Goal: Task Accomplishment & Management: Manage account settings

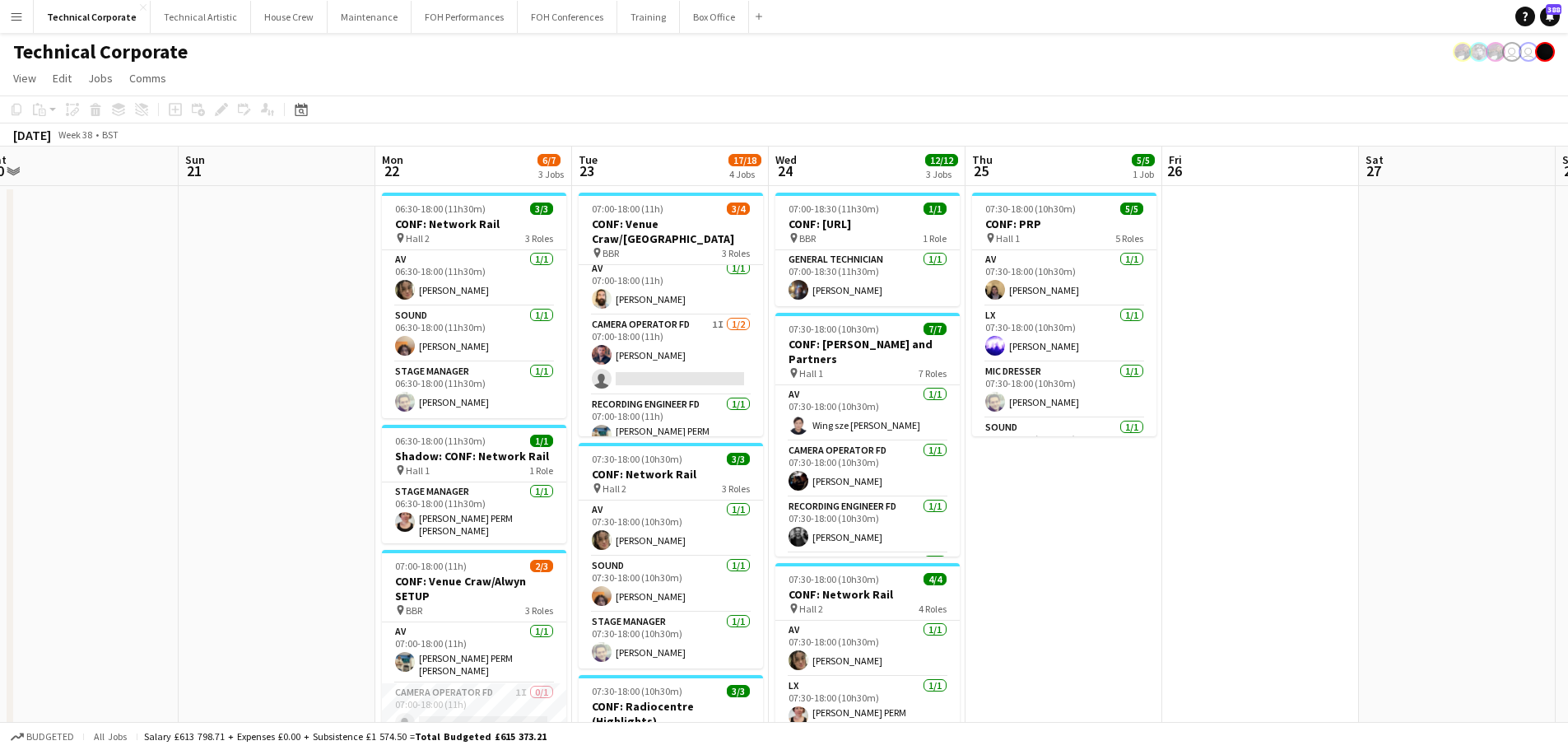
drag, startPoint x: 365, startPoint y: 318, endPoint x: 875, endPoint y: 336, distance: 510.3
click at [875, 335] on app-calendar-viewport "Thu 18 5/5 3 Jobs Fri 19 Sat 20 Sun 21 Mon 22 6/7 3 Jobs Tue 23 17/18 4 Jobs We…" at bounding box center [784, 750] width 1568 height 1206
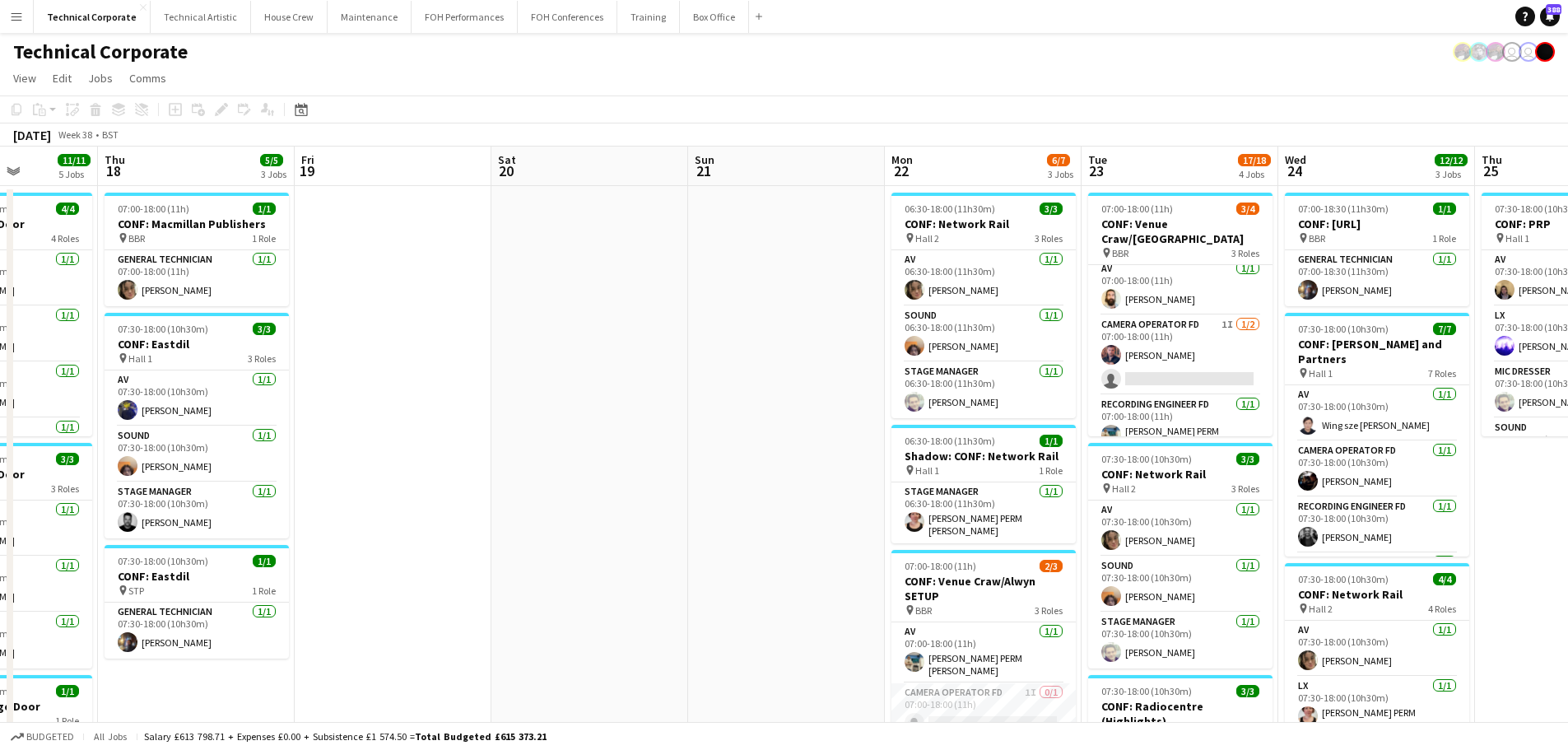
click at [934, 363] on app-calendar-viewport "Mon 15 Tue 16 8/8 3 Jobs Wed 17 11/11 5 Jobs Thu 18 5/5 3 Jobs Fri 19 Sat 20 Su…" at bounding box center [784, 750] width 1568 height 1206
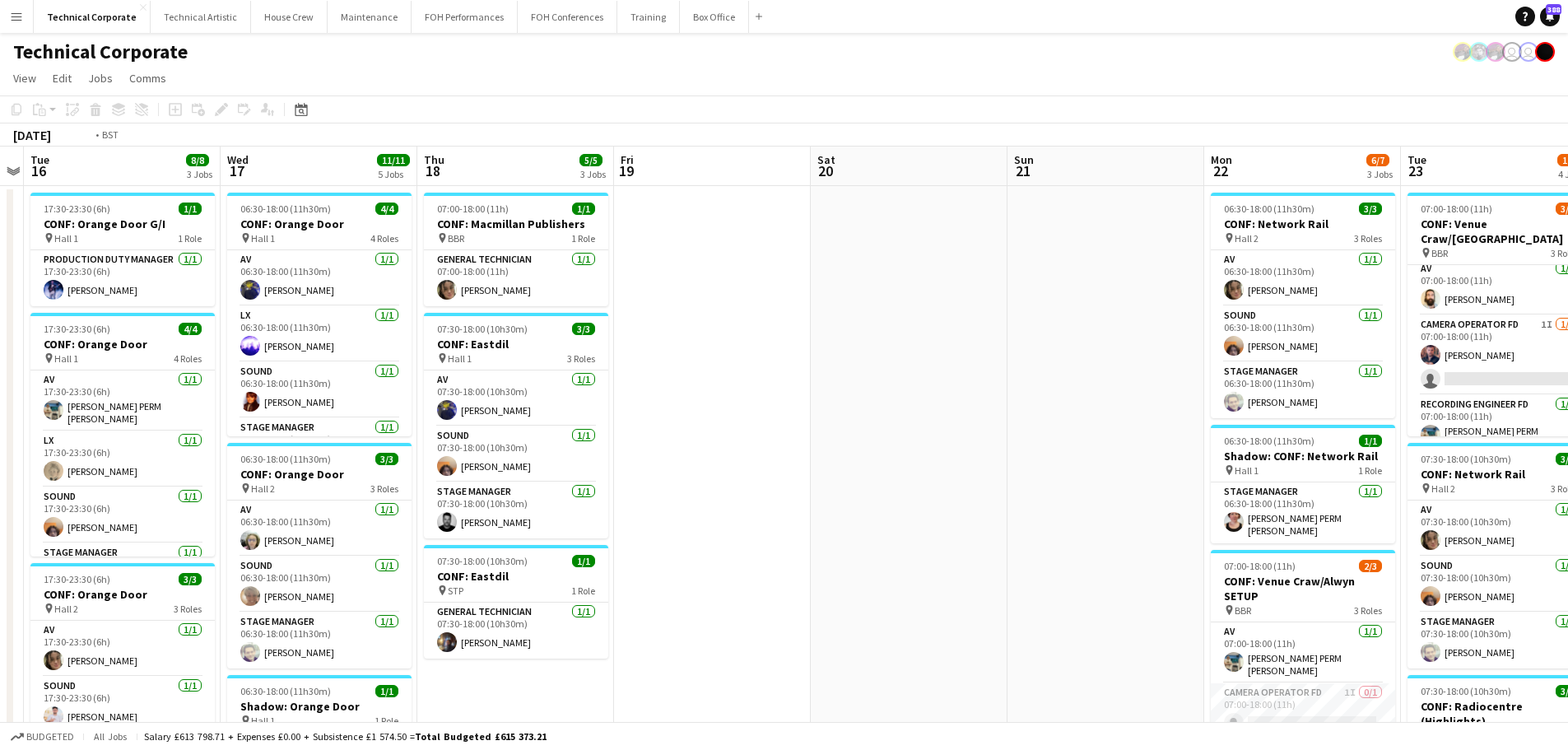
drag, startPoint x: 864, startPoint y: 345, endPoint x: 981, endPoint y: 352, distance: 117.2
click at [1002, 351] on app-calendar-viewport "Sun 14 Mon 15 Tue 16 8/8 3 Jobs Wed 17 11/11 5 Jobs Thu 18 5/5 3 Jobs Fri 19 Sa…" at bounding box center [784, 750] width 1568 height 1206
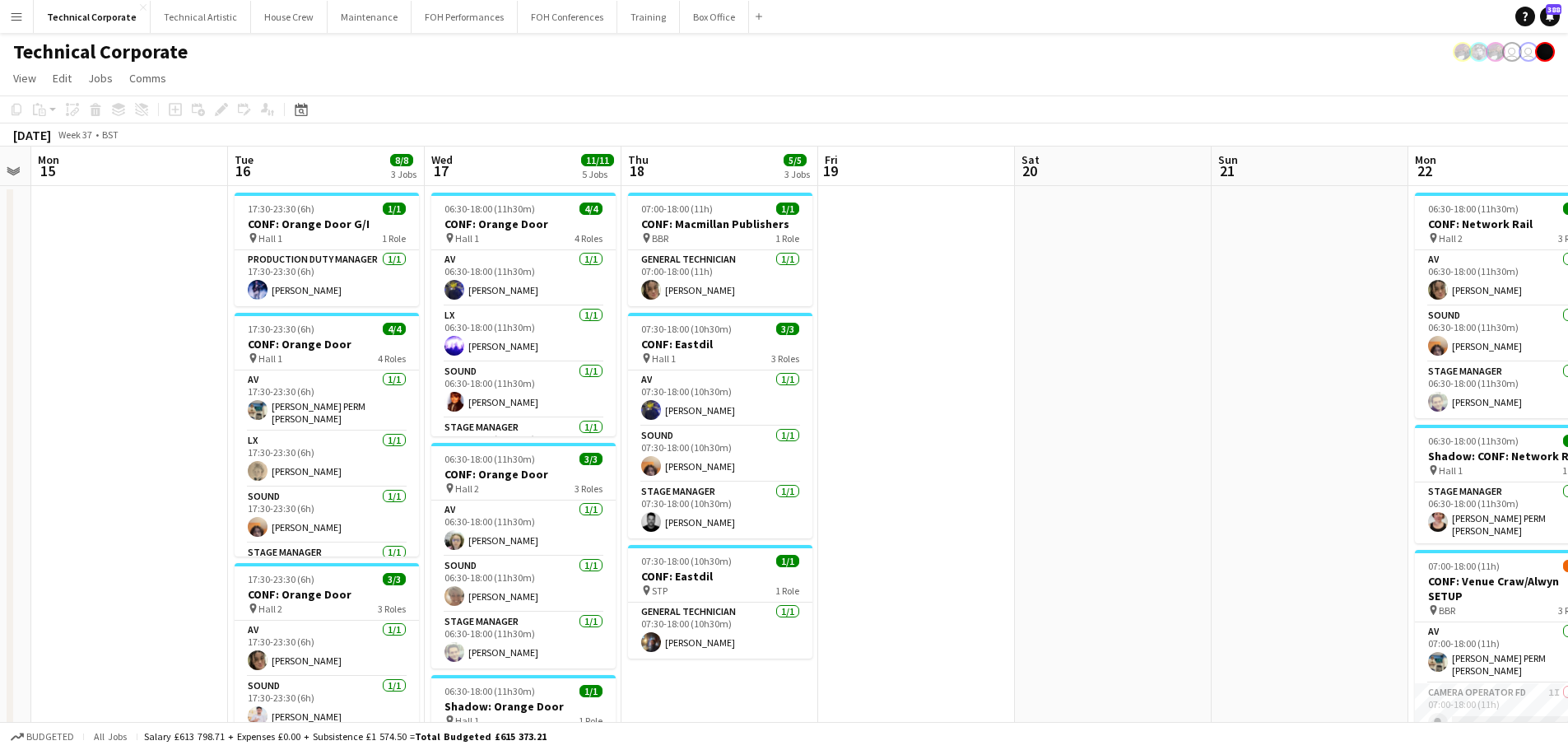
drag, startPoint x: 447, startPoint y: 379, endPoint x: 589, endPoint y: 396, distance: 143.0
click at [893, 372] on app-calendar-viewport "Sat 13 Sun 14 Mon 15 Tue 16 8/8 3 Jobs Wed 17 11/11 5 Jobs Thu 18 5/5 3 Jobs Fr…" at bounding box center [784, 750] width 1568 height 1206
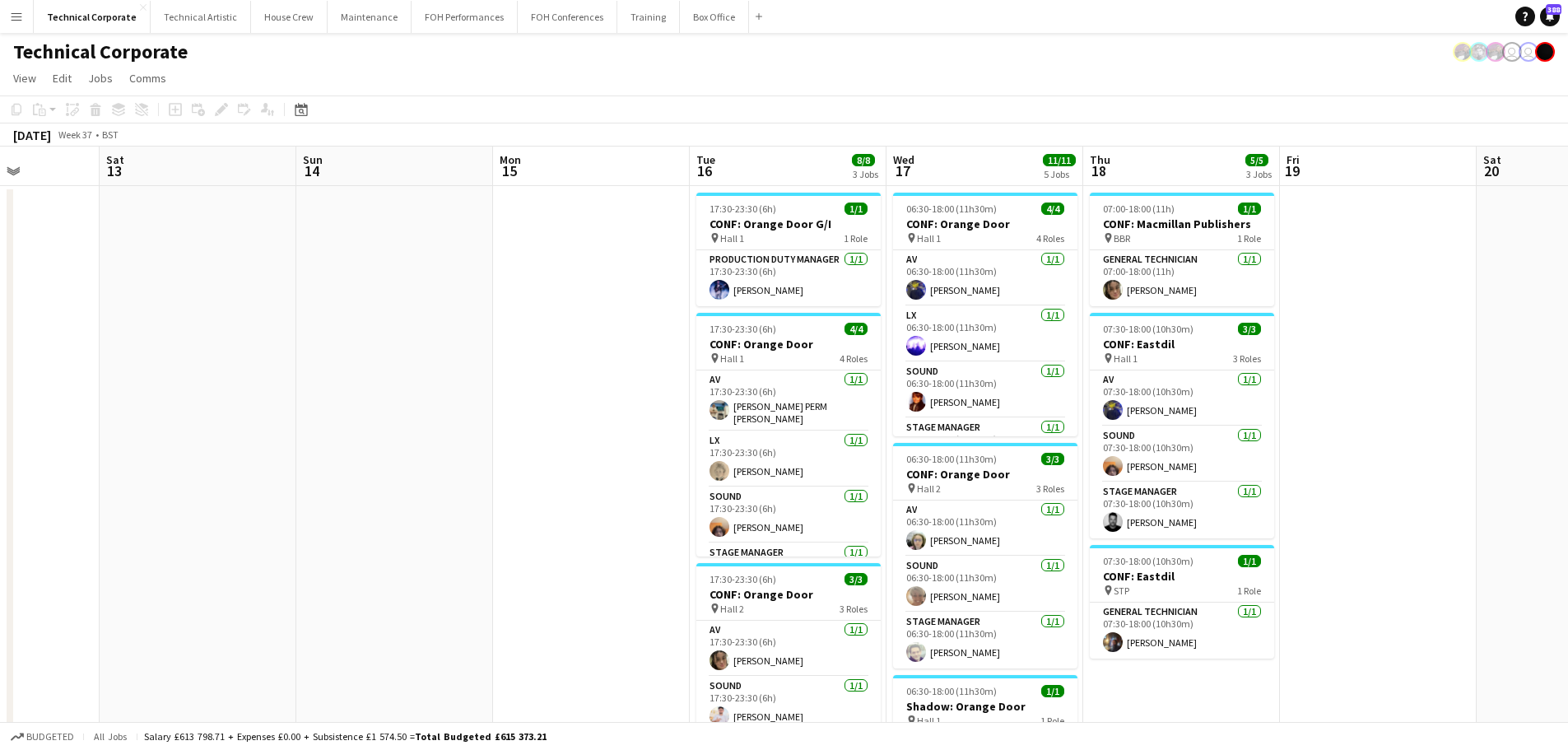
drag, startPoint x: 710, startPoint y: 403, endPoint x: 934, endPoint y: 396, distance: 224.1
click at [987, 395] on app-calendar-viewport "Wed 10 1/1 1 Job Thu 11 Fri 12 Sat 13 Sun 14 Mon 15 Tue 16 8/8 3 Jobs Wed 17 11…" at bounding box center [784, 750] width 1568 height 1206
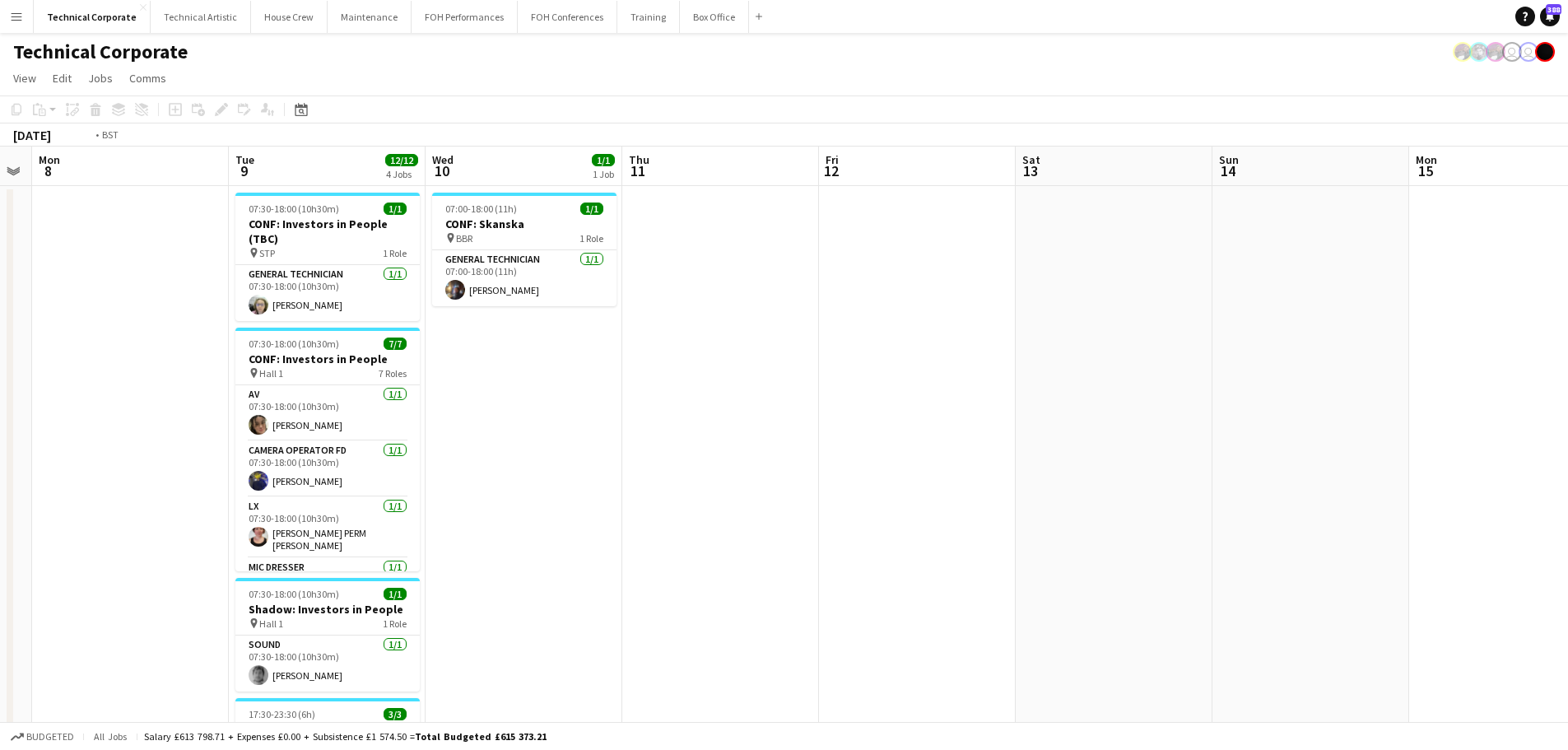
scroll to position [0, 356]
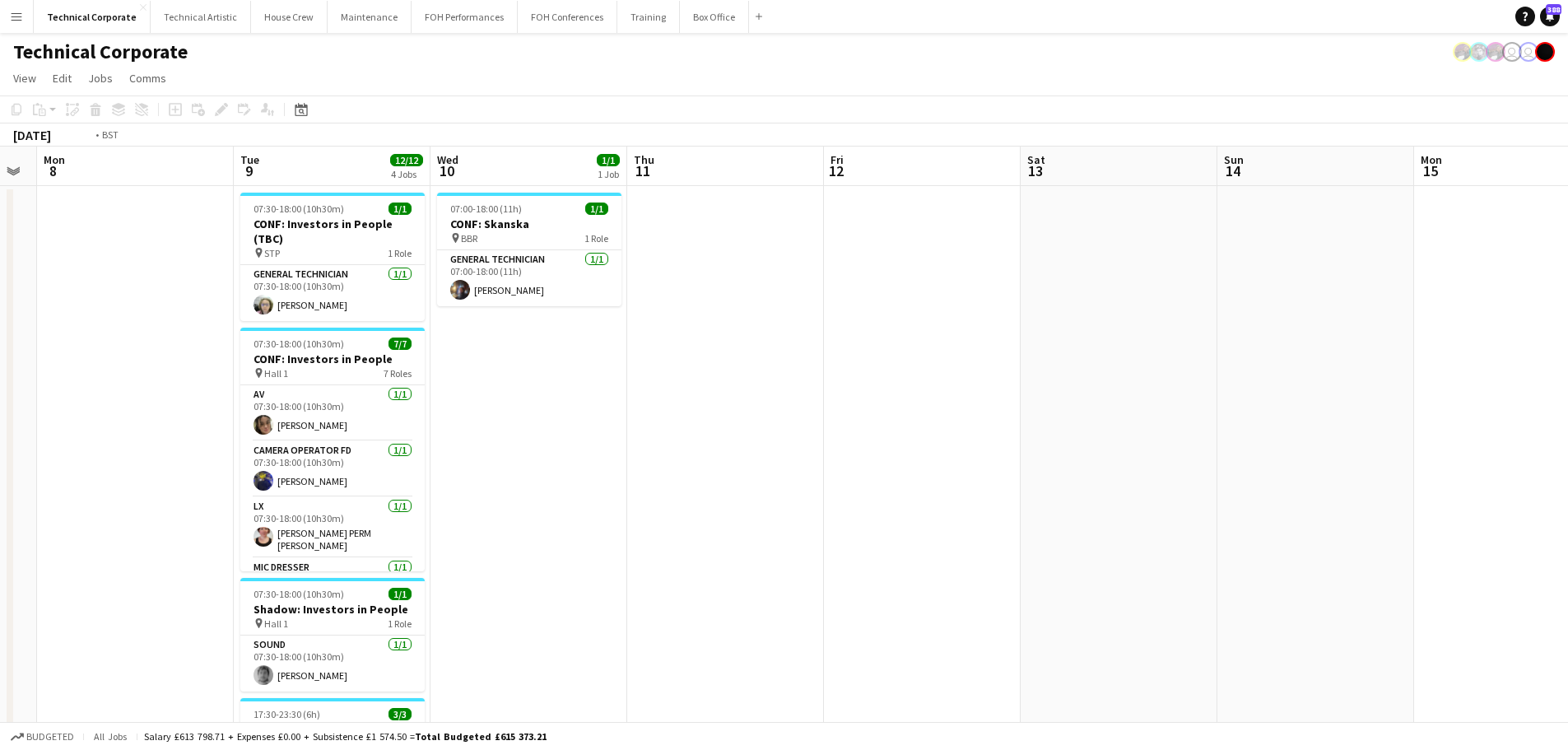
drag, startPoint x: 823, startPoint y: 405, endPoint x: 882, endPoint y: 406, distance: 59.0
click at [1022, 403] on app-calendar-viewport "Sat 6 Sun 7 Mon 8 Tue 9 12/12 4 Jobs Wed 10 1/1 1 Job Thu 11 Fri 12 Sat 13 Sun …" at bounding box center [784, 750] width 1568 height 1206
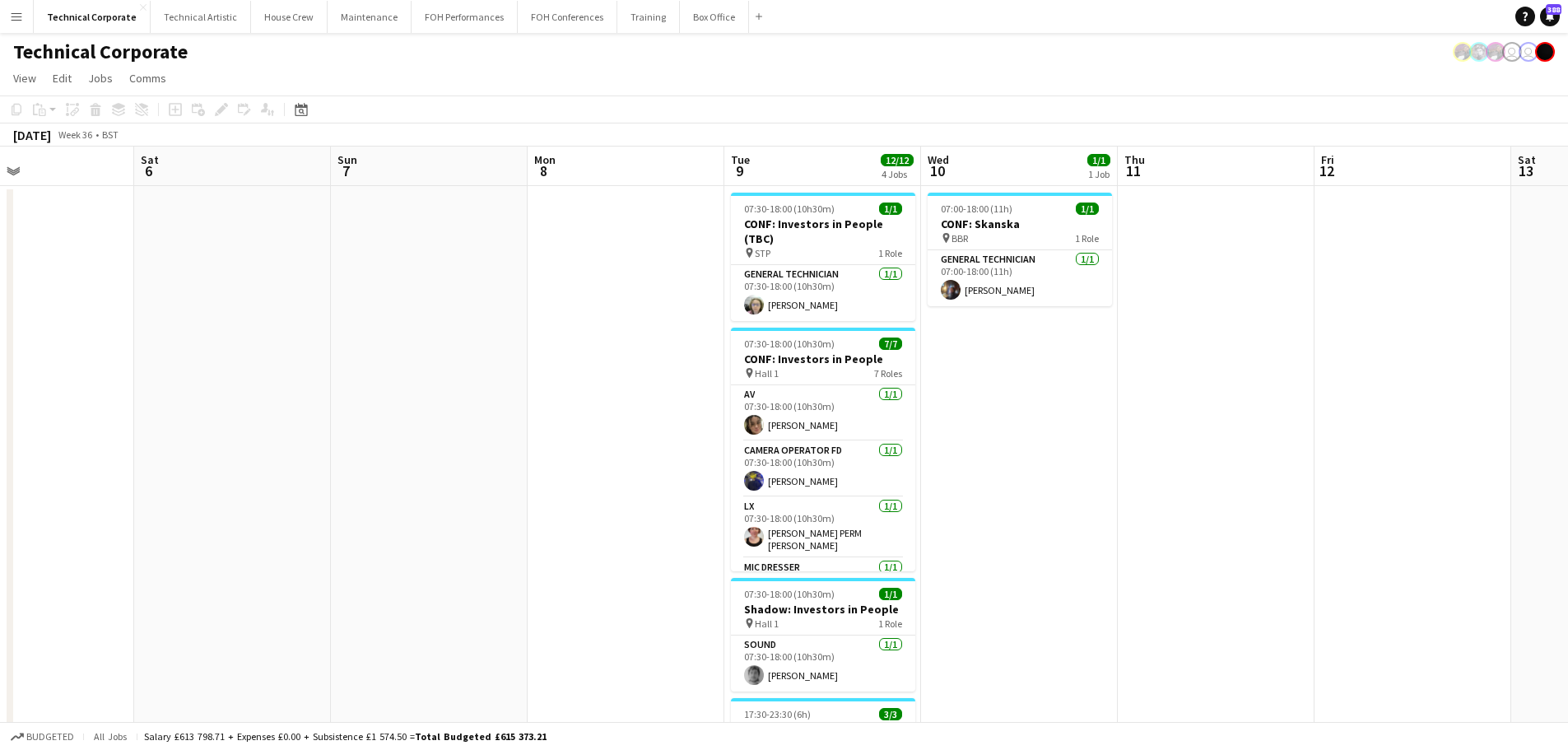
drag, startPoint x: 943, startPoint y: 416, endPoint x: 566, endPoint y: 424, distance: 377.1
click at [983, 416] on app-calendar-viewport "Wed 3 Thu 4 Fri 5 Sat 6 Sun 7 Mon 8 Tue 9 12/12 4 Jobs Wed 10 1/1 1 Job Thu 11 …" at bounding box center [784, 750] width 1568 height 1206
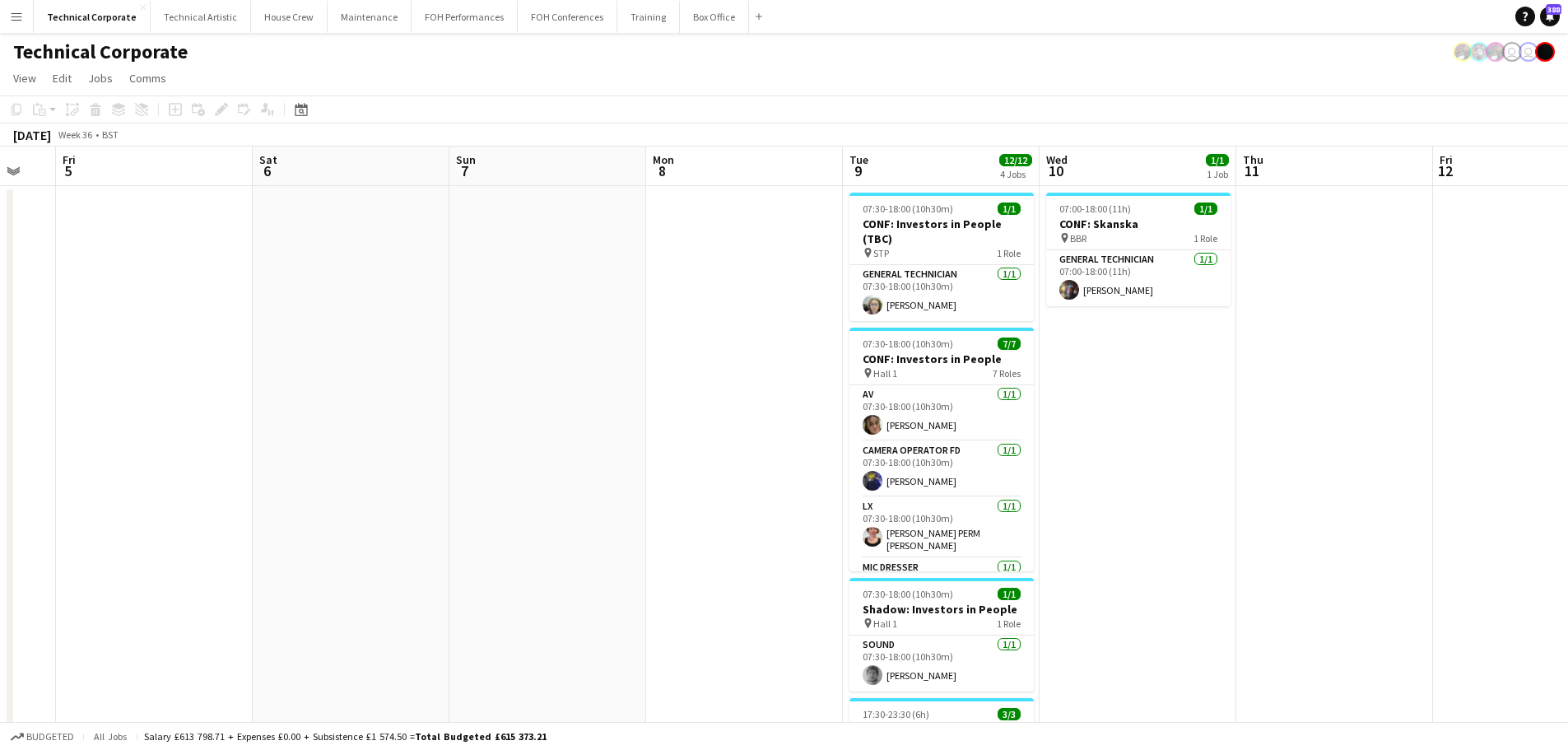
drag, startPoint x: 1005, startPoint y: 429, endPoint x: 1047, endPoint y: 429, distance: 42.0
click at [1076, 429] on app-calendar-viewport "Wed 3 Thu 4 Fri 5 Sat 6 Sun 7 Mon 8 Tue 9 12/12 4 Jobs Wed 10 1/1 1 Job Thu 11 …" at bounding box center [784, 750] width 1568 height 1206
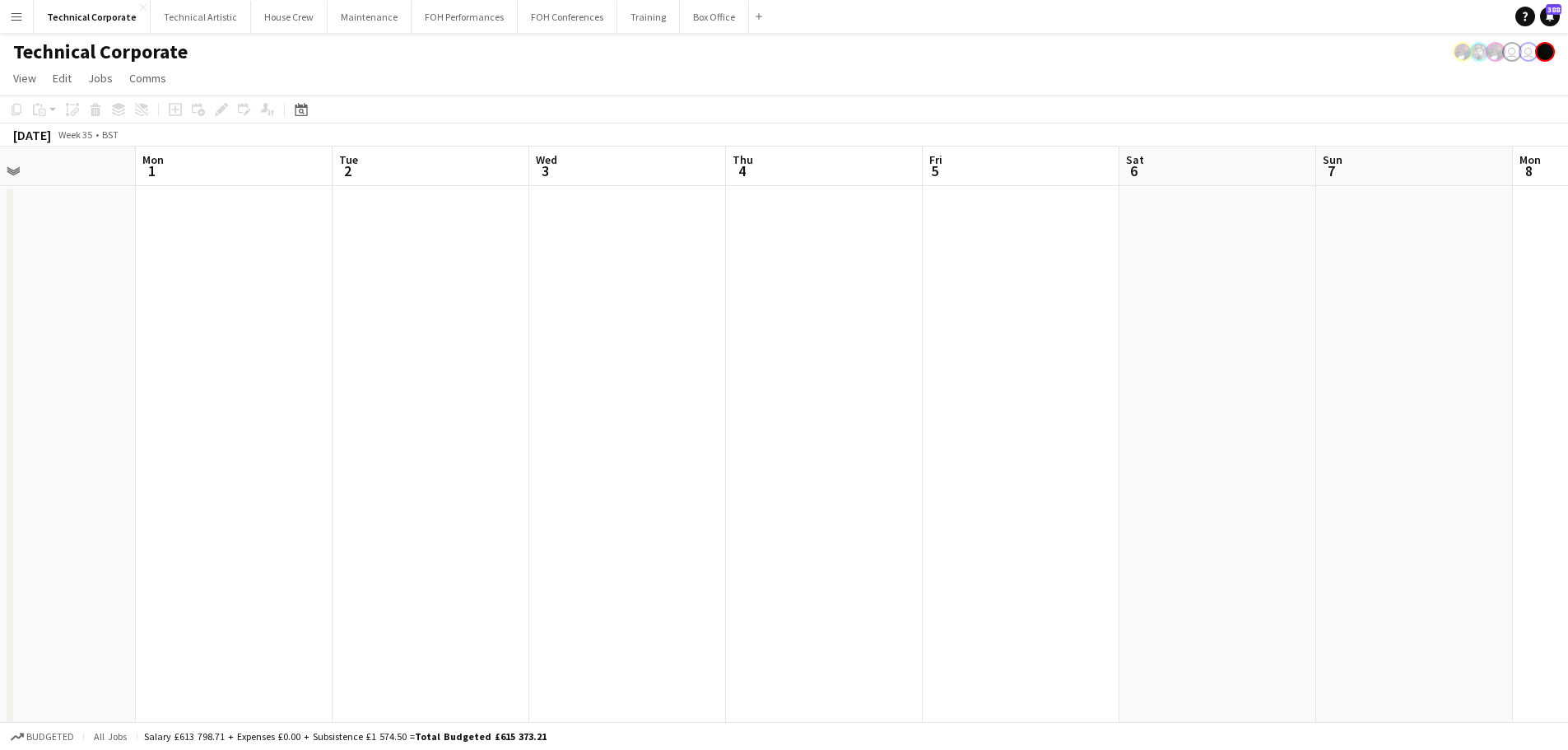
drag, startPoint x: 736, startPoint y: 426, endPoint x: 1135, endPoint y: 426, distance: 399.0
click at [1135, 426] on app-calendar-viewport "Fri 29 Sat 30 Sun 31 Mon 1 Tue 2 Wed 3 Thu 4 Fri 5 Sat 6 Sun 7 Mon 8 Tue 9 12/1…" at bounding box center [784, 750] width 1568 height 1206
drag, startPoint x: 712, startPoint y: 433, endPoint x: 692, endPoint y: 430, distance: 20.2
click at [1078, 433] on app-calendar-viewport "Fri 29 Sat 30 1/1 1 Job Sun 31 Mon 1 Tue 2 Wed 3 Thu 4 Fri 5 Sat 6 Sun 7 Mon 8 …" at bounding box center [784, 750] width 1568 height 1206
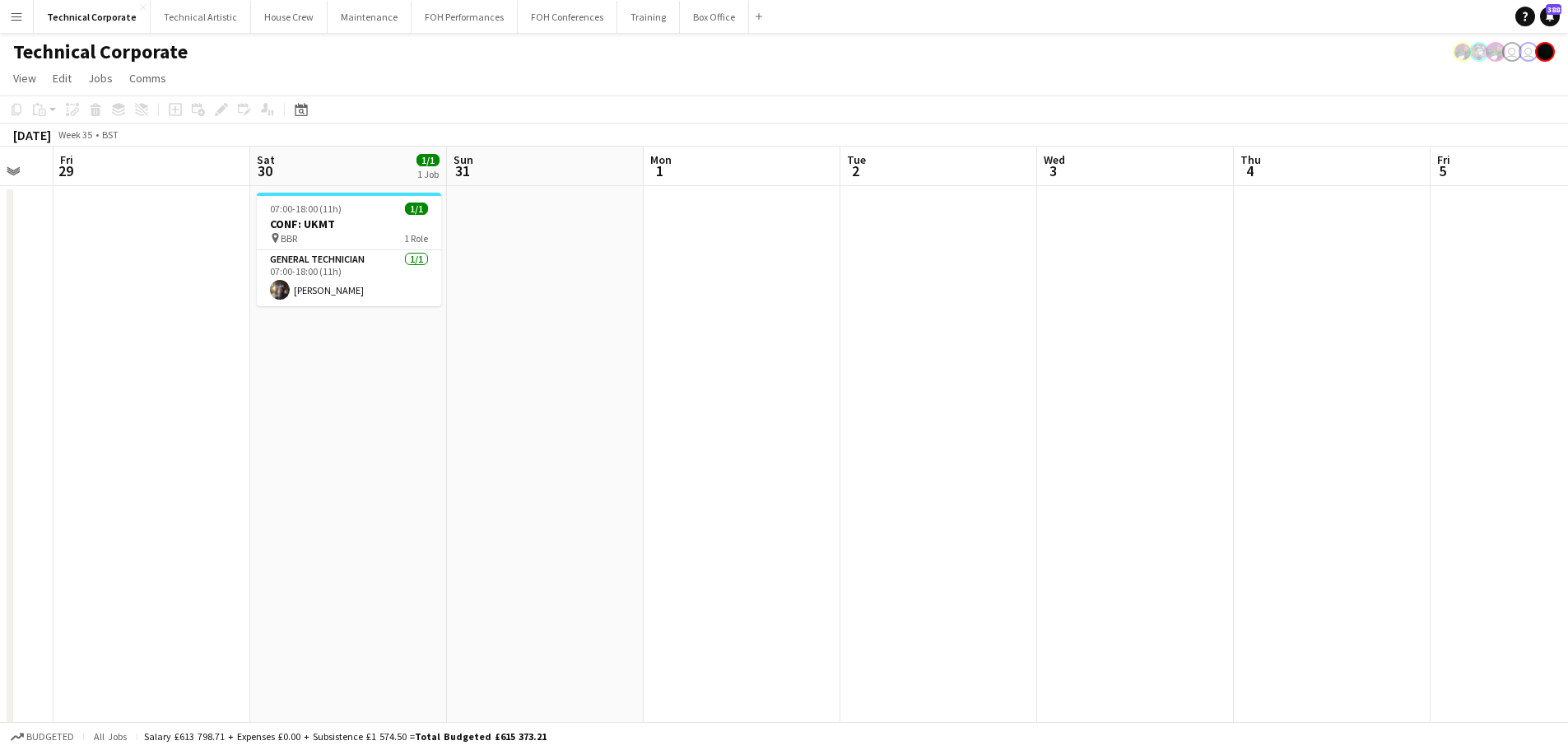
drag, startPoint x: 990, startPoint y: 433, endPoint x: 651, endPoint y: 426, distance: 339.1
click at [1020, 433] on app-calendar-viewport "Wed 27 Thu 28 Fri 29 Sat 30 1/1 1 Job Sun 31 Mon 1 Tue 2 Wed 3 Thu 4 Fri 5 Sat …" at bounding box center [784, 750] width 1568 height 1206
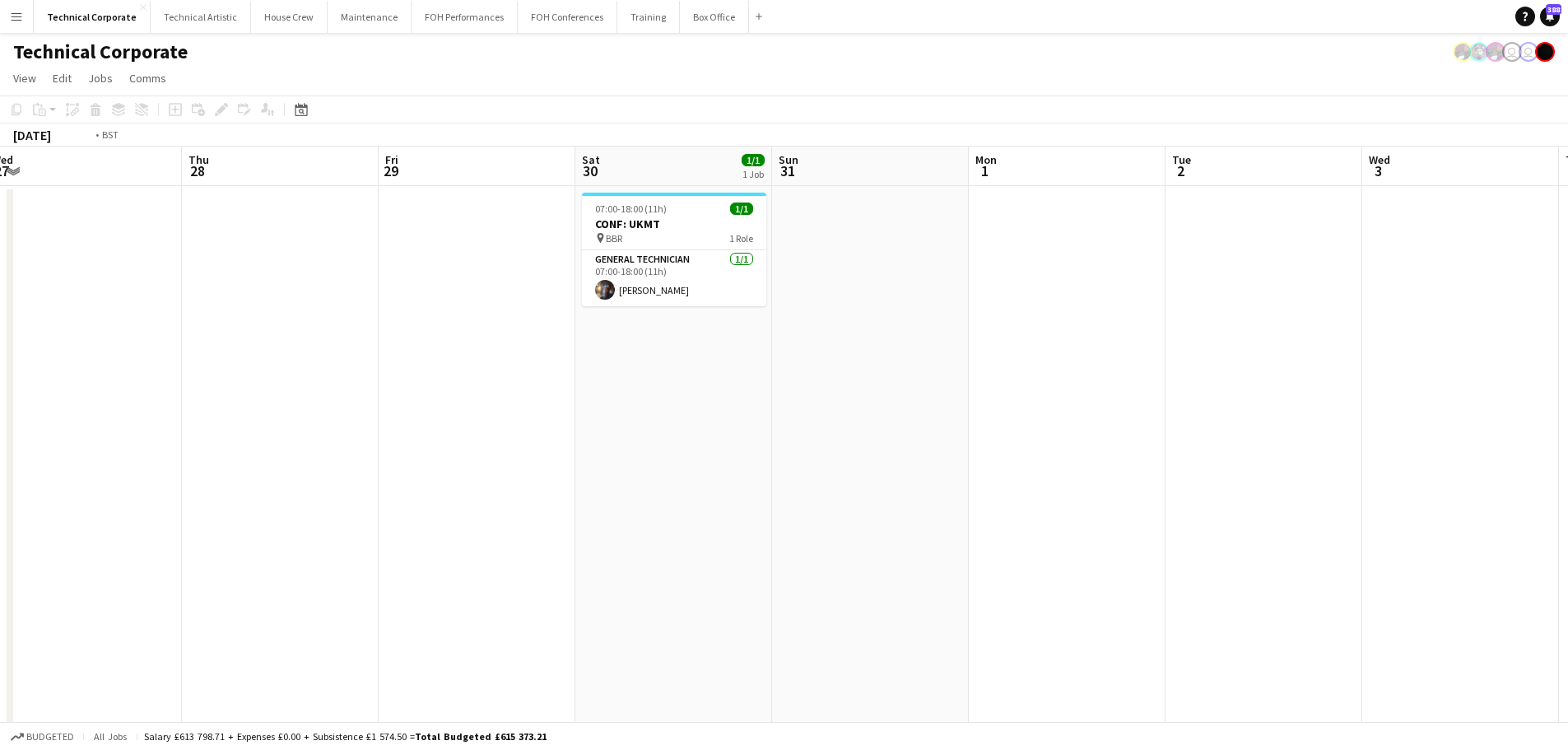
click at [1263, 428] on app-calendar-viewport "Mon 25 Tue 26 Wed 27 Thu 28 Fri 29 Sat 30 1/1 1 Job Sun 31 Mon 1 Tue 2 Wed 3 Th…" at bounding box center [784, 750] width 1568 height 1206
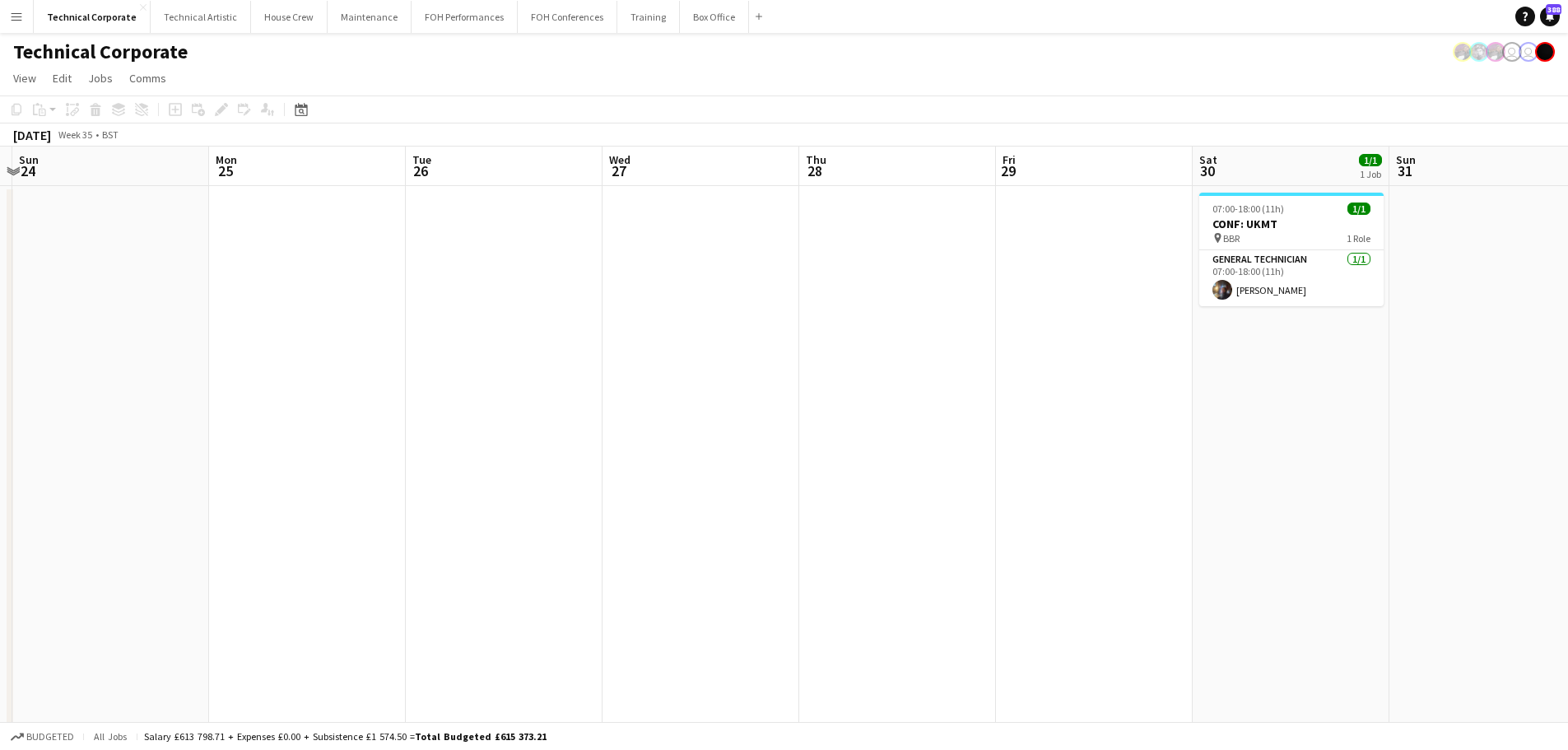
click at [1060, 428] on app-calendar-viewport "Fri 22 Sat 23 Sun 24 Mon 25 Tue 26 Wed 27 Thu 28 Fri 29 Sat 30 1/1 1 Job Sun 31…" at bounding box center [784, 750] width 1568 height 1206
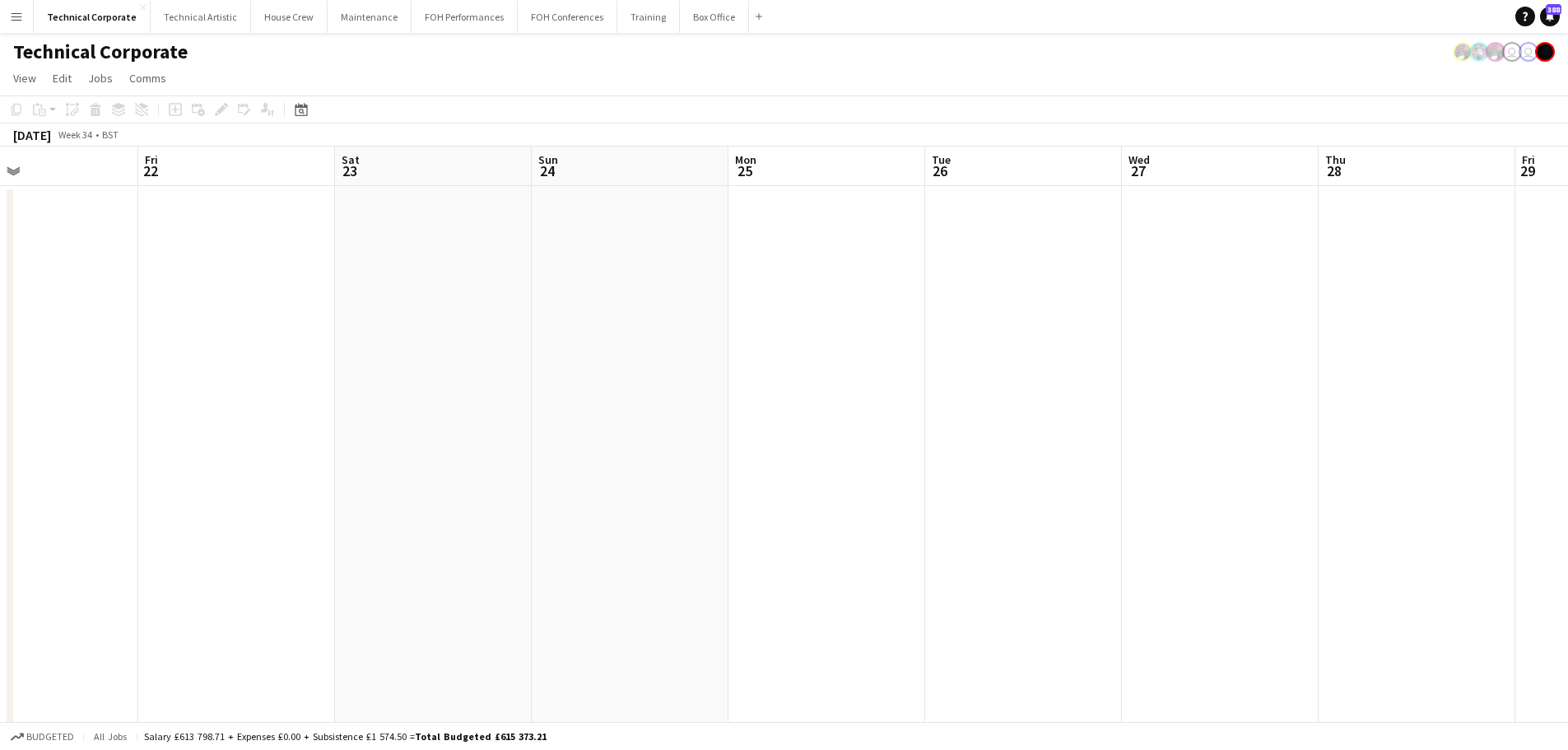
drag, startPoint x: 510, startPoint y: 434, endPoint x: 1165, endPoint y: 444, distance: 655.1
click at [1162, 444] on app-calendar-viewport "Tue 19 Wed 20 Thu 21 Fri 22 Sat 23 Sun 24 Mon 25 Tue 26 Wed 27 Thu 28 Fri 29 Sa…" at bounding box center [784, 750] width 1568 height 1206
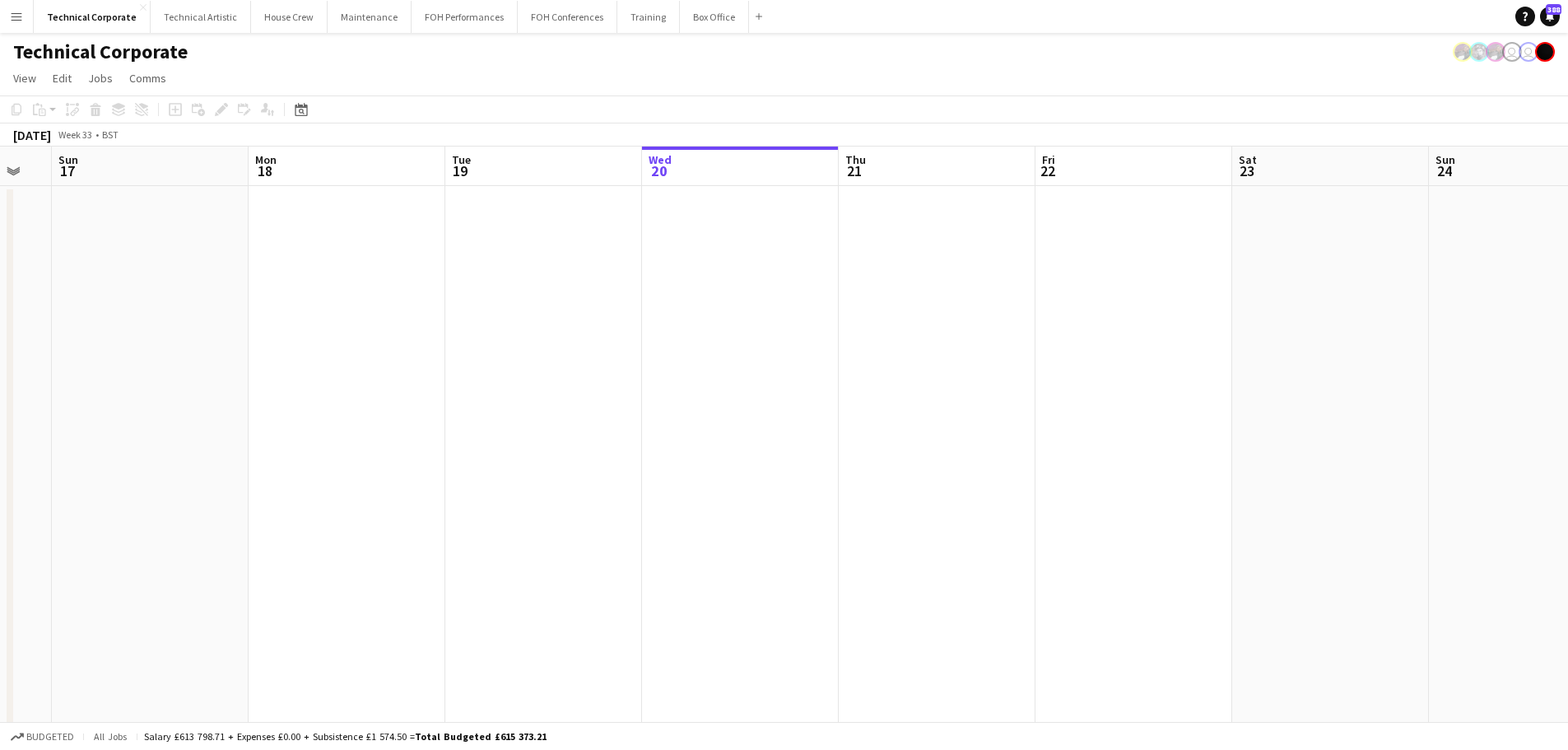
drag, startPoint x: 832, startPoint y: 451, endPoint x: 640, endPoint y: 448, distance: 192.0
click at [962, 451] on app-calendar-viewport "Fri 15 Sat 16 Sun 17 Mon 18 Tue 19 Wed 20 Thu 21 Fri 22 Sat 23 Sun 24 Mon 25 Tu…" at bounding box center [784, 750] width 1568 height 1206
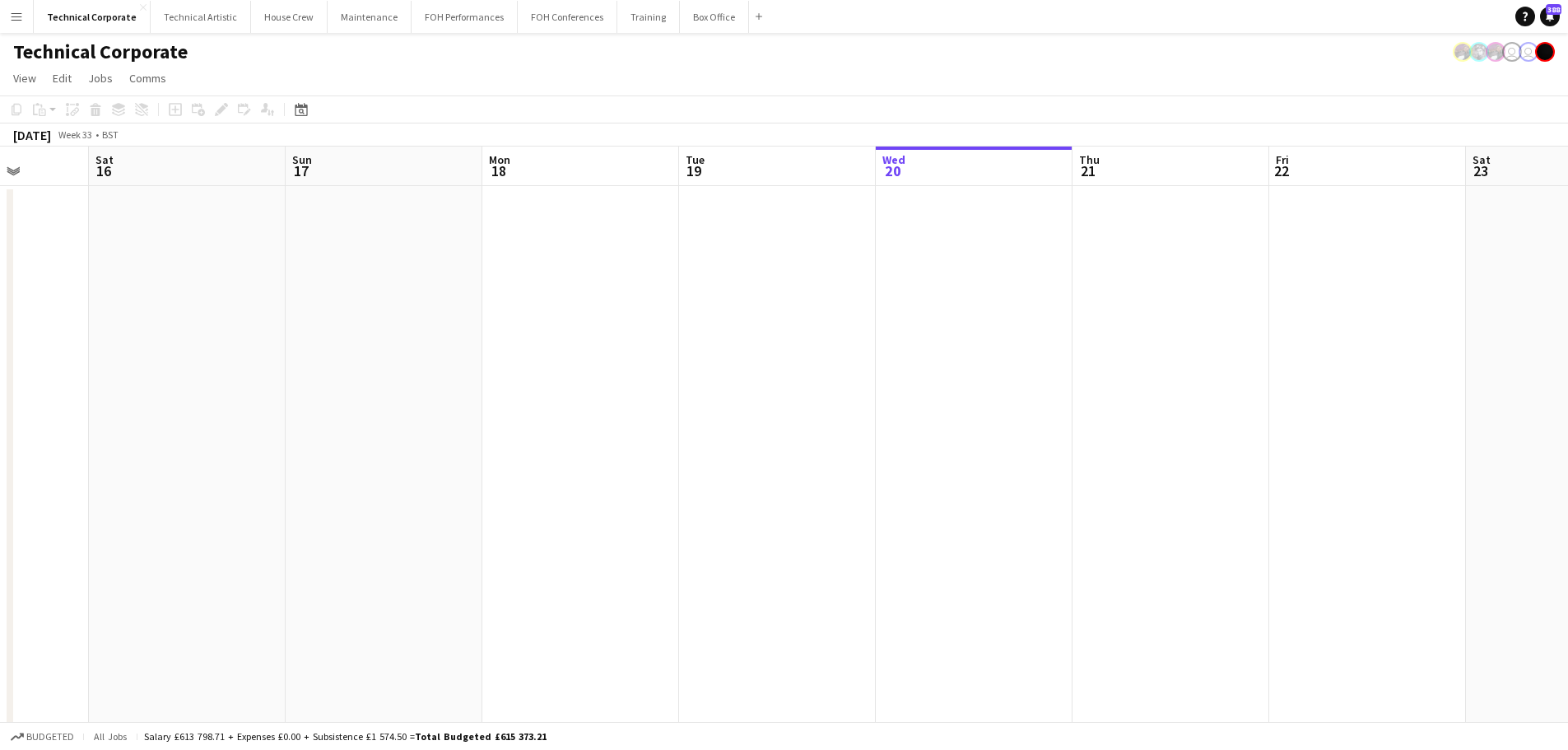
click at [471, 444] on app-calendar-viewport "Wed 13 Thu 14 Fri 15 Sat 16 Sun 17 Mon 18 Tue 19 Wed 20 Thu 21 Fri 22 Sat 23 Su…" at bounding box center [784, 750] width 1568 height 1206
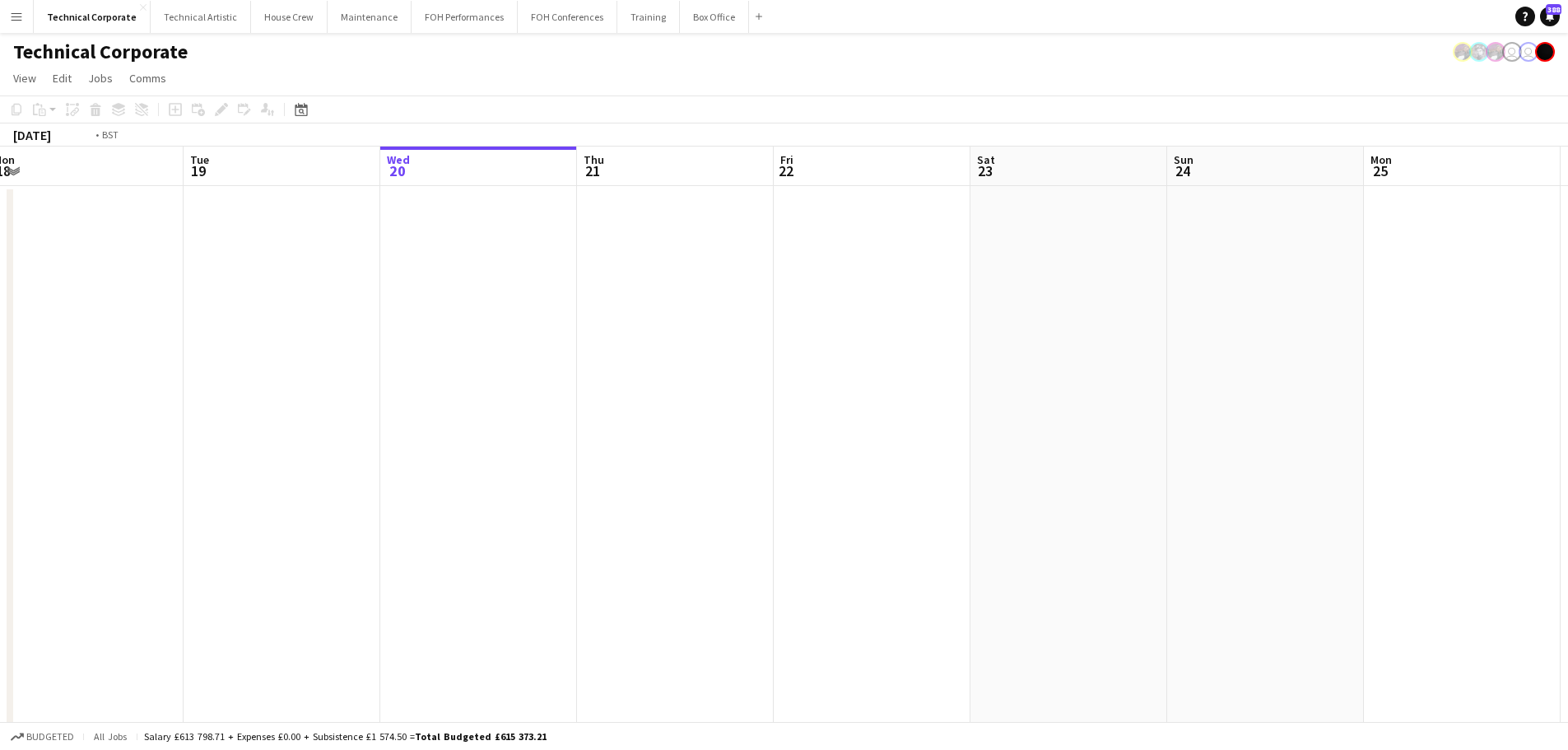
drag, startPoint x: 934, startPoint y: 463, endPoint x: 801, endPoint y: 499, distance: 137.8
click at [237, 508] on app-calendar-viewport "Fri 15 Sat 16 Sun 17 Mon 18 Tue 19 Wed 20 Thu 21 Fri 22 Sat 23 Sun 24 Mon 25 Tu…" at bounding box center [784, 750] width 1568 height 1206
drag, startPoint x: 880, startPoint y: 520, endPoint x: 493, endPoint y: 549, distance: 388.1
click at [493, 549] on app-calendar-viewport "Mon 18 Tue 19 Wed 20 Thu 21 Fri 22 Sat 23 Sun 24 Mon 25 Tue 26 Wed 27 Thu 28 Fr…" at bounding box center [784, 750] width 1568 height 1206
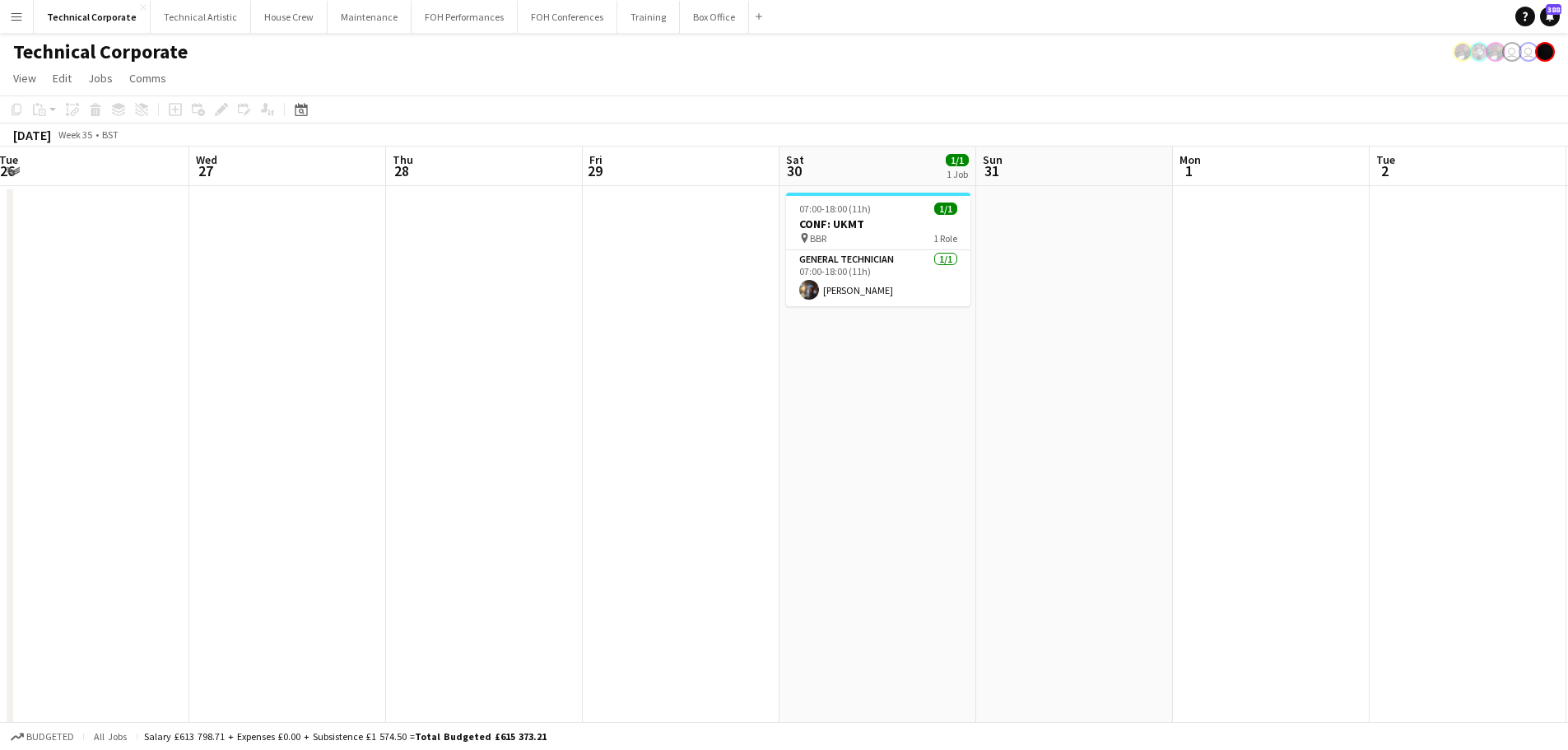
scroll to position [0, 636]
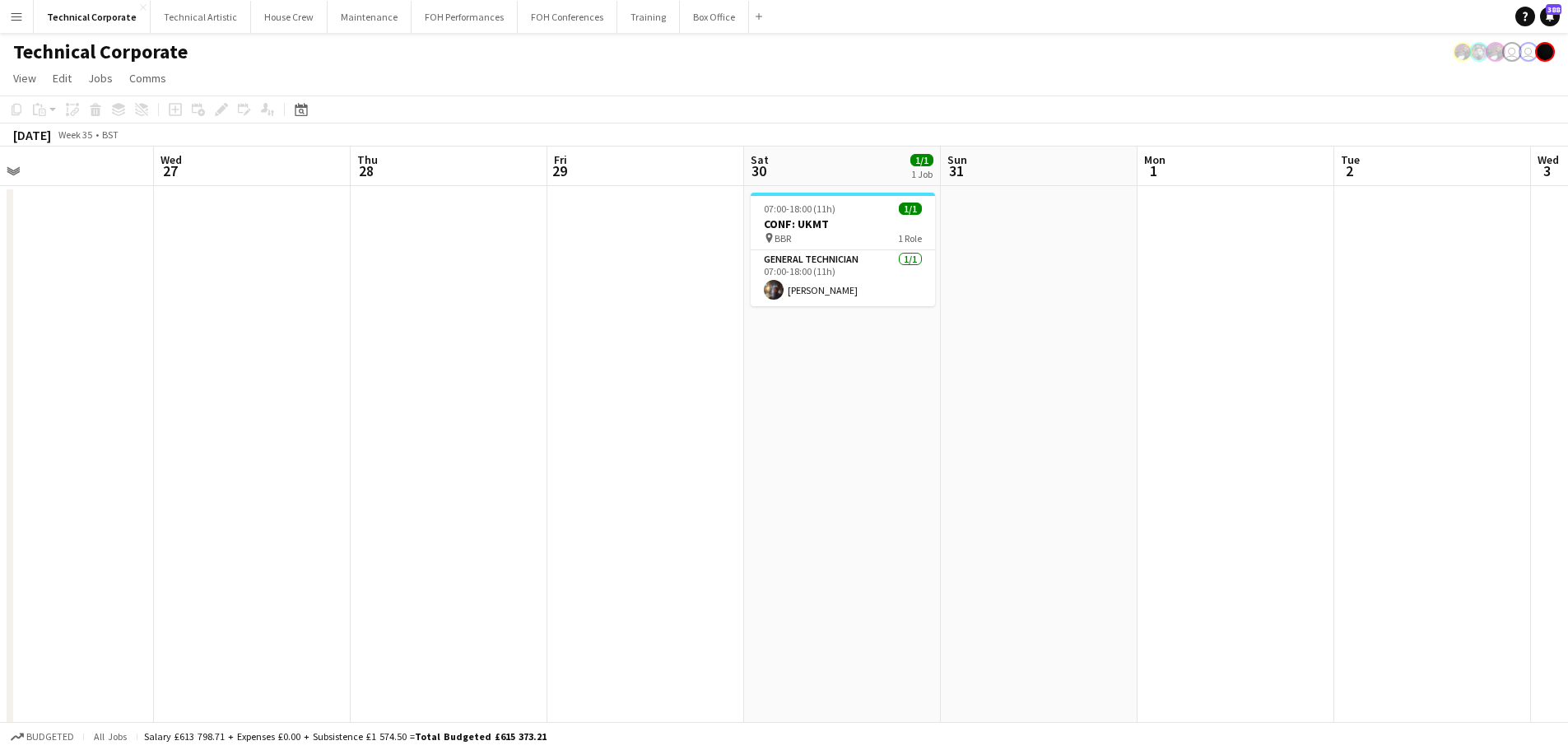
drag, startPoint x: 1004, startPoint y: 509, endPoint x: 703, endPoint y: 516, distance: 301.1
click at [703, 516] on app-calendar-viewport "Sat 23 Sun 24 Mon 25 Tue 26 Wed 27 Thu 28 Fri 29 Sat 30 1/1 1 Job Sun 31 Mon 1 …" at bounding box center [784, 750] width 1568 height 1206
drag, startPoint x: 1416, startPoint y: 443, endPoint x: 1302, endPoint y: 453, distance: 114.4
click at [1335, 453] on app-calendar-viewport "Sat 23 Sun 24 Mon 25 Tue 26 Wed 27 Thu 28 Fri 29 Sat 30 1/1 1 Job Sun 31 Mon 1 …" at bounding box center [784, 750] width 1568 height 1206
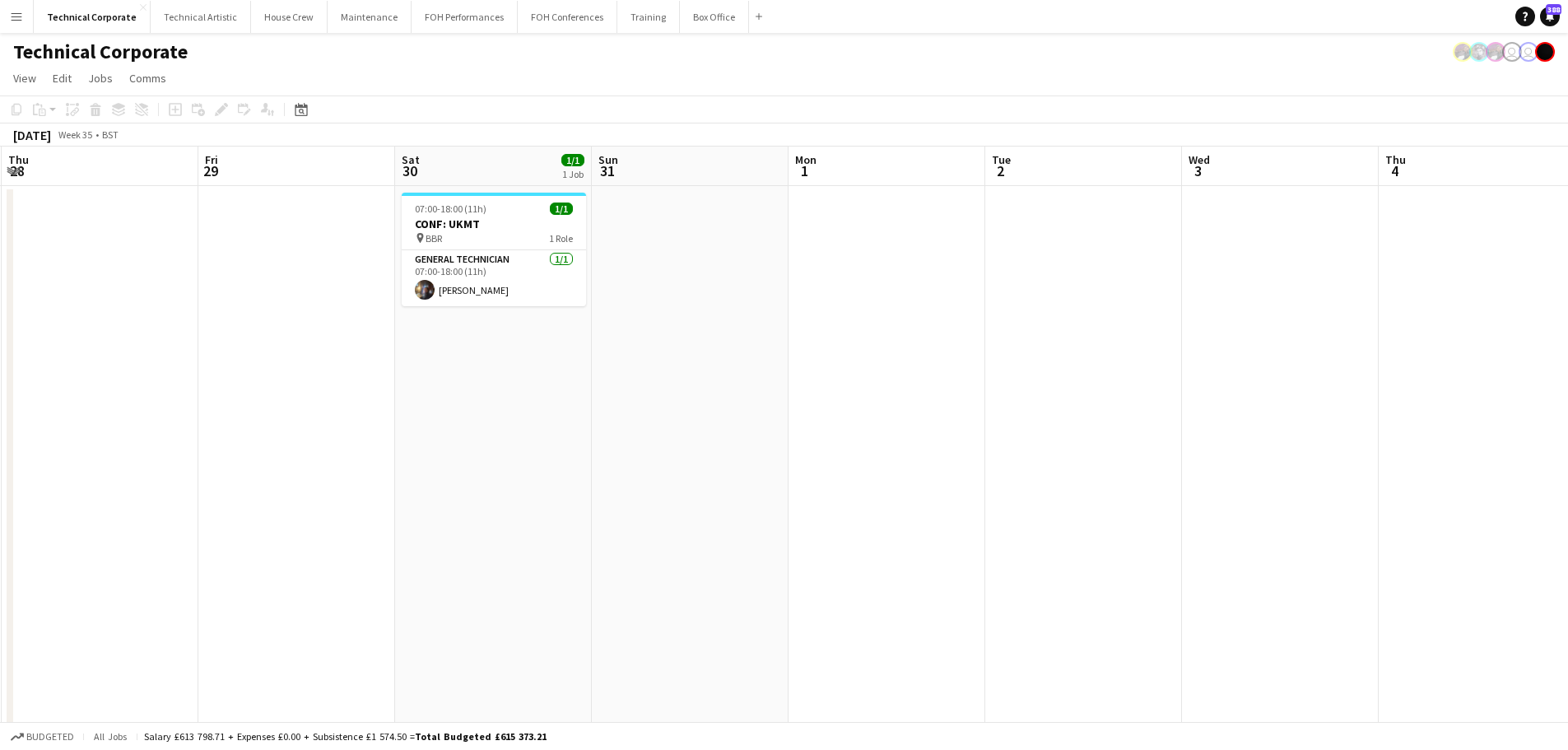
scroll to position [0, 644]
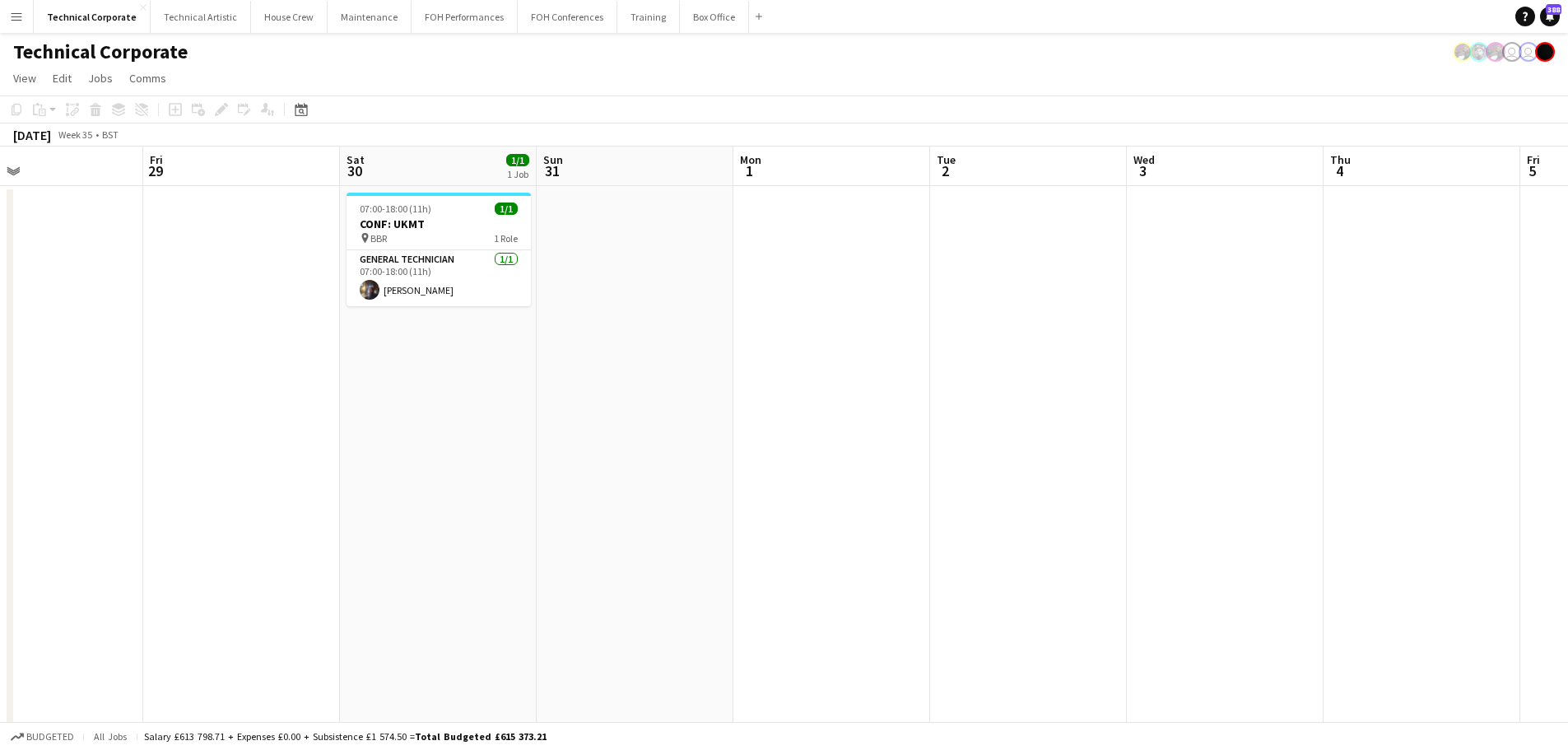
drag, startPoint x: 892, startPoint y: 467, endPoint x: 572, endPoint y: 483, distance: 320.4
click at [572, 483] on app-calendar-viewport "Mon 25 Tue 26 Wed 27 Thu 28 Fri 29 Sat 30 1/1 1 Job Sun 31 Mon 1 Tue 2 Wed 3 Th…" at bounding box center [784, 750] width 1568 height 1206
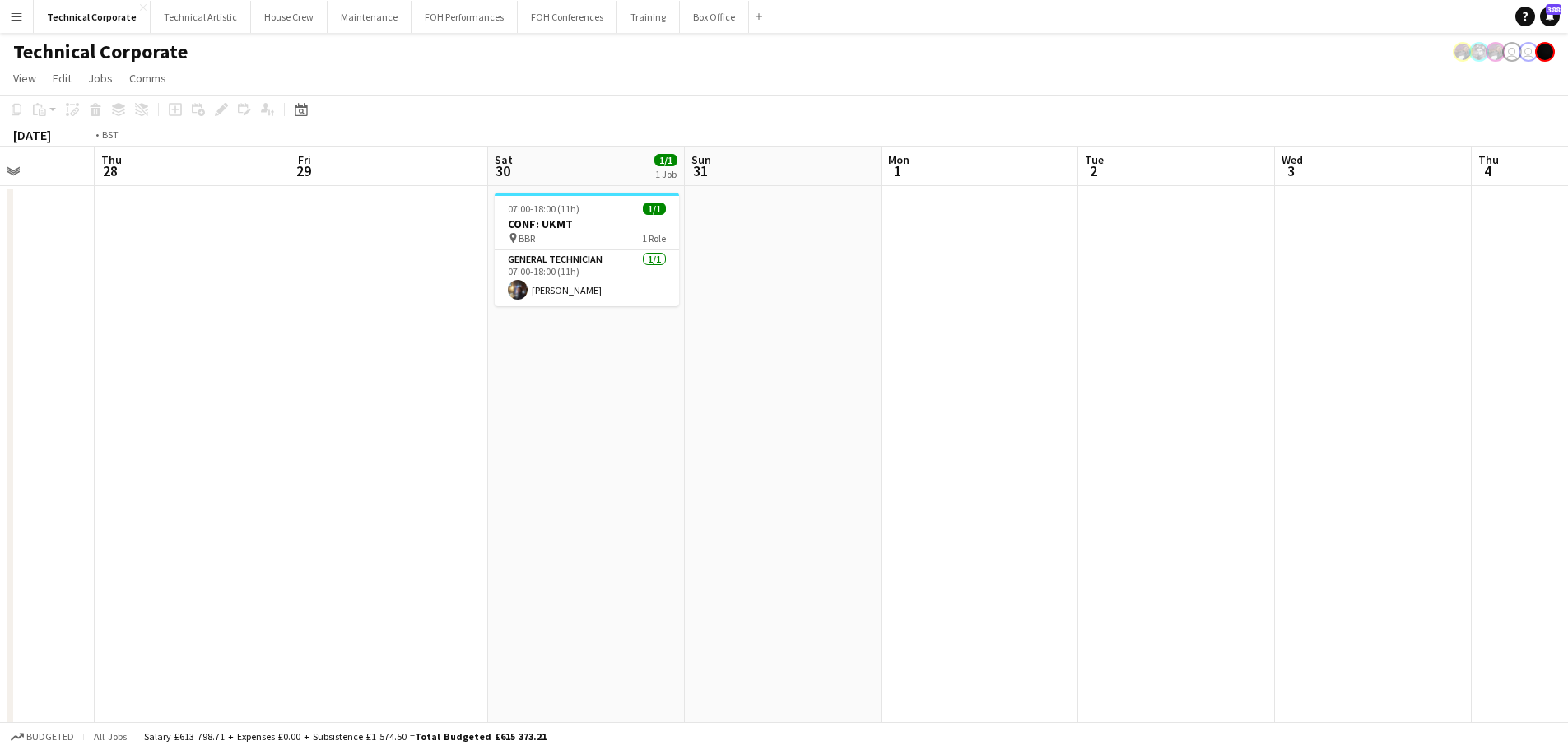
drag, startPoint x: 463, startPoint y: 506, endPoint x: 711, endPoint y: 531, distance: 249.3
click at [995, 510] on app-calendar-viewport "Mon 25 Tue 26 Wed 27 Thu 28 Fri 29 Sat 30 1/1 1 Job Sun 31 Mon 1 Tue 2 Wed 3 Th…" at bounding box center [784, 750] width 1568 height 1206
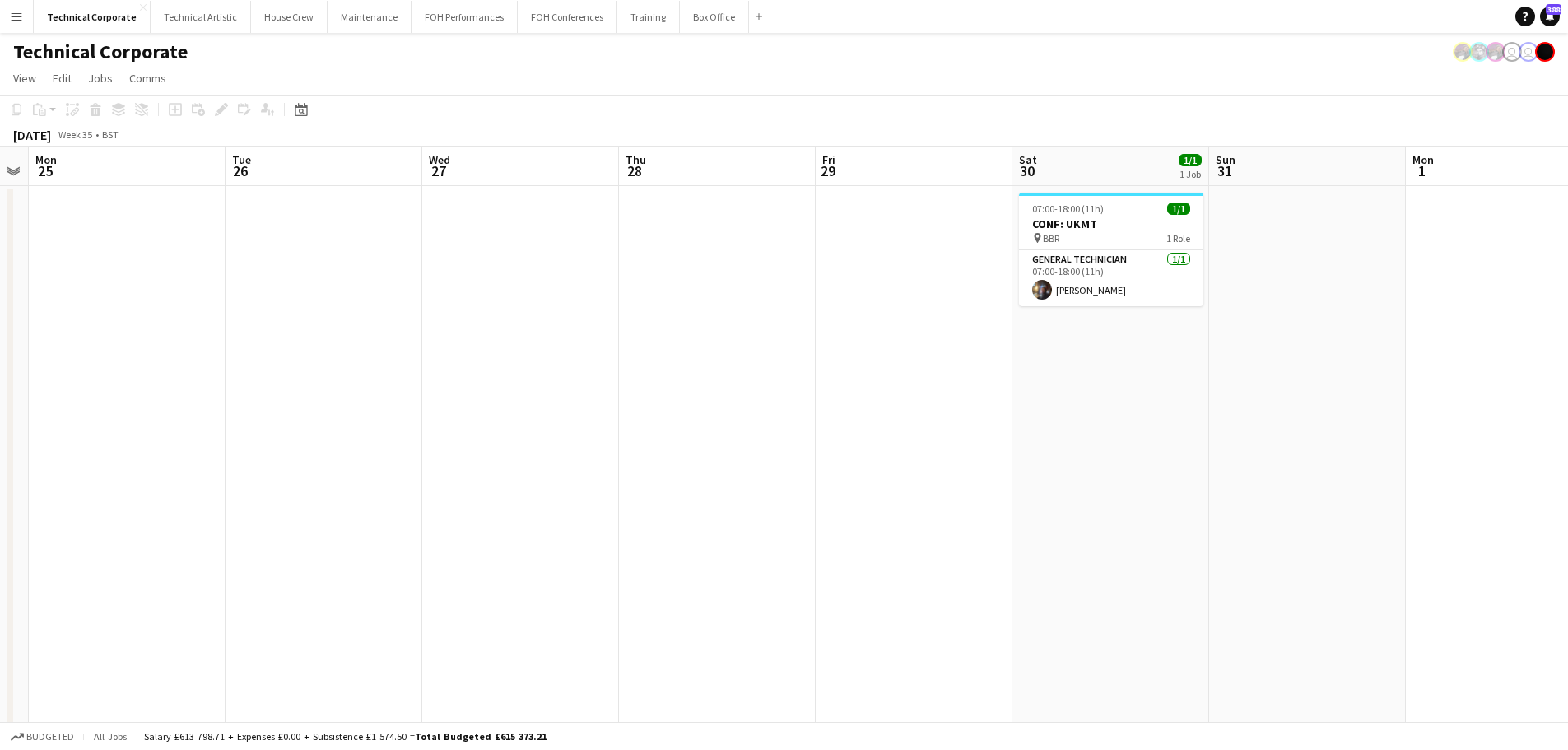
scroll to position [0, 352]
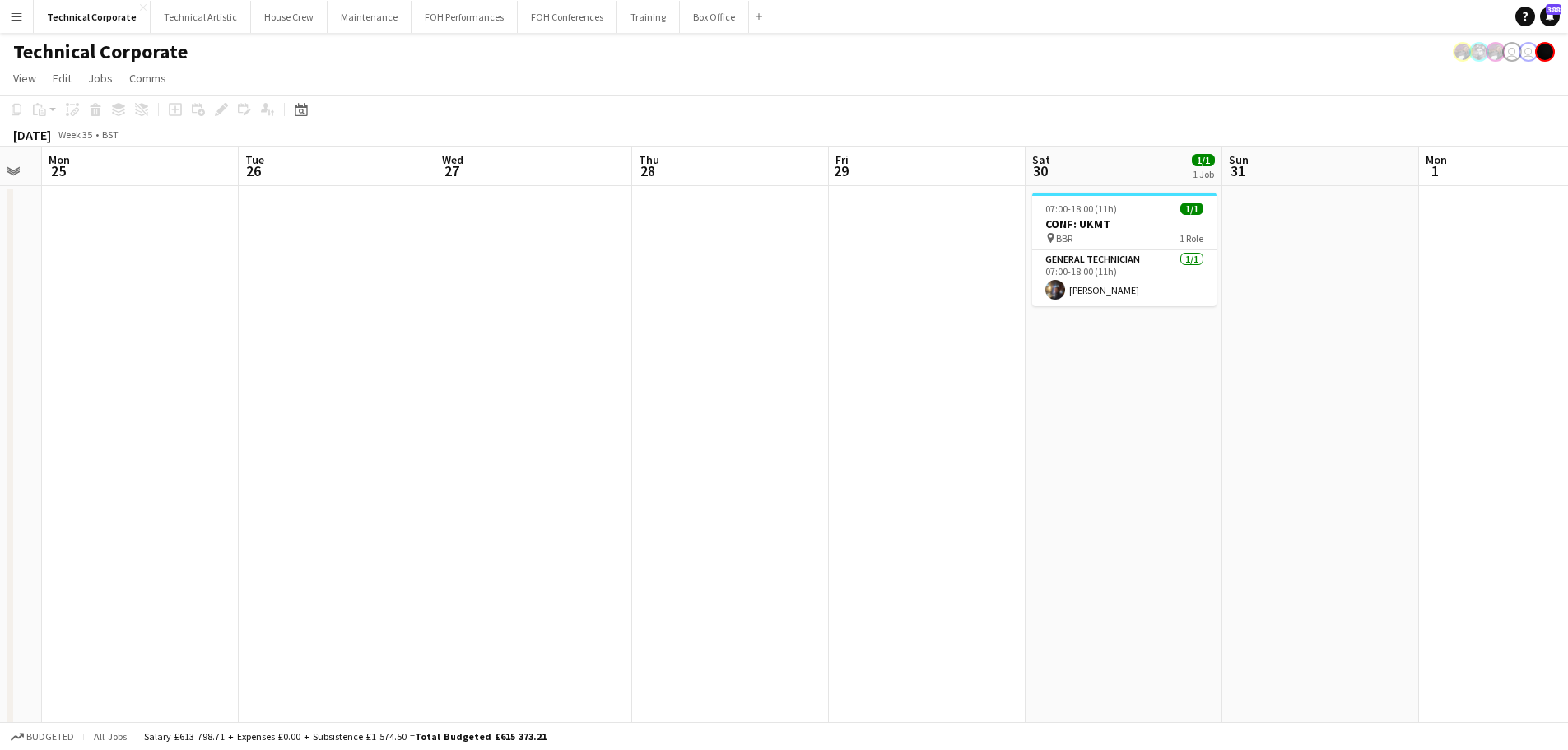
drag, startPoint x: 1027, startPoint y: 530, endPoint x: 1185, endPoint y: 520, distance: 158.3
click at [1197, 524] on app-calendar-viewport "Sat 23 Sun 24 Mon 25 Tue 26 Wed 27 Thu 28 Fri 29 Sat 30 1/1 1 Job Sun 31 Mon 1 …" at bounding box center [784, 750] width 1568 height 1206
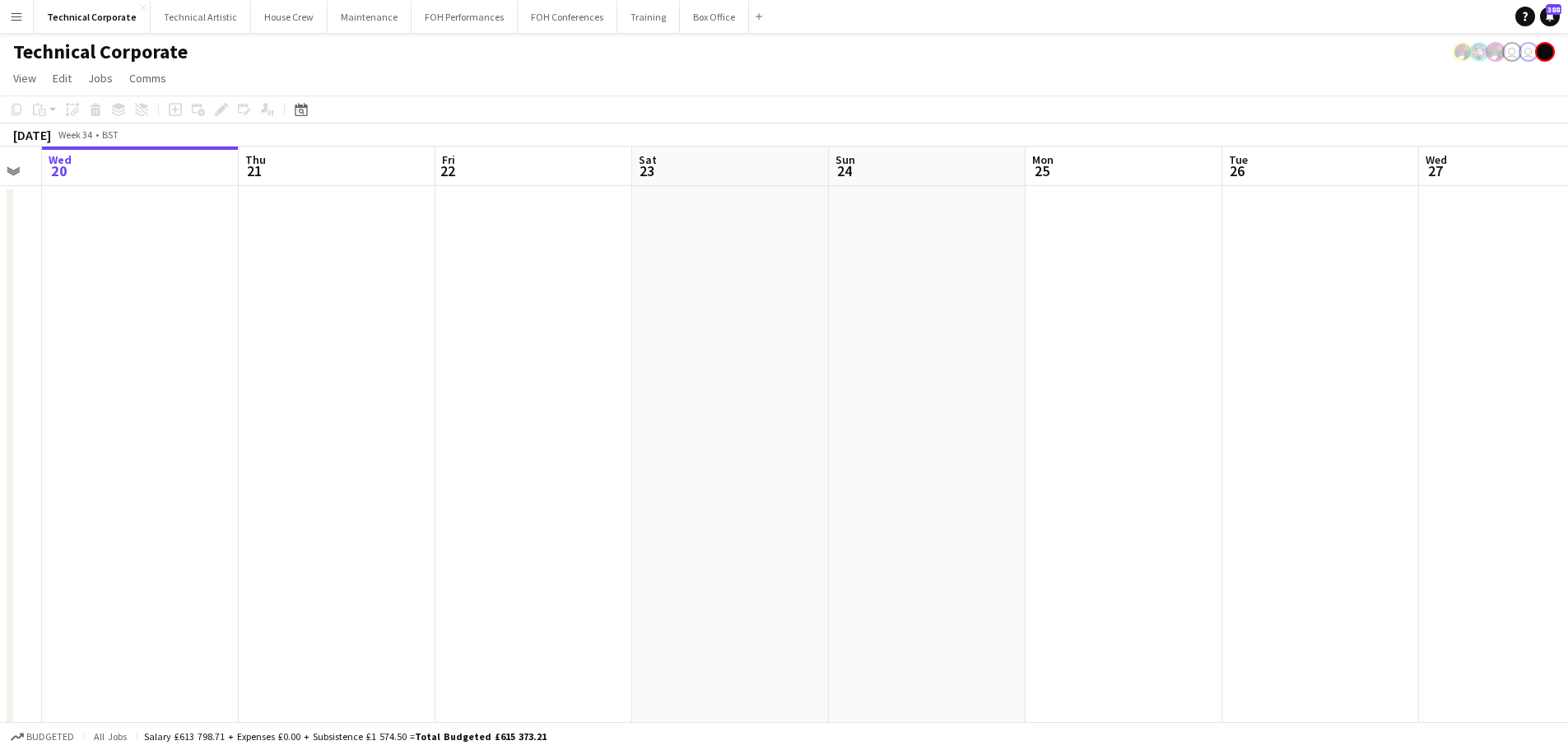
drag, startPoint x: 1186, startPoint y: 470, endPoint x: 1215, endPoint y: 470, distance: 29.0
click at [1212, 470] on app-calendar-viewport "Mon 18 Tue 19 Wed 20 Thu 21 Fri 22 Sat 23 Sun 24 Mon 25 Tue 26 Wed 27 Thu 28 Fr…" at bounding box center [784, 750] width 1568 height 1206
click at [405, 492] on app-calendar-viewport "Mon 18 Tue 19 Wed 20 Thu 21 Fri 22 Sat 23 Sun 24 Mon 25 Tue 26 Wed 27 Thu 28 Fr…" at bounding box center [784, 750] width 1568 height 1206
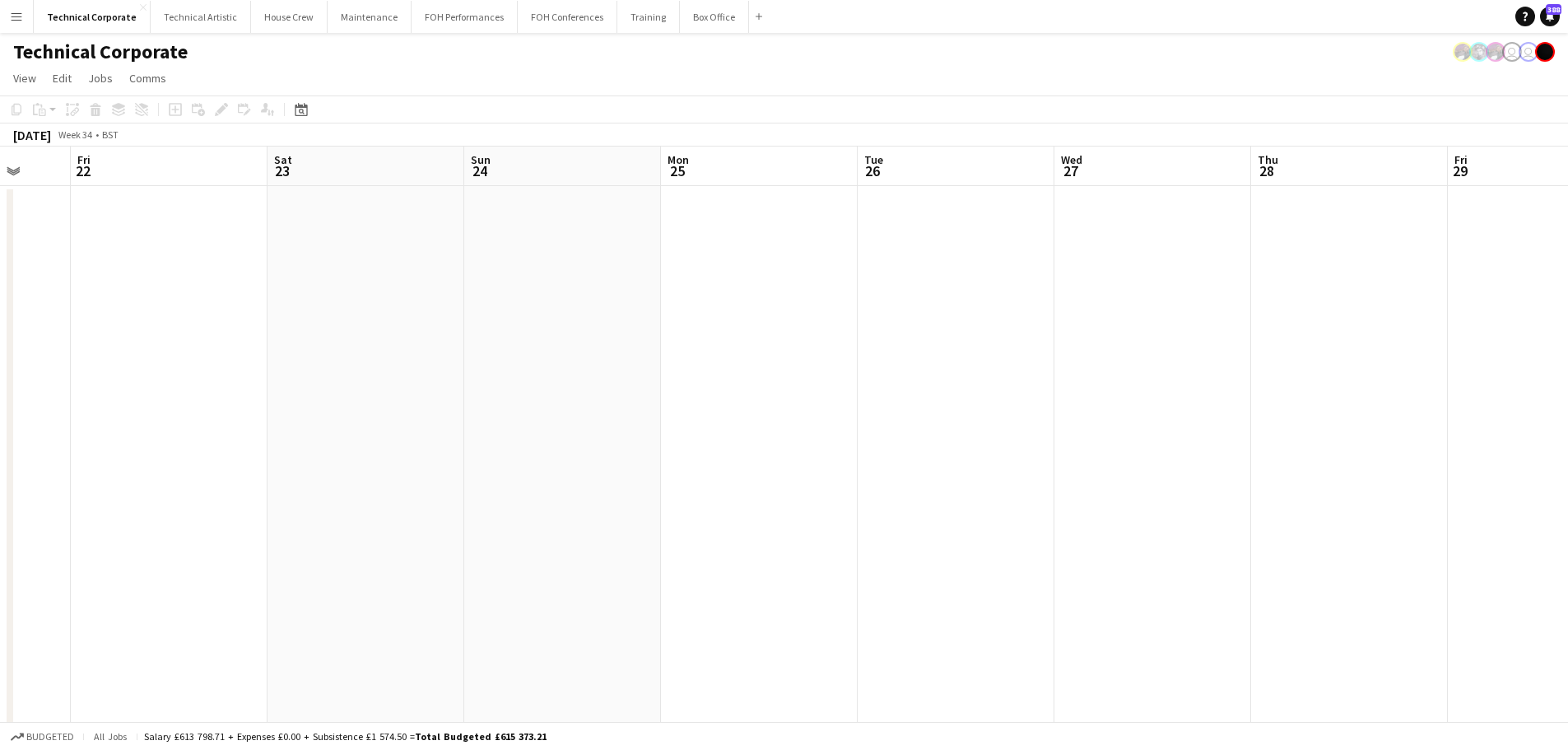
drag, startPoint x: 993, startPoint y: 487, endPoint x: 566, endPoint y: 504, distance: 427.3
click at [566, 505] on app-calendar-viewport "Tue 19 Wed 20 Thu 21 Fri 22 Sat 23 Sun 24 Mon 25 Tue 26 Wed 27 Thu 28 Fri 29 Sa…" at bounding box center [784, 750] width 1568 height 1206
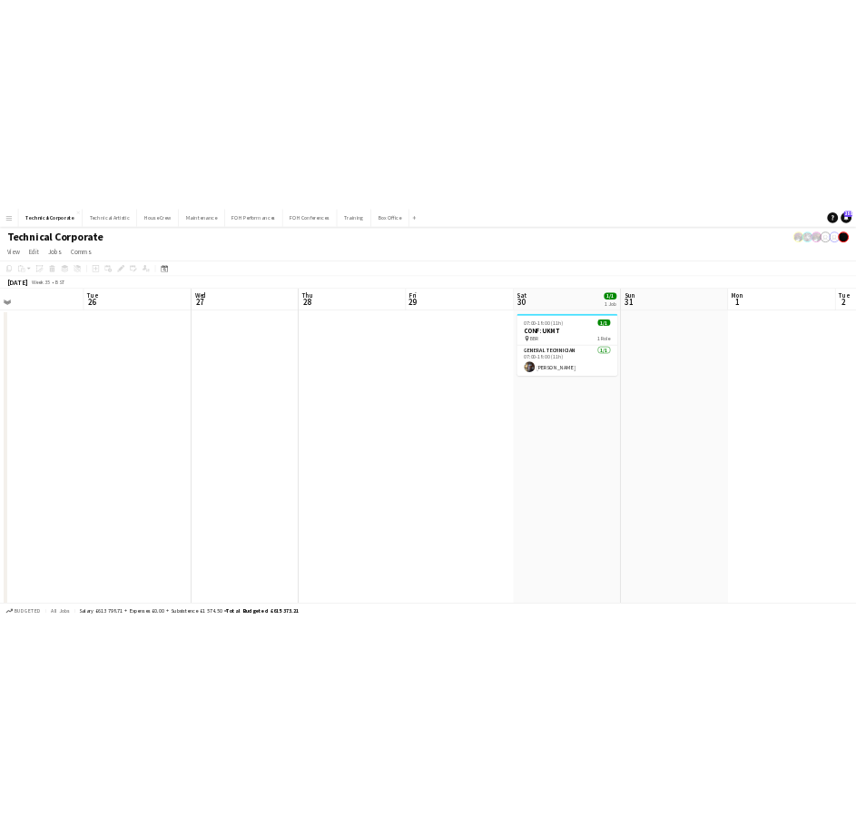
scroll to position [0, 557]
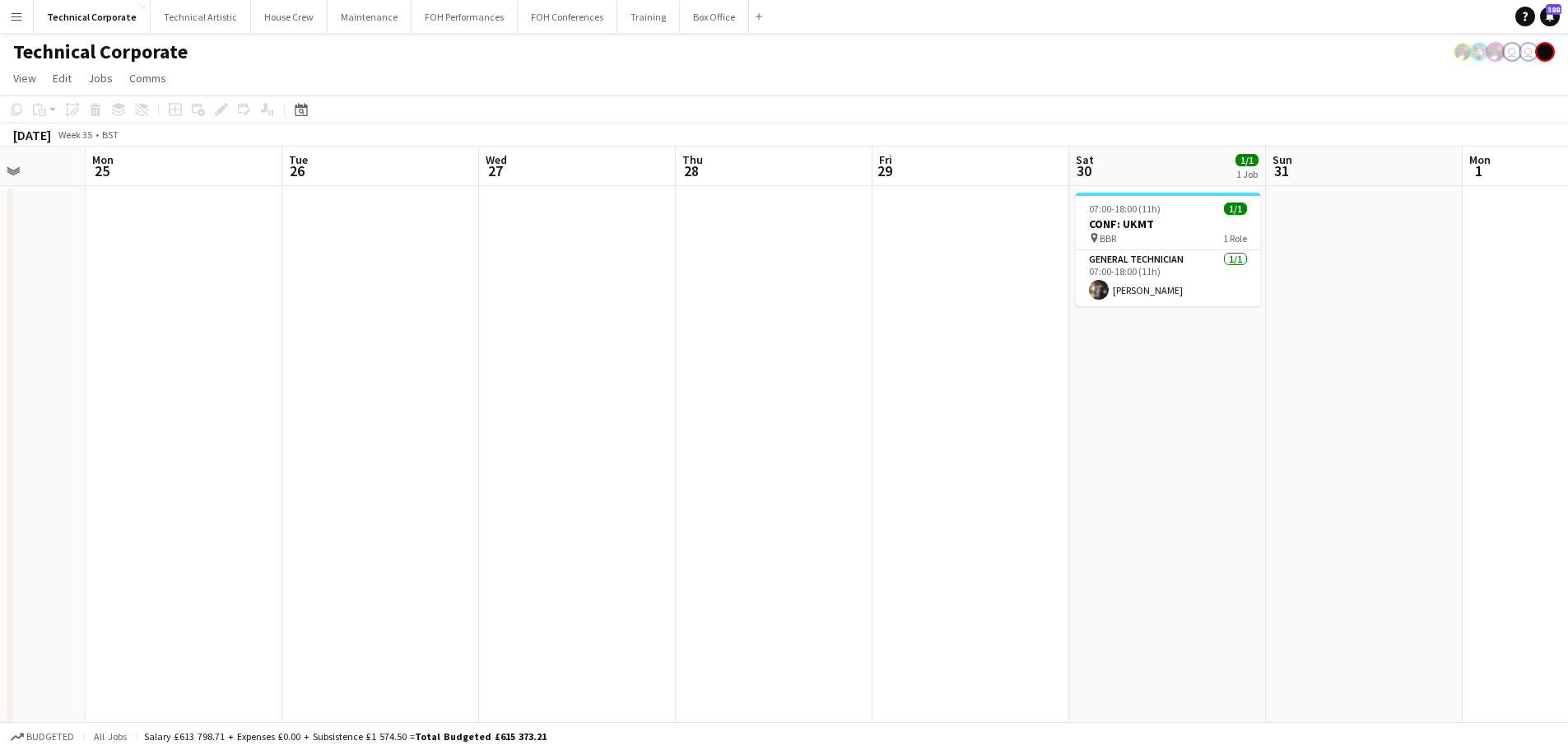
drag, startPoint x: 1383, startPoint y: 462, endPoint x: 1034, endPoint y: 488, distance: 350.0
click at [1034, 488] on app-calendar-viewport "Fri 22 Sat 23 Sun 24 Mon 25 Tue 26 Wed 27 Thu 28 Fri 29 Sat 30 1/1 1 Job Sun 31…" at bounding box center [784, 750] width 1568 height 1206
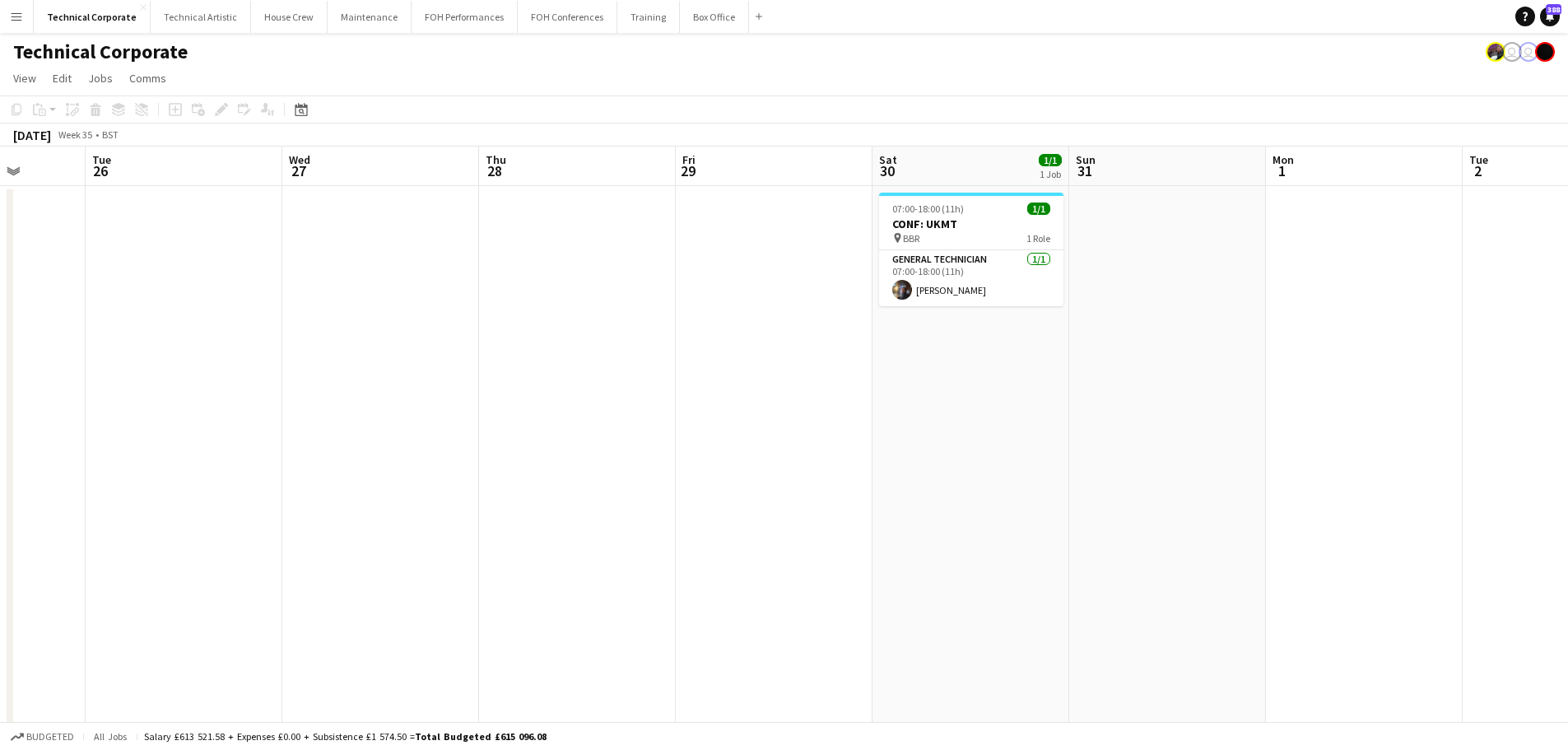
drag, startPoint x: 926, startPoint y: 490, endPoint x: 917, endPoint y: 669, distance: 179.2
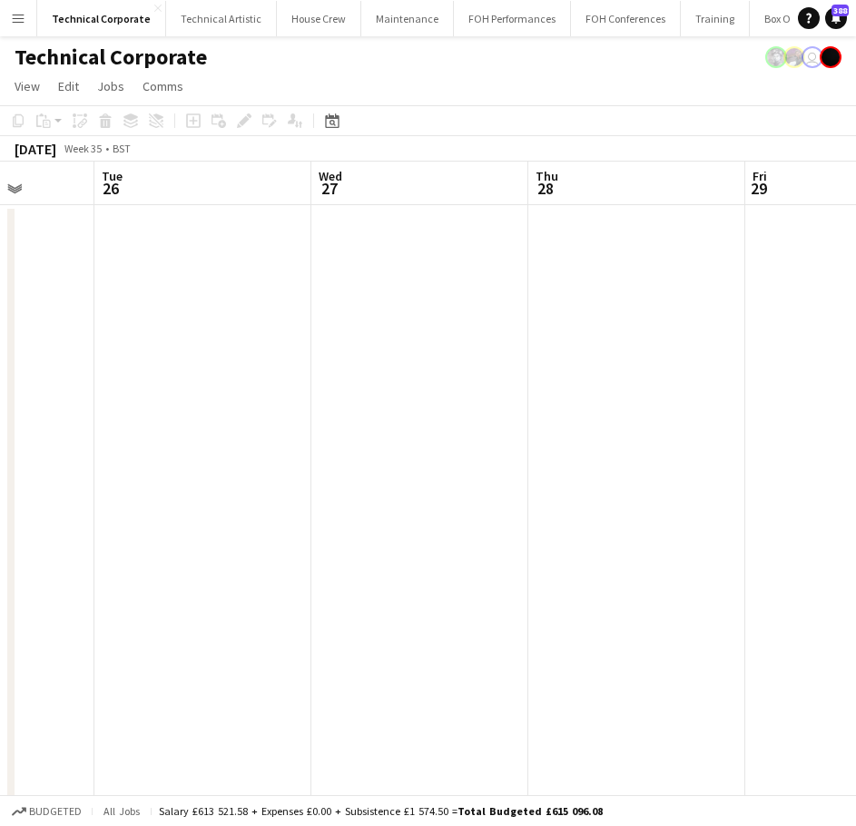
scroll to position [0, 528]
drag, startPoint x: 327, startPoint y: 349, endPoint x: 80, endPoint y: 332, distance: 247.5
click at [21, 355] on app-calendar-viewport "Sat 23 Sun 24 Mon 25 Tue 26 Wed 27 Thu 28 Fri 29 Sat 30 1/1 1 Job Sun 31 07:00-…" at bounding box center [428, 827] width 856 height 1330
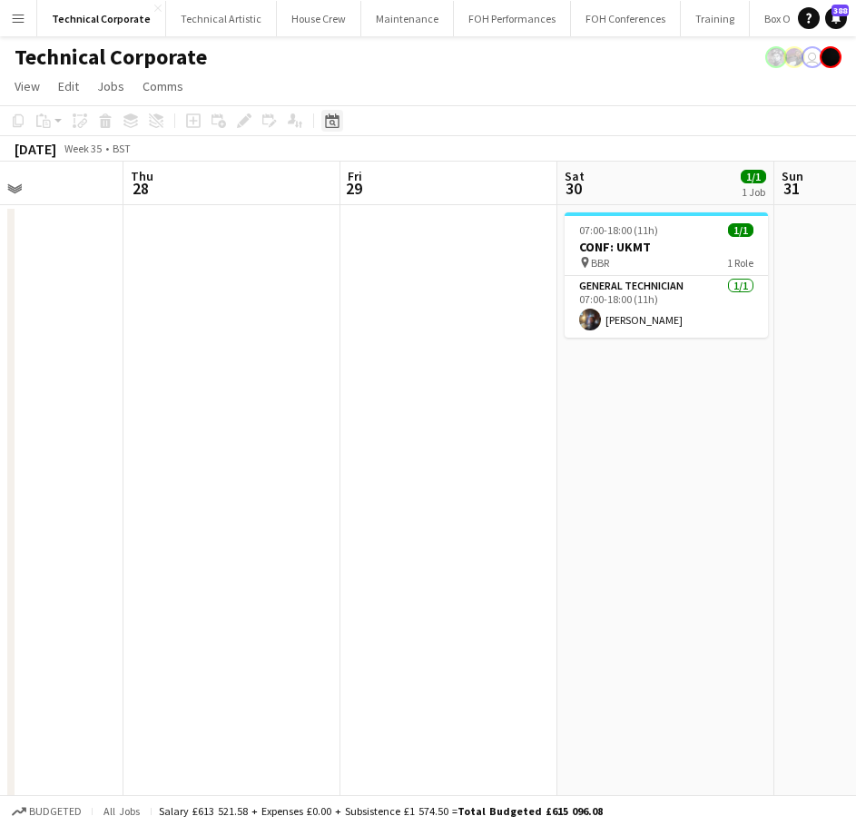
click at [329, 120] on icon "Date picker" at bounding box center [332, 121] width 15 height 15
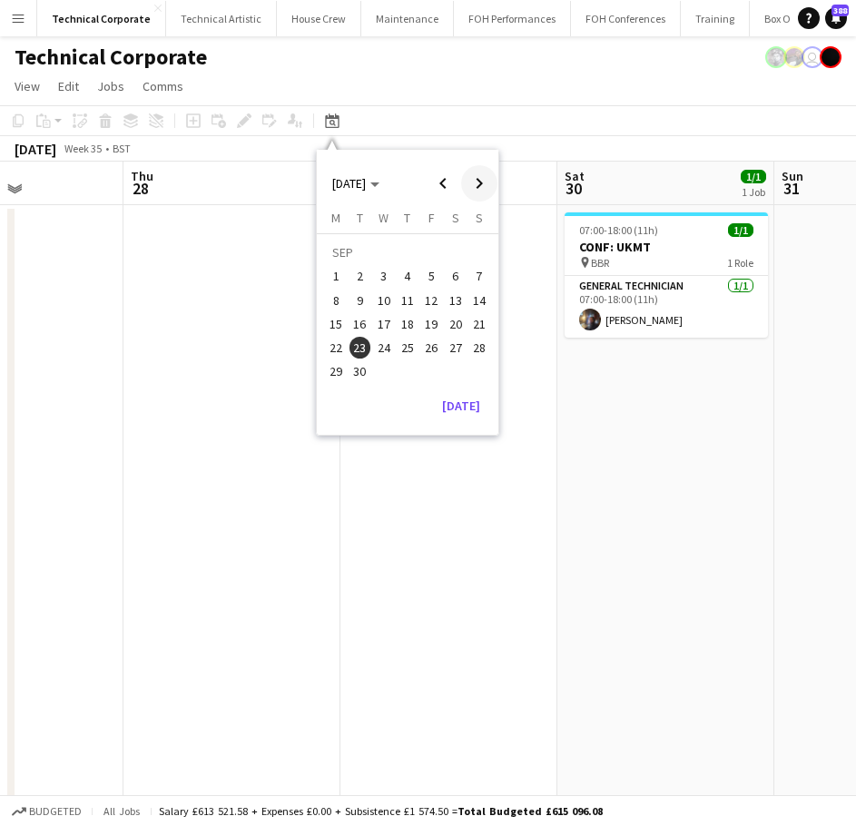
click at [491, 188] on span "Next month" at bounding box center [479, 183] width 36 height 36
click at [390, 274] on span "1" at bounding box center [384, 277] width 22 height 22
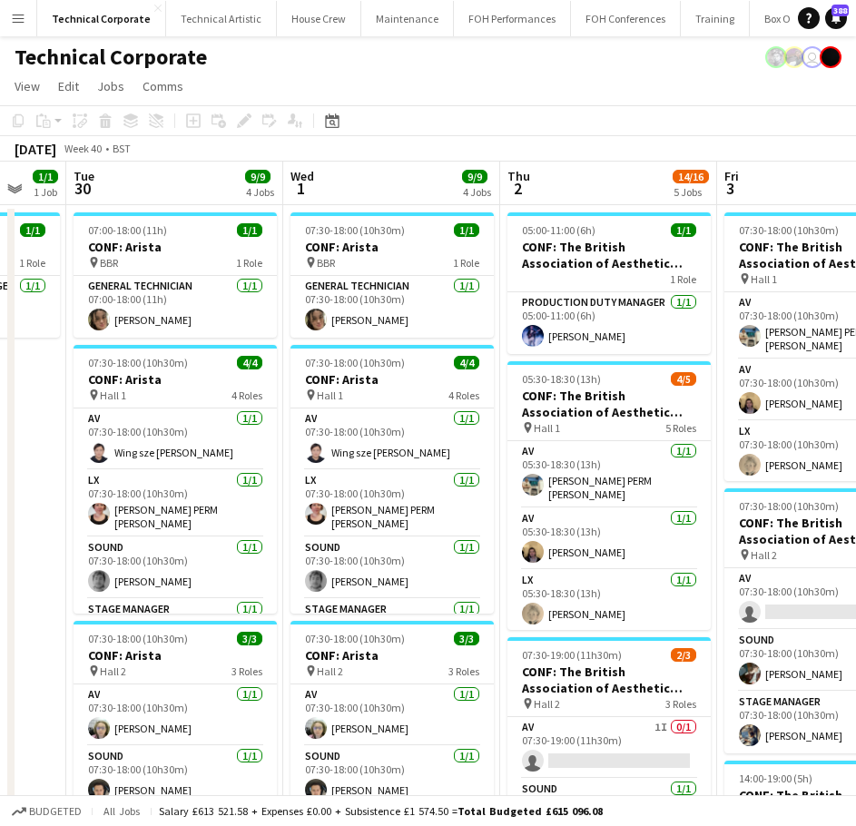
drag, startPoint x: 363, startPoint y: 454, endPoint x: 620, endPoint y: 469, distance: 257.4
click at [620, 469] on app-calendar-viewport "Sun 28 Mon 29 1/1 1 Job Tue 30 9/9 4 Jobs Wed 1 9/9 4 Jobs Thu 2 14/16 5 Jobs F…" at bounding box center [428, 827] width 856 height 1330
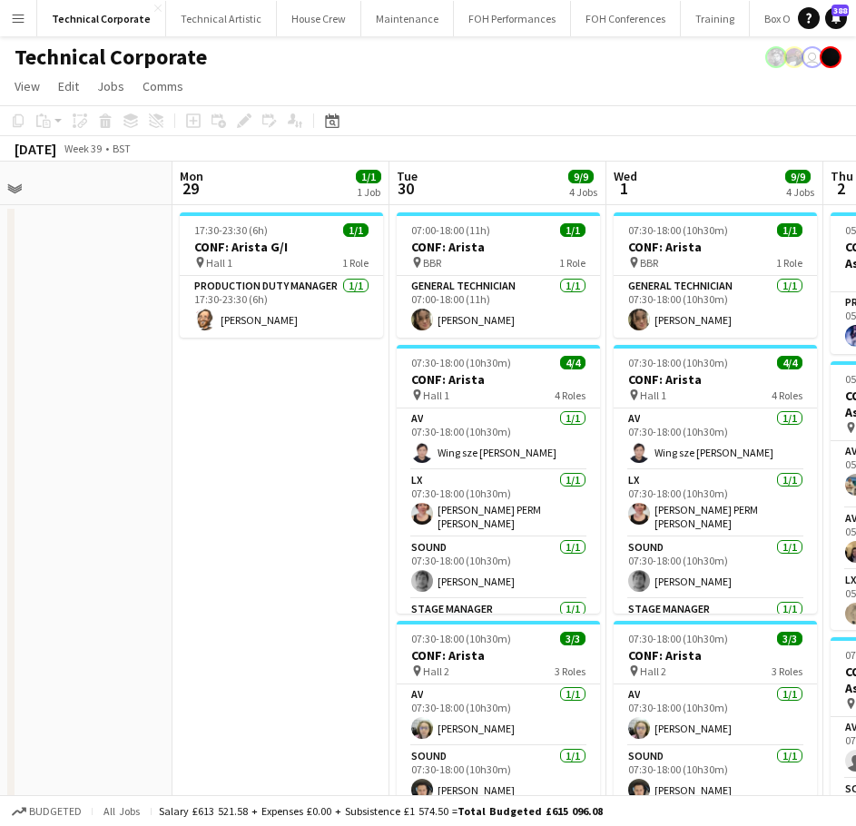
scroll to position [0, 476]
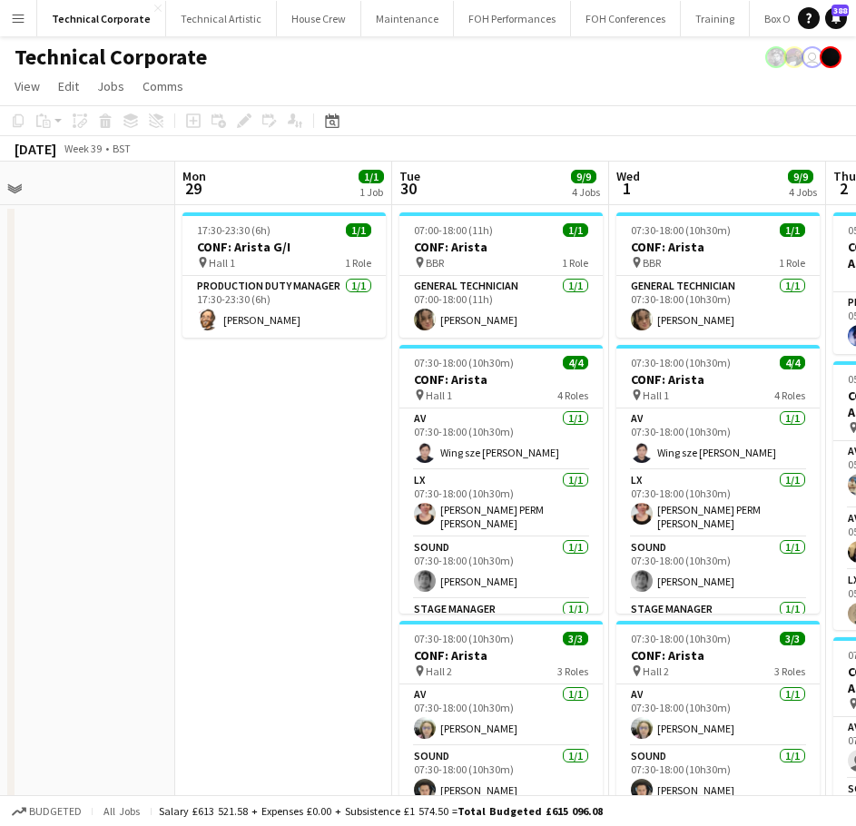
drag, startPoint x: 306, startPoint y: 475, endPoint x: 632, endPoint y: 503, distance: 327.2
click at [632, 503] on app-calendar-viewport "Fri 26 Sat 27 Sun 28 Mon 29 1/1 1 Job Tue 30 9/9 4 Jobs Wed 1 9/9 4 Jobs Thu 2 …" at bounding box center [428, 827] width 856 height 1330
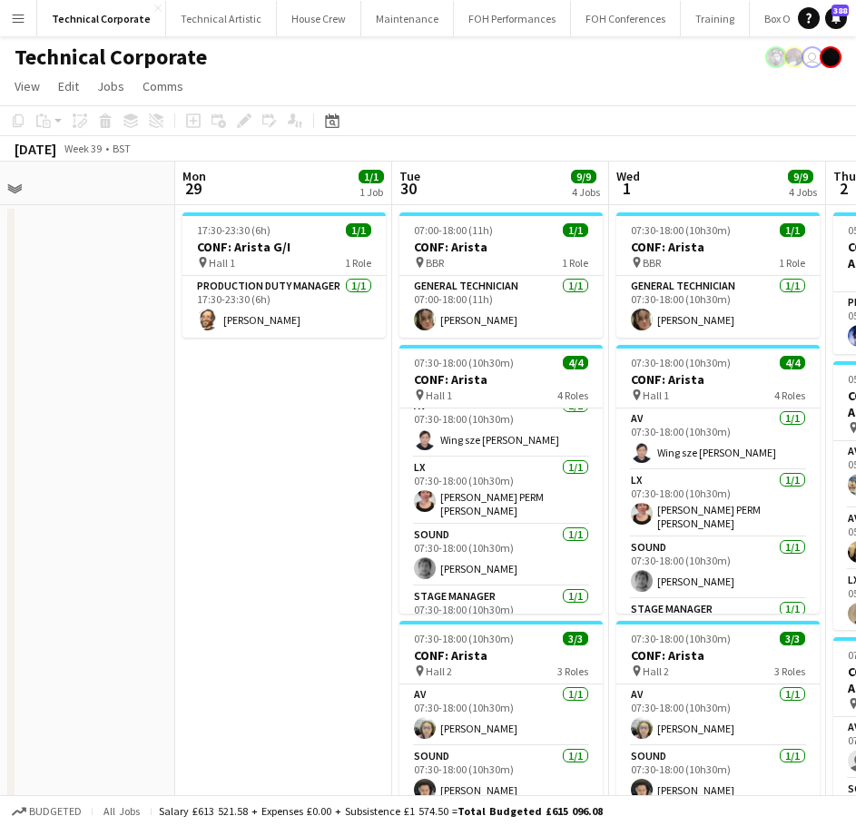
scroll to position [0, 0]
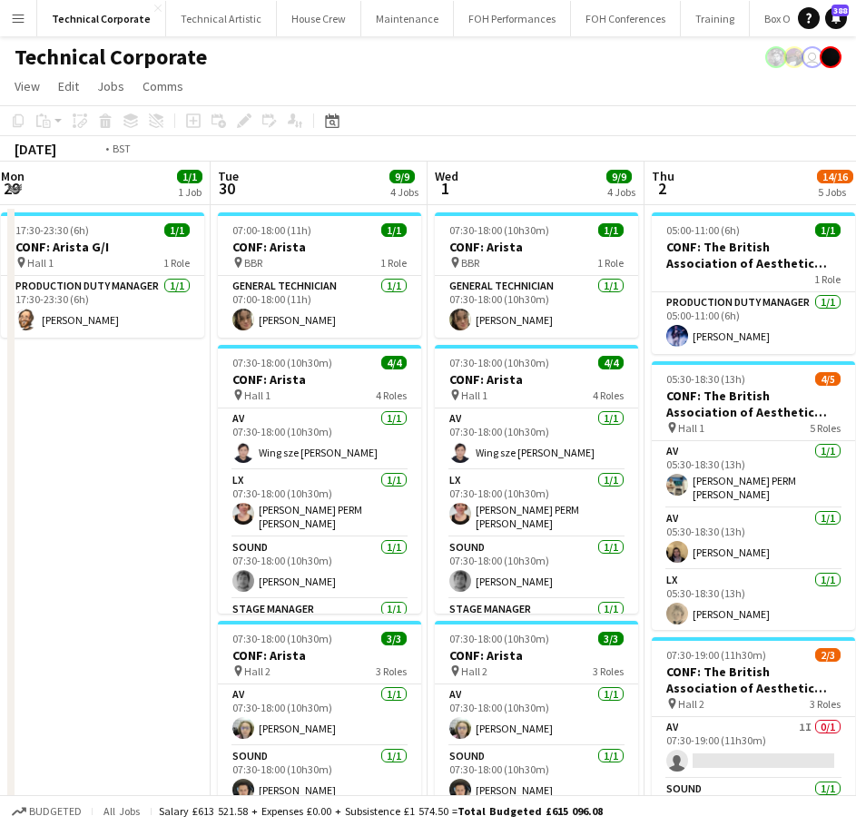
drag, startPoint x: 193, startPoint y: 527, endPoint x: 118, endPoint y: 529, distance: 74.5
click at [118, 529] on app-calendar-viewport "Fri 26 Sat 27 Sun 28 Mon 29 1/1 1 Job Tue 30 9/9 4 Jobs Wed 1 9/9 4 Jobs Thu 2 …" at bounding box center [428, 827] width 856 height 1330
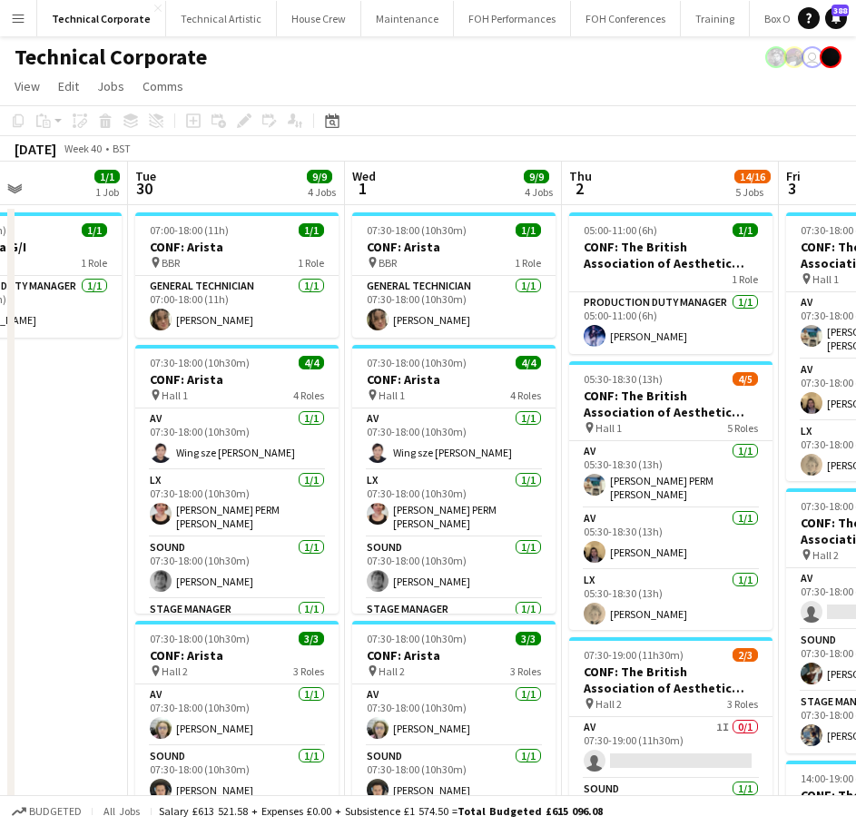
scroll to position [0, 486]
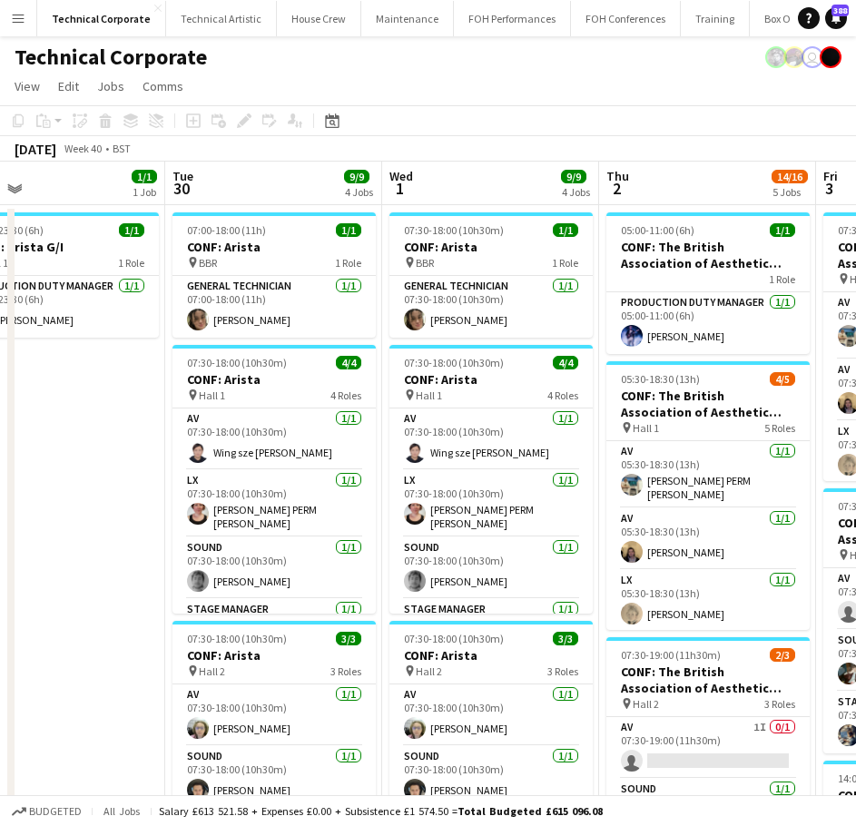
drag, startPoint x: 629, startPoint y: 406, endPoint x: 2174, endPoint y: 469, distance: 1545.8
click at [856, 469] on html "Menu Boards Boards Boards All jobs Status Workforce Workforce My Workforce Recr…" at bounding box center [428, 761] width 856 height 1523
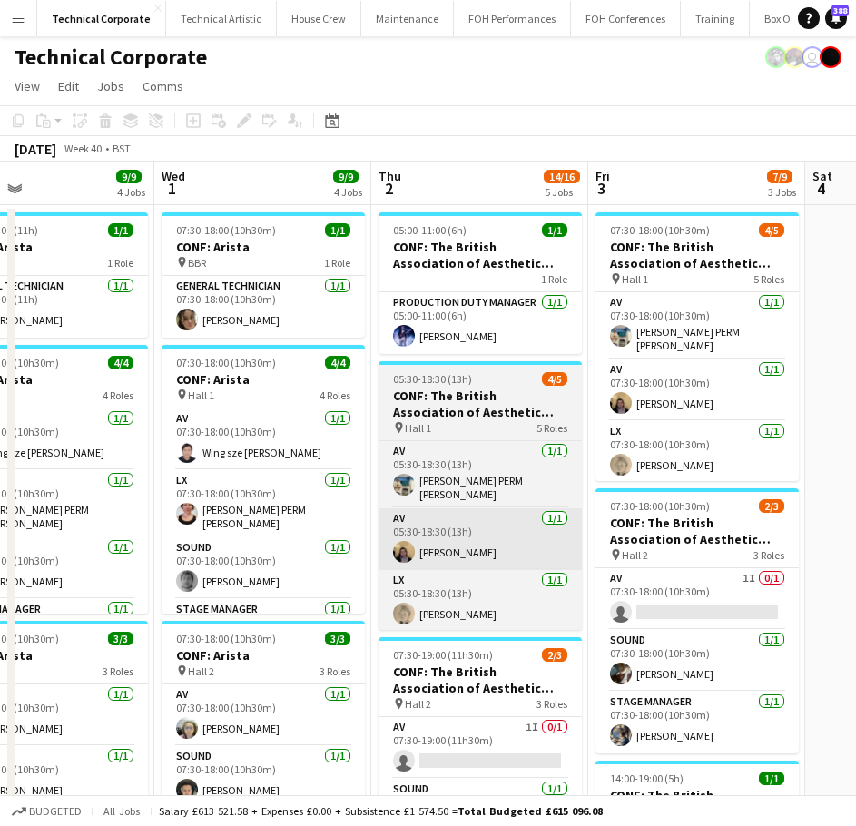
drag, startPoint x: 723, startPoint y: 458, endPoint x: 506, endPoint y: 511, distance: 223.5
click at [540, 477] on app-calendar-viewport "Sat 27 Sun 28 Mon 29 1/1 1 Job Tue 30 9/9 4 Jobs Wed 1 9/9 4 Jobs Thu 2 14/16 5…" at bounding box center [428, 827] width 856 height 1330
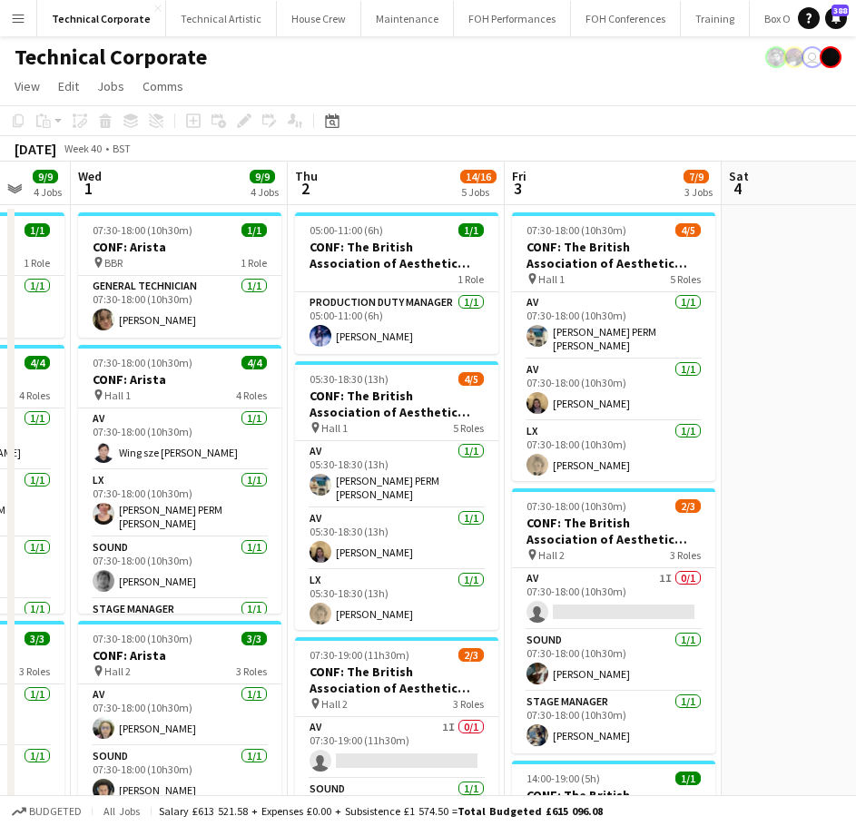
scroll to position [0, 582]
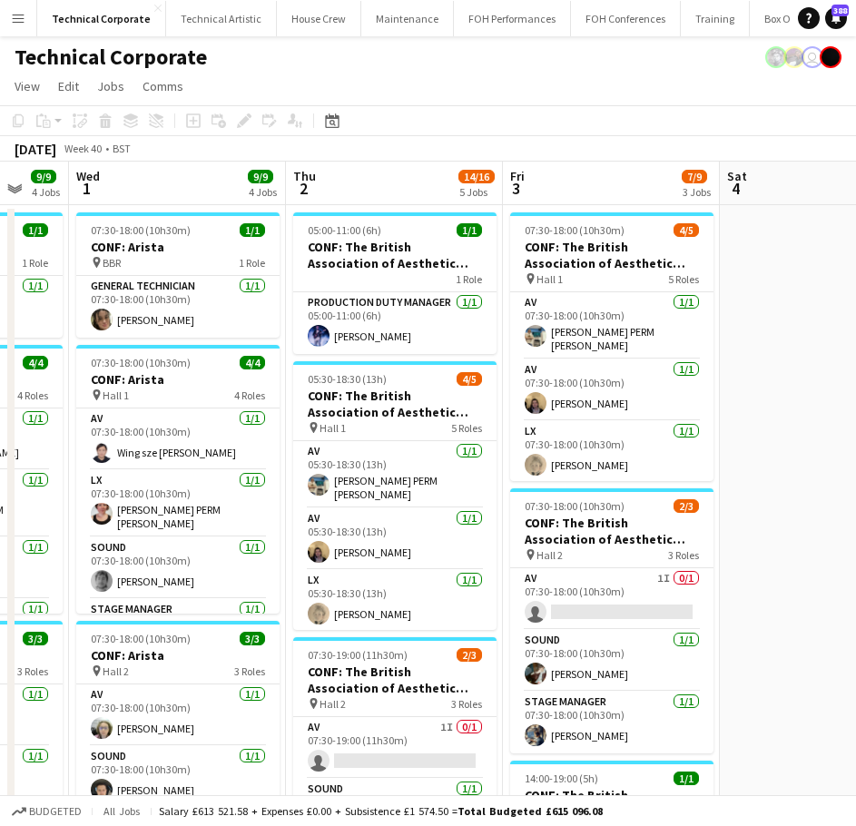
drag, startPoint x: 807, startPoint y: 431, endPoint x: 732, endPoint y: 442, distance: 76.2
click at [732, 442] on app-calendar-viewport "Sun 28 Mon 29 1/1 1 Job Tue 30 9/9 4 Jobs Wed 1 9/9 4 Jobs Thu 2 14/16 5 Jobs F…" at bounding box center [428, 827] width 856 height 1330
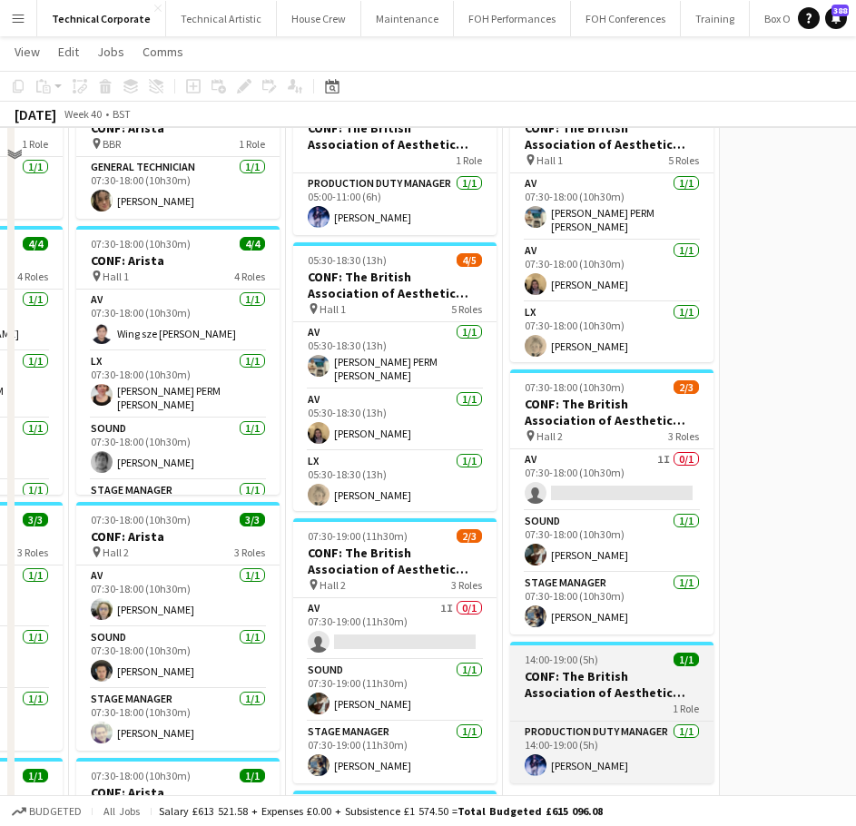
scroll to position [0, 0]
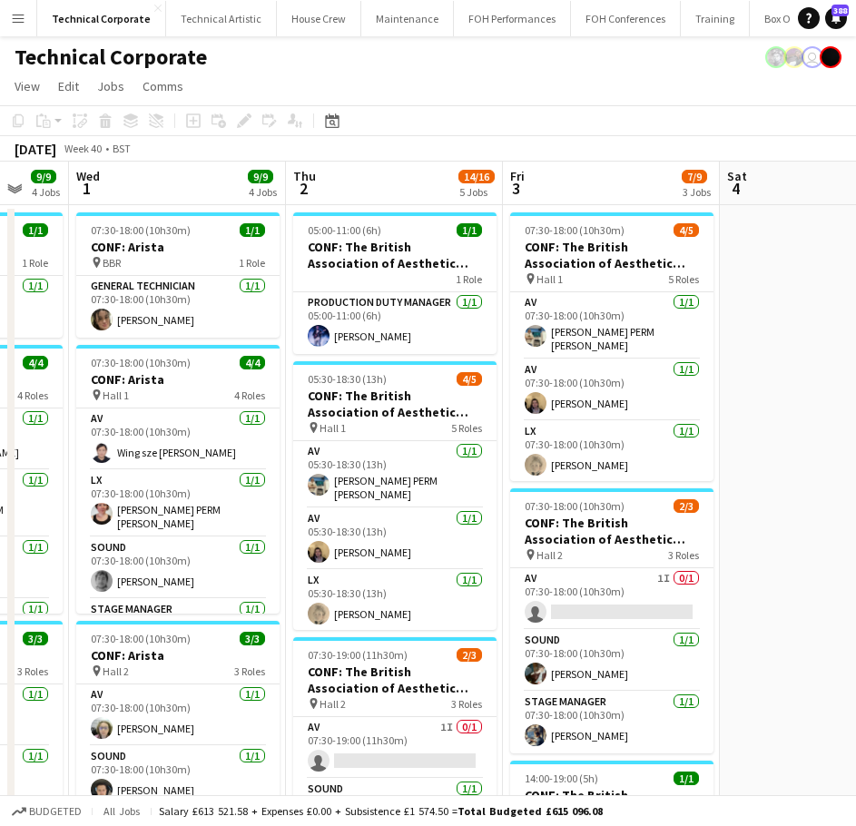
drag, startPoint x: 742, startPoint y: 499, endPoint x: 590, endPoint y: 526, distance: 153.9
click at [607, 524] on app-calendar-viewport "Sun 28 Mon 29 1/1 1 Job Tue 30 9/9 4 Jobs Wed 1 9/9 4 Jobs Thu 2 14/16 5 Jobs F…" at bounding box center [428, 827] width 856 height 1330
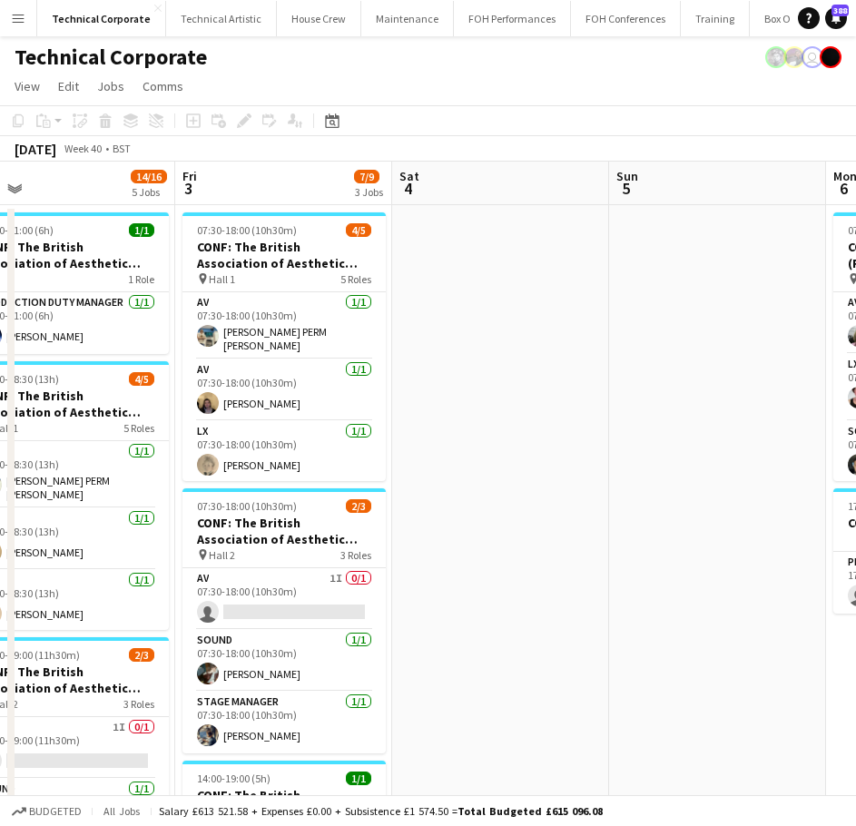
drag, startPoint x: 433, startPoint y: 532, endPoint x: 404, endPoint y: 491, distance: 50.1
click at [186, 547] on app-calendar-viewport "Mon 29 1/1 1 Job Tue 30 9/9 4 Jobs Wed 1 9/9 4 Jobs Thu 2 14/16 5 Jobs Fri 3 7/…" at bounding box center [428, 827] width 856 height 1330
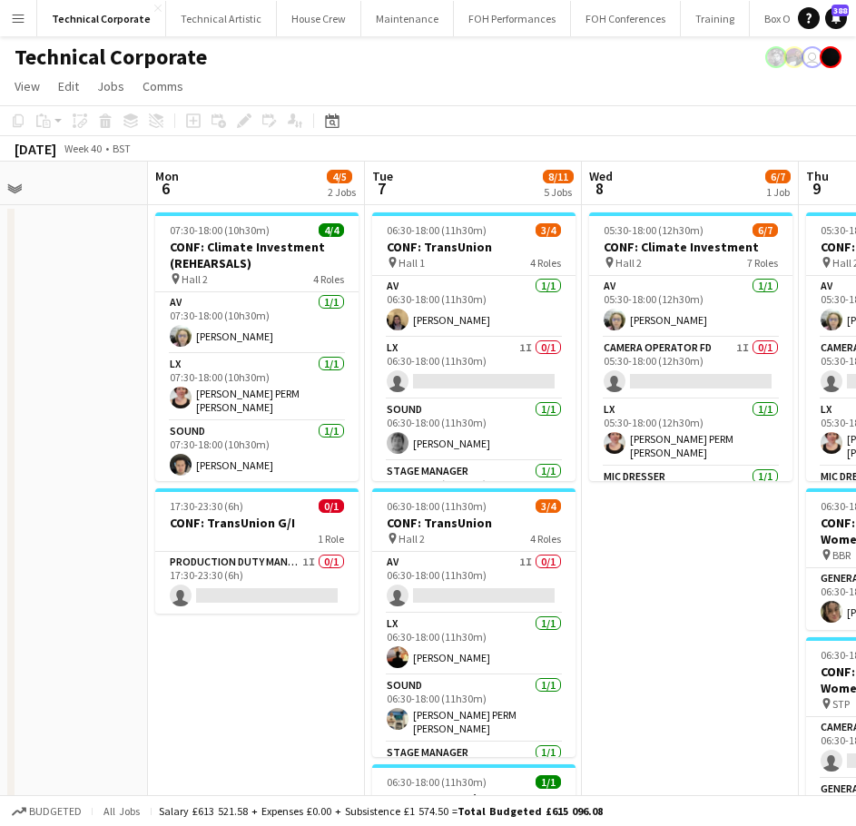
drag, startPoint x: 271, startPoint y: 521, endPoint x: 94, endPoint y: 522, distance: 176.2
click at [94, 522] on app-calendar-viewport "Thu 2 14/16 5 Jobs Fri 3 7/9 3 Jobs Sat 4 Sun 5 Mon 6 4/5 2 Jobs Tue 7 8/11 5 J…" at bounding box center [428, 827] width 856 height 1330
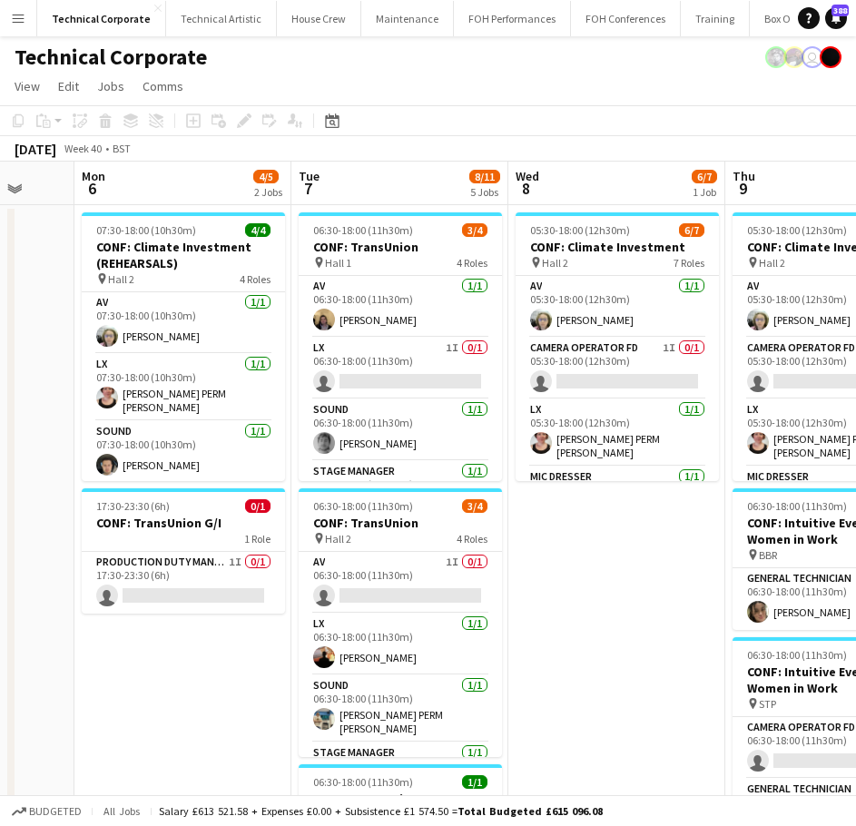
scroll to position [0, 596]
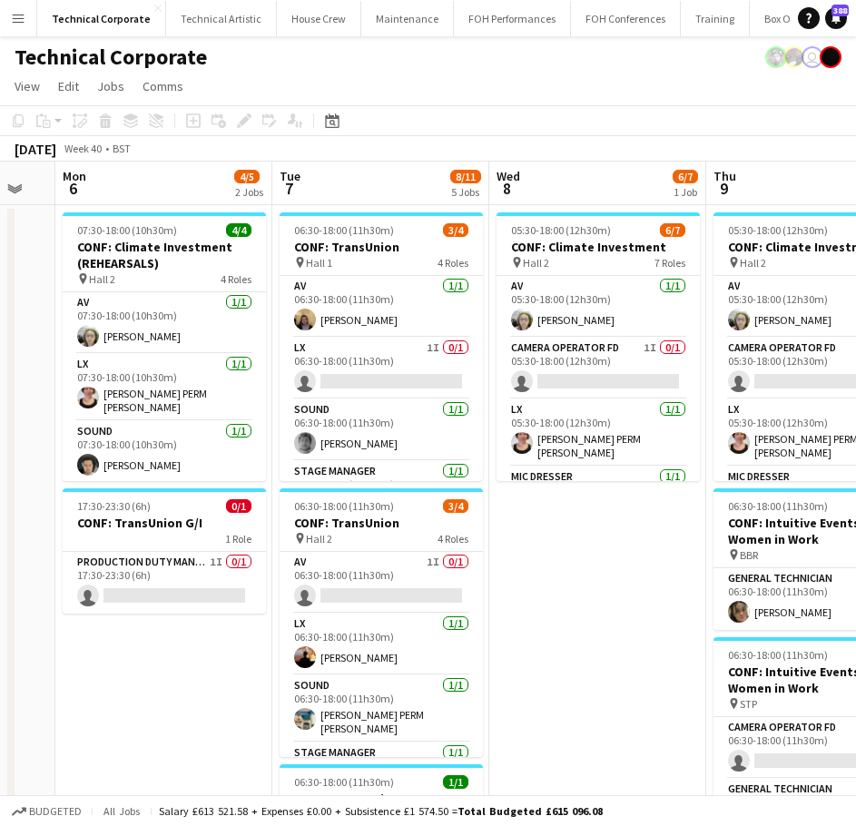
drag, startPoint x: 477, startPoint y: 509, endPoint x: 384, endPoint y: 527, distance: 94.2
click at [384, 527] on app-calendar-viewport "Fri 3 7/9 3 Jobs Sat 4 Sun 5 Mon 6 4/5 2 Jobs Tue 7 8/11 5 Jobs Wed 8 6/7 1 Job…" at bounding box center [428, 827] width 856 height 1330
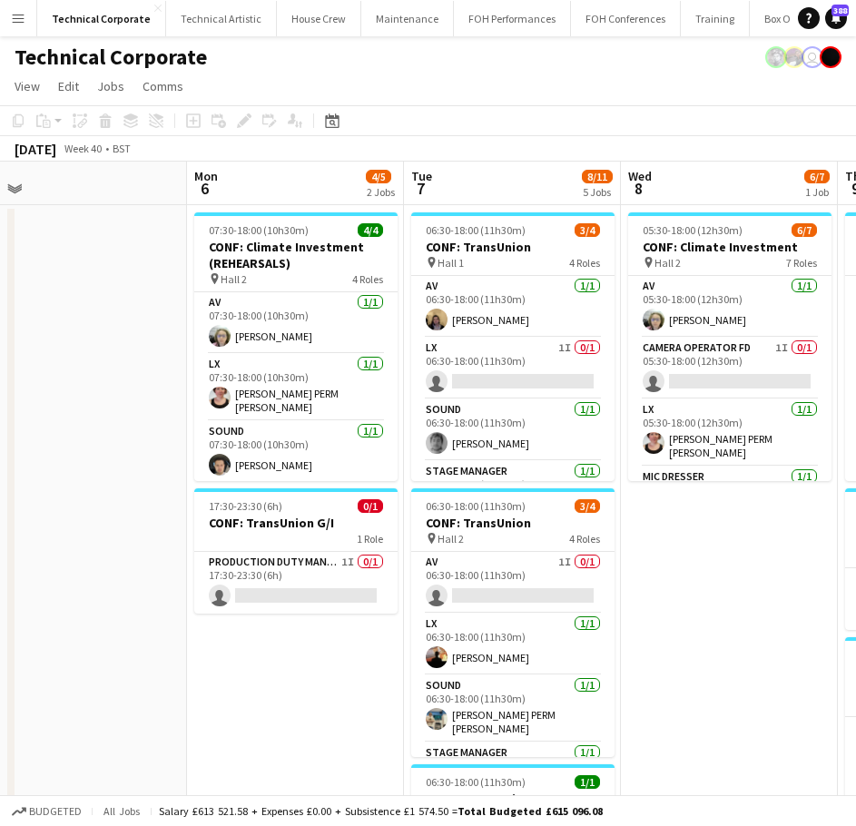
scroll to position [0, 449]
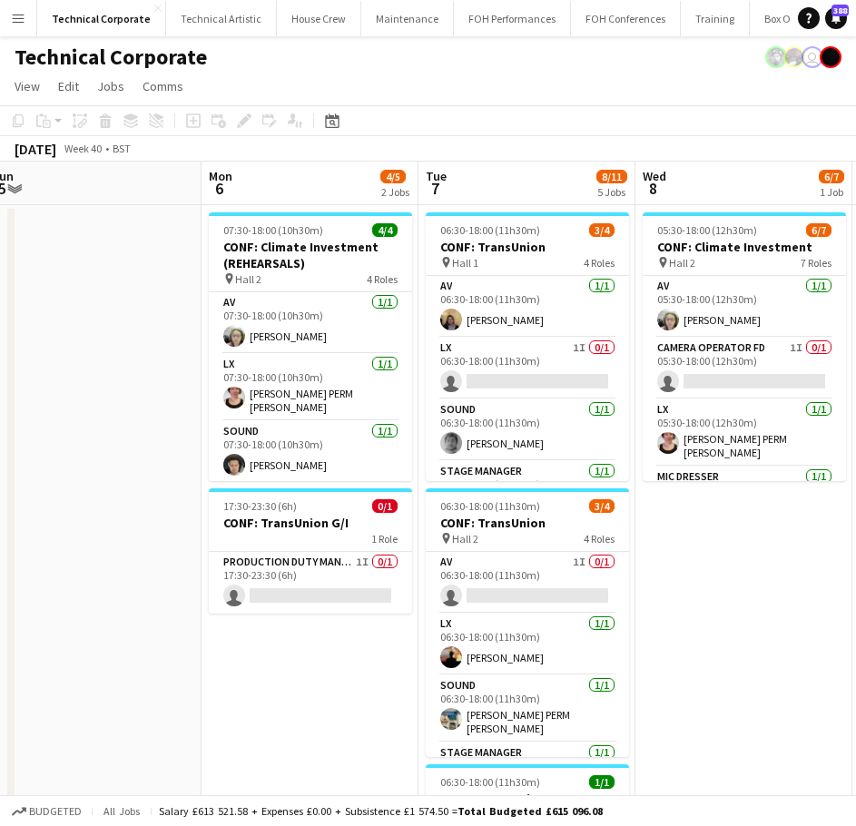
drag, startPoint x: 40, startPoint y: 431, endPoint x: 186, endPoint y: 459, distance: 148.9
click at [186, 459] on app-calendar-viewport "Fri 3 7/9 3 Jobs Sat 4 Sun 5 Mon 6 4/5 2 Jobs Tue 7 8/11 5 Jobs Wed 8 6/7 1 Job…" at bounding box center [428, 827] width 856 height 1330
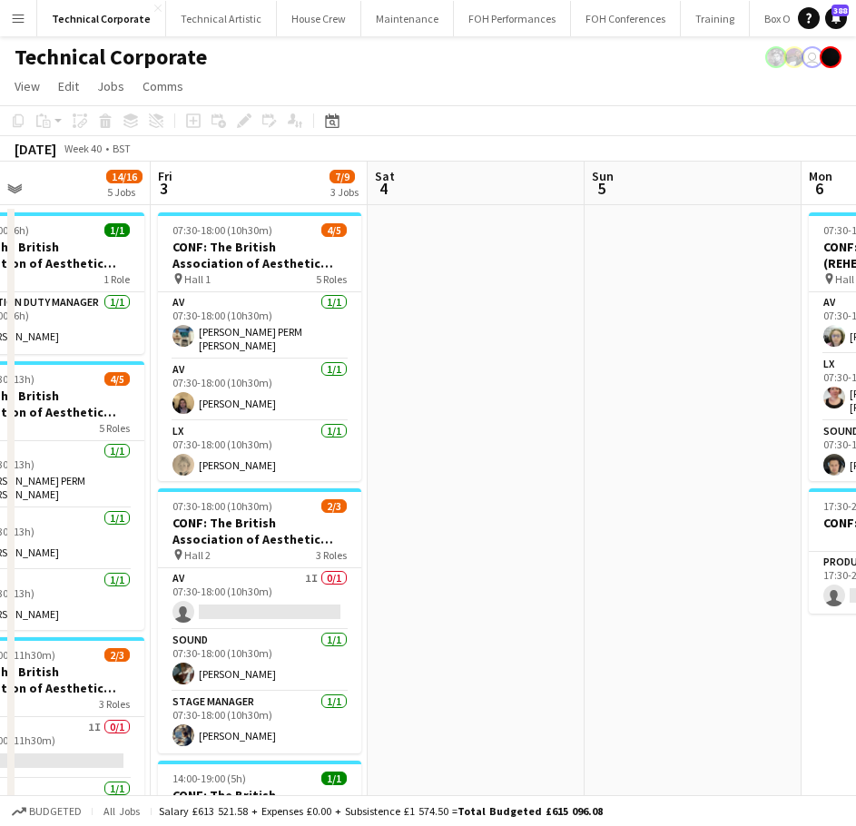
drag, startPoint x: 338, startPoint y: 411, endPoint x: 807, endPoint y: 424, distance: 469.6
click at [807, 423] on app-calendar-viewport "Tue 30 9/9 4 Jobs Wed 1 9/9 4 Jobs Thu 2 14/16 5 Jobs Fri 3 7/9 3 Jobs Sat 4 Su…" at bounding box center [428, 827] width 856 height 1330
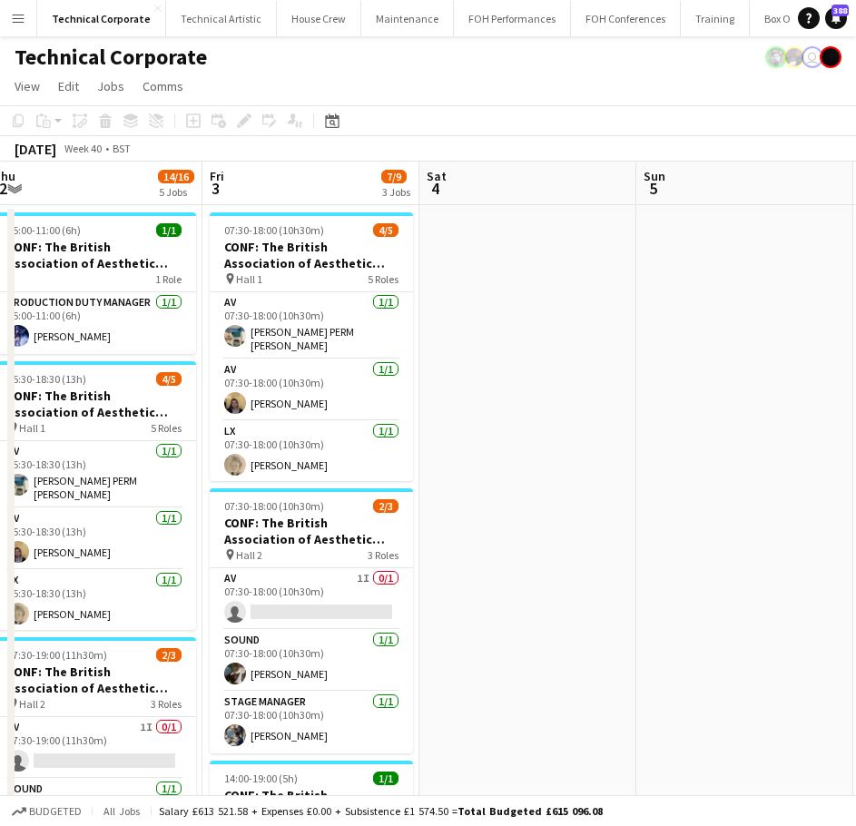
scroll to position [0, 464]
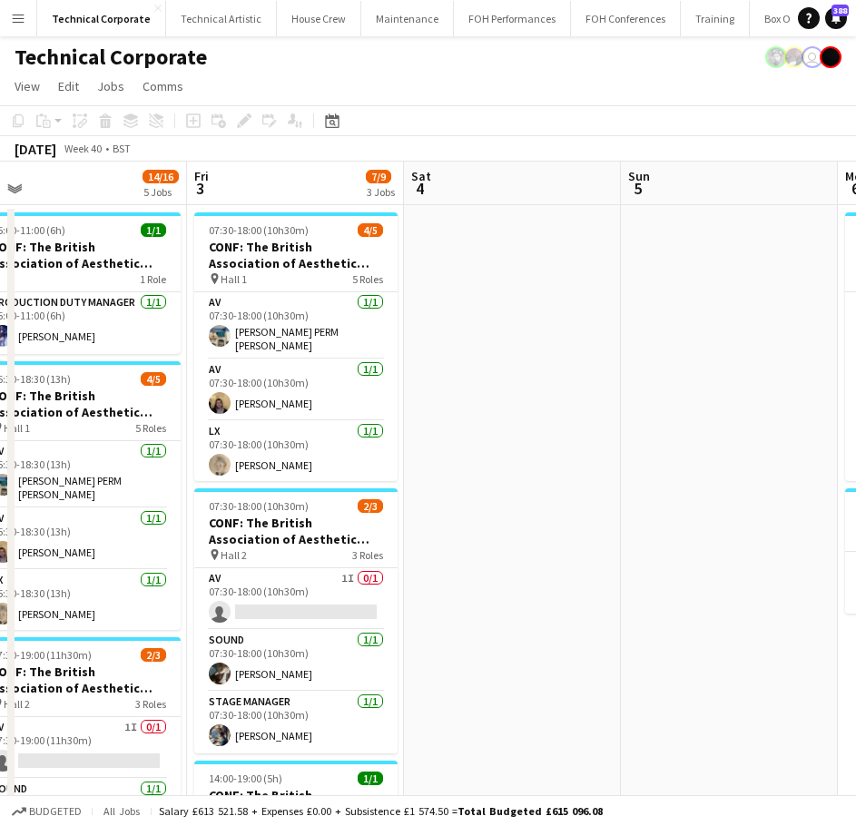
click at [856, 469] on html "Menu Boards Boards Boards All jobs Status Workforce Workforce My Workforce Recr…" at bounding box center [428, 761] width 856 height 1523
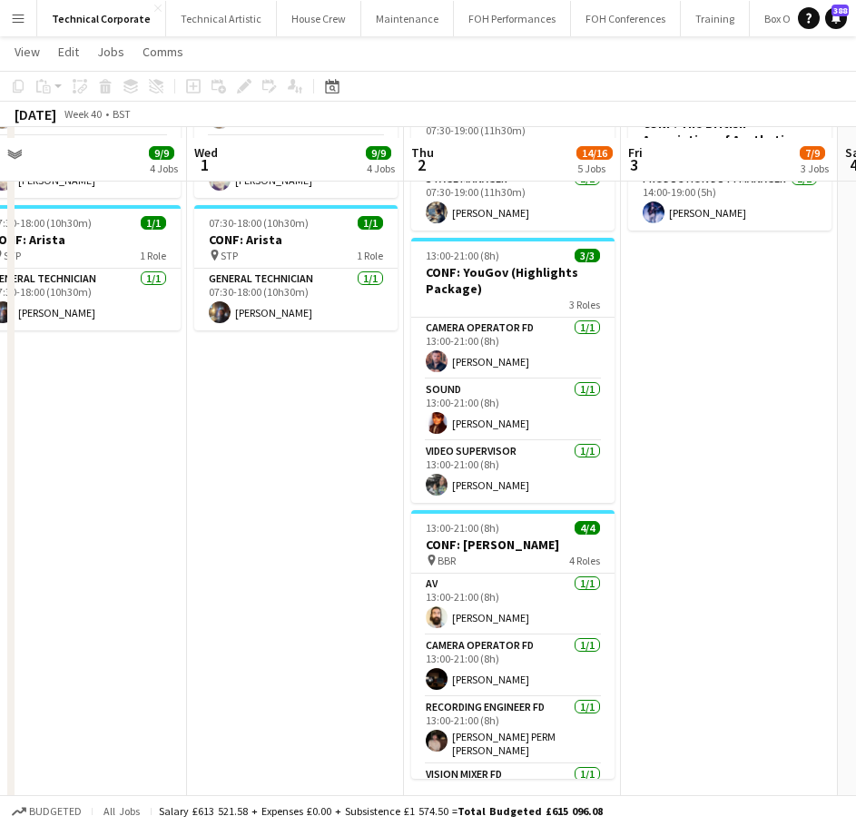
scroll to position [695, 0]
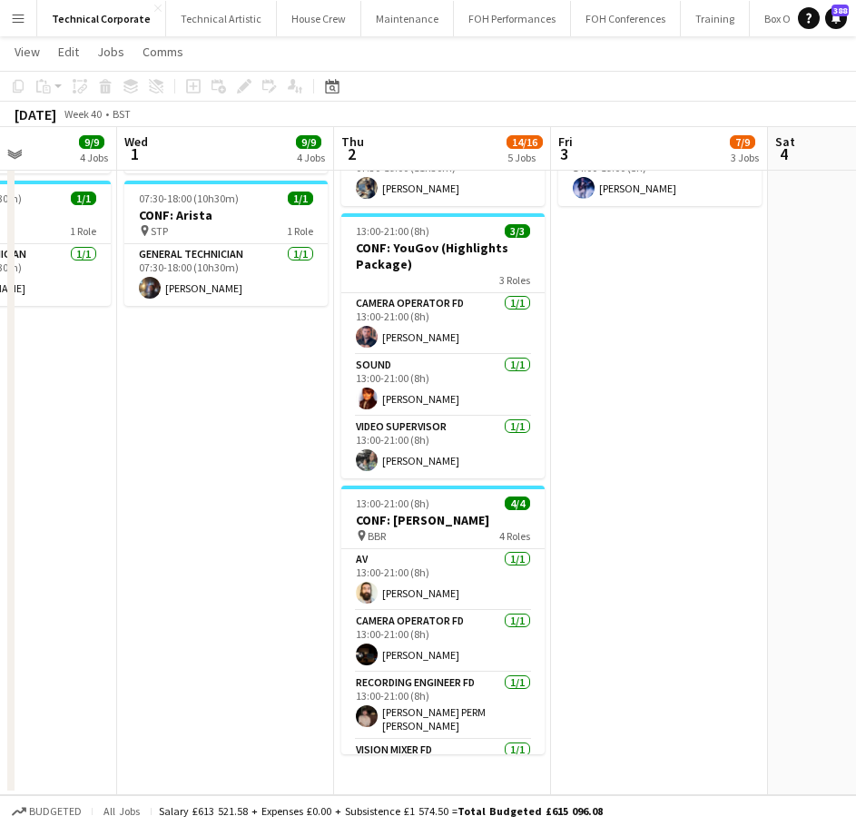
drag, startPoint x: 610, startPoint y: 530, endPoint x: 759, endPoint y: 526, distance: 149.0
click at [759, 526] on app-calendar-viewport "Sun 28 Mon 29 1/1 1 Job Tue 30 9/9 4 Jobs Wed 1 9/9 4 Jobs Thu 2 14/16 5 Jobs F…" at bounding box center [428, 85] width 856 height 1419
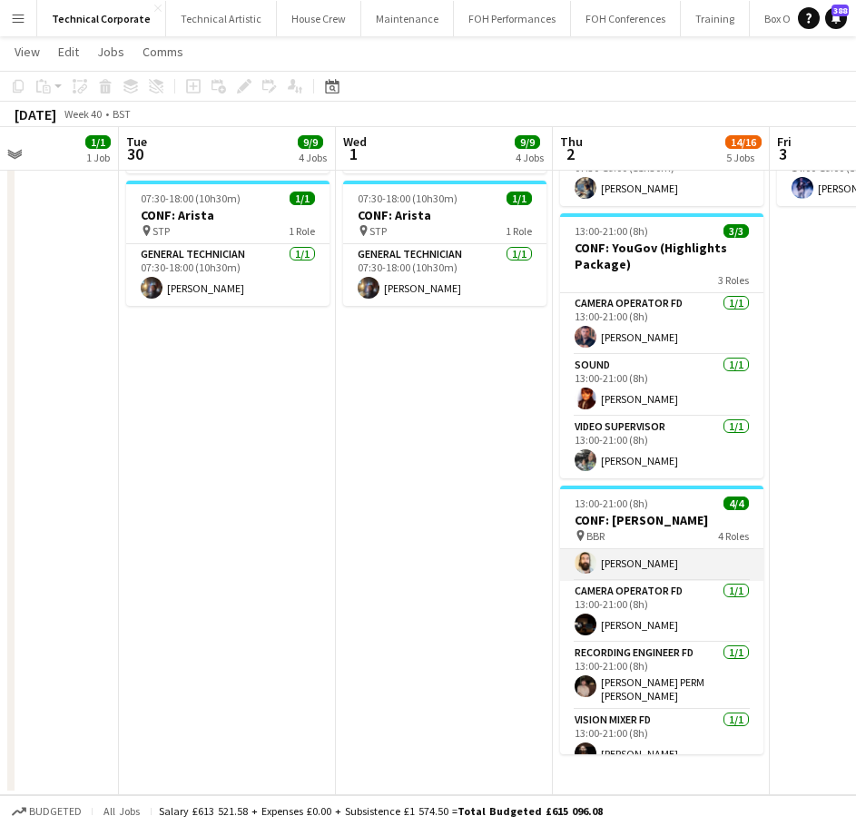
scroll to position [42, 0]
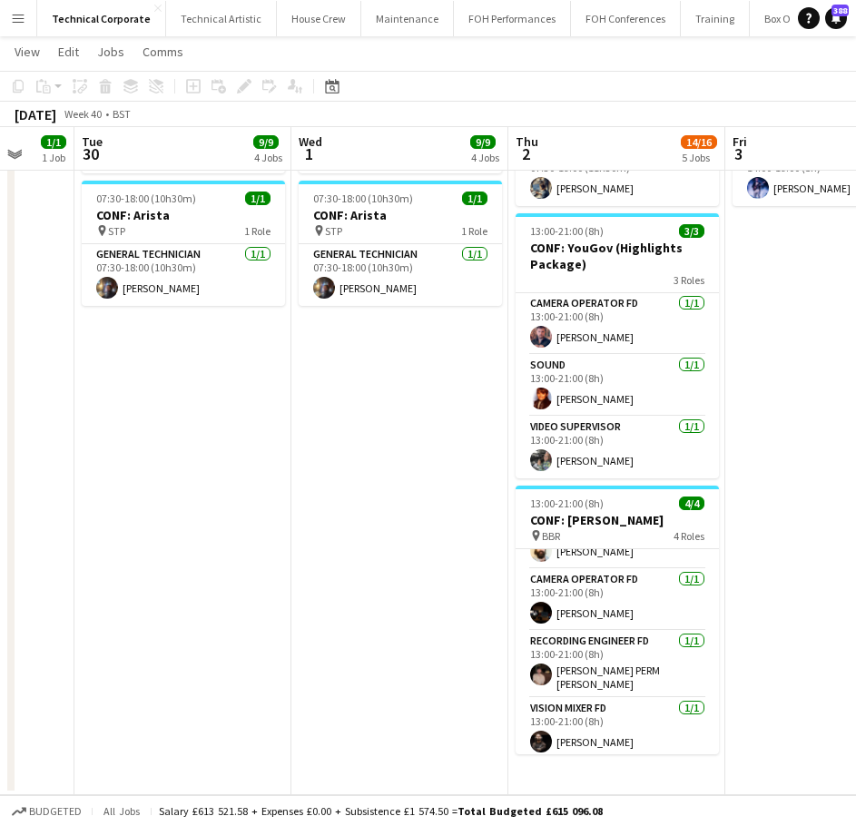
drag, startPoint x: 480, startPoint y: 578, endPoint x: 202, endPoint y: 576, distance: 277.9
click at [203, 576] on app-calendar-viewport "Sat 27 Sun 28 Mon 29 1/1 1 Job Tue 30 9/9 4 Jobs Wed 1 9/9 4 Jobs Thu 2 14/16 5…" at bounding box center [428, 85] width 856 height 1419
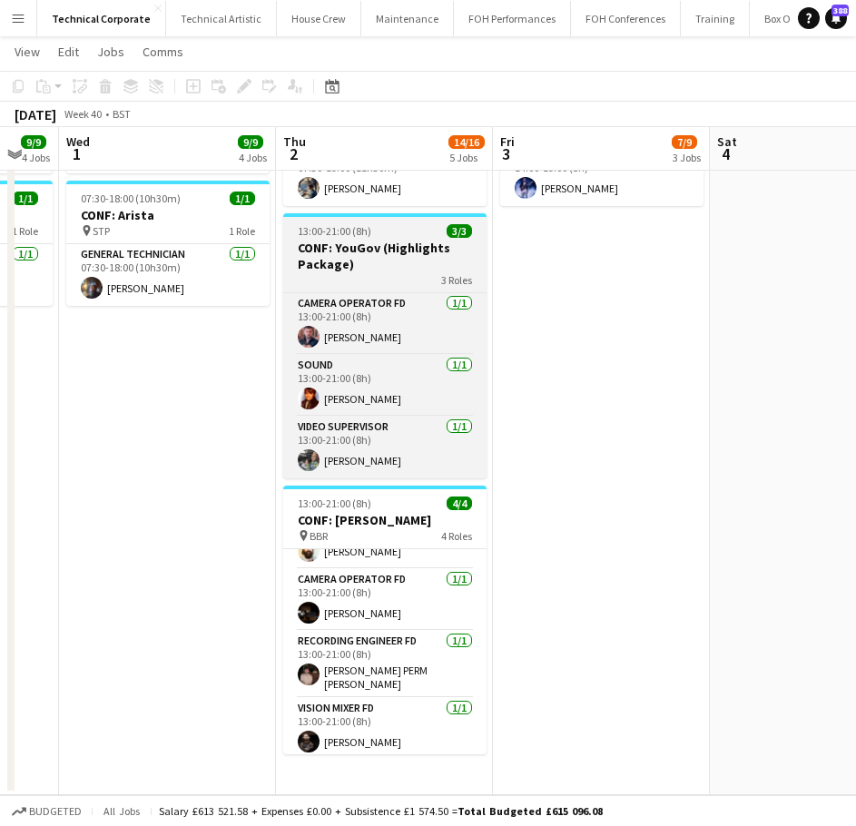
click at [371, 232] on div "13:00-21:00 (8h) 3/3" at bounding box center [384, 231] width 203 height 14
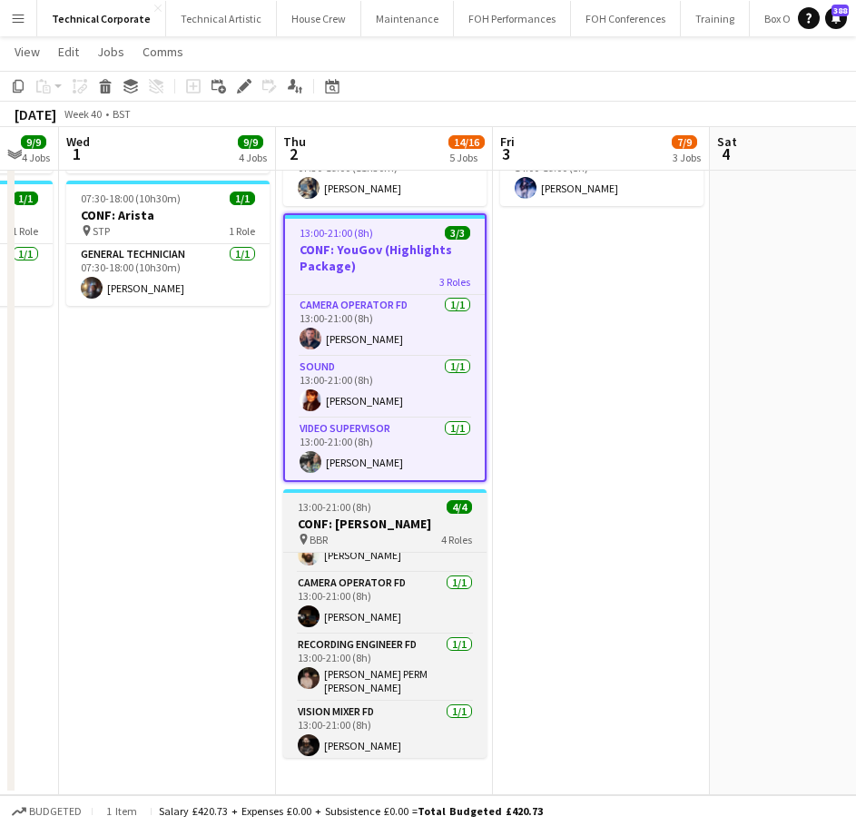
click at [391, 516] on h3 "CONF: [PERSON_NAME]" at bounding box center [384, 524] width 203 height 16
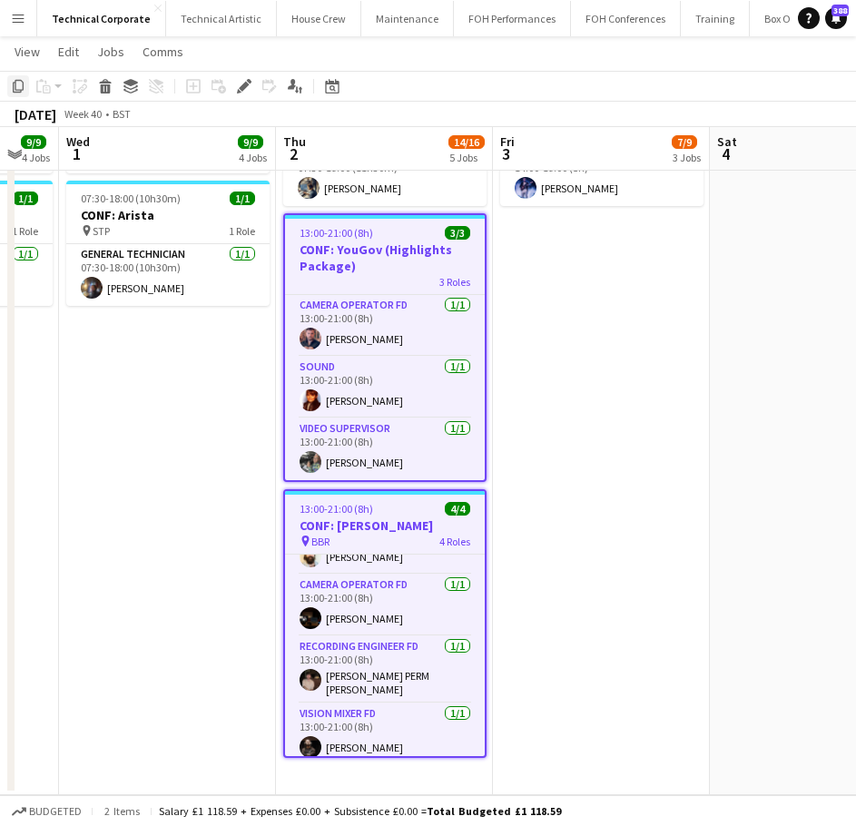
click at [15, 89] on icon at bounding box center [18, 86] width 11 height 13
click at [335, 84] on icon at bounding box center [332, 86] width 14 height 15
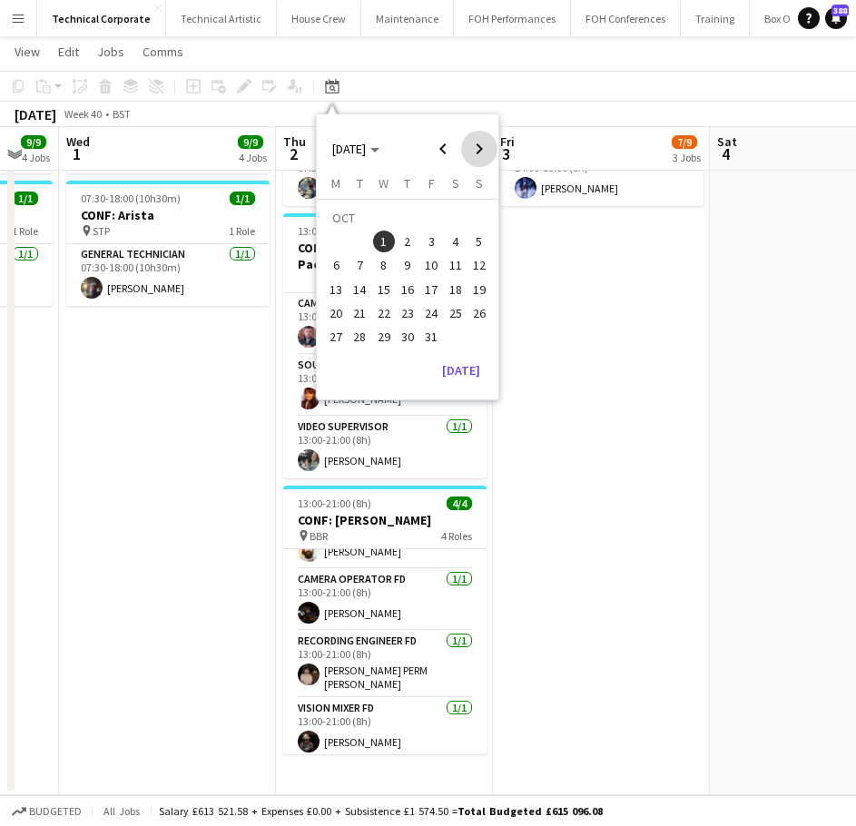
click at [482, 148] on span "Next month" at bounding box center [479, 149] width 36 height 36
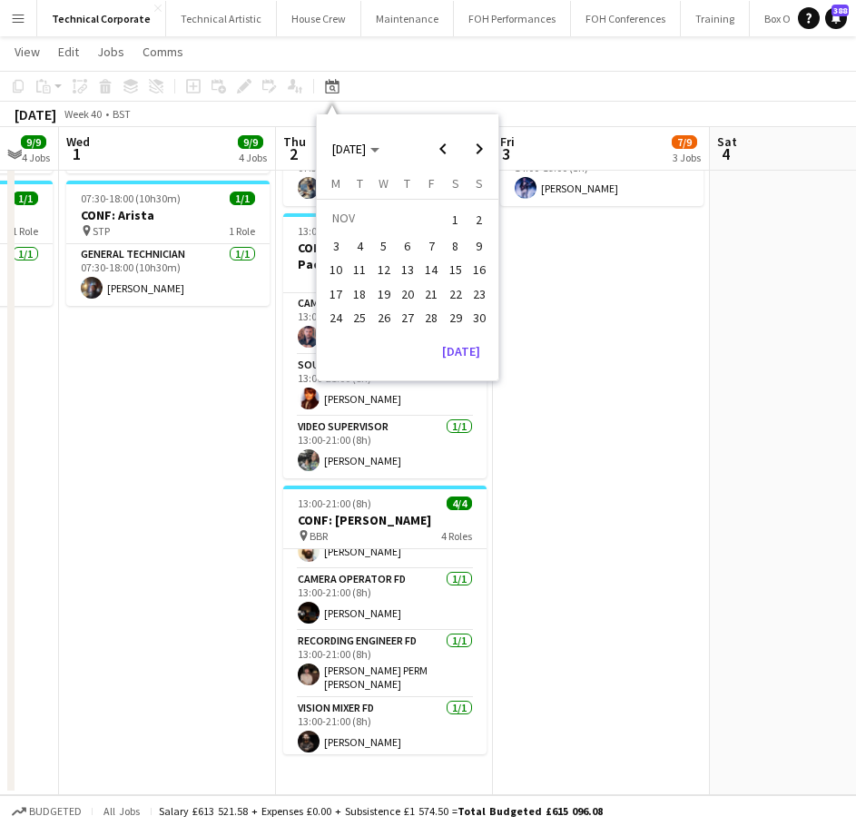
click at [388, 271] on span "12" at bounding box center [384, 271] width 22 height 22
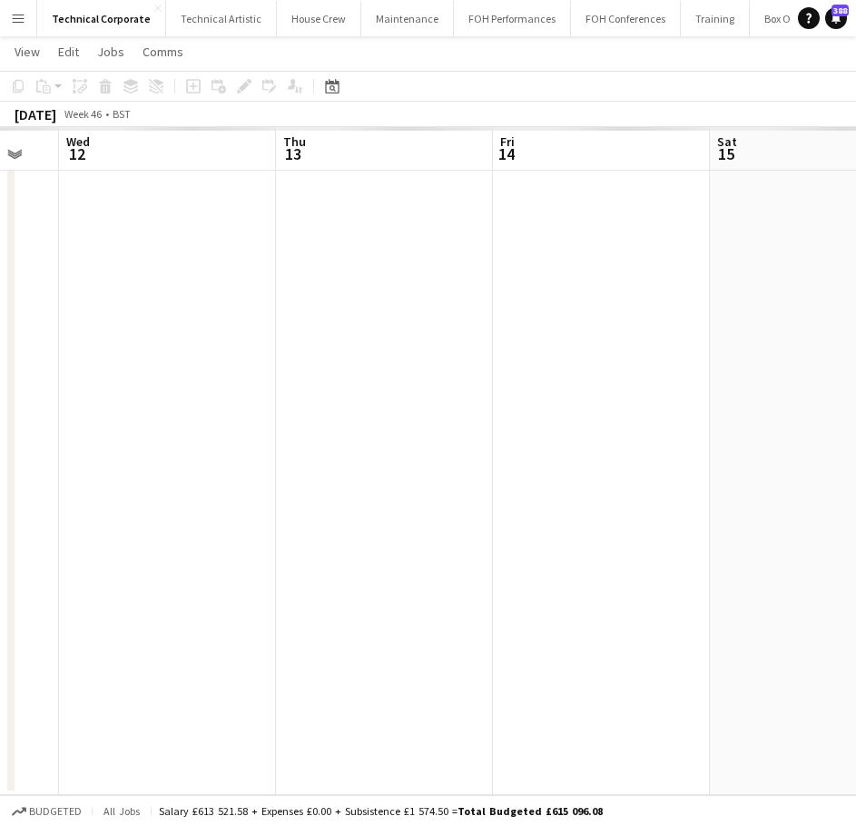
scroll to position [0, 625]
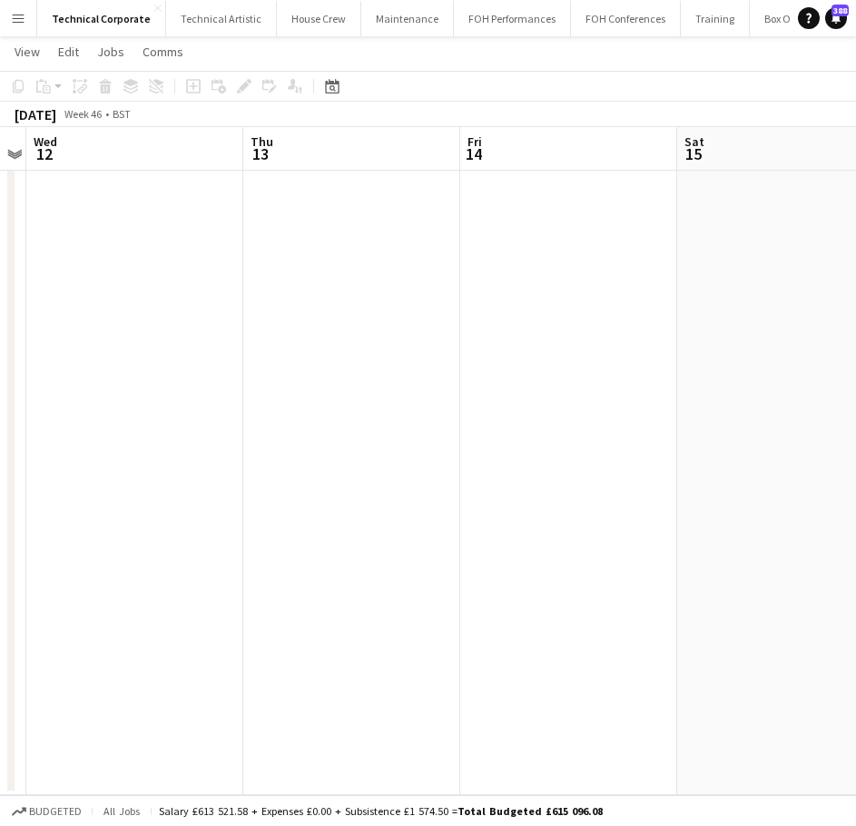
click at [144, 291] on app-date-cell at bounding box center [134, 152] width 217 height 1287
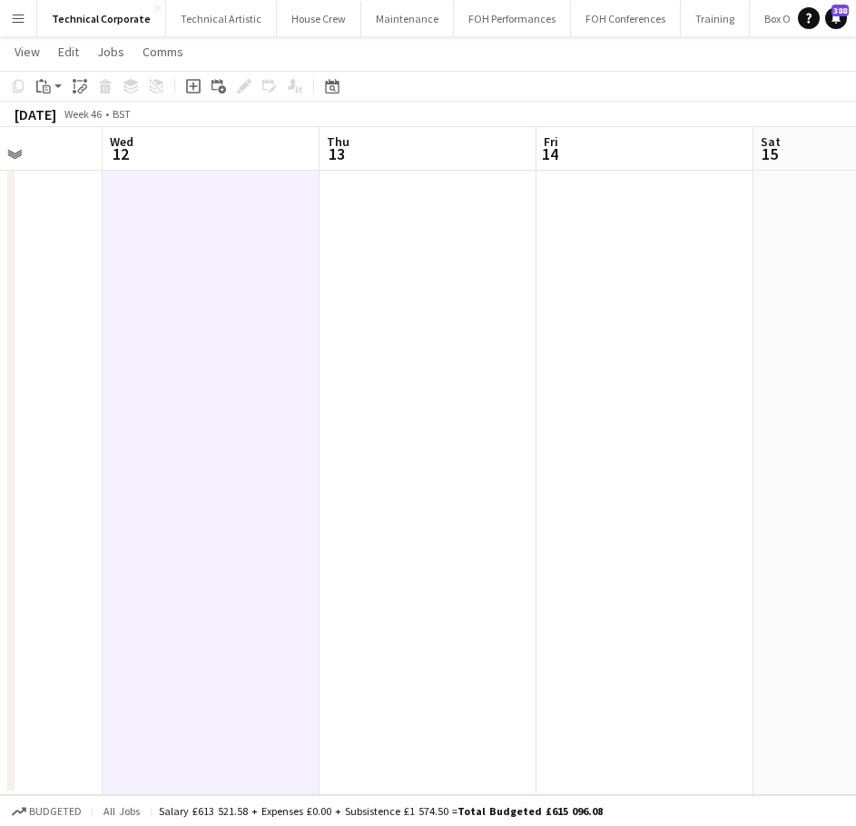
drag, startPoint x: 403, startPoint y: 413, endPoint x: 656, endPoint y: 400, distance: 252.8
click at [676, 422] on app-calendar-viewport "Sun 9 Mon 10 Tue 11 Wed 12 Thu 13 Fri 14 Sat 15 Sun 16 Mon 17" at bounding box center [428, 85] width 856 height 1419
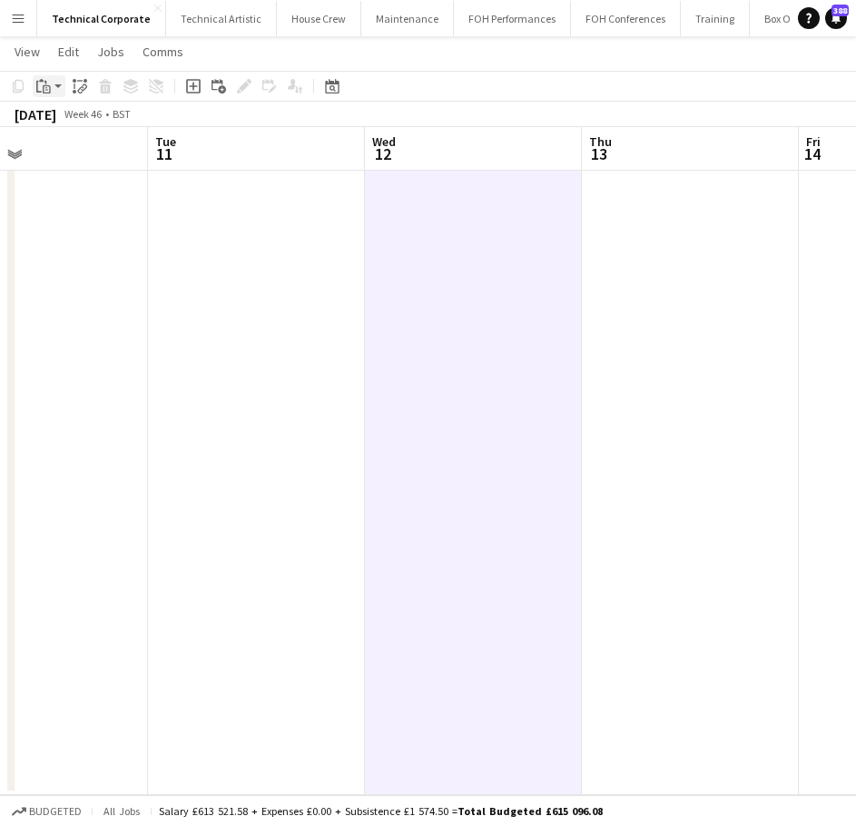
click at [43, 84] on icon "Paste" at bounding box center [43, 86] width 15 height 15
click at [89, 149] on link "Paste with crew Ctrl+Shift+V" at bounding box center [133, 151] width 171 height 16
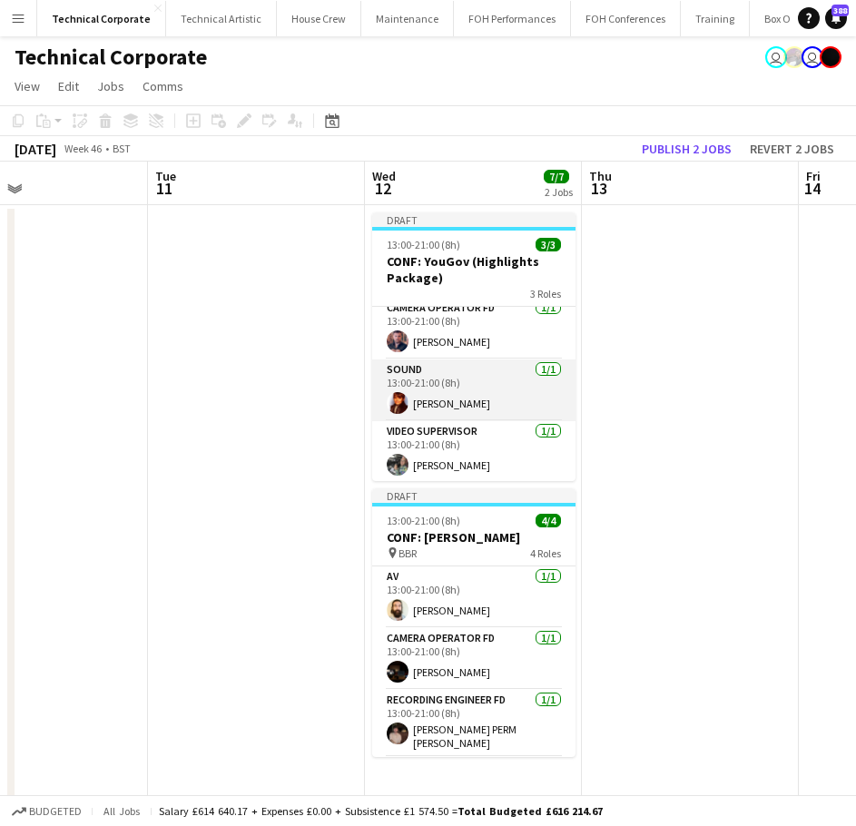
scroll to position [11, 0]
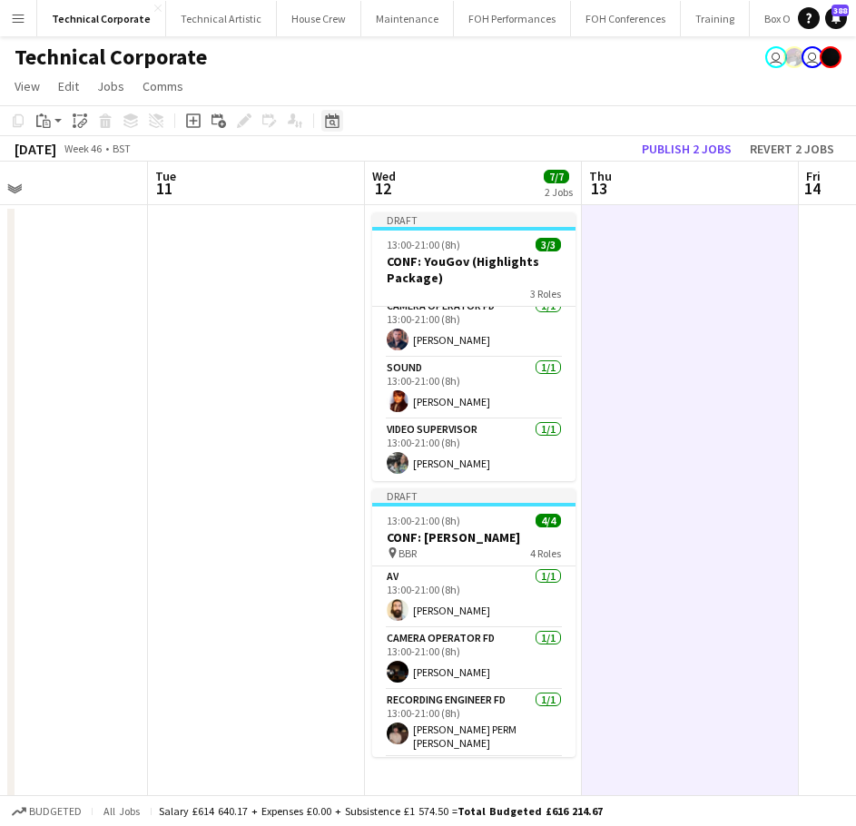
click at [331, 123] on icon at bounding box center [333, 123] width 6 height 6
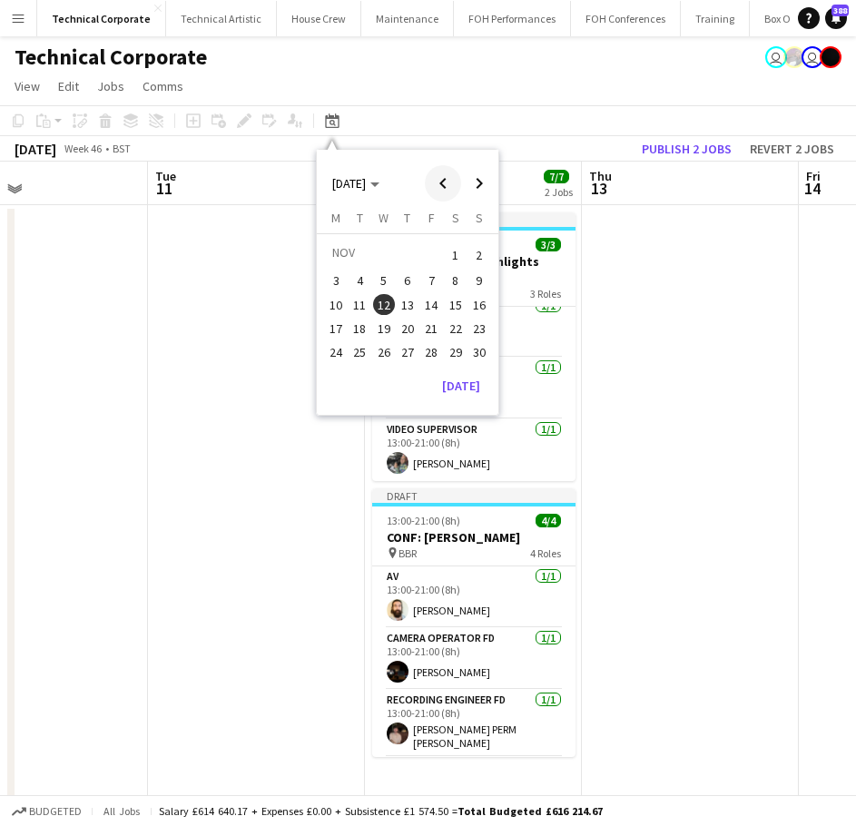
click at [448, 188] on span "Previous month" at bounding box center [443, 183] width 36 height 36
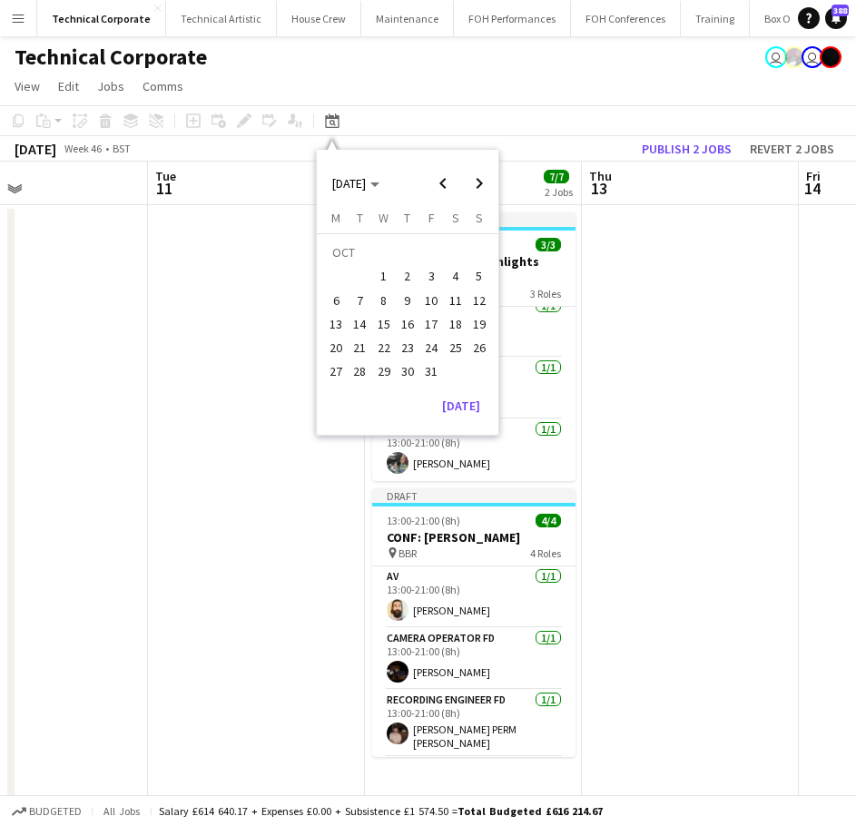
click at [410, 279] on span "2" at bounding box center [408, 277] width 22 height 22
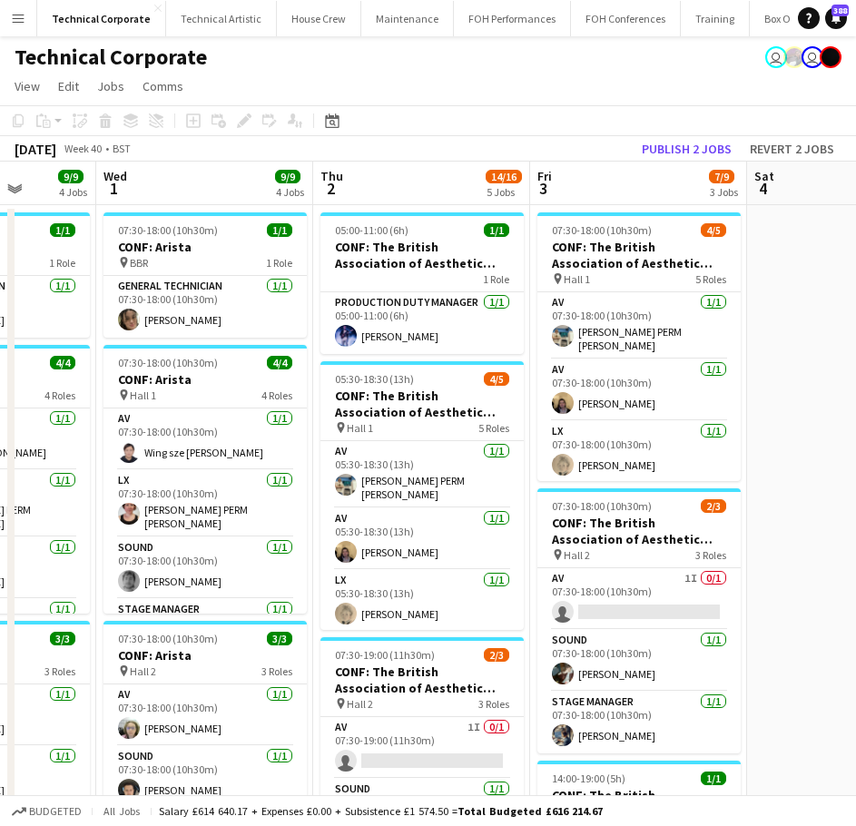
drag, startPoint x: 522, startPoint y: 386, endPoint x: 810, endPoint y: 411, distance: 289.0
click at [810, 411] on app-calendar-viewport "Sun 28 Mon 29 1/1 1 Job Tue 30 9/9 4 Jobs Wed 1 9/9 4 Jobs Thu 2 14/16 5 Jobs F…" at bounding box center [428, 827] width 856 height 1330
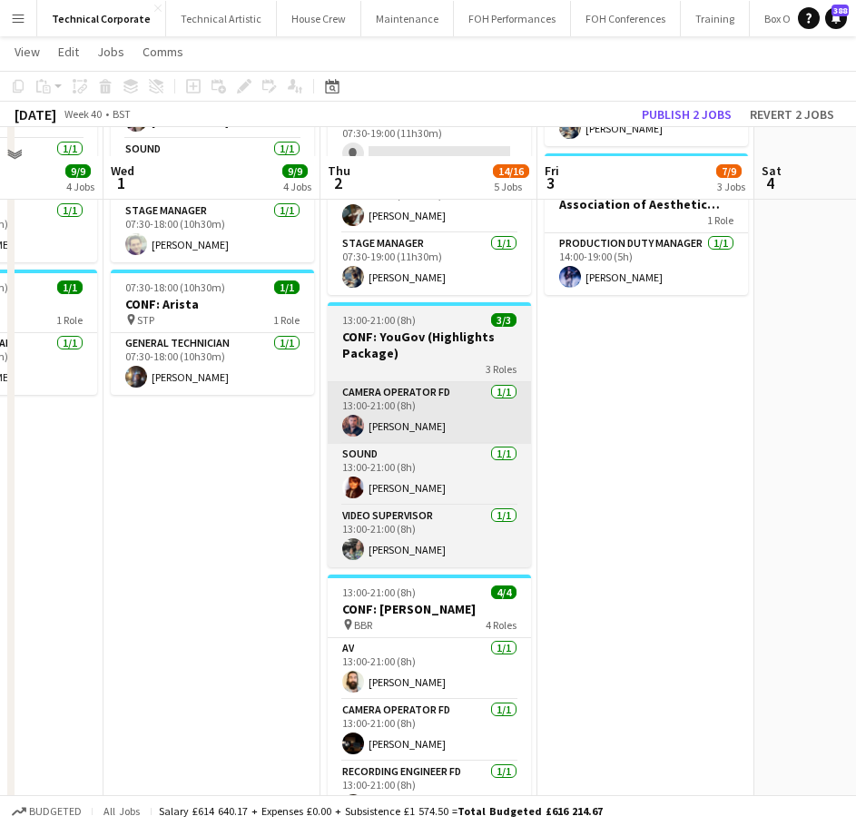
scroll to position [636, 0]
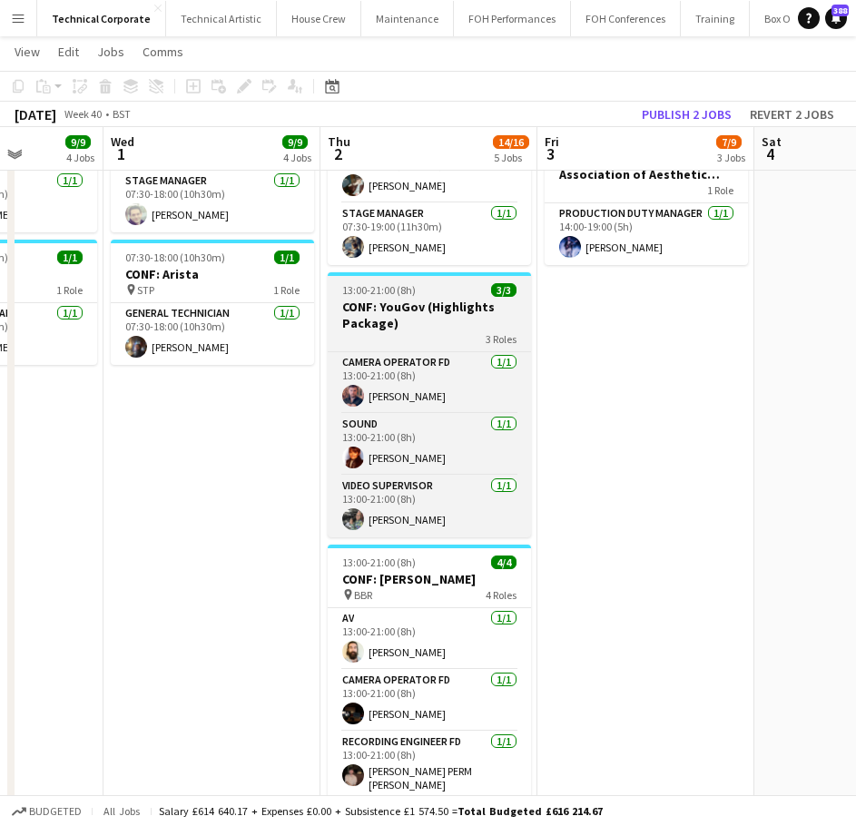
click at [428, 311] on h3 "CONF: YouGov (Highlights Package)" at bounding box center [429, 315] width 203 height 33
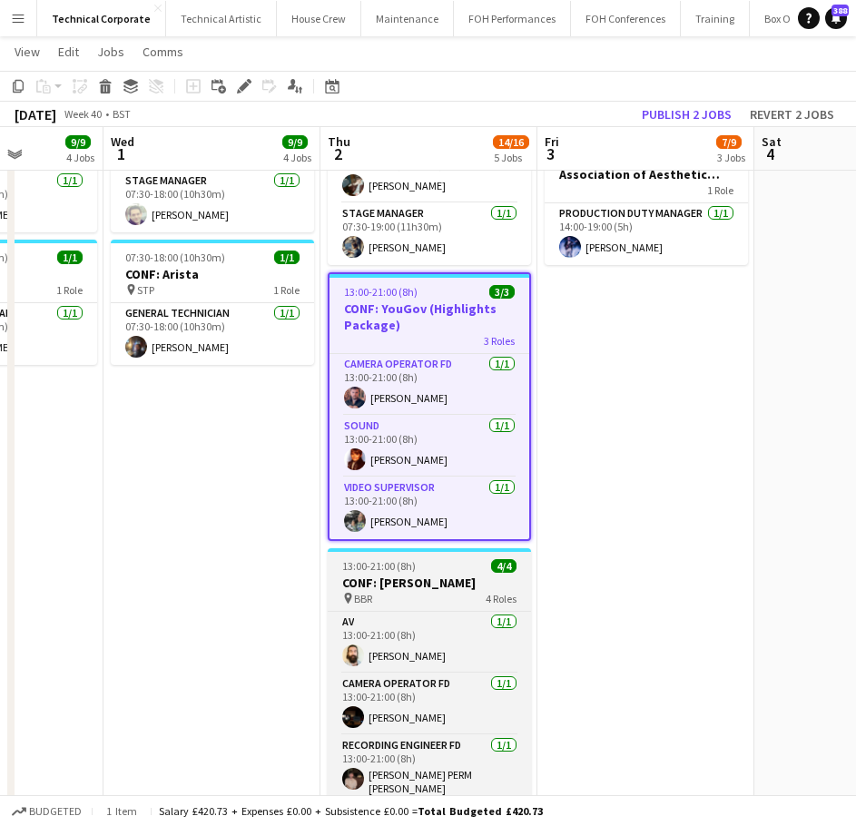
click at [477, 581] on h3 "CONF: [PERSON_NAME]" at bounding box center [429, 583] width 203 height 16
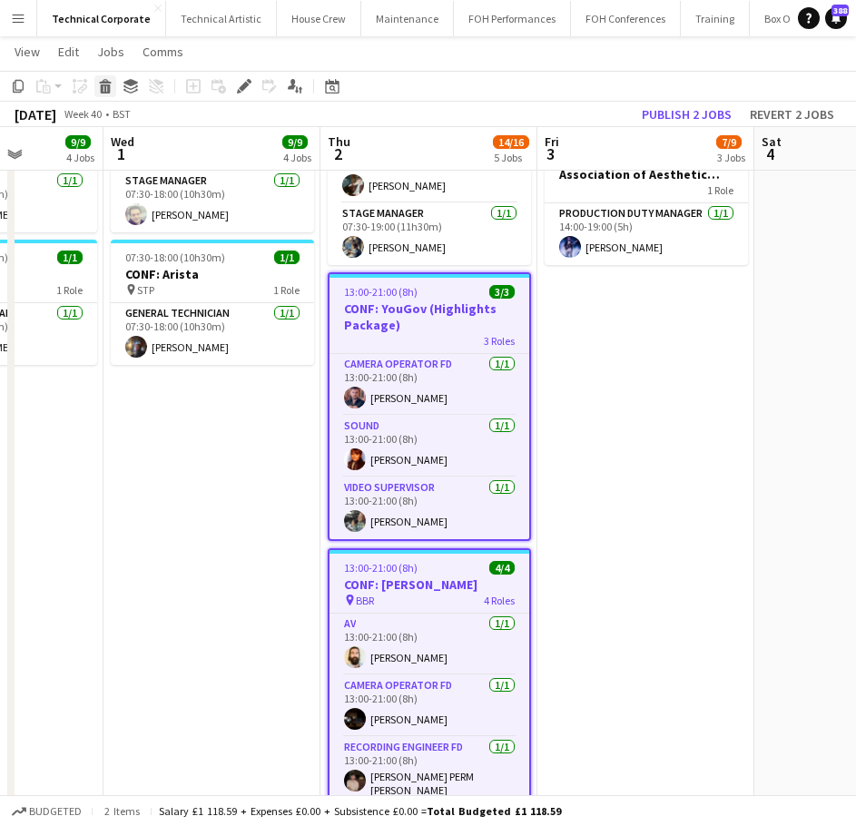
click at [108, 91] on icon at bounding box center [106, 88] width 10 height 9
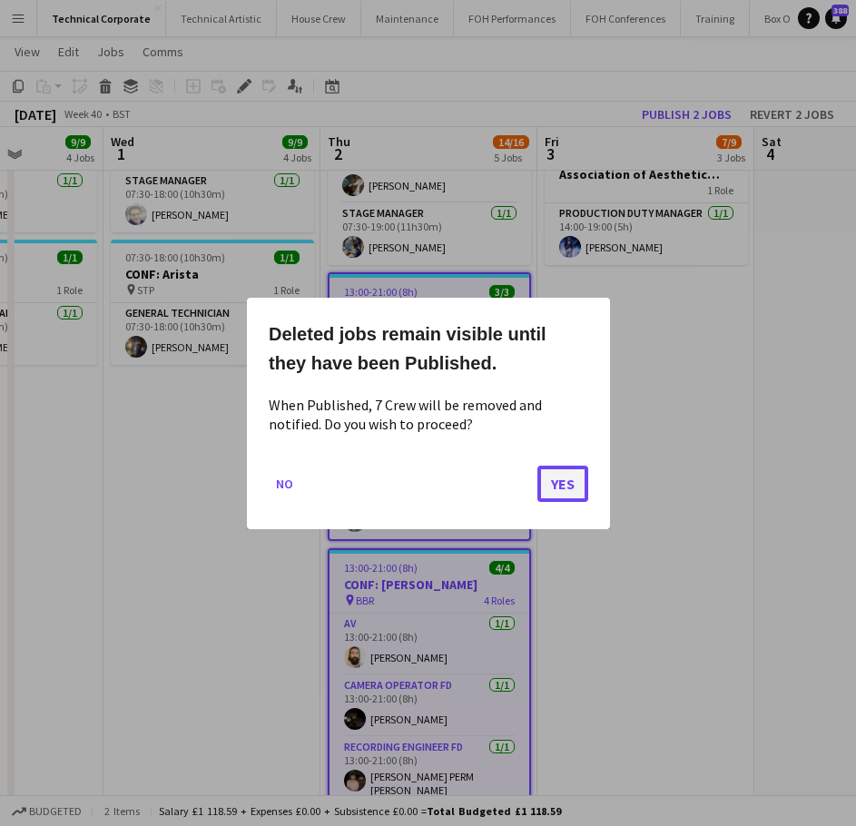
click at [572, 492] on button "Yes" at bounding box center [563, 483] width 51 height 36
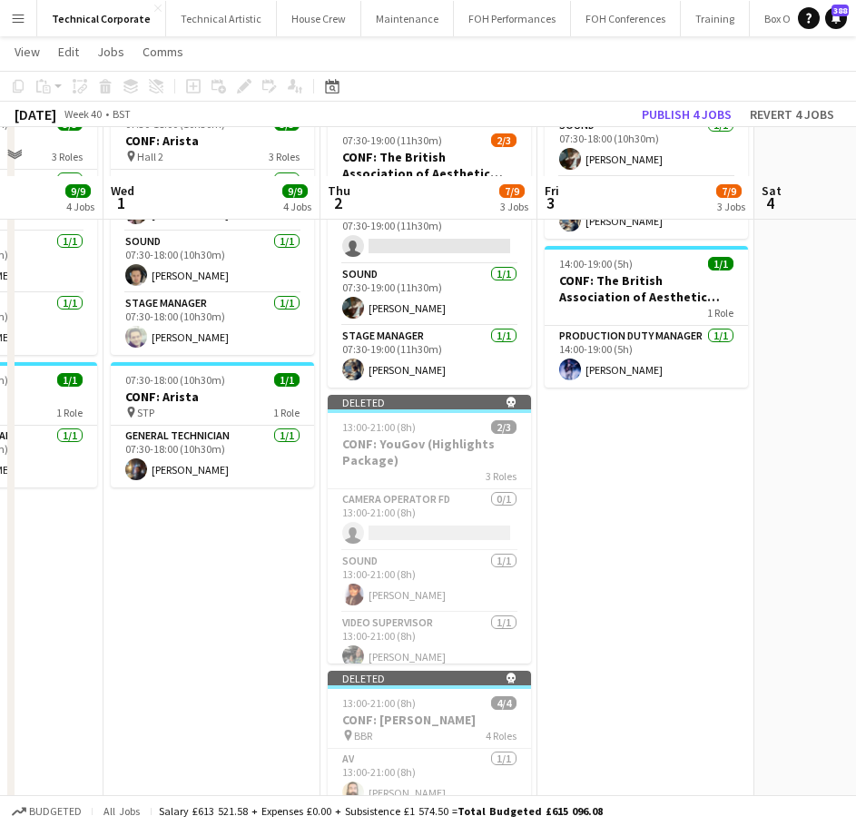
scroll to position [604, 0]
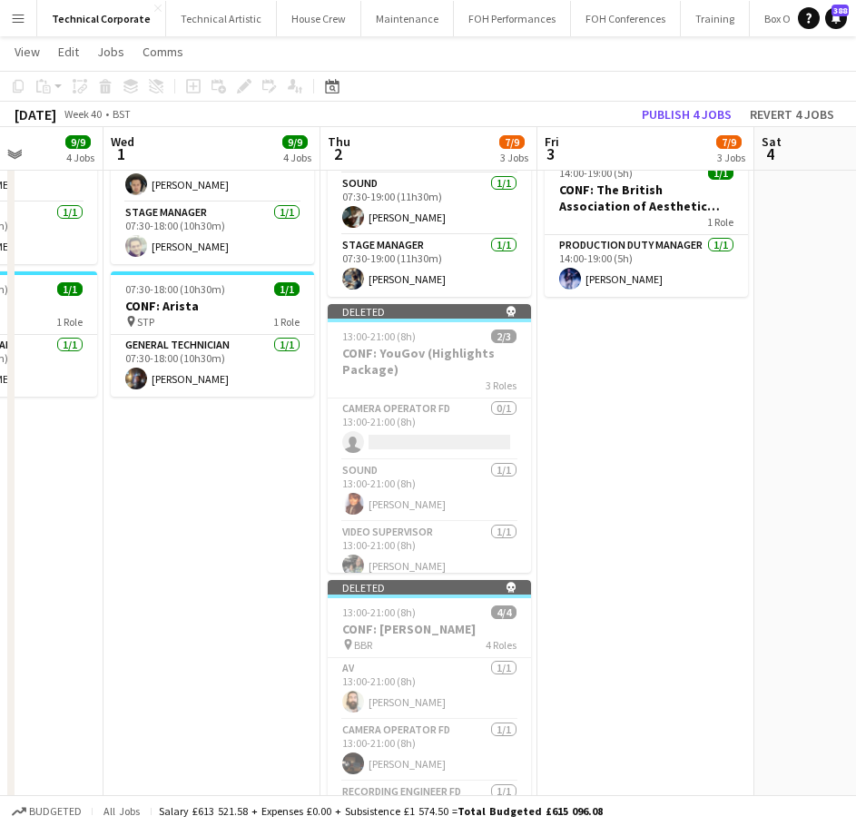
drag, startPoint x: 339, startPoint y: 89, endPoint x: 363, endPoint y: 120, distance: 39.4
click at [337, 90] on icon "Date picker" at bounding box center [332, 86] width 15 height 15
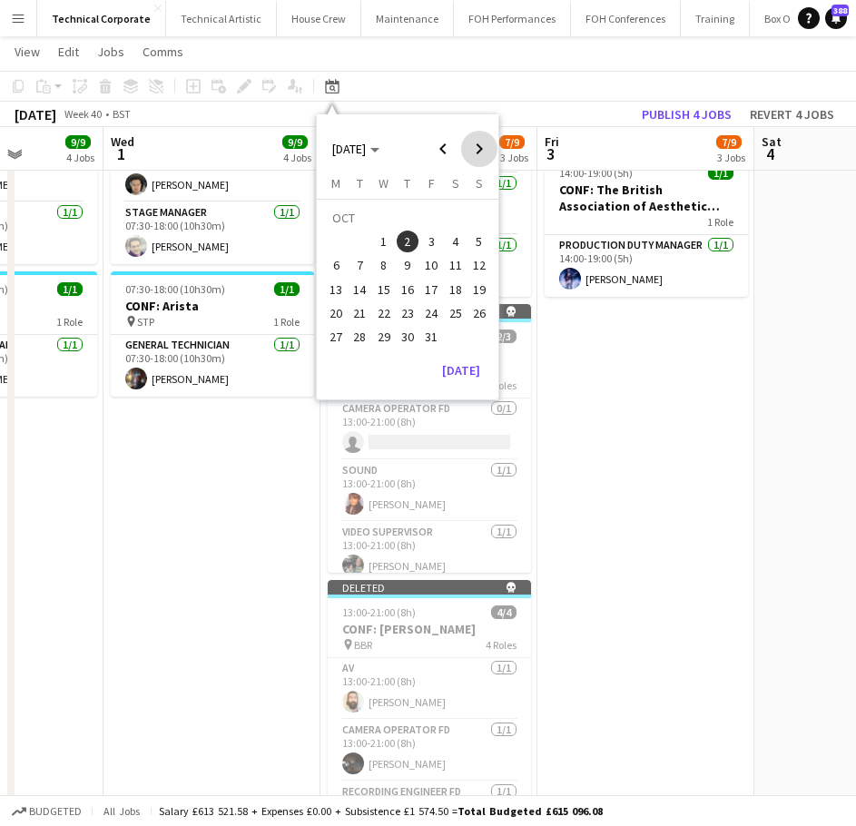
drag, startPoint x: 473, startPoint y: 152, endPoint x: 472, endPoint y: 163, distance: 11.8
click at [474, 152] on span "Next month" at bounding box center [479, 149] width 36 height 36
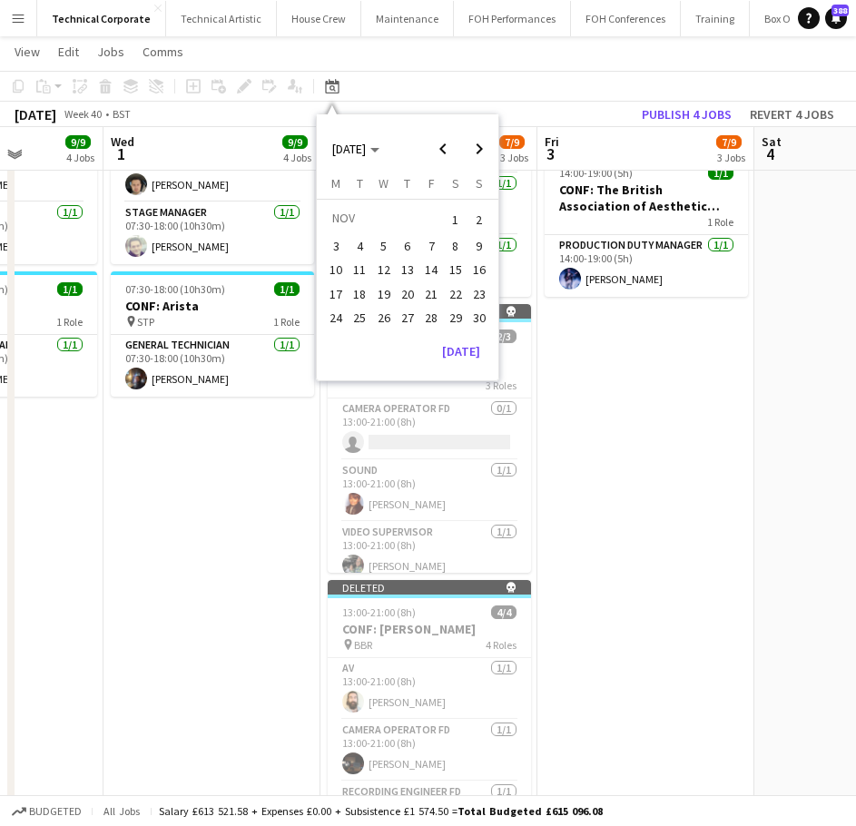
click at [387, 271] on span "12" at bounding box center [384, 271] width 22 height 22
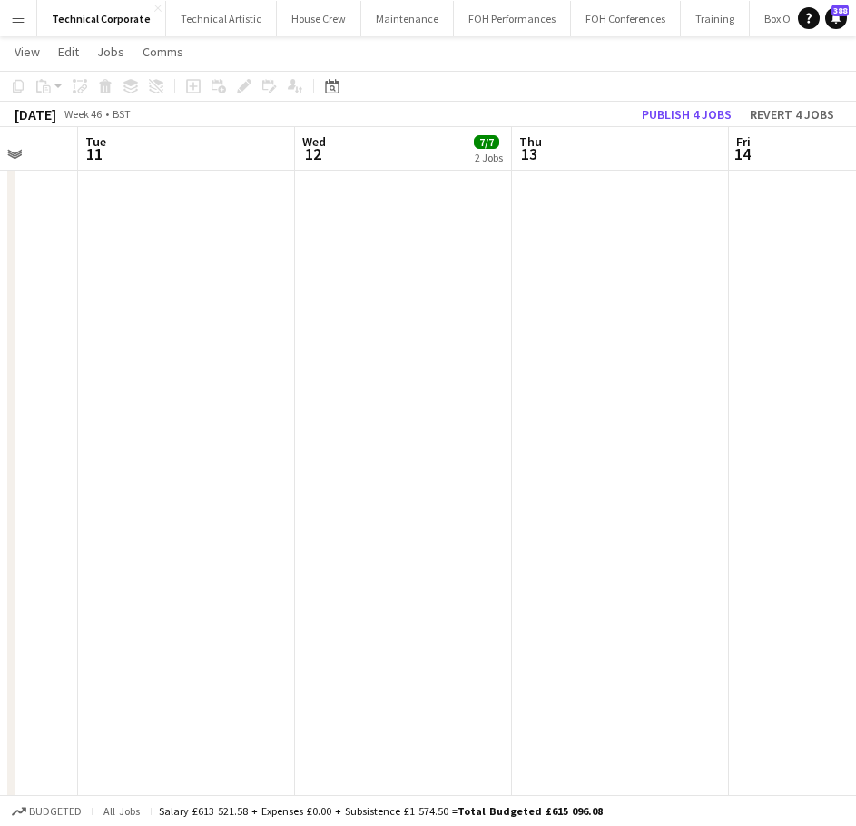
drag, startPoint x: 329, startPoint y: 291, endPoint x: 627, endPoint y: 307, distance: 298.2
click at [627, 307] on app-calendar-viewport "Sun 9 Mon 10 Tue 11 Wed 12 7/7 2 Jobs Thu 13 Fri 14 Sat 15 Sun 16 Mon 17 Draft …" at bounding box center [428, 176] width 856 height 1419
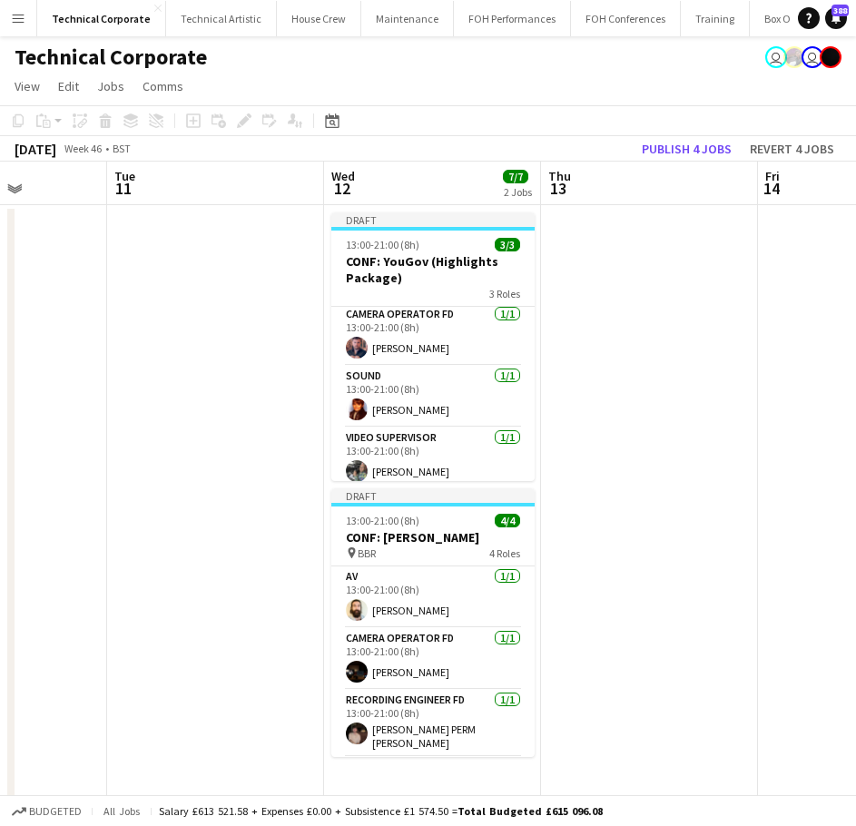
scroll to position [0, 0]
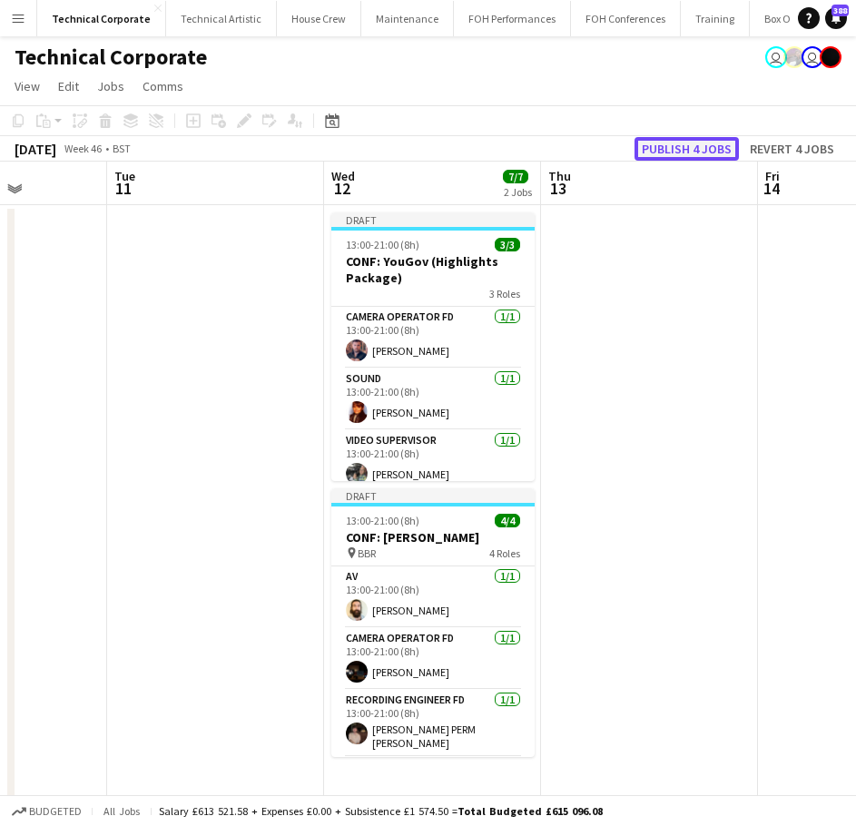
click at [683, 149] on button "Publish 4 jobs" at bounding box center [687, 149] width 104 height 24
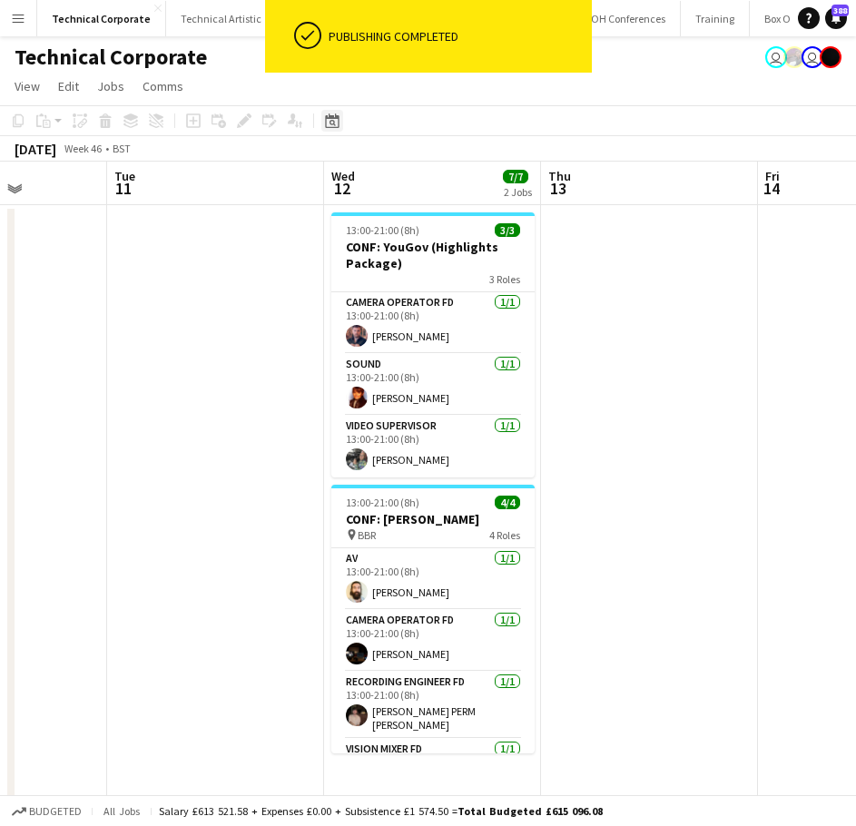
click at [324, 127] on div "Date picker" at bounding box center [332, 121] width 22 height 22
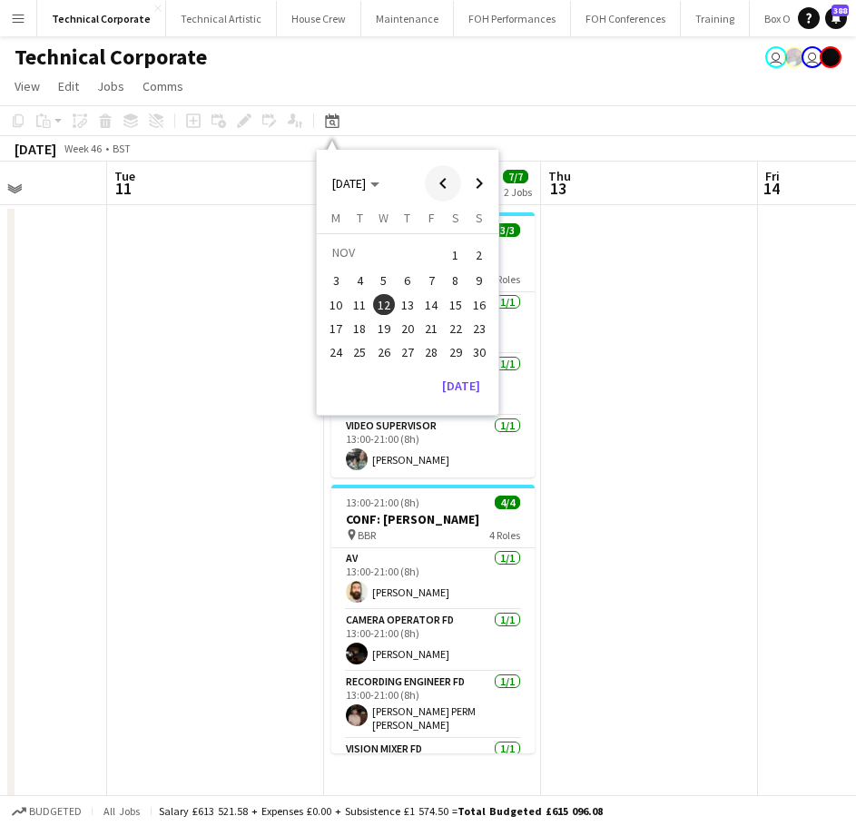
click at [459, 176] on span "Previous month" at bounding box center [443, 183] width 36 height 36
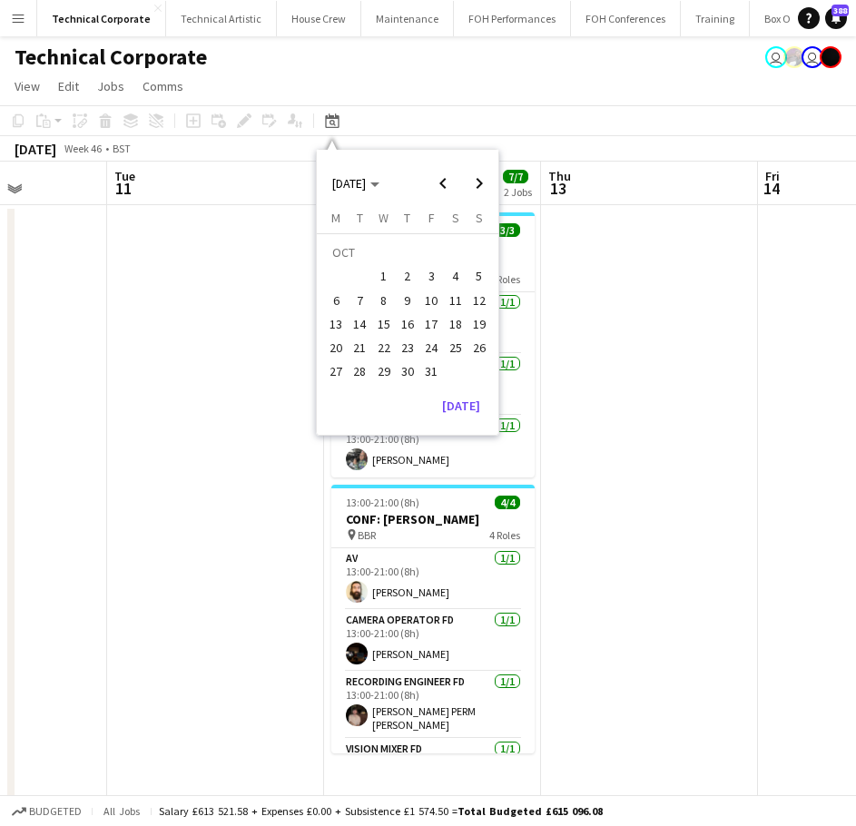
click at [331, 302] on span "6" at bounding box center [336, 301] width 22 height 22
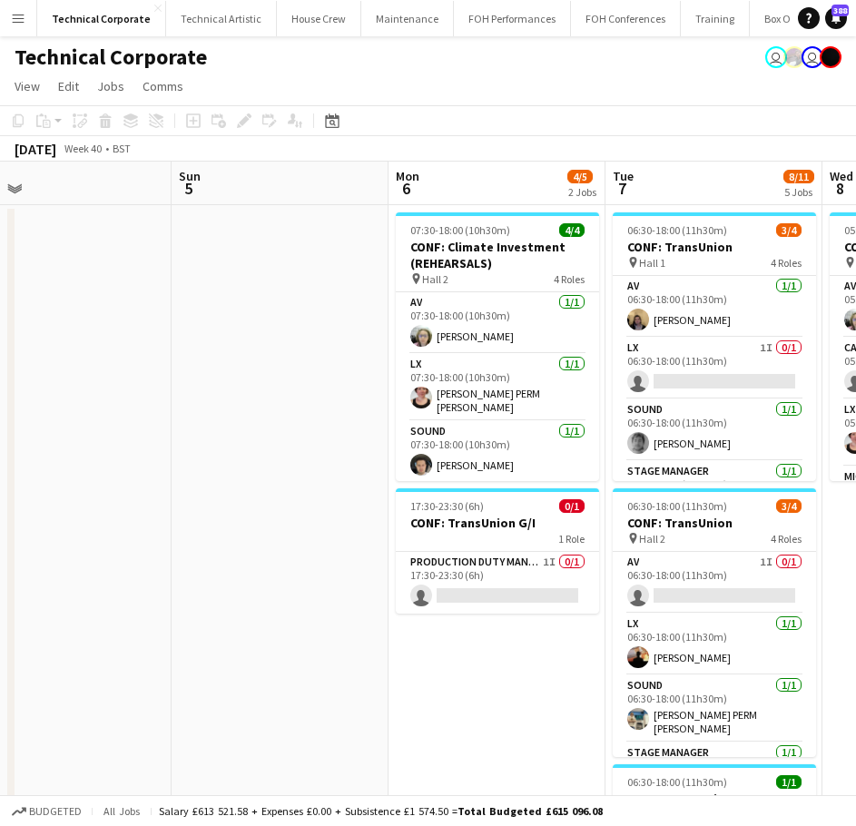
scroll to position [0, 459]
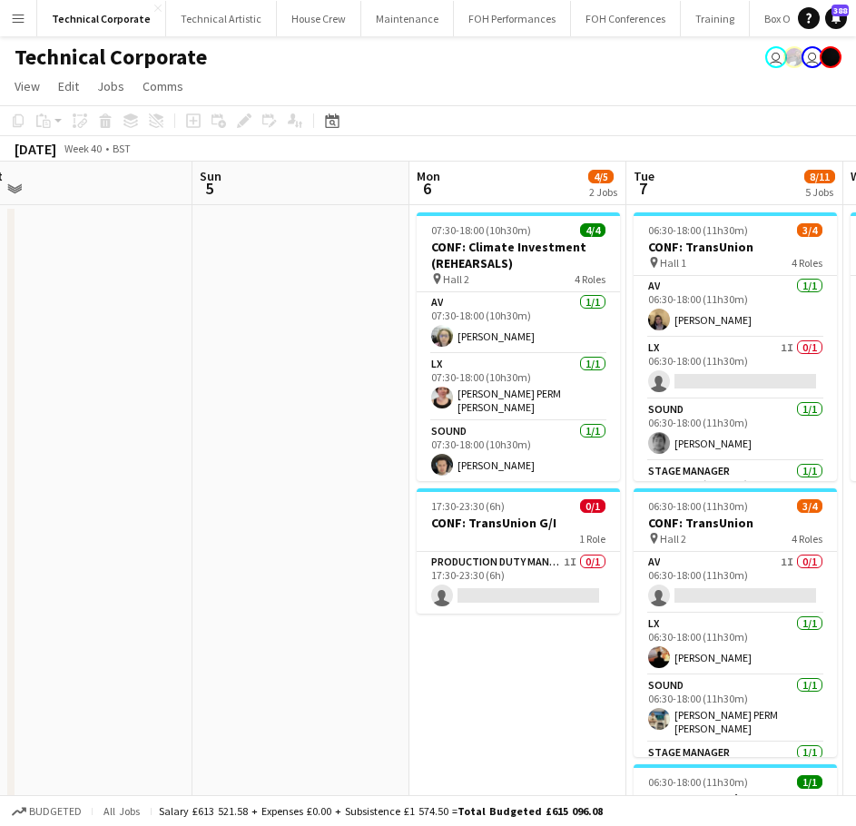
drag, startPoint x: 321, startPoint y: 533, endPoint x: 698, endPoint y: 568, distance: 379.4
click at [698, 568] on app-calendar-viewport "Thu 2 7/9 3 Jobs Fri 3 7/9 3 Jobs Sat 4 Sun 5 Mon 6 4/5 2 Jobs Tue 7 8/11 5 Job…" at bounding box center [428, 712] width 856 height 1100
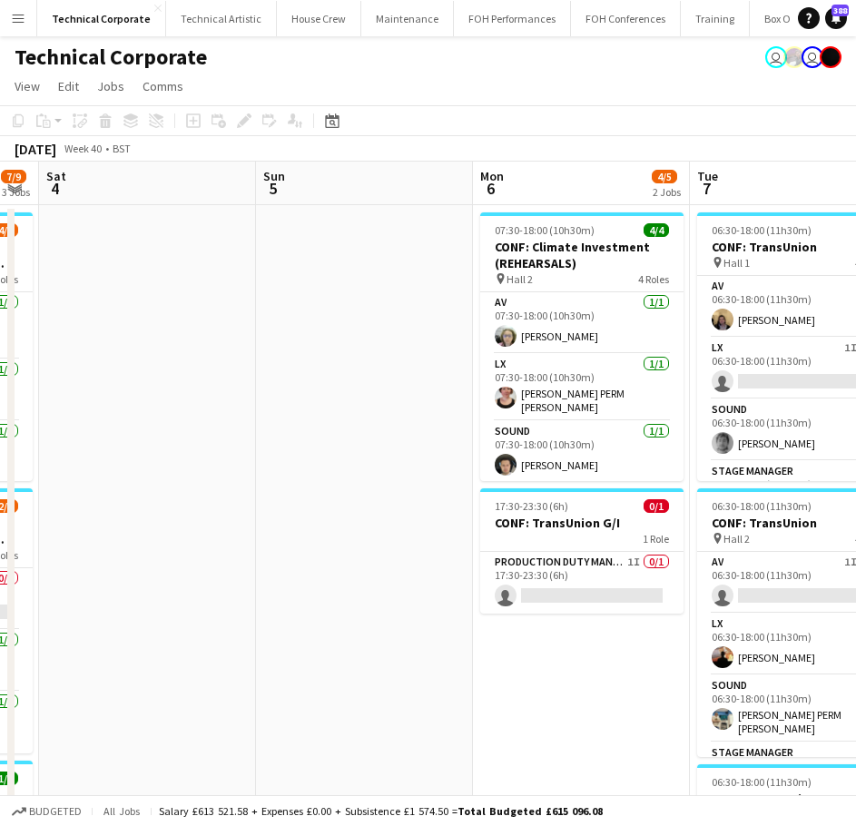
drag, startPoint x: 504, startPoint y: 393, endPoint x: 1121, endPoint y: 450, distance: 620.1
click at [856, 450] on html "Menu Boards Boards Boards All jobs Status Workforce Workforce My Workforce Recr…" at bounding box center [428, 646] width 856 height 1292
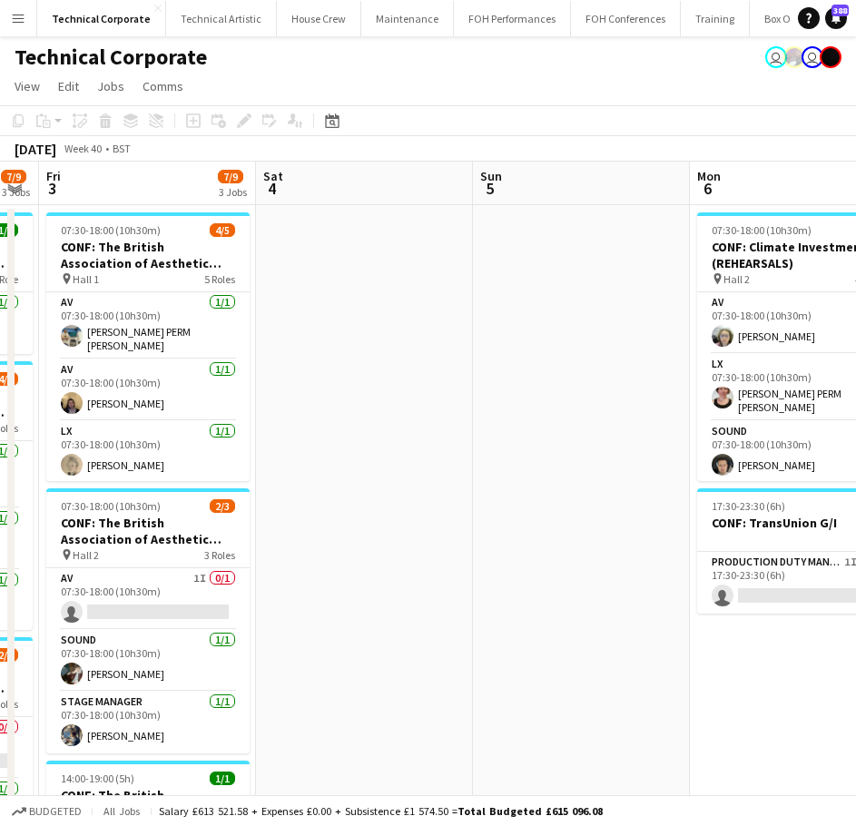
drag, startPoint x: 683, startPoint y: 429, endPoint x: 932, endPoint y: 457, distance: 250.4
click at [856, 457] on html "Menu Boards Boards Boards All jobs Status Workforce Workforce My Workforce Recr…" at bounding box center [428, 646] width 856 height 1292
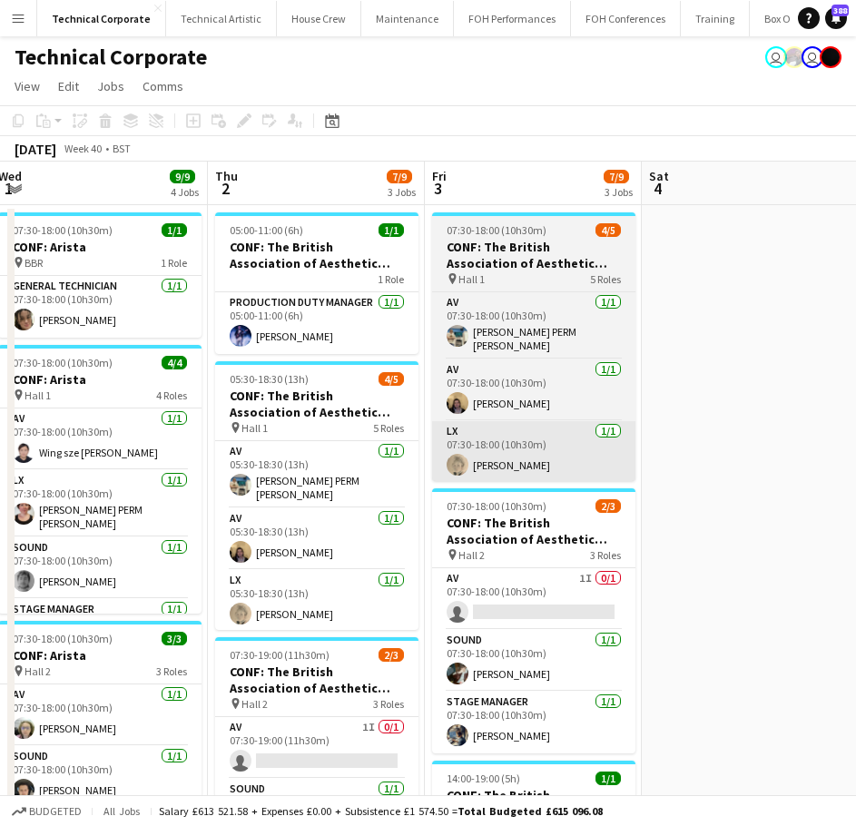
drag, startPoint x: 554, startPoint y: 456, endPoint x: 626, endPoint y: 472, distance: 73.6
click at [683, 469] on app-calendar-viewport "Mon 29 1/1 1 Job Tue 30 9/9 4 Jobs Wed 1 9/9 4 Jobs Thu 2 7/9 3 Jobs Fri 3 7/9 …" at bounding box center [428, 712] width 856 height 1100
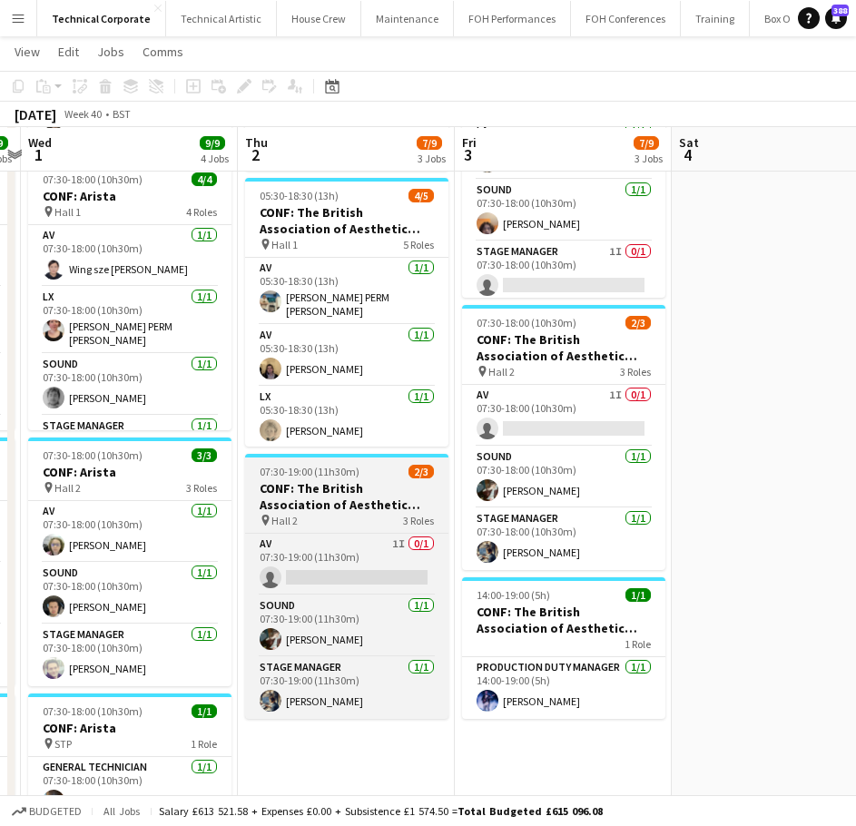
scroll to position [272, 0]
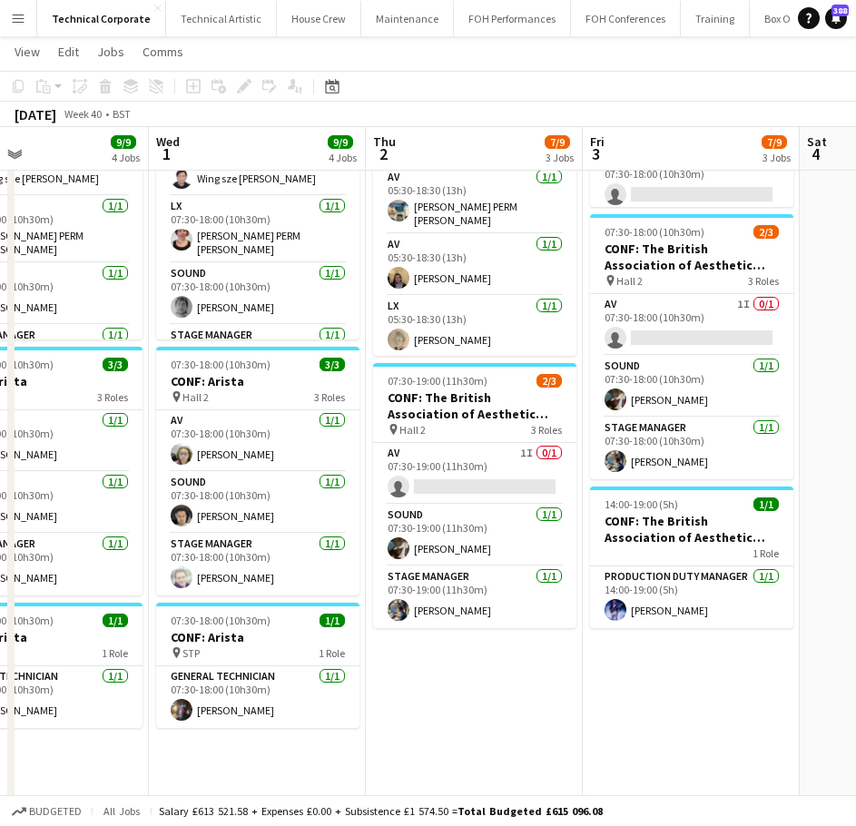
drag, startPoint x: 410, startPoint y: 682, endPoint x: 538, endPoint y: 689, distance: 128.2
click at [538, 689] on app-calendar-viewport "Sun 28 Mon 29 1/1 1 Job Tue 30 9/9 4 Jobs Wed 1 9/9 4 Jobs Thu 2 7/9 3 Jobs Fri…" at bounding box center [428, 392] width 856 height 1189
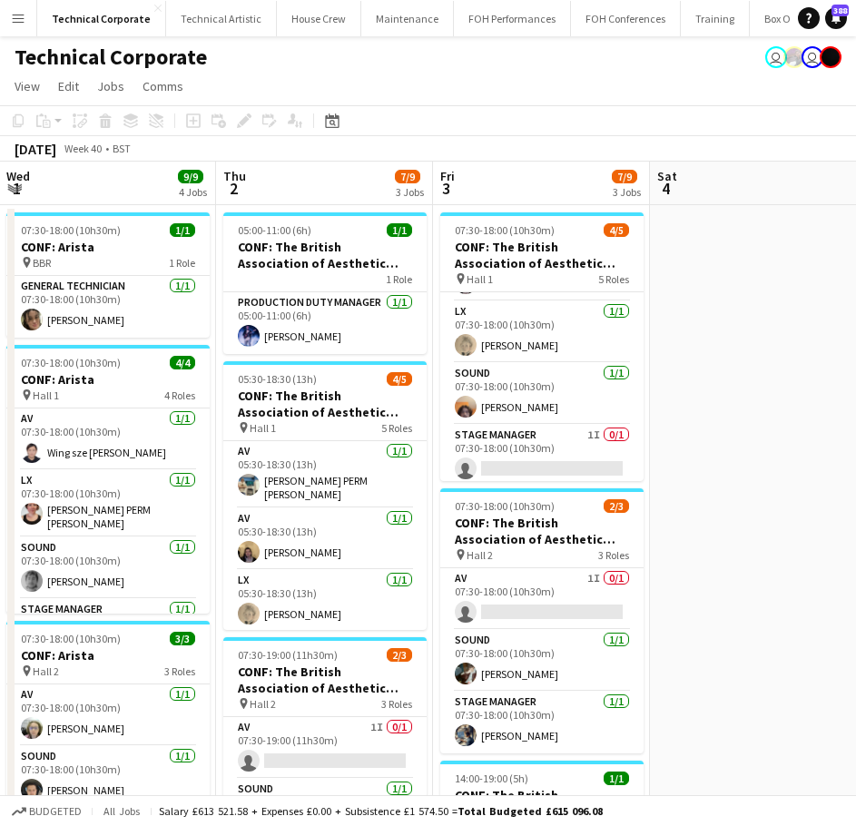
scroll to position [0, 702]
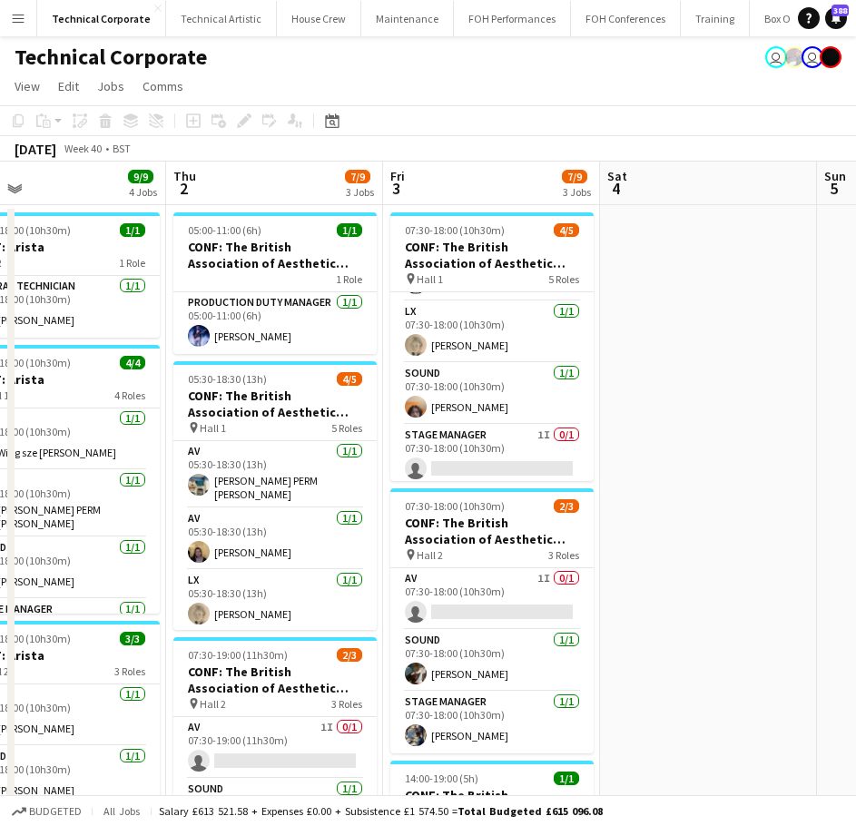
drag, startPoint x: 762, startPoint y: 465, endPoint x: 553, endPoint y: 506, distance: 212.8
click at [553, 506] on app-calendar-viewport "Sun 28 Mon 29 1/1 1 Job Tue 30 9/9 4 Jobs Wed 1 9/9 4 Jobs Thu 2 7/9 3 Jobs Fri…" at bounding box center [428, 712] width 856 height 1100
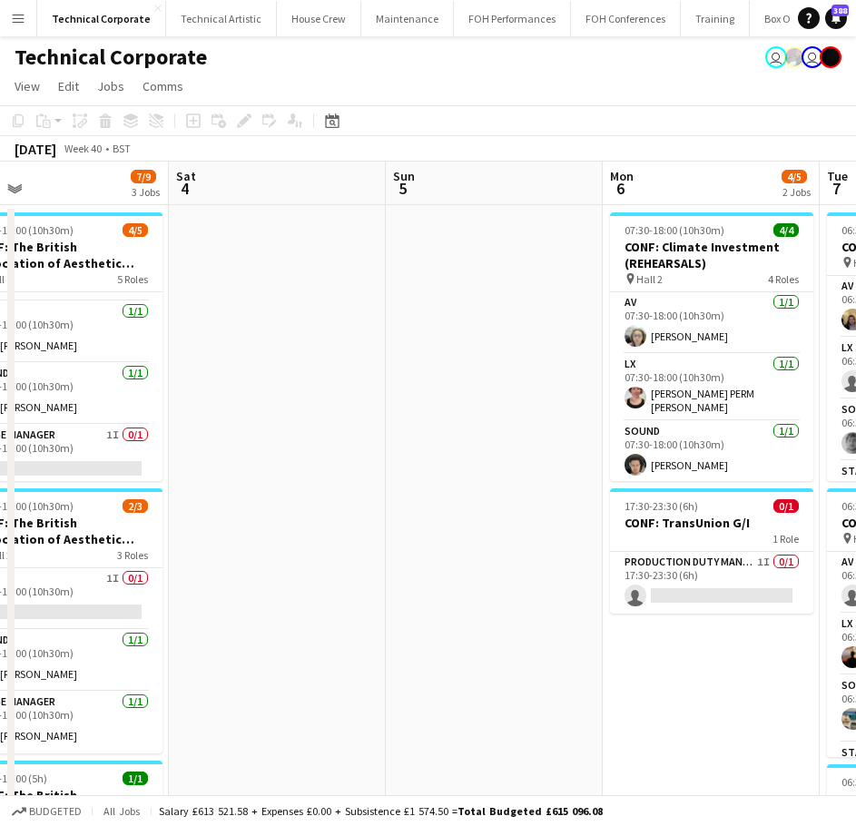
scroll to position [0, 522]
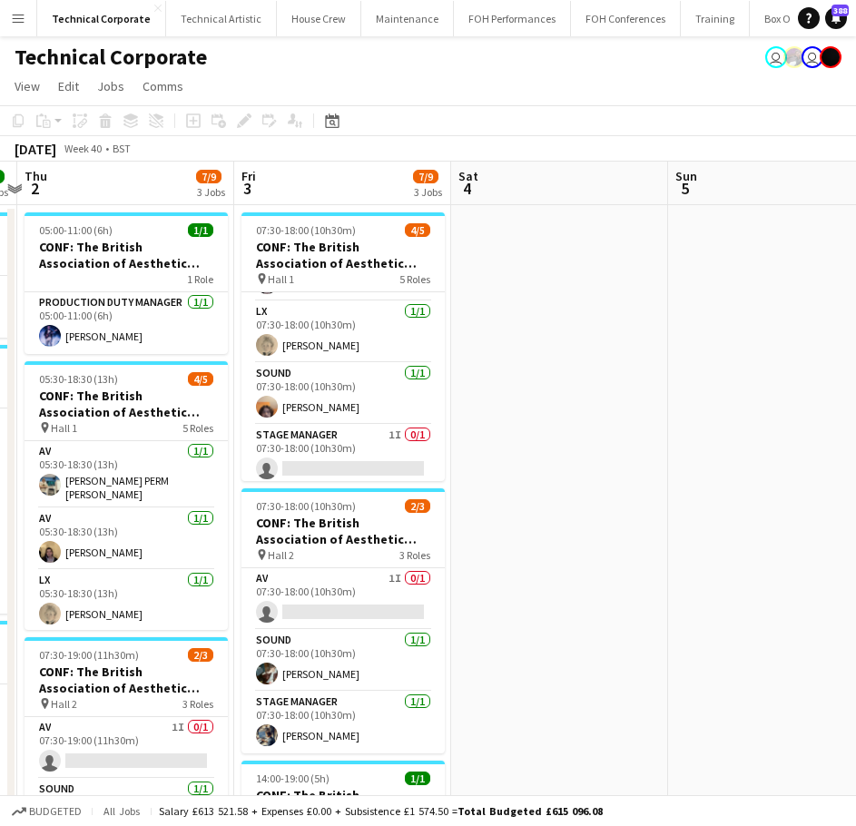
drag, startPoint x: 478, startPoint y: 521, endPoint x: 688, endPoint y: 489, distance: 213.0
click at [625, 497] on app-calendar-viewport "Tue 30 9/9 4 Jobs Wed 1 9/9 4 Jobs Thu 2 7/9 3 Jobs Fri 3 7/9 3 Jobs Sat 4 Sun …" at bounding box center [428, 712] width 856 height 1100
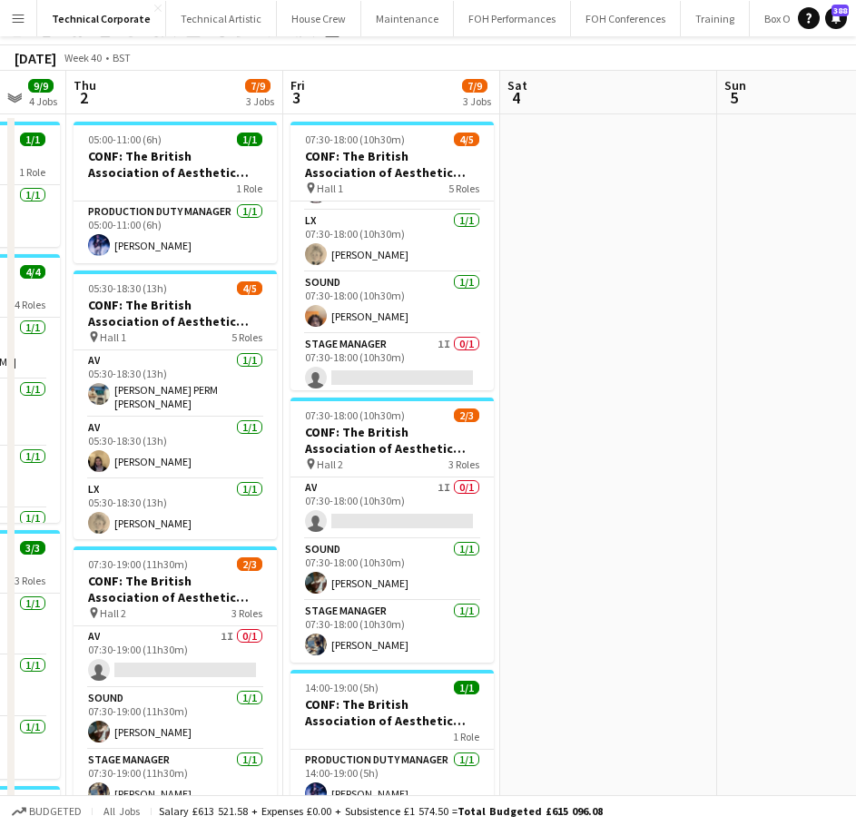
scroll to position [0, 0]
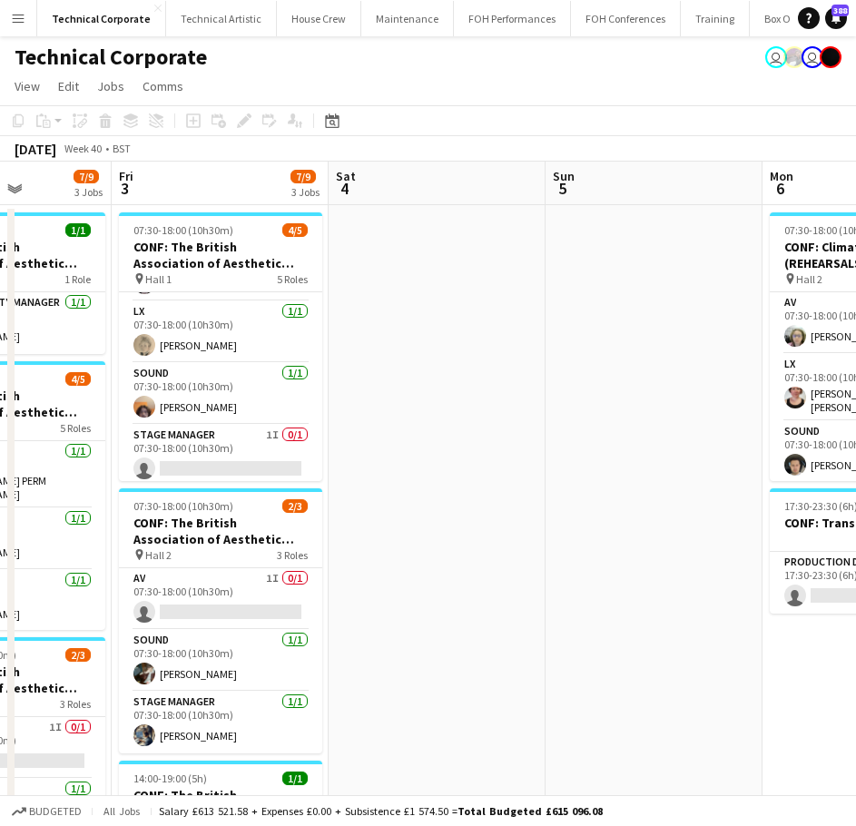
drag, startPoint x: 633, startPoint y: 466, endPoint x: 265, endPoint y: 481, distance: 368.1
click at [265, 480] on app-calendar-viewport "Tue 30 9/9 4 Jobs Wed 1 9/9 4 Jobs Thu 2 7/9 3 Jobs Fri 3 7/9 3 Jobs Sat 4 Sun …" at bounding box center [428, 712] width 856 height 1100
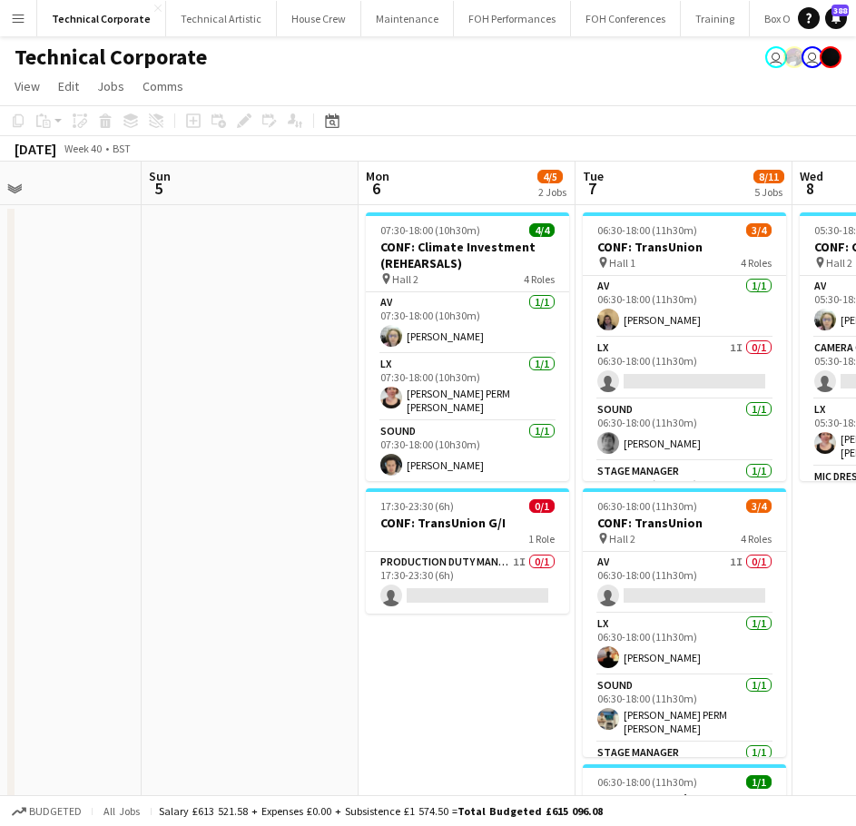
click at [222, 520] on app-calendar-viewport "Wed 1 9/9 4 Jobs Thu 2 7/9 3 Jobs Fri 3 7/9 3 Jobs Sat 4 Sun 5 Mon 6 4/5 2 Jobs…" at bounding box center [428, 712] width 856 height 1100
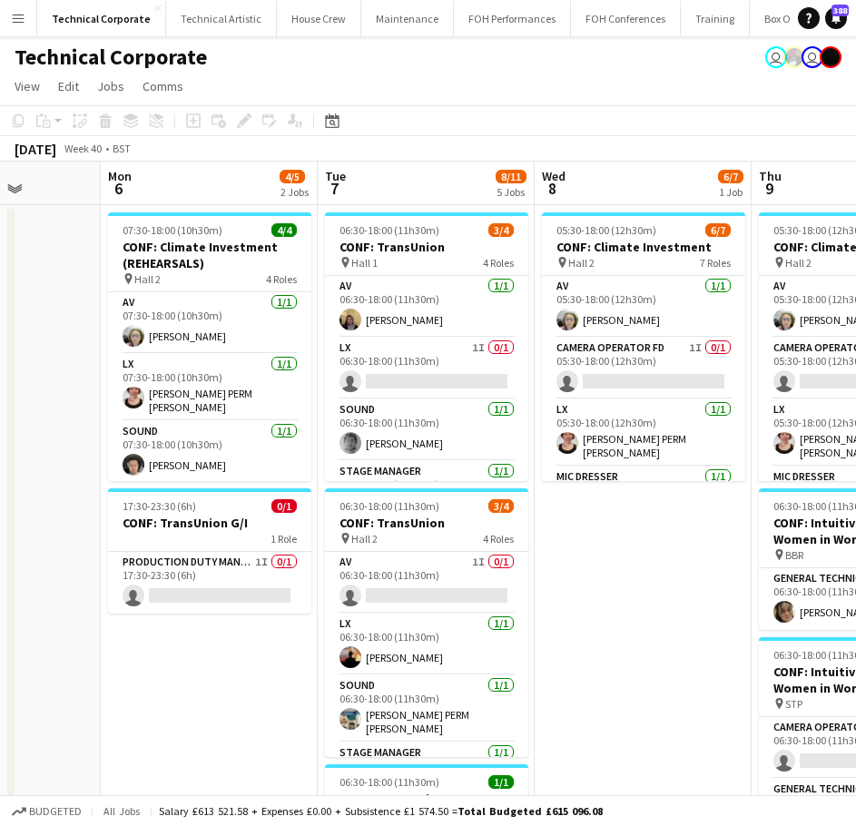
scroll to position [0, 522]
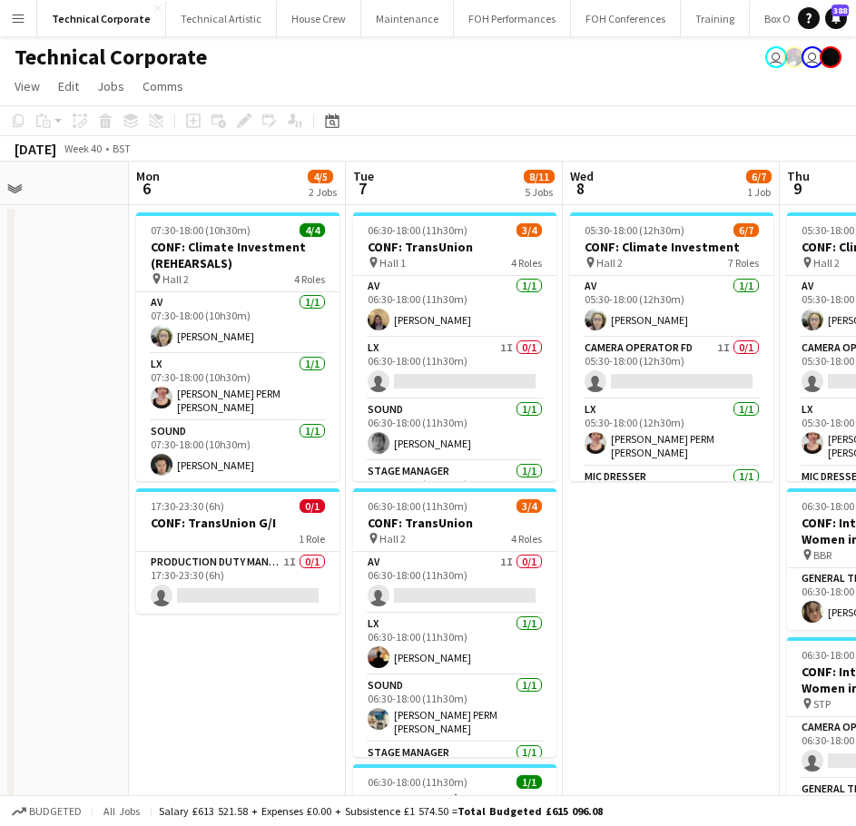
drag, startPoint x: 546, startPoint y: 534, endPoint x: 576, endPoint y: 532, distance: 30.0
click at [576, 532] on app-calendar-viewport "Fri 3 7/9 3 Jobs Sat 4 Sun 5 Mon 6 4/5 2 Jobs Tue 7 8/11 5 Jobs Wed 8 6/7 1 Job…" at bounding box center [428, 712] width 856 height 1100
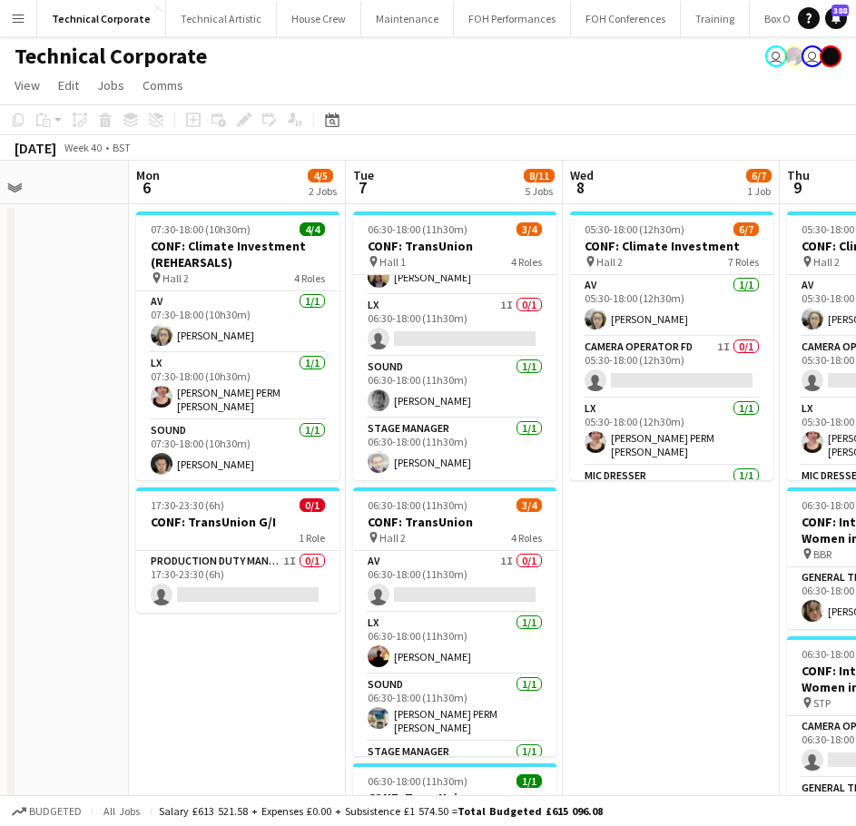
scroll to position [0, 0]
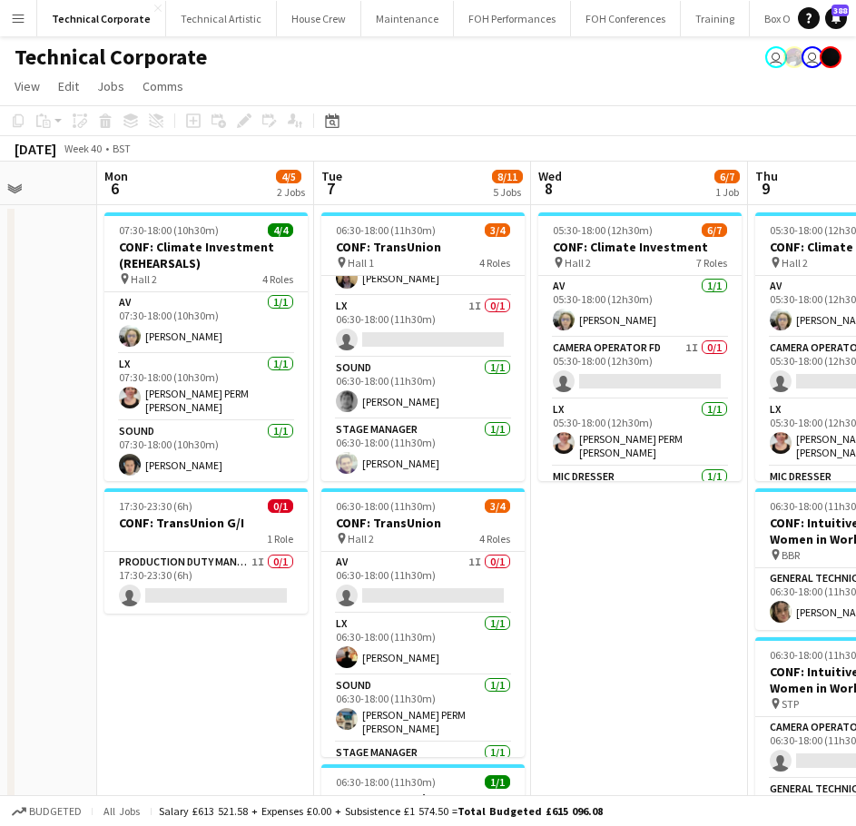
drag, startPoint x: 607, startPoint y: 558, endPoint x: 569, endPoint y: 568, distance: 38.5
click at [569, 568] on app-calendar-viewport "Fri 3 7/9 3 Jobs Sat 4 Sun 5 Mon 6 4/5 2 Jobs Tue 7 8/11 5 Jobs Wed 8 6/7 1 Job…" at bounding box center [428, 712] width 856 height 1100
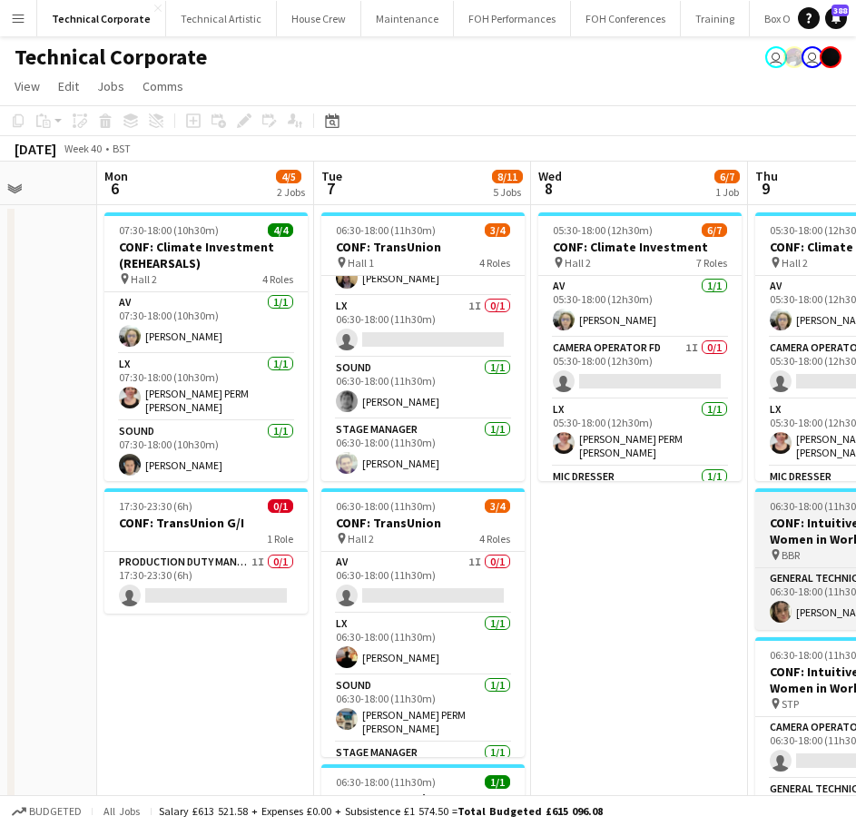
scroll to position [0, 559]
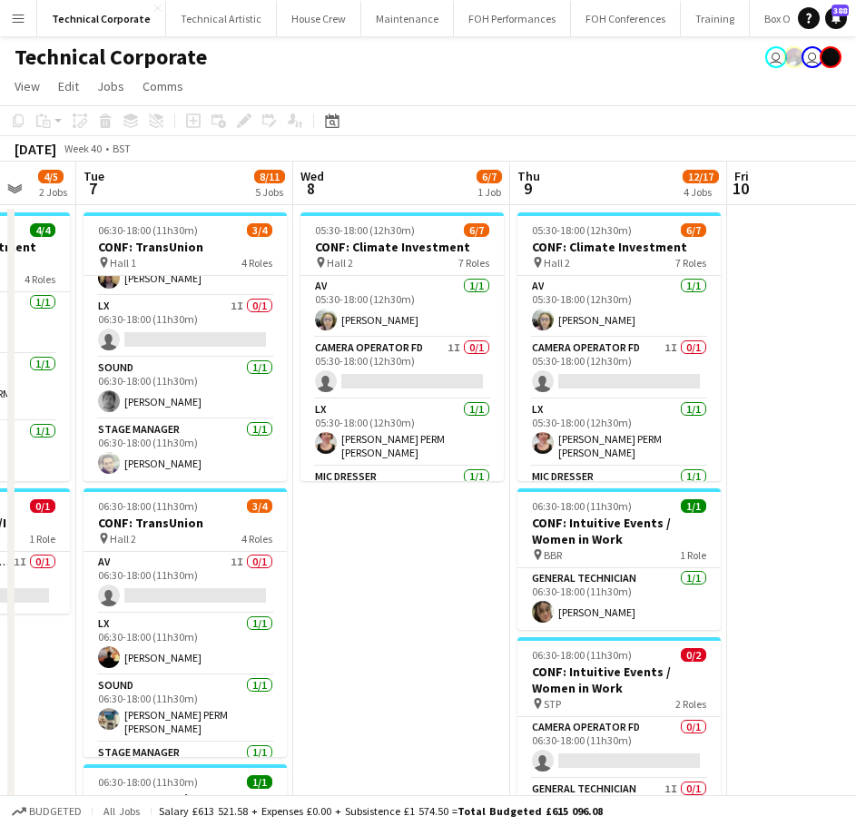
drag, startPoint x: 647, startPoint y: 591, endPoint x: 488, endPoint y: 599, distance: 160.0
click at [488, 599] on app-calendar-viewport "Sat 4 Sun 5 Mon 6 4/5 2 Jobs Tue 7 8/11 5 Jobs Wed 8 6/7 1 Job Thu 9 12/17 4 Jo…" at bounding box center [428, 712] width 856 height 1100
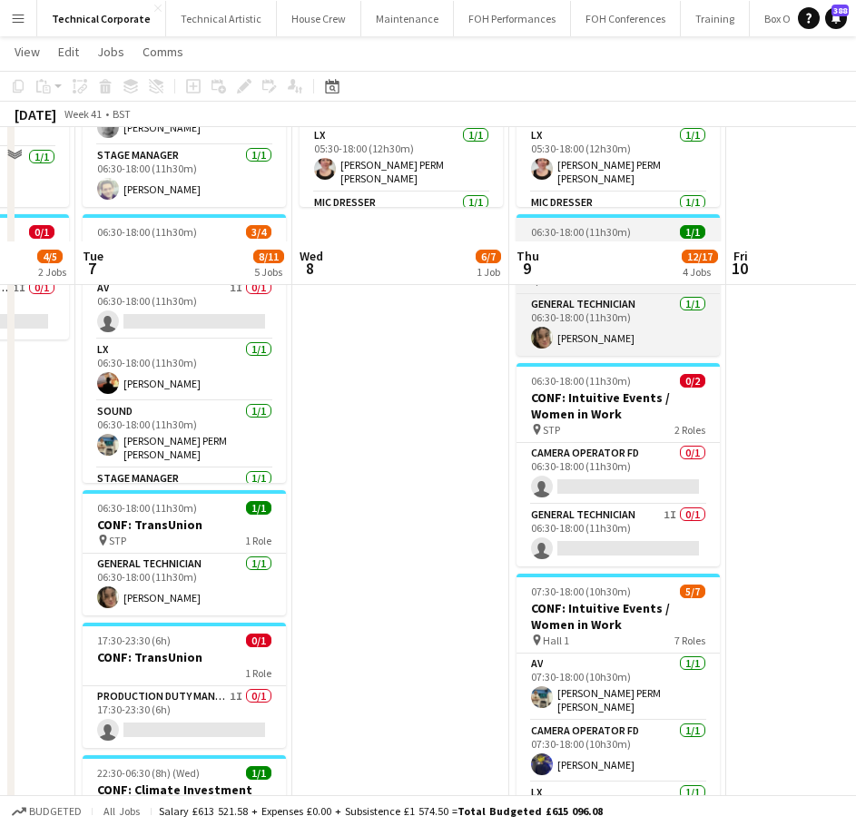
scroll to position [454, 0]
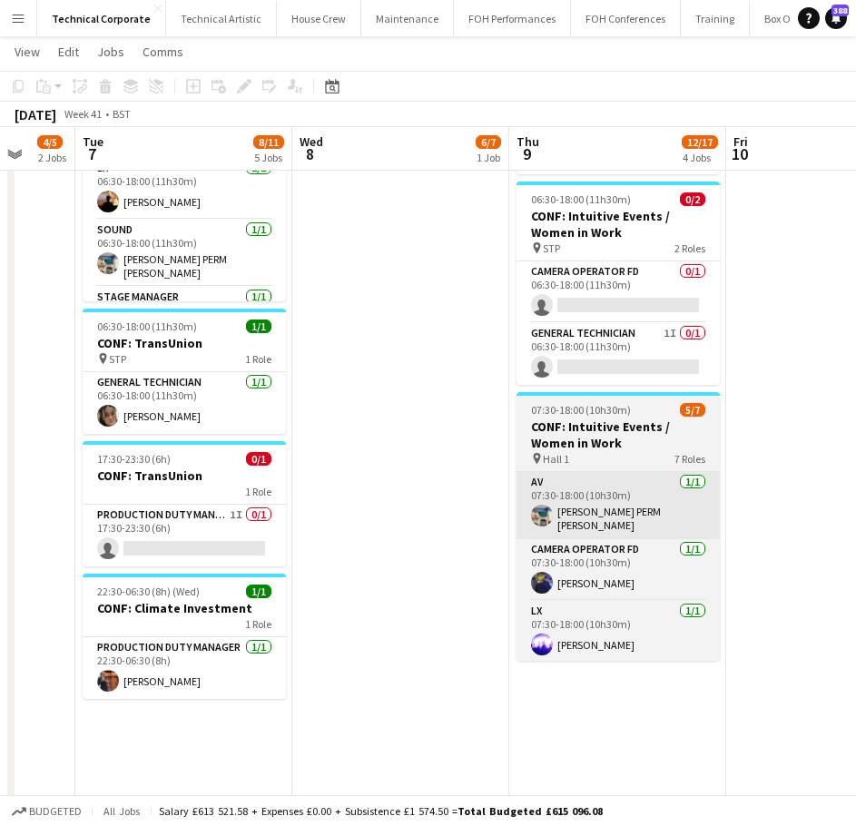
drag, startPoint x: 734, startPoint y: 519, endPoint x: 558, endPoint y: 527, distance: 176.3
click at [605, 535] on app-calendar-viewport "Sat 4 Sun 5 Mon 6 4/5 2 Jobs Tue 7 8/11 5 Jobs Wed 8 6/7 1 Job Thu 9 12/17 4 Jo…" at bounding box center [428, 211] width 856 height 1189
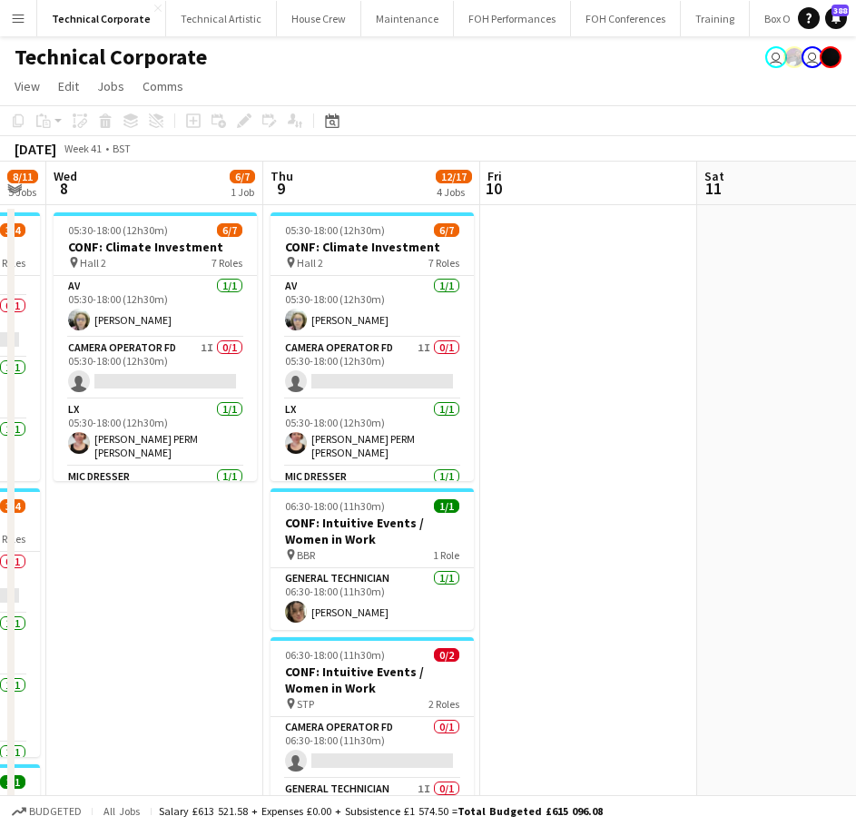
scroll to position [0, 624]
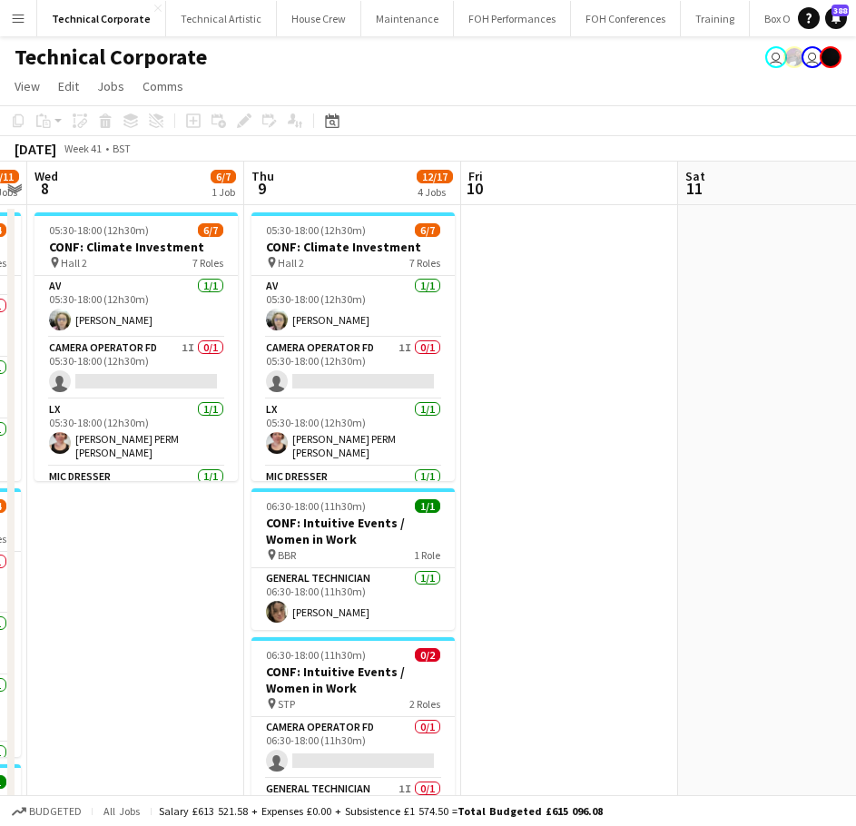
drag, startPoint x: 640, startPoint y: 509, endPoint x: 520, endPoint y: 528, distance: 121.2
click at [504, 528] on app-calendar-viewport "Sun 5 Mon 6 4/5 2 Jobs Tue 7 8/11 5 Jobs Wed 8 6/7 1 Job Thu 9 12/17 4 Jobs Fri…" at bounding box center [428, 712] width 856 height 1100
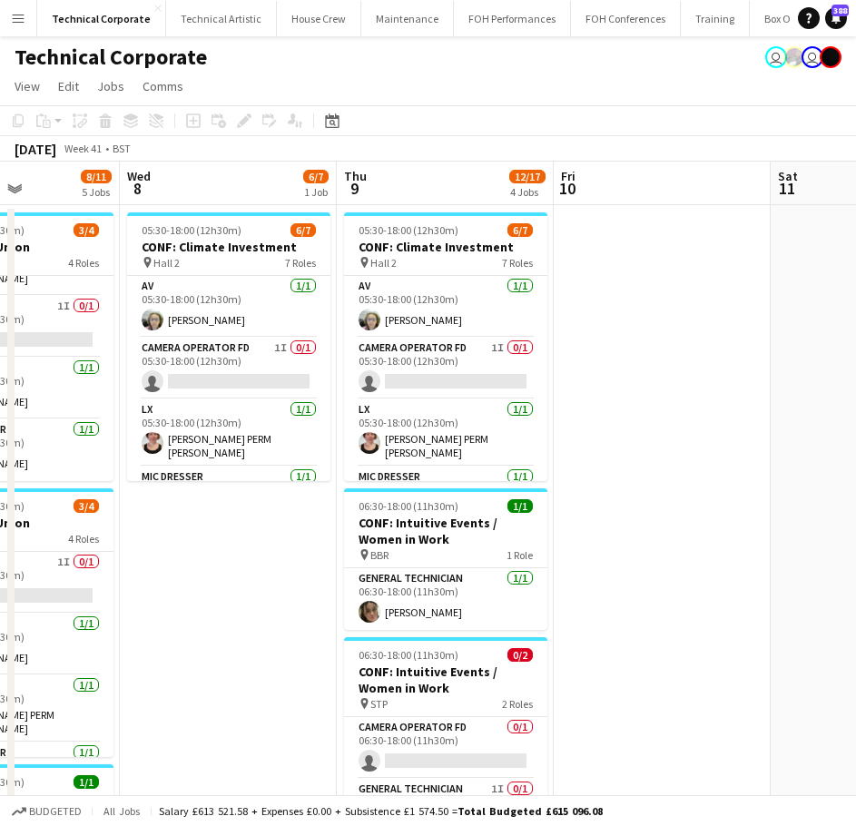
scroll to position [0, 508]
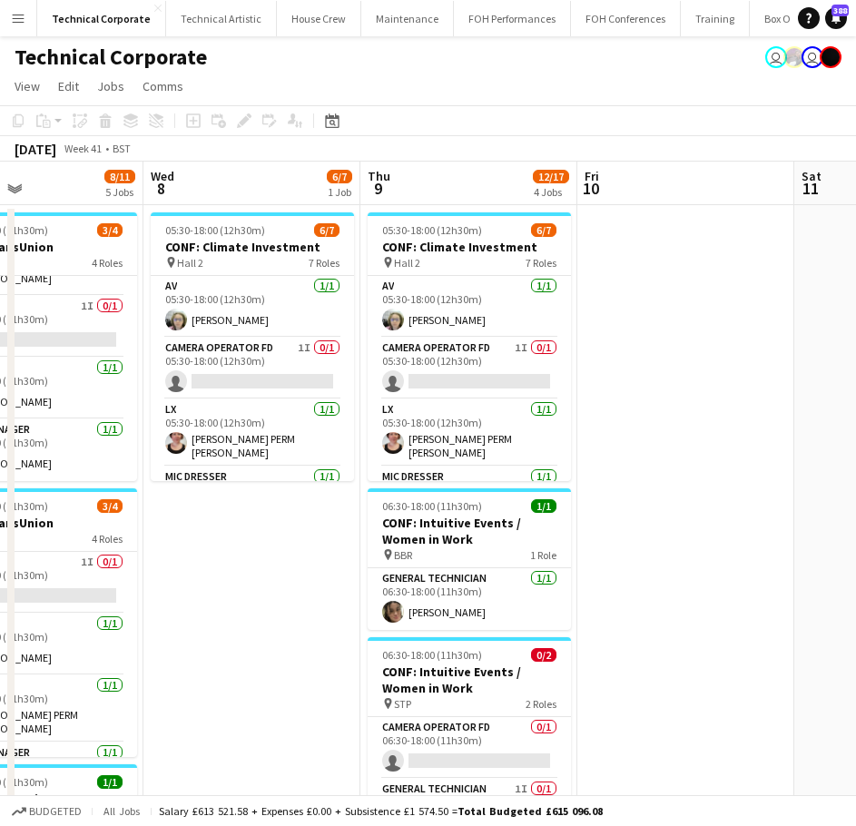
drag, startPoint x: 393, startPoint y: 595, endPoint x: 474, endPoint y: 595, distance: 80.8
click at [474, 595] on app-calendar-viewport "Sun 5 Mon 6 4/5 2 Jobs Tue 7 8/11 5 Jobs Wed 8 6/7 1 Job Thu 9 12/17 4 Jobs Fri…" at bounding box center [428, 712] width 856 height 1100
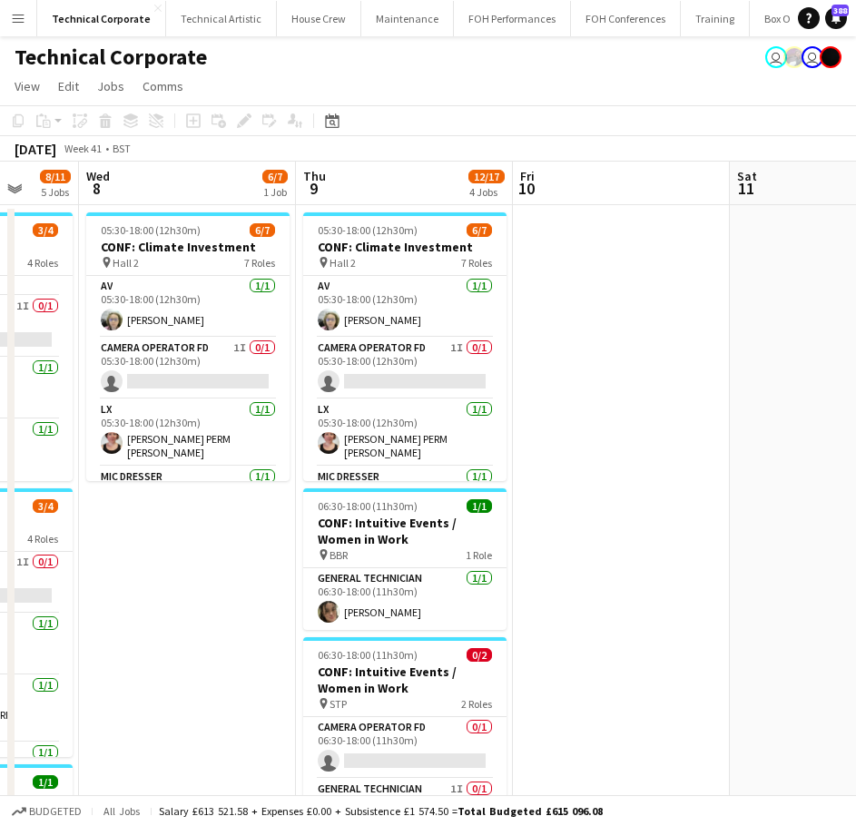
click at [710, 449] on app-calendar-viewport "Sun 5 Mon 6 4/5 2 Jobs Tue 7 8/11 5 Jobs Wed 8 6/7 1 Job Thu 9 12/17 4 Jobs Fri…" at bounding box center [428, 712] width 856 height 1100
drag, startPoint x: 518, startPoint y: 439, endPoint x: 446, endPoint y: 440, distance: 72.7
click at [432, 444] on app-calendar-viewport "Sun 5 Mon 6 4/5 2 Jobs Tue 7 8/11 5 Jobs Wed 8 6/7 1 Job Thu 9 12/17 4 Jobs Fri…" at bounding box center [428, 712] width 856 height 1100
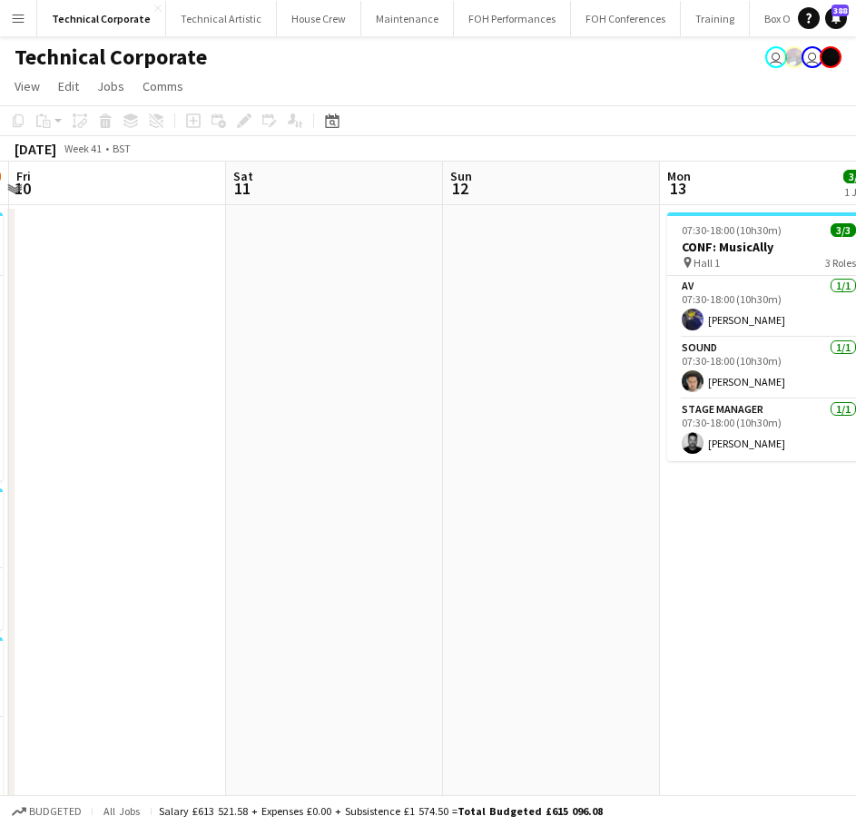
drag, startPoint x: 510, startPoint y: 467, endPoint x: 252, endPoint y: 496, distance: 260.4
click at [252, 496] on app-calendar-viewport "Tue 7 8/11 5 Jobs Wed 8 6/7 1 Job Thu 9 12/17 4 Jobs Fri 10 Sat 11 Sun 12 Mon 1…" at bounding box center [428, 712] width 856 height 1100
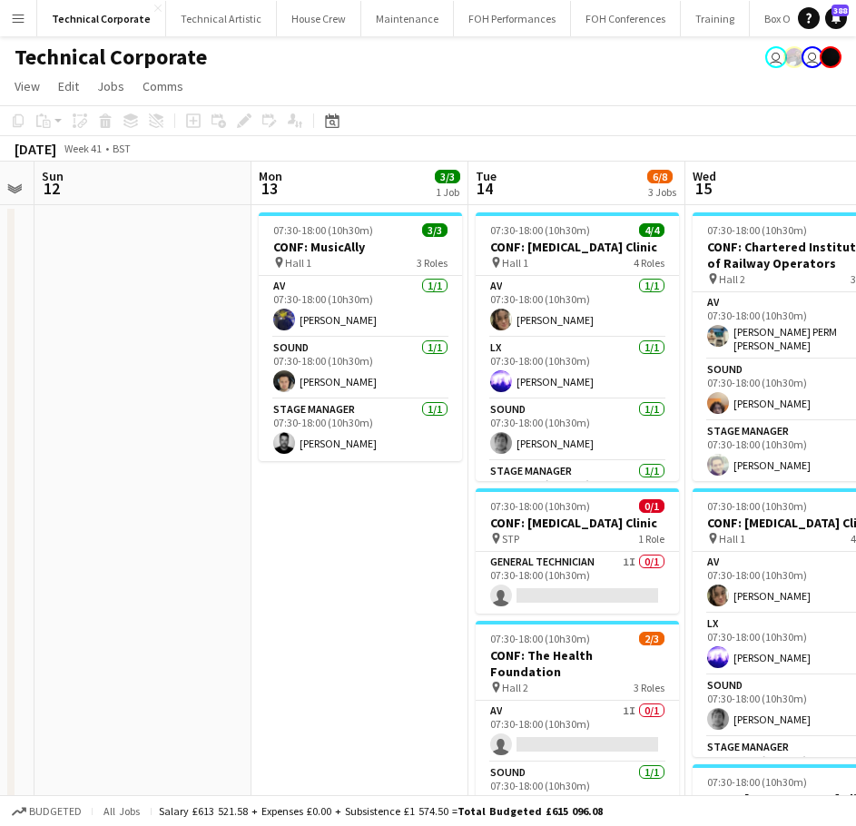
drag, startPoint x: 391, startPoint y: 500, endPoint x: 140, endPoint y: 542, distance: 255.0
click at [140, 542] on app-calendar-viewport "Thu 9 12/17 4 Jobs Fri 10 Sat 11 Sun 12 Mon 13 3/3 1 Job Tue 14 6/8 3 Jobs Wed …" at bounding box center [428, 712] width 856 height 1100
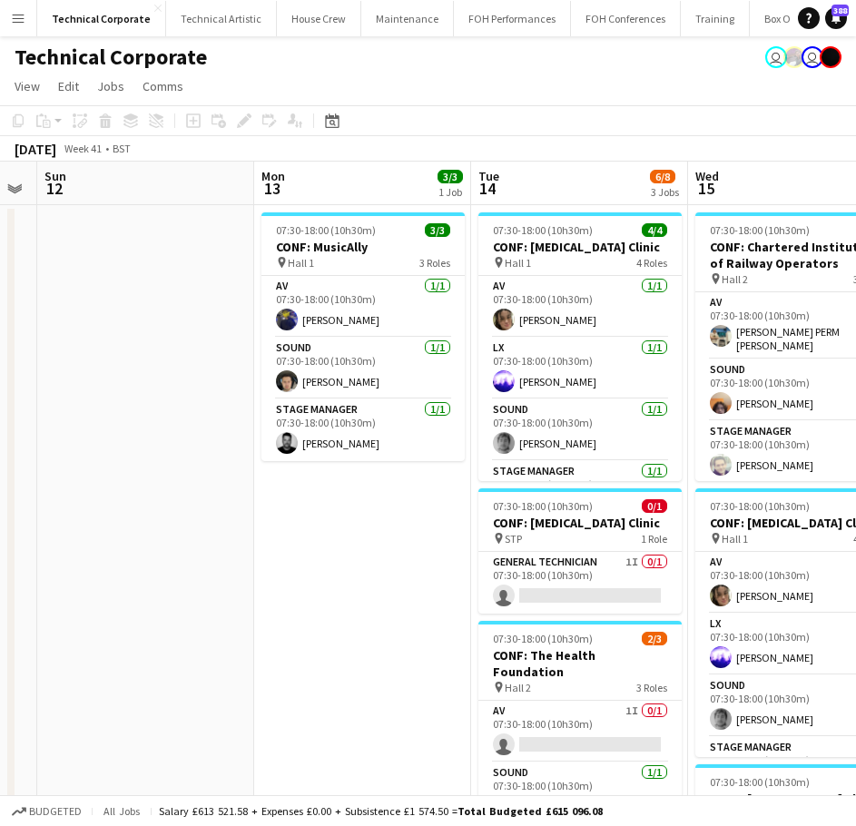
scroll to position [0, 666]
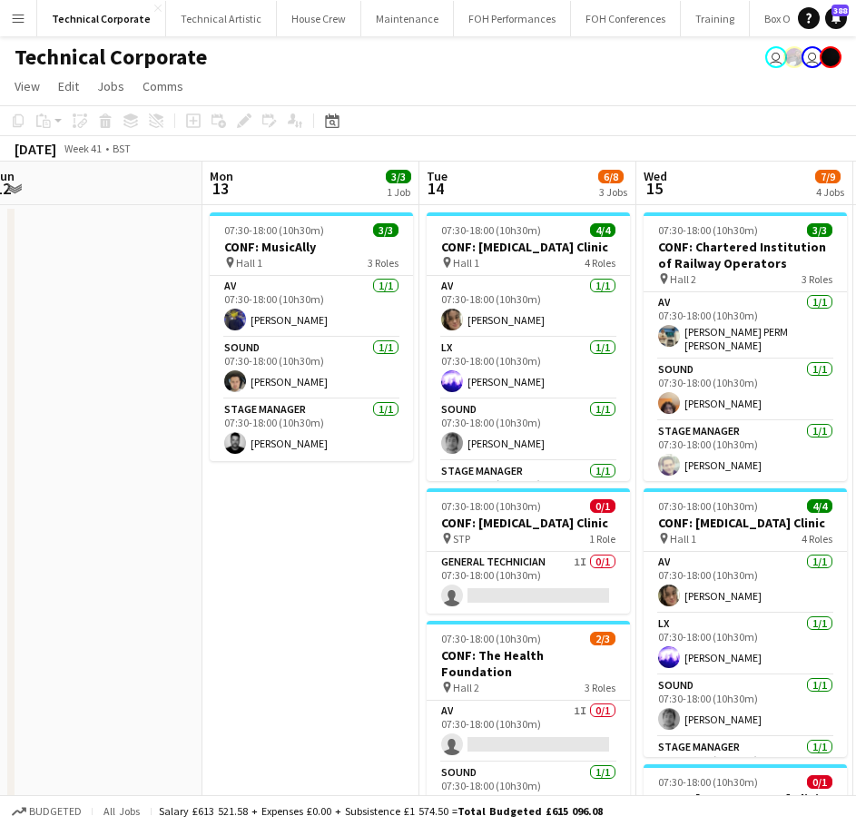
drag, startPoint x: 249, startPoint y: 526, endPoint x: 197, endPoint y: 541, distance: 54.0
click at [197, 541] on app-calendar-viewport "Thu 9 12/17 4 Jobs Fri 10 Sat 11 Sun 12 Mon 13 3/3 1 Job Tue 14 6/8 3 Jobs Wed …" at bounding box center [428, 712] width 856 height 1100
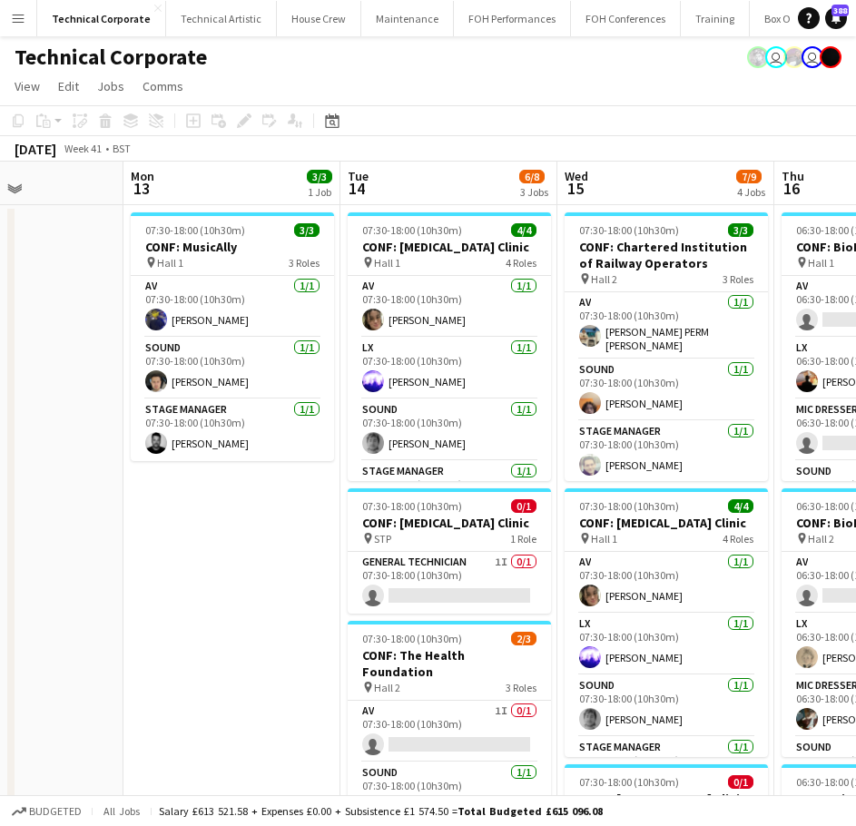
drag, startPoint x: 701, startPoint y: 447, endPoint x: 814, endPoint y: 415, distance: 117.0
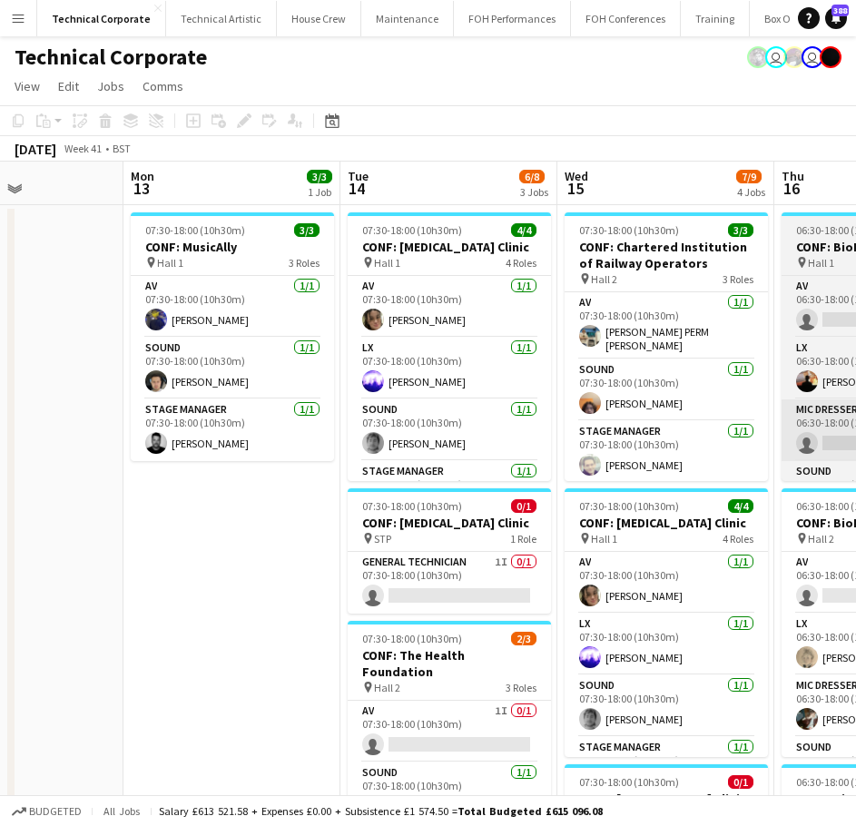
click at [613, 457] on app-calendar-viewport "Fri 10 Sat 11 Sun 12 Mon 13 3/3 1 Job Tue 14 6/8 3 Jobs Wed 15 7/9 4 Jobs Thu 1…" at bounding box center [428, 712] width 856 height 1100
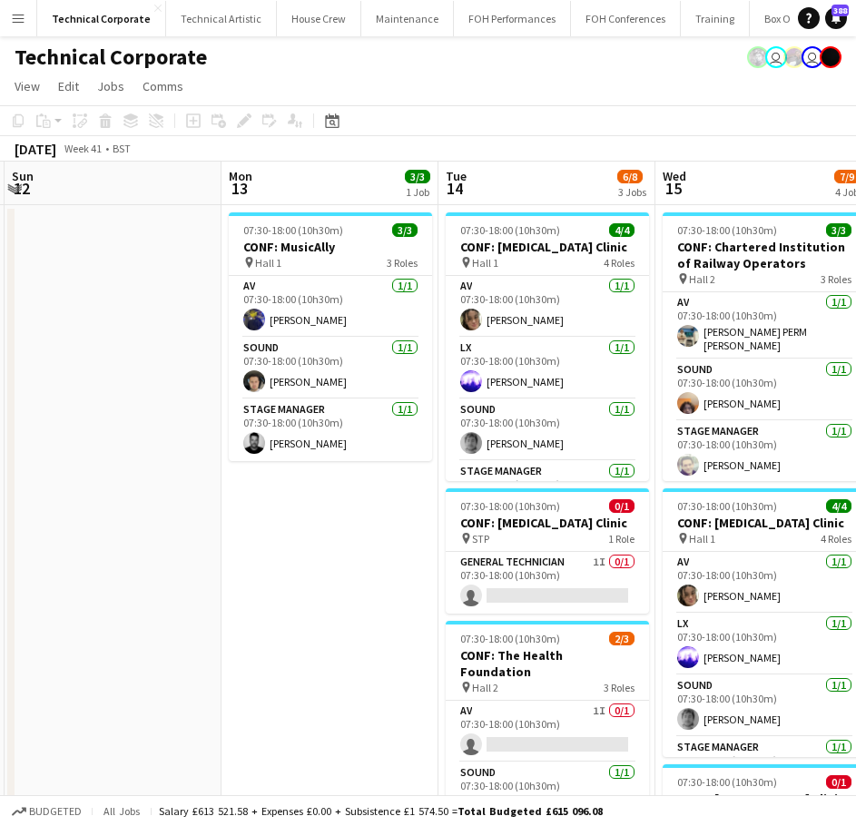
scroll to position [0, 412]
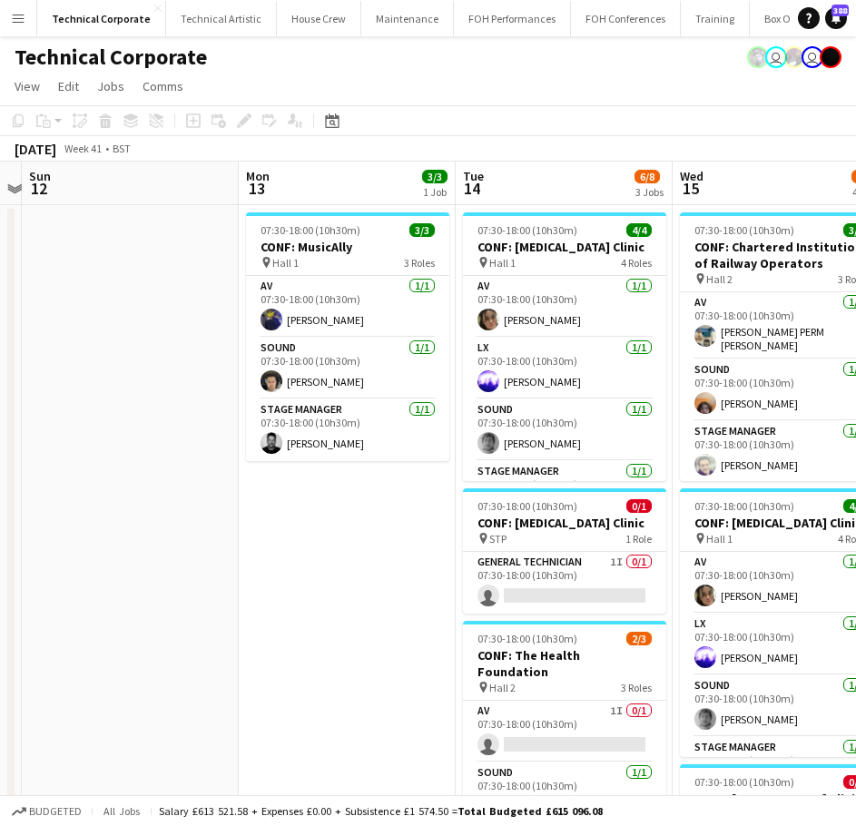
drag, startPoint x: 440, startPoint y: 332, endPoint x: 587, endPoint y: 341, distance: 146.5
click at [587, 341] on app-calendar-viewport "Fri 10 Sat 11 Sun 12 Mon 13 3/3 1 Job Tue 14 6/8 3 Jobs Wed 15 7/9 4 Jobs Thu 1…" at bounding box center [428, 712] width 856 height 1100
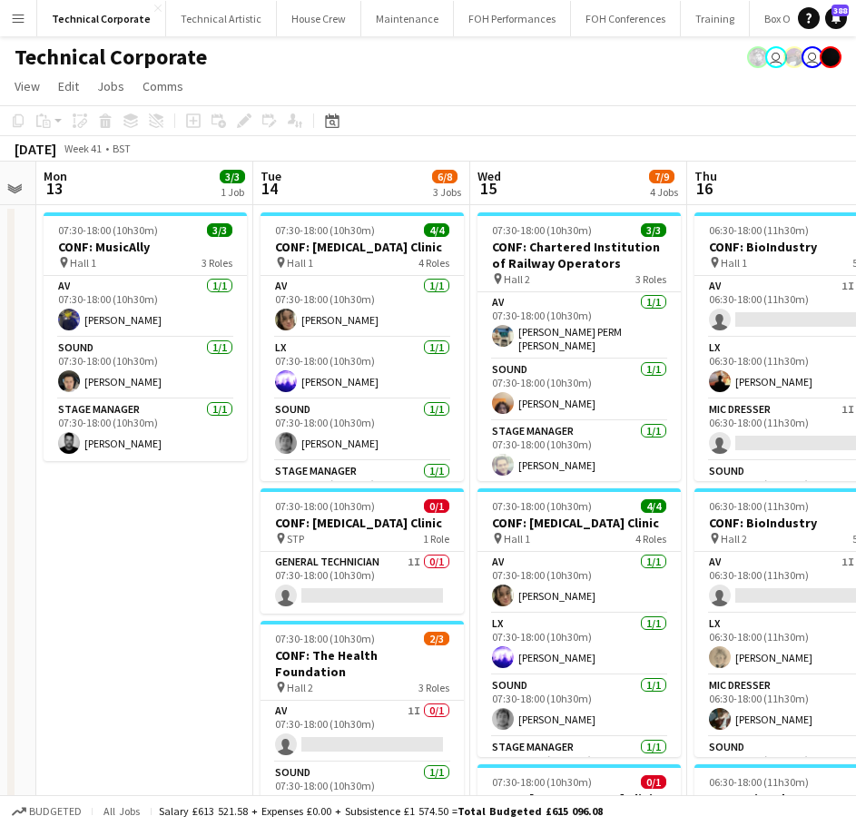
scroll to position [0, 616]
drag, startPoint x: 706, startPoint y: 387, endPoint x: 502, endPoint y: 429, distance: 207.8
click at [502, 429] on app-calendar-viewport "Fri 10 Sat 11 Sun 12 Mon 13 3/3 1 Job Tue 14 6/8 3 Jobs Wed 15 7/9 4 Jobs Thu 1…" at bounding box center [428, 712] width 856 height 1100
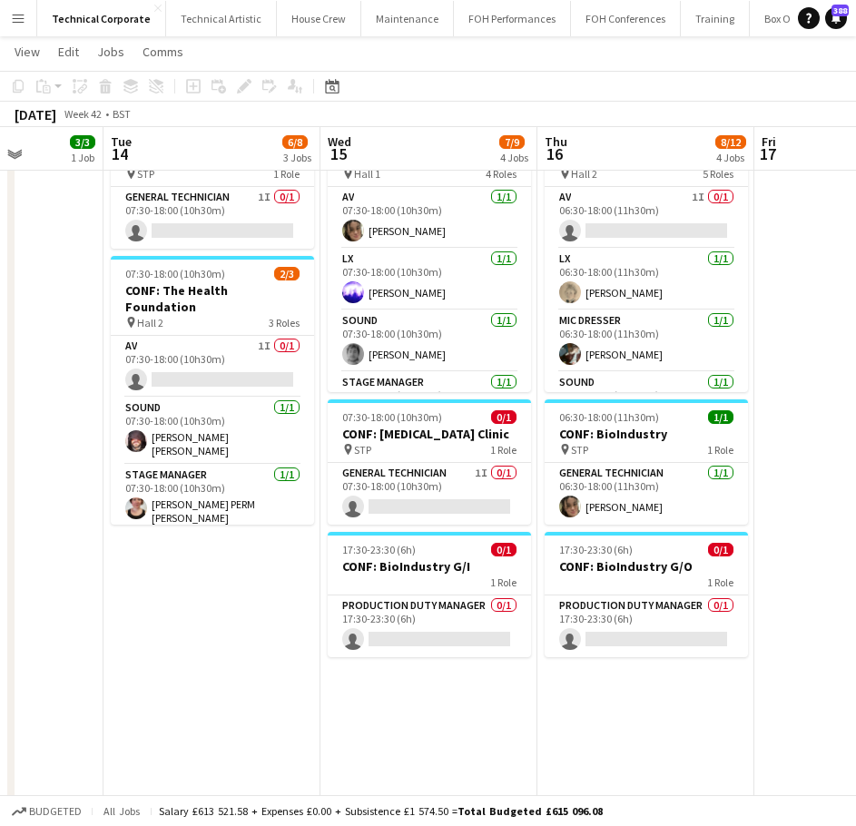
scroll to position [0, 556]
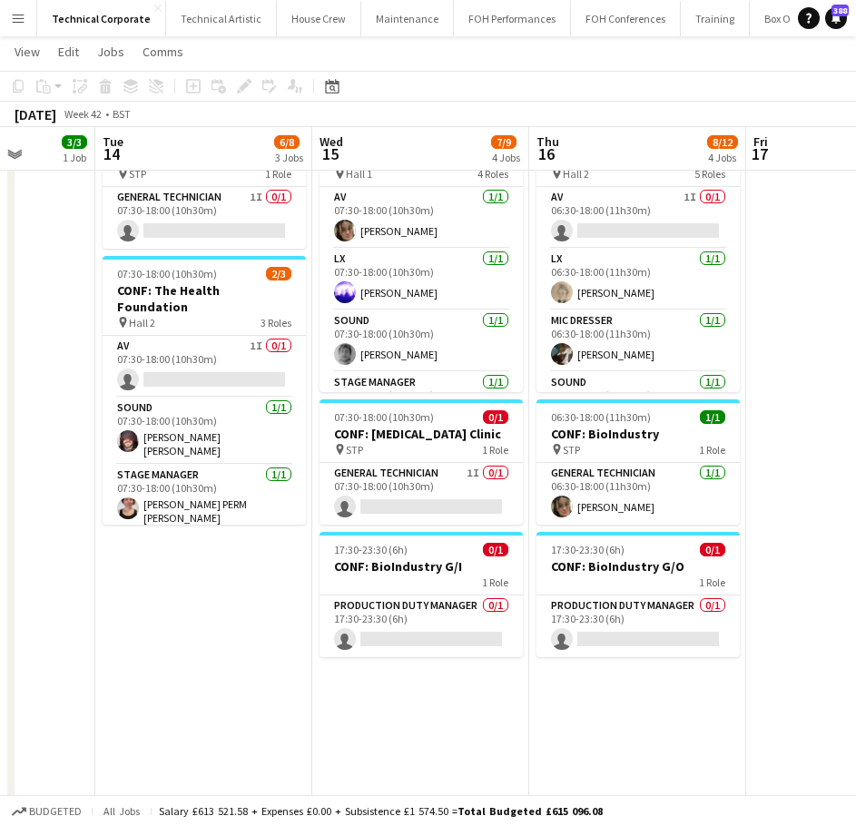
drag, startPoint x: 684, startPoint y: 726, endPoint x: 552, endPoint y: 729, distance: 131.7
click at [552, 729] on app-calendar-viewport "Sat 11 Sun 12 Mon 13 3/3 1 Job Tue 14 6/8 3 Jobs Wed 15 7/9 4 Jobs Thu 16 8/12 …" at bounding box center [428, 302] width 856 height 1189
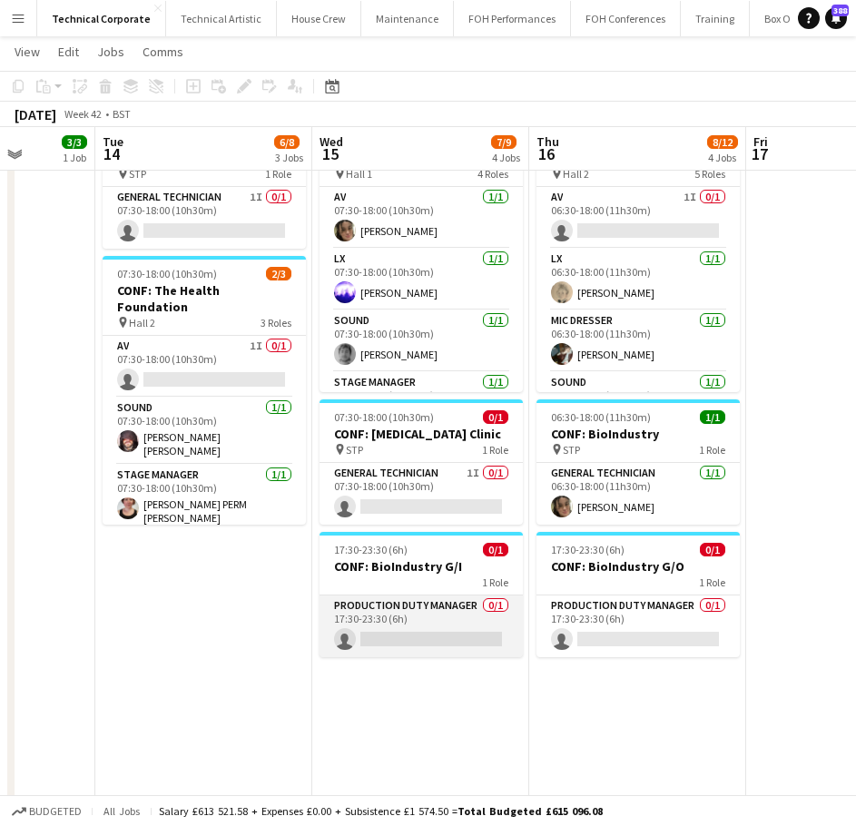
click at [457, 647] on app-card-role "Production Duty Manager 0/1 17:30-23:30 (6h) single-neutral-actions" at bounding box center [421, 627] width 203 height 62
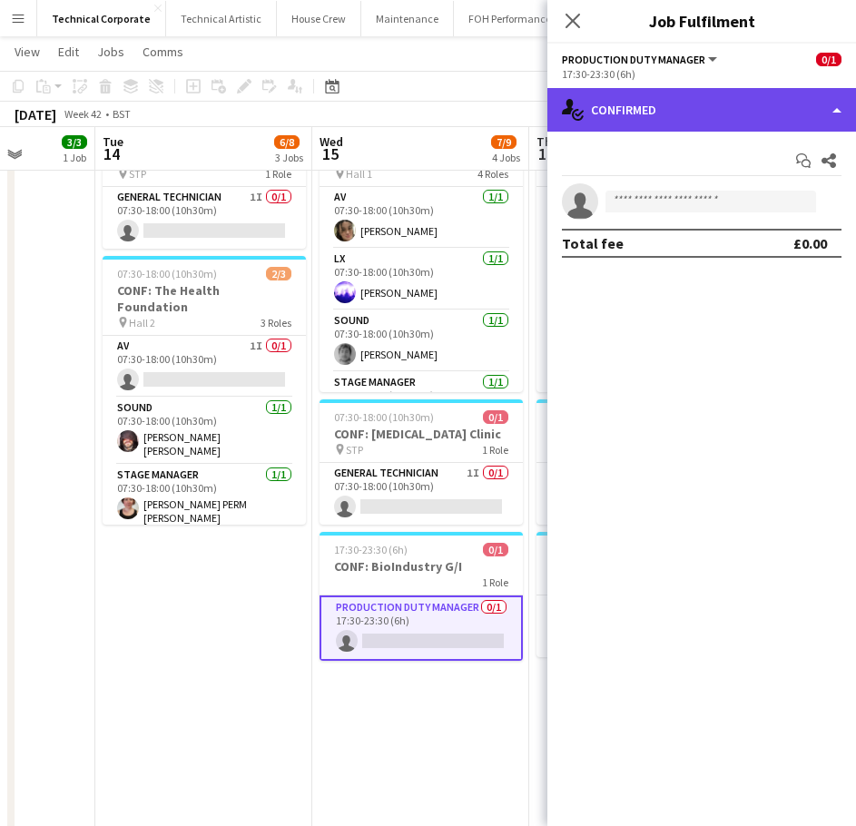
click at [661, 107] on div "single-neutral-actions-check-2 Confirmed" at bounding box center [702, 110] width 309 height 44
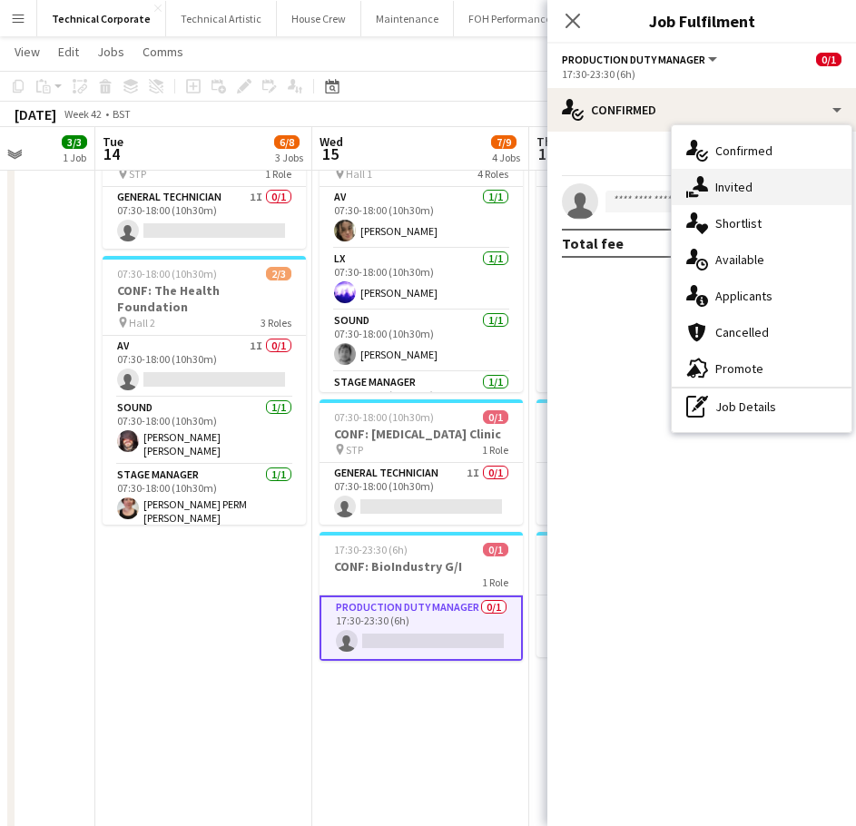
click at [721, 189] on div "single-neutral-actions-share-1 Invited" at bounding box center [762, 187] width 180 height 36
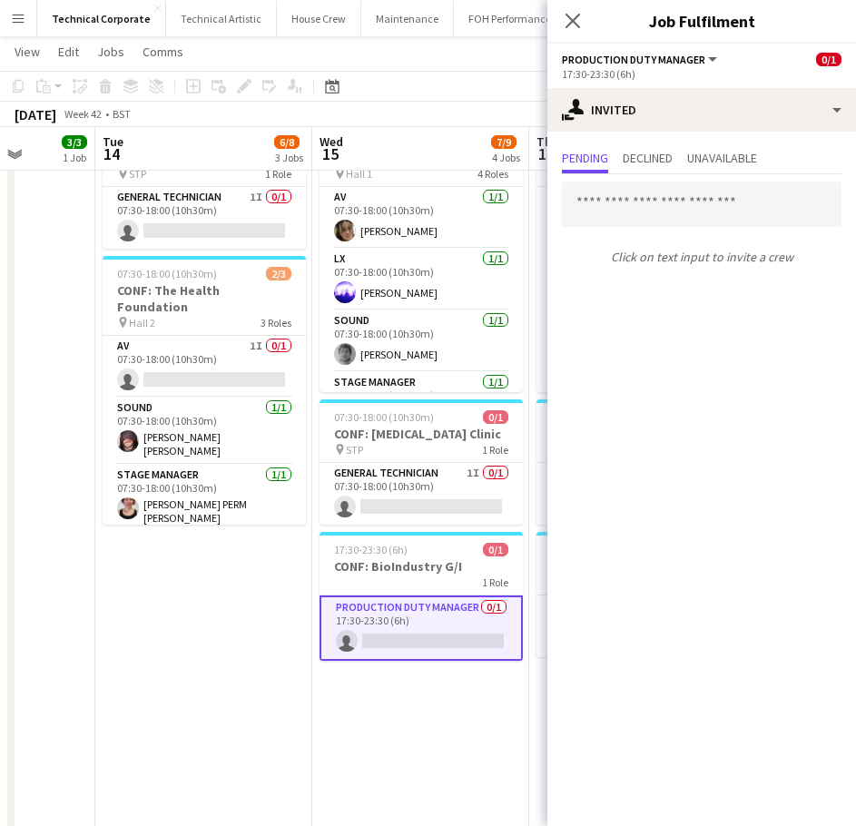
click at [648, 174] on div "Click on text input to invite a crew" at bounding box center [702, 223] width 309 height 98
click at [655, 149] on span "Declined" at bounding box center [648, 159] width 50 height 27
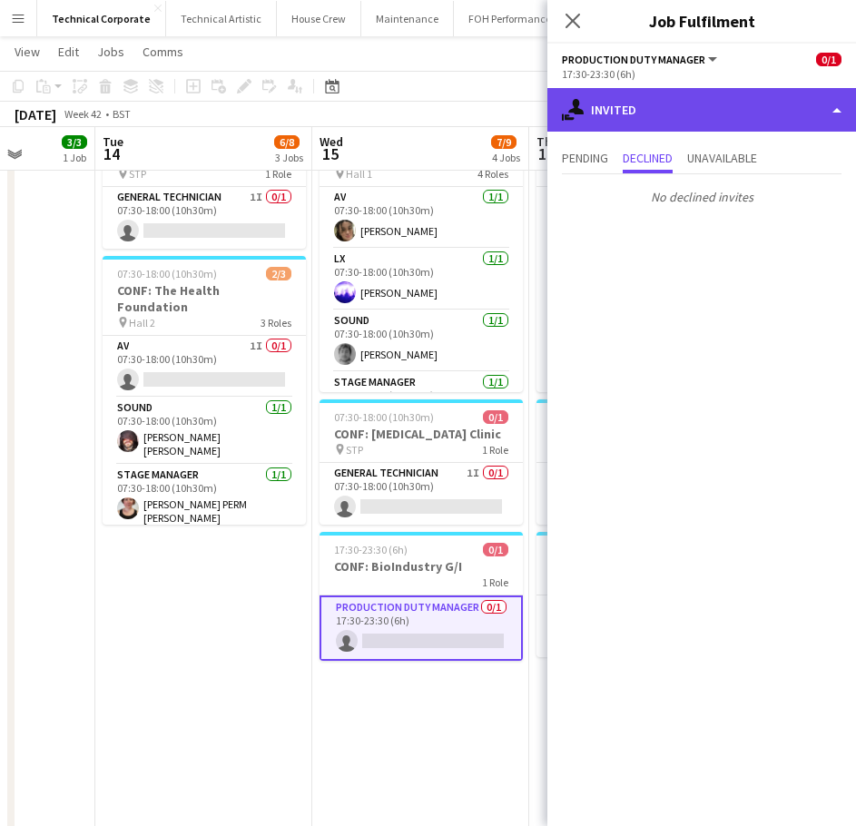
click at [763, 109] on div "single-neutral-actions-share-1 Invited" at bounding box center [702, 110] width 309 height 44
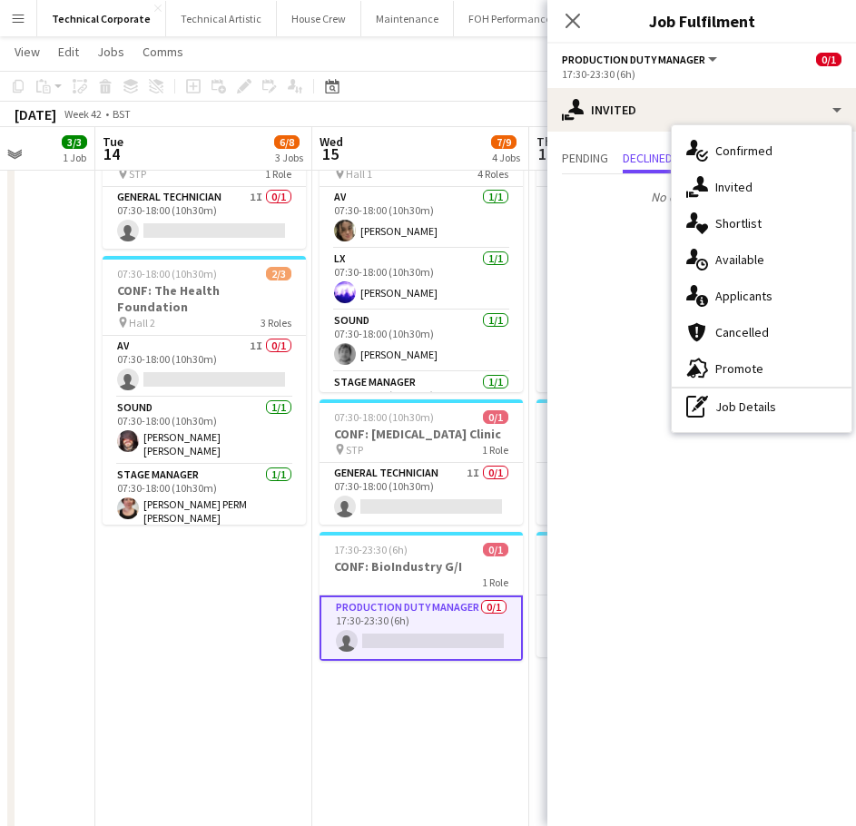
click at [422, 712] on app-date-cell "07:30-18:00 (10h30m) 3/3 CONF: Chartered Institution of Railway Operators pin H…" at bounding box center [420, 368] width 217 height 1056
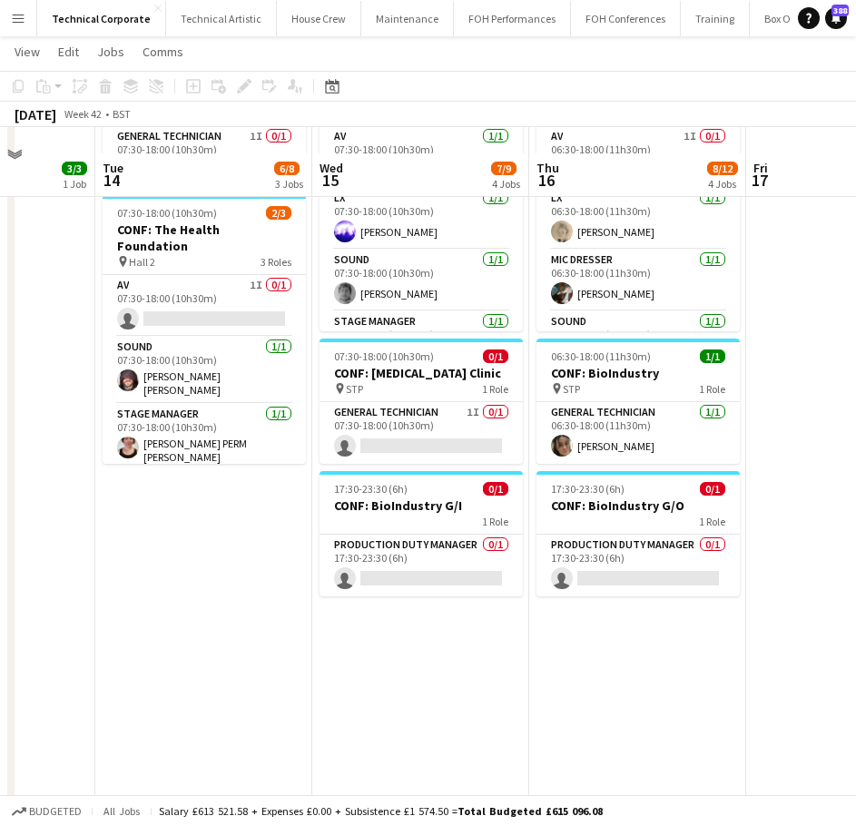
scroll to position [454, 0]
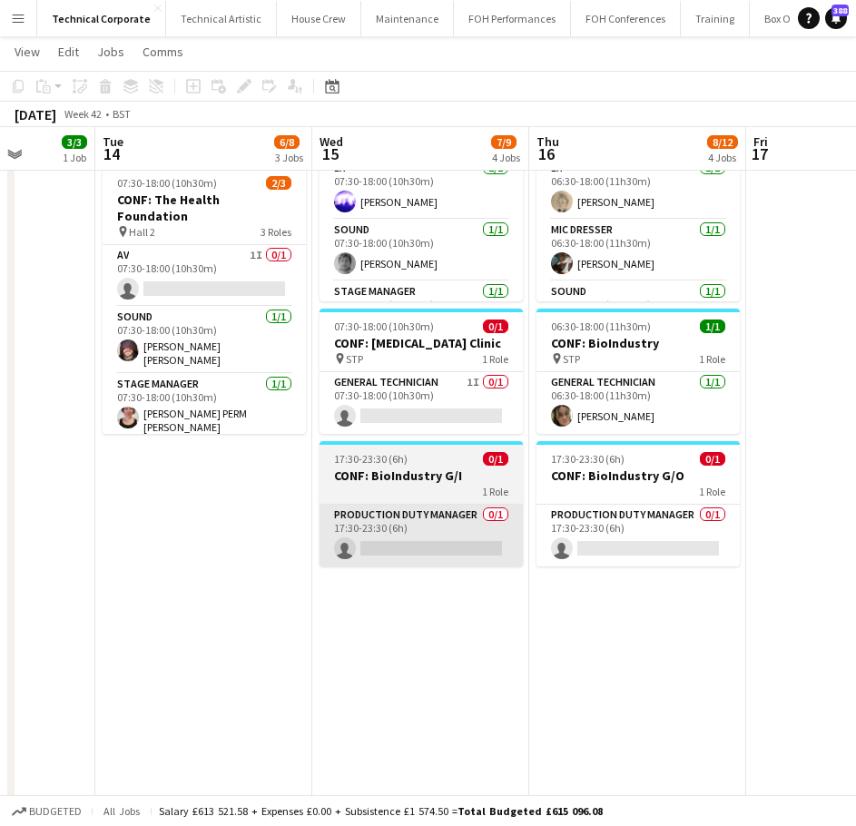
click at [459, 548] on app-card-role "Production Duty Manager 0/1 17:30-23:30 (6h) single-neutral-actions" at bounding box center [421, 536] width 203 height 62
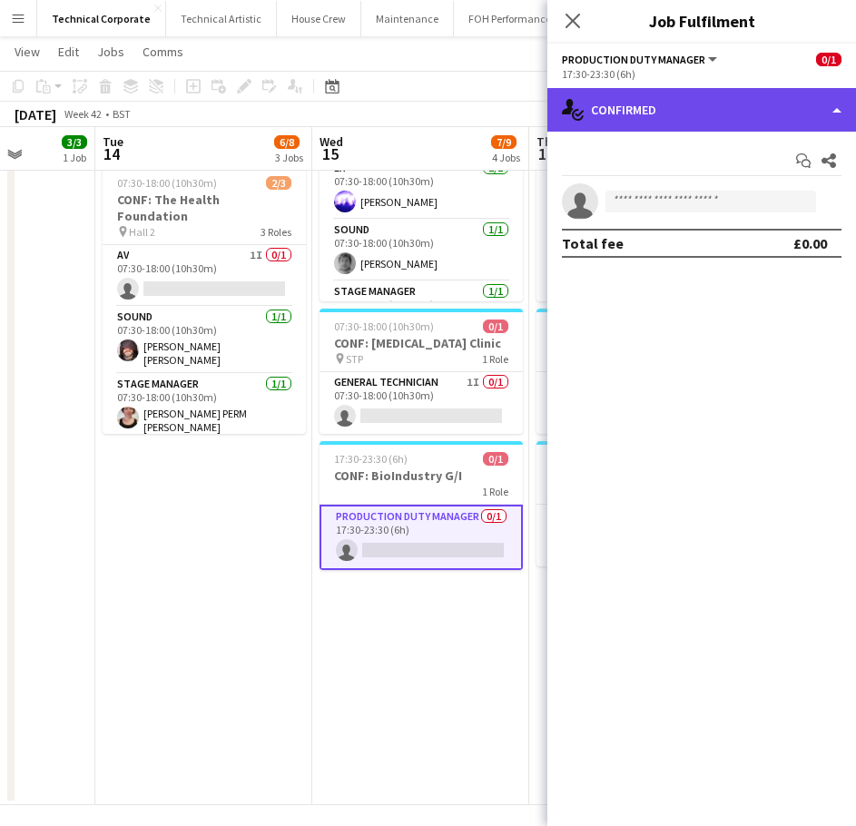
drag, startPoint x: 681, startPoint y: 115, endPoint x: 690, endPoint y: 141, distance: 27.0
click at [683, 115] on div "single-neutral-actions-check-2 Confirmed" at bounding box center [702, 110] width 309 height 44
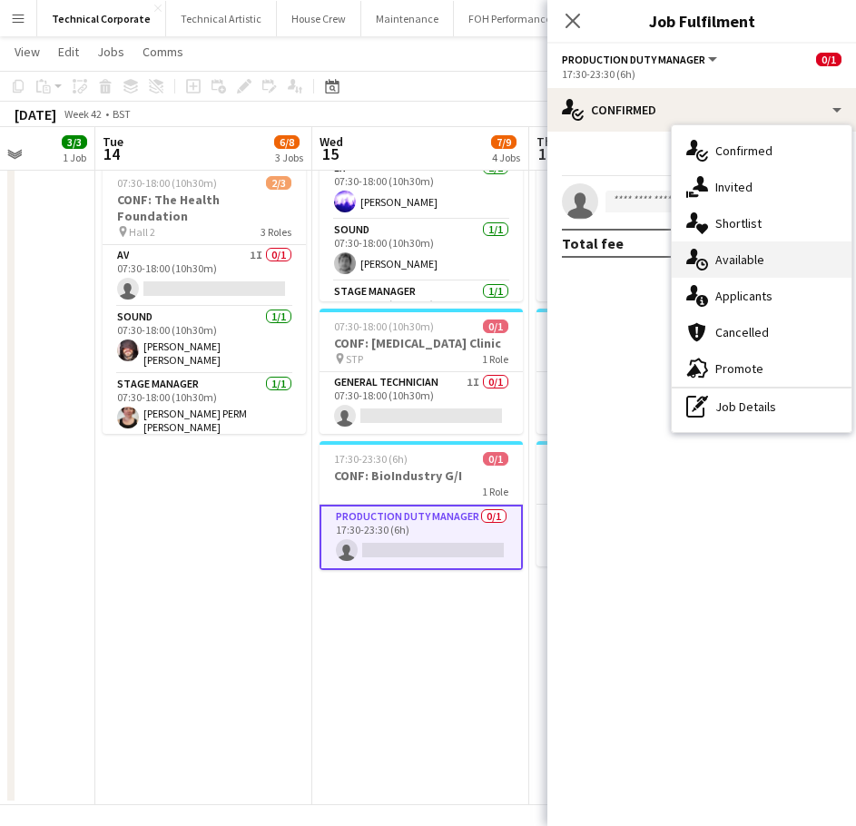
click at [728, 267] on div "single-neutral-actions-upload Available" at bounding box center [762, 260] width 180 height 36
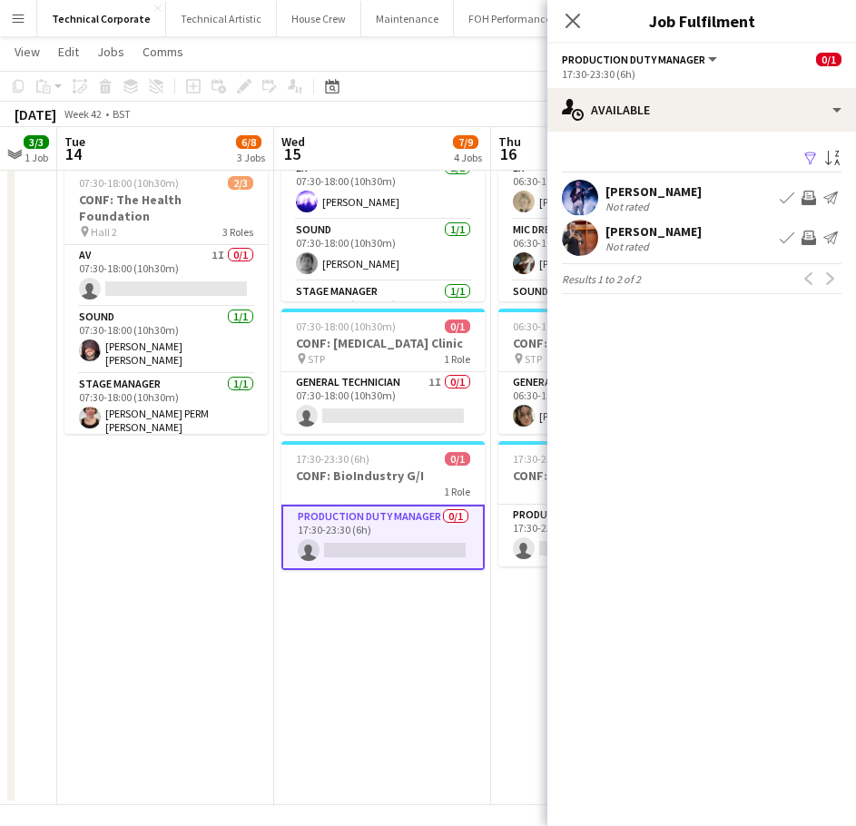
drag, startPoint x: 424, startPoint y: 483, endPoint x: 159, endPoint y: 510, distance: 266.5
click at [159, 510] on app-calendar-viewport "Sat 11 Sun 12 Mon 13 3/3 1 Job Tue 14 6/8 3 Jobs Wed 15 7/9 4 Jobs Thu 16 8/12 …" at bounding box center [428, 211] width 856 height 1189
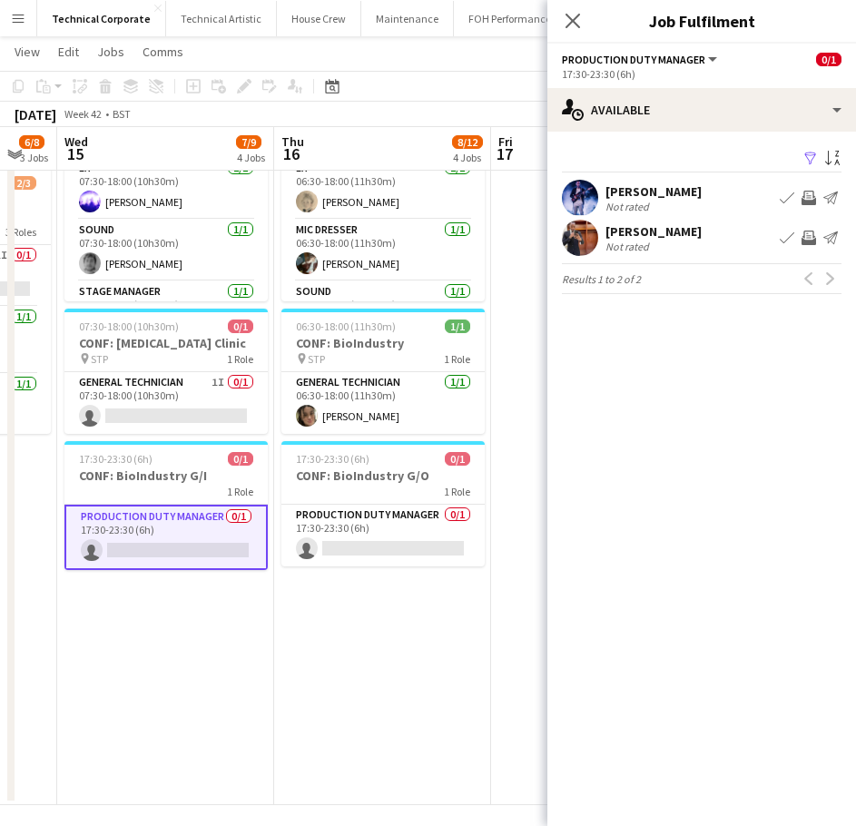
scroll to position [0, 604]
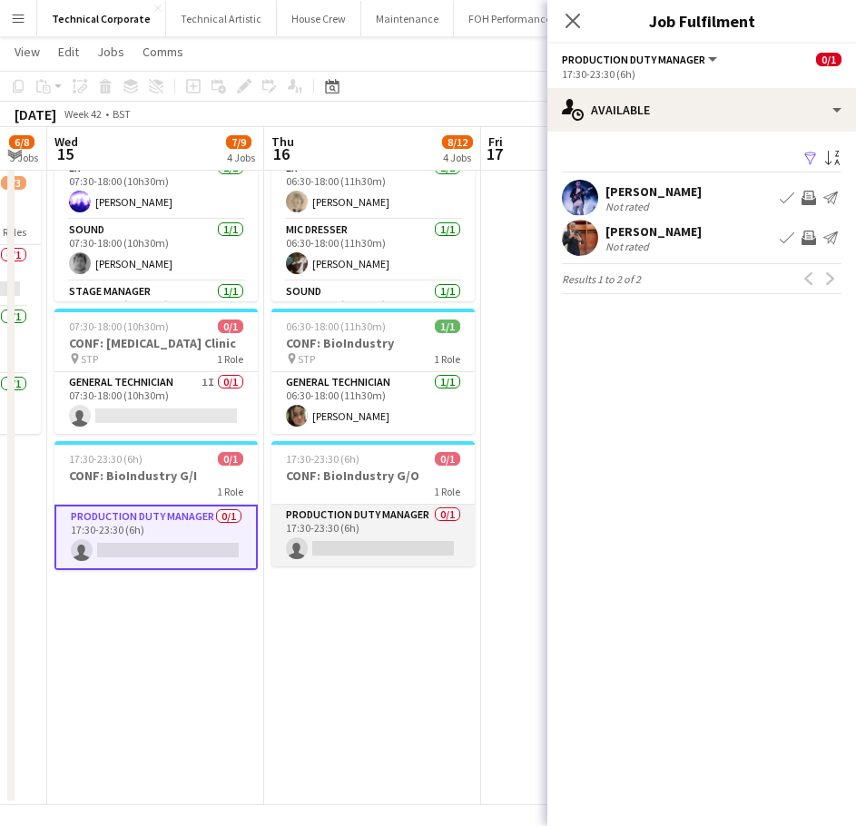
click at [318, 539] on app-card-role "Production Duty Manager 0/1 17:30-23:30 (6h) single-neutral-actions" at bounding box center [373, 536] width 203 height 62
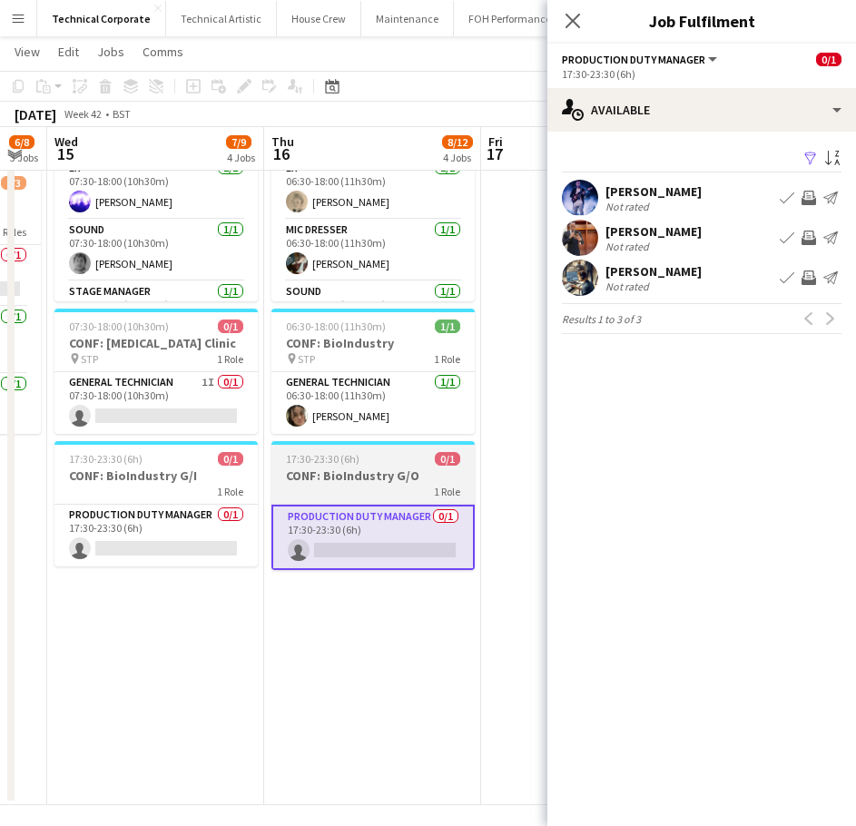
drag, startPoint x: 243, startPoint y: 538, endPoint x: 327, endPoint y: 483, distance: 99.7
click at [242, 538] on app-card-role "Production Duty Manager 0/1 17:30-23:30 (6h) single-neutral-actions" at bounding box center [155, 536] width 203 height 62
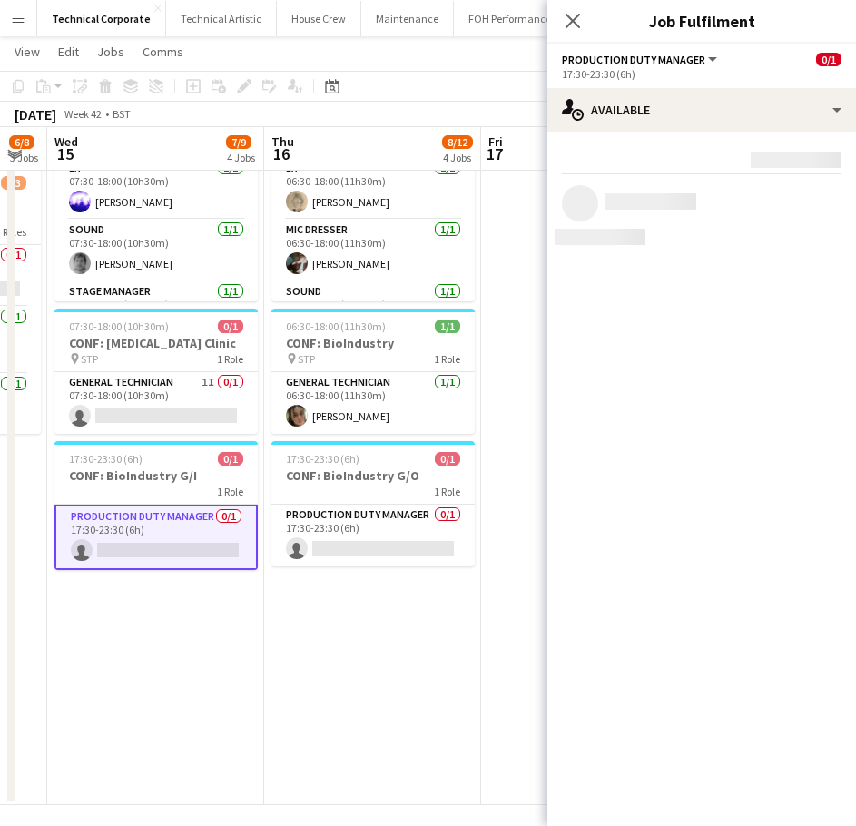
scroll to position [0, 605]
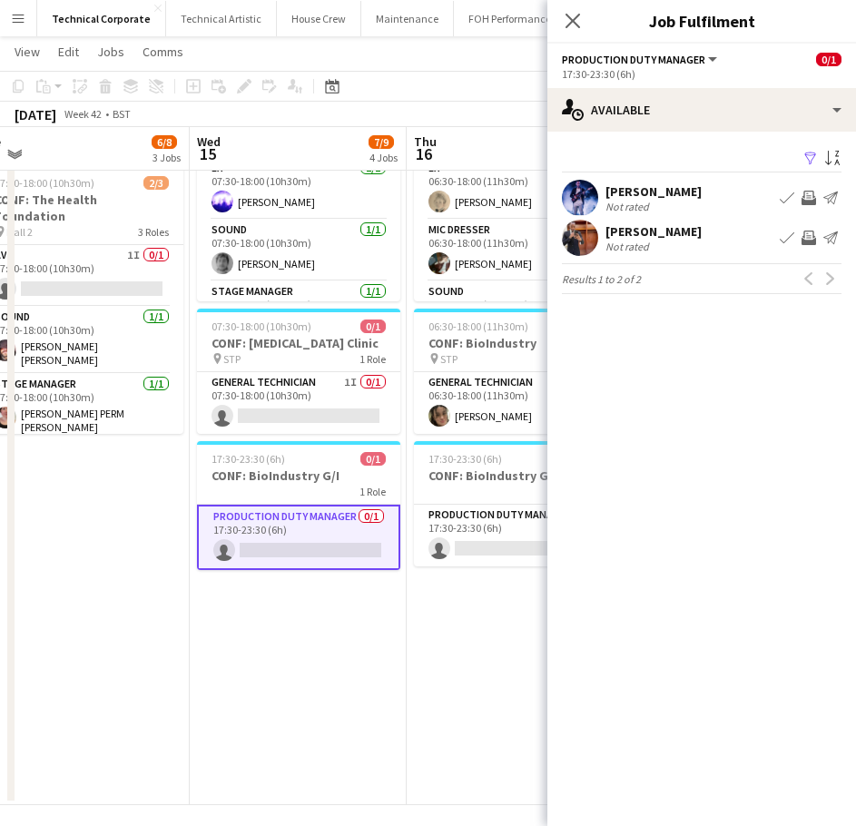
drag, startPoint x: 199, startPoint y: 513, endPoint x: 344, endPoint y: 506, distance: 145.5
click at [344, 510] on app-calendar-viewport "Sun 12 Mon 13 3/3 1 Job Tue 14 6/8 3 Jobs Wed 15 7/9 4 Jobs Thu 16 8/12 4 Jobs …" at bounding box center [428, 211] width 856 height 1189
click at [808, 198] on app-icon "Invite crew" at bounding box center [809, 198] width 15 height 15
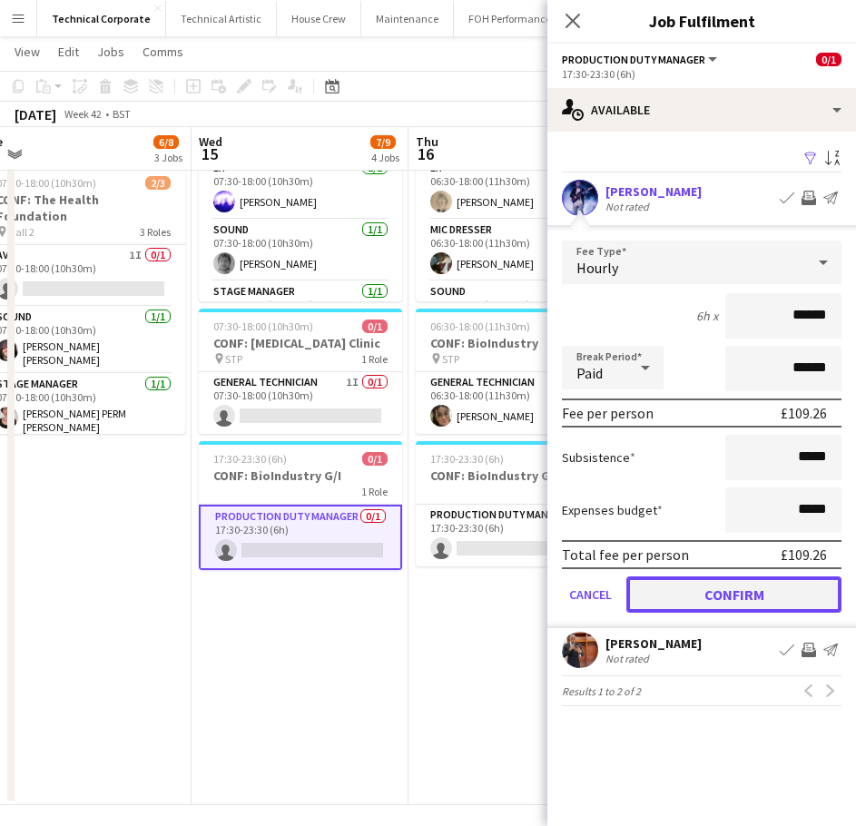
click at [747, 603] on button "Confirm" at bounding box center [734, 595] width 215 height 36
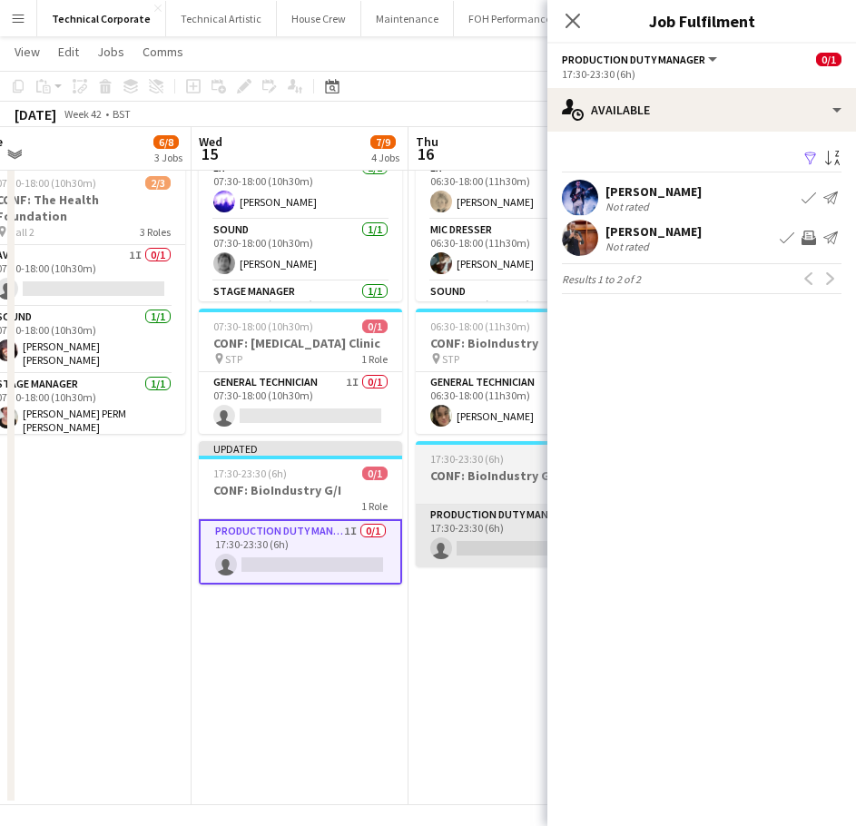
click at [478, 540] on app-card-role "Production Duty Manager 0/1 17:30-23:30 (6h) single-neutral-actions" at bounding box center [517, 536] width 203 height 62
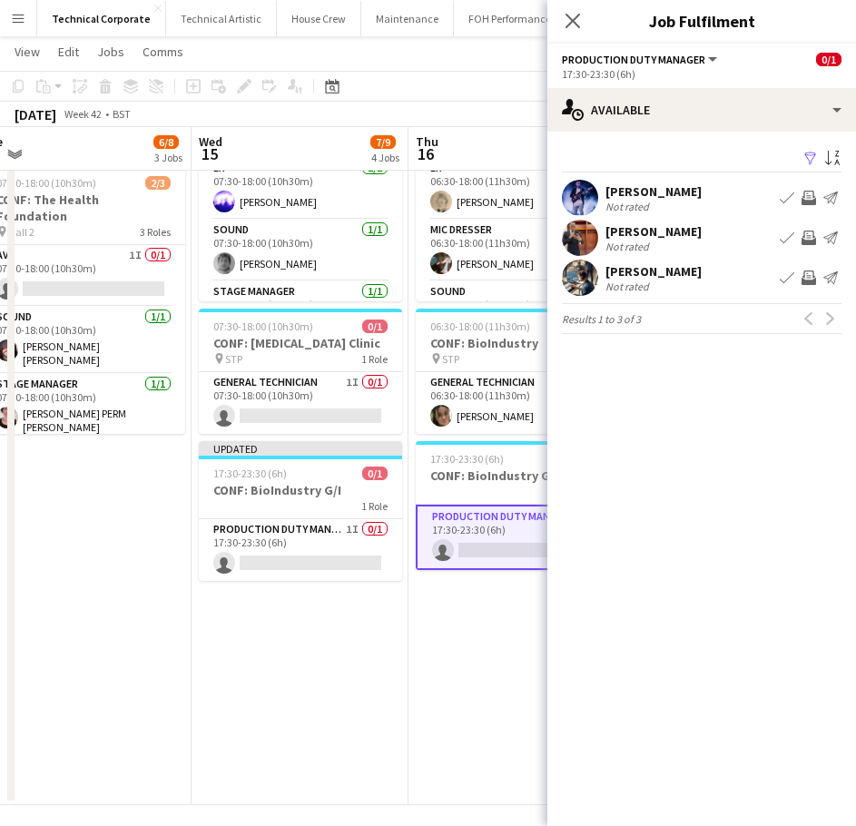
click at [811, 200] on app-icon "Invite crew" at bounding box center [809, 198] width 15 height 15
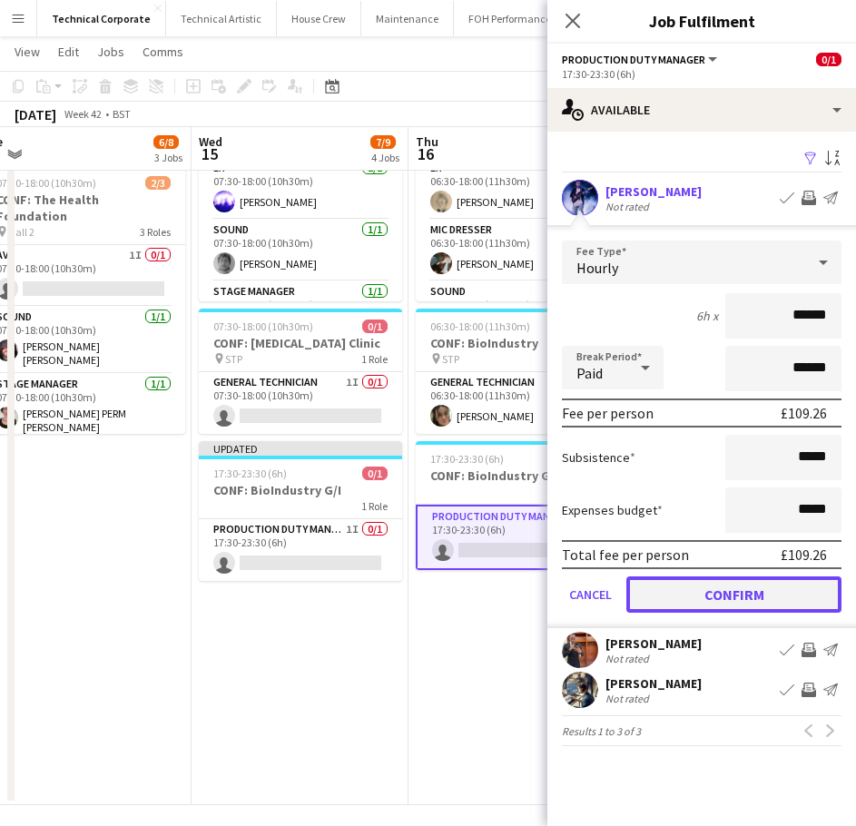
click at [743, 597] on button "Confirm" at bounding box center [734, 595] width 215 height 36
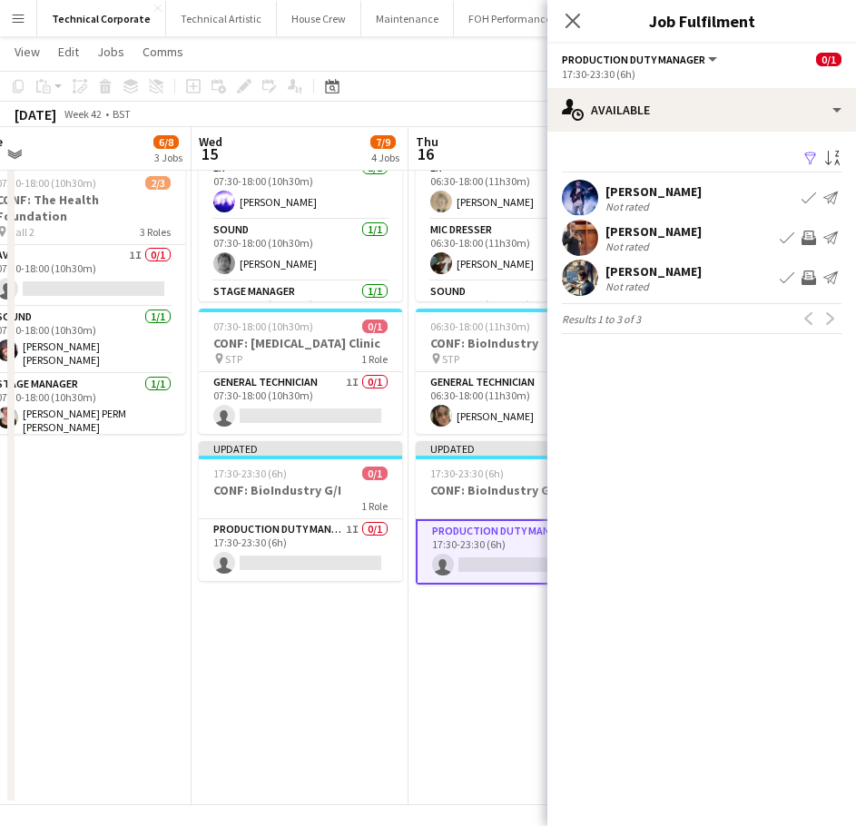
click at [418, 653] on app-date-cell "06:30-18:00 (11h30m) 3/5 CONF: BioIndustry pin Hall 1 5 Roles AV 1I 0/1 06:30-1…" at bounding box center [517, 277] width 217 height 1056
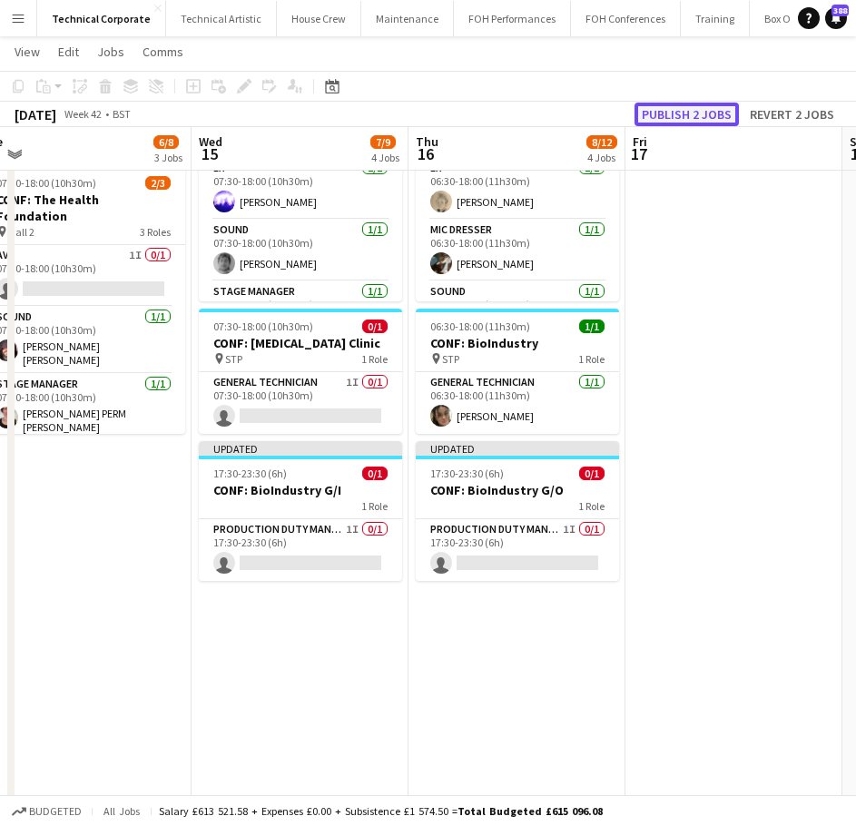
click at [692, 111] on button "Publish 2 jobs" at bounding box center [687, 115] width 104 height 24
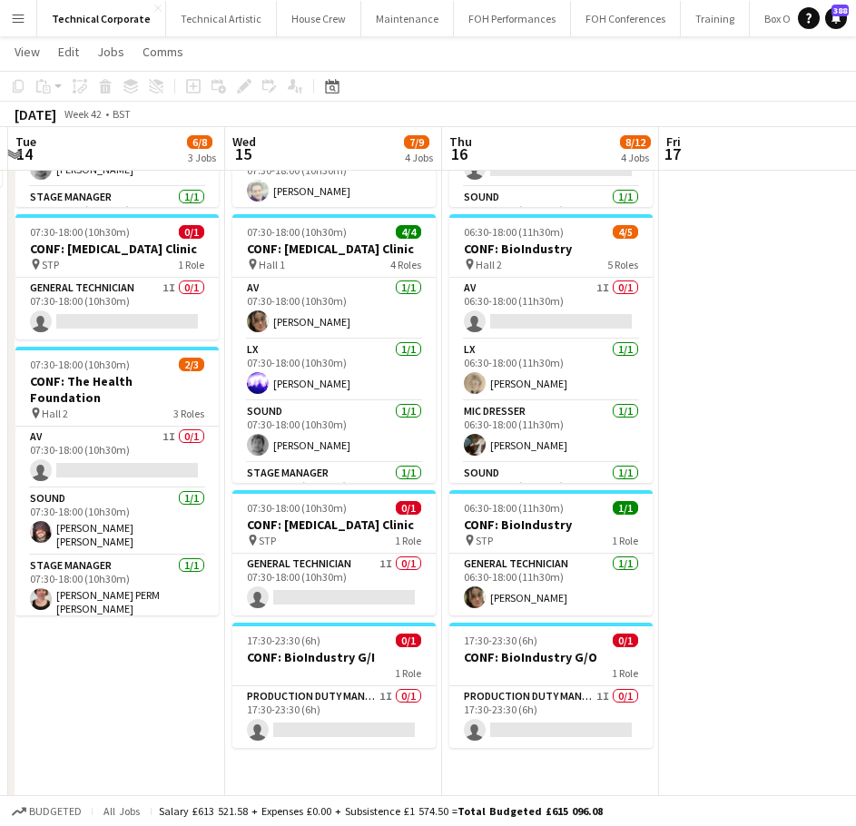
scroll to position [0, 429]
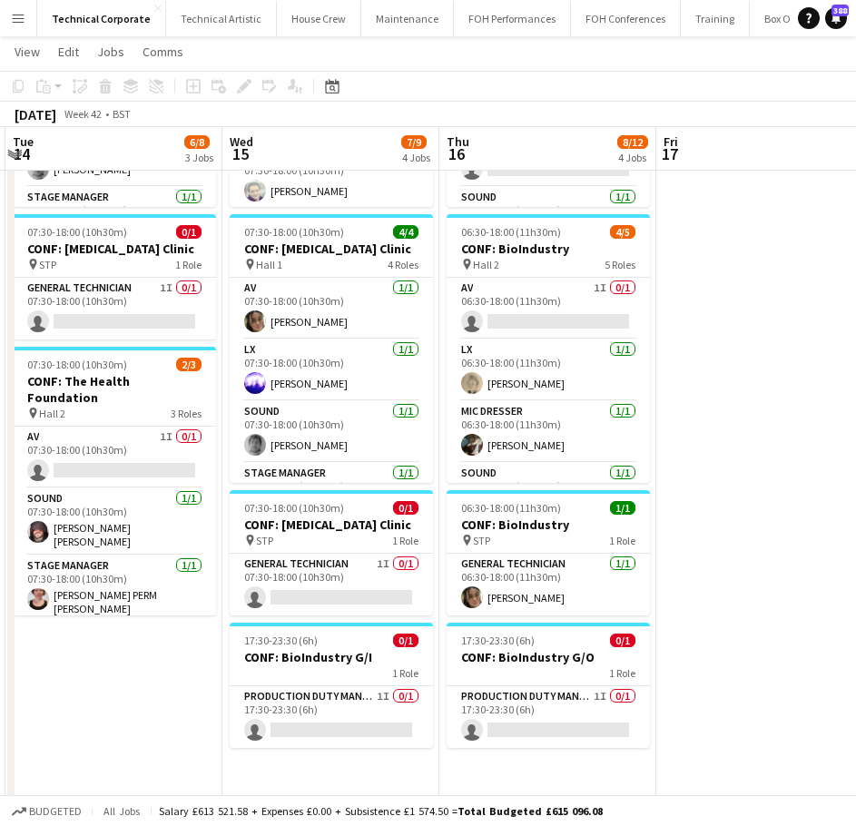
drag, startPoint x: 570, startPoint y: 567, endPoint x: 601, endPoint y: 578, distance: 33.1
click at [601, 578] on app-calendar-viewport "Sun 12 Mon 13 3/3 1 Job Tue 14 6/8 3 Jobs Wed 15 7/9 4 Jobs Thu 16 8/12 4 Jobs …" at bounding box center [428, 392] width 856 height 1189
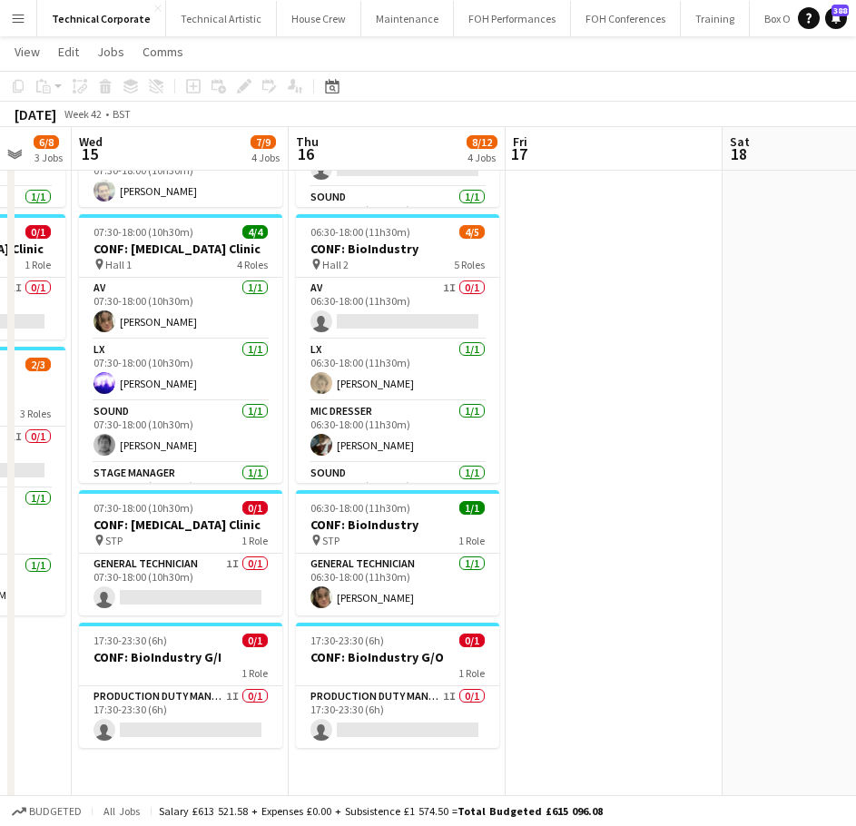
scroll to position [0, 719]
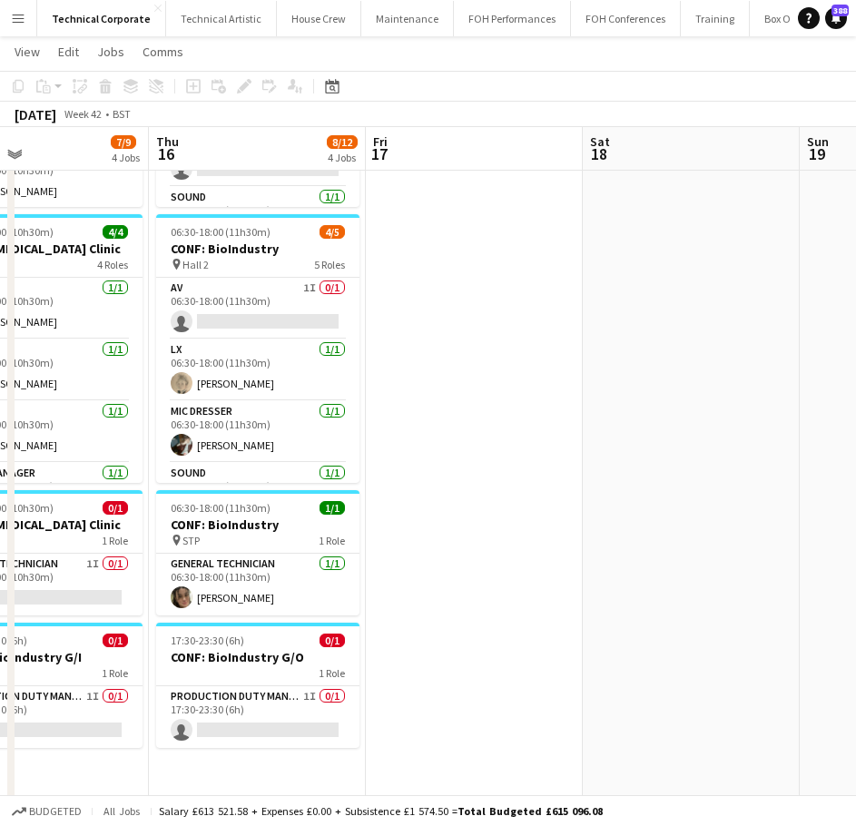
drag, startPoint x: 676, startPoint y: 538, endPoint x: 410, endPoint y: 568, distance: 266.8
click at [410, 568] on app-calendar-viewport "Sun 12 Mon 13 3/3 1 Job Tue 14 6/8 3 Jobs Wed 15 7/9 4 Jobs Thu 16 8/12 4 Jobs …" at bounding box center [428, 392] width 856 height 1189
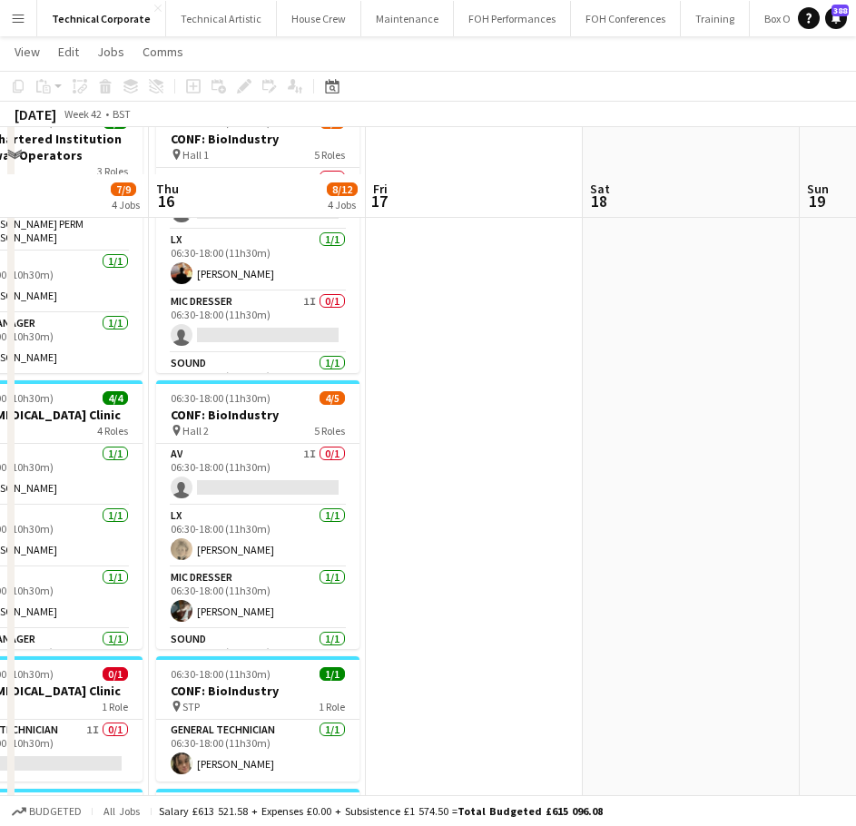
scroll to position [0, 0]
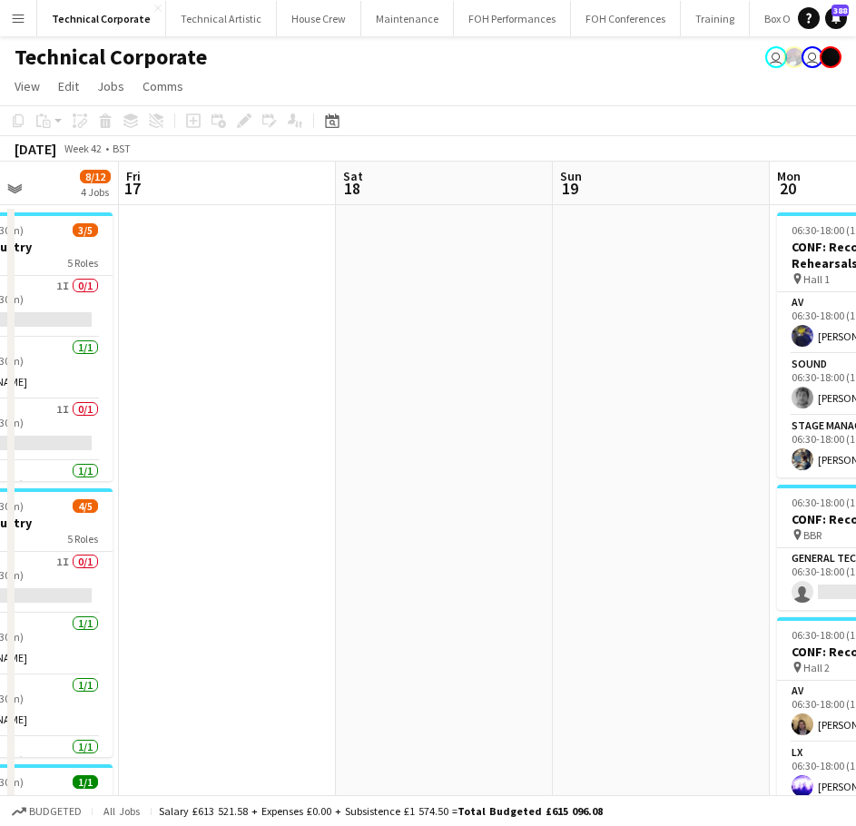
drag, startPoint x: 361, startPoint y: 504, endPoint x: 333, endPoint y: 507, distance: 28.3
click at [333, 507] on app-calendar-viewport "Tue 14 6/8 3 Jobs Wed 15 7/9 4 Jobs Thu 16 8/12 4 Jobs Fri 17 Sat 18 Sun 19 Mon…" at bounding box center [428, 712] width 856 height 1100
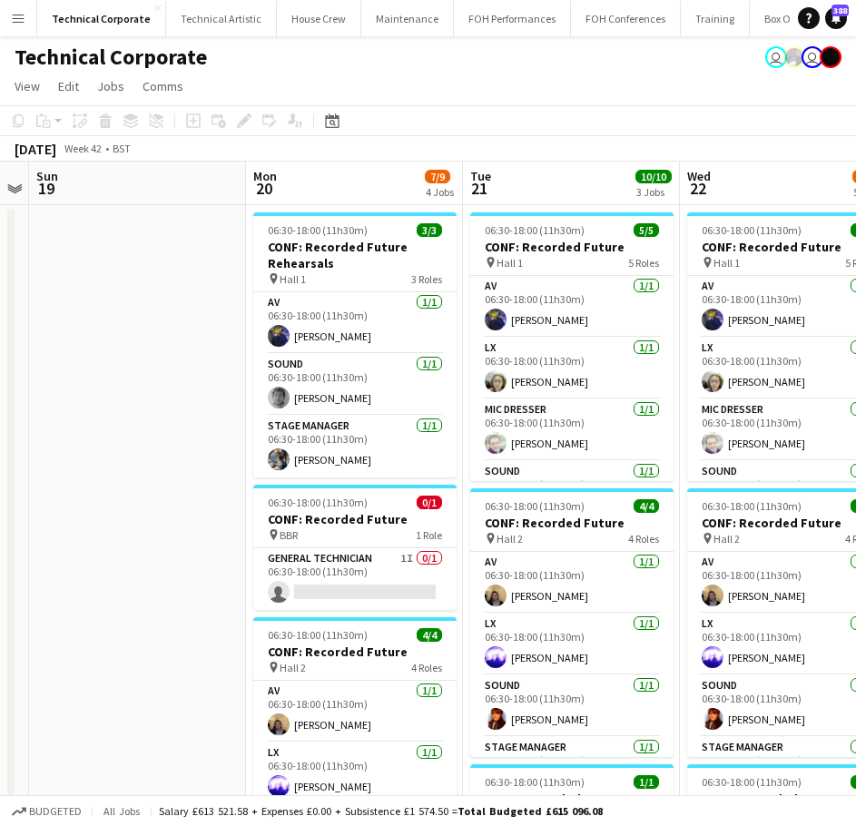
drag, startPoint x: 368, startPoint y: 519, endPoint x: 232, endPoint y: 528, distance: 136.5
click at [232, 528] on app-calendar-viewport "Thu 16 8/12 4 Jobs Fri 17 Sat 18 Sun 19 Mon 20 7/9 4 Jobs Tue 21 10/10 3 Jobs W…" at bounding box center [428, 712] width 856 height 1100
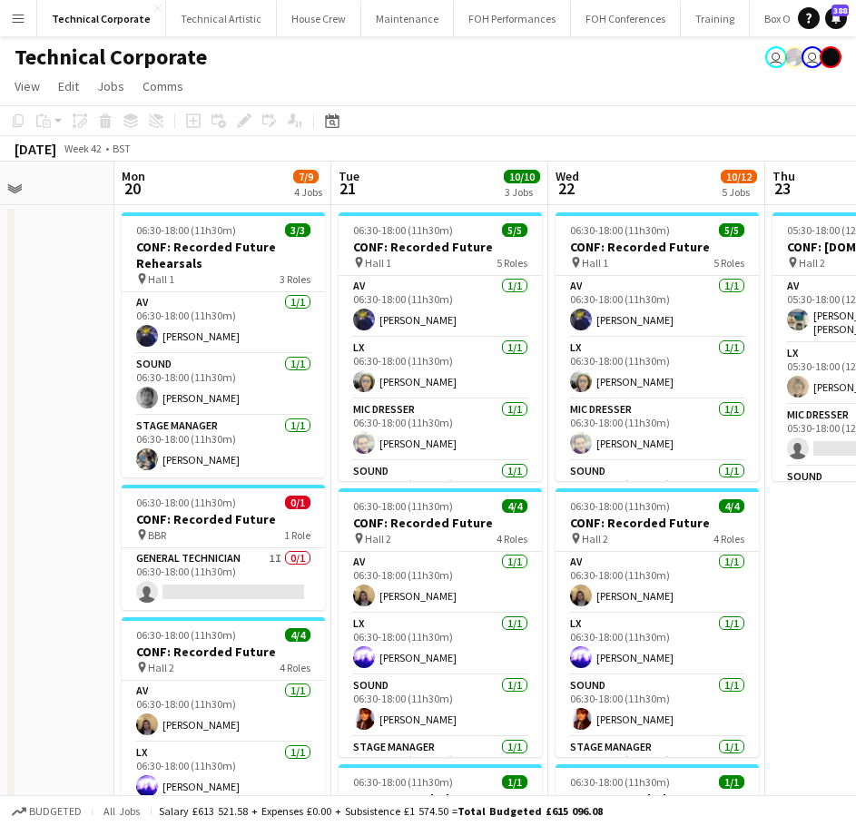
scroll to position [0, 548]
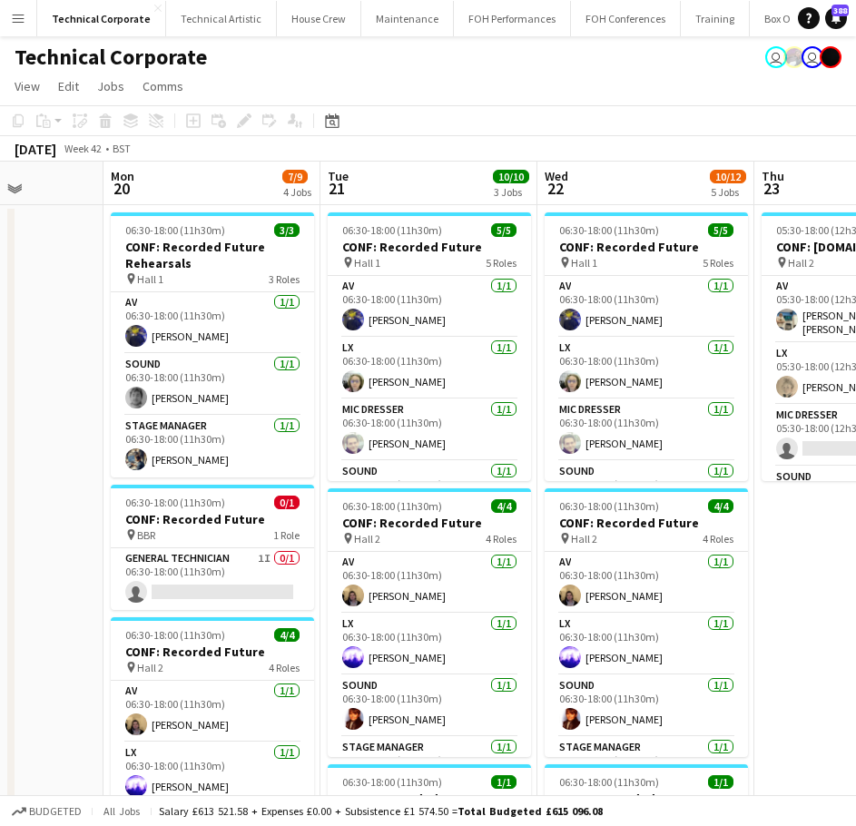
drag, startPoint x: 450, startPoint y: 508, endPoint x: 308, endPoint y: 521, distance: 143.2
click at [308, 521] on app-calendar-viewport "Fri 17 Sat 18 Sun 19 Mon 20 7/9 4 Jobs Tue 21 10/10 3 Jobs Wed 22 10/12 5 Jobs …" at bounding box center [428, 712] width 856 height 1100
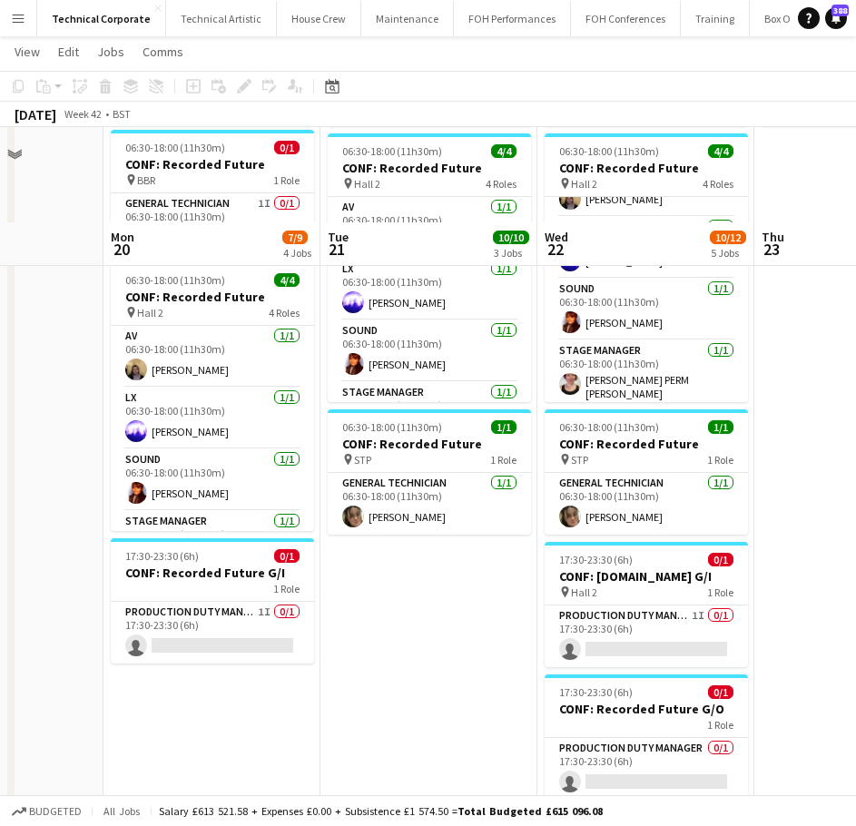
scroll to position [454, 0]
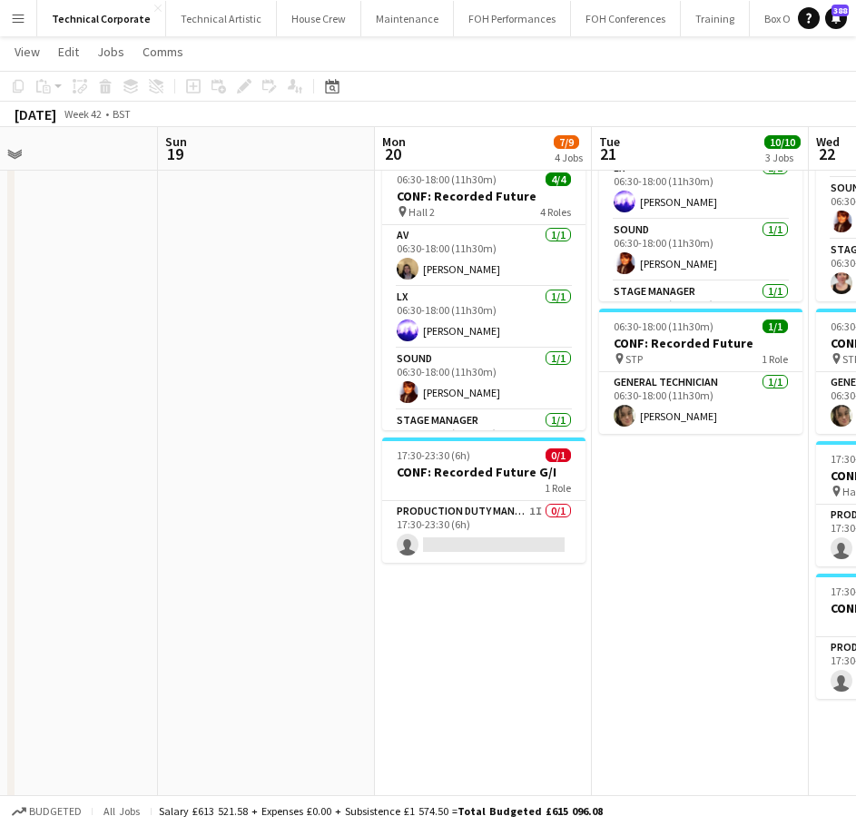
drag, startPoint x: 437, startPoint y: 580, endPoint x: 713, endPoint y: 571, distance: 276.2
click at [713, 571] on app-calendar-viewport "Thu 16 8/12 4 Jobs Fri 17 Sat 18 Sun 19 Mon 20 7/9 4 Jobs Tue 21 10/10 3 Jobs W…" at bounding box center [428, 211] width 856 height 1189
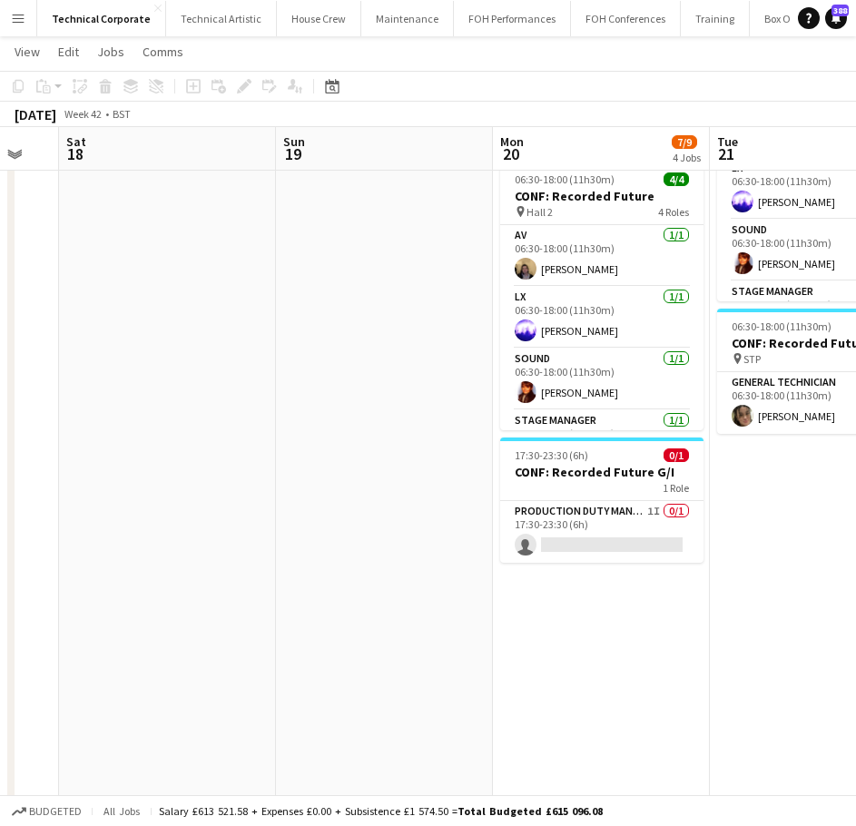
drag, startPoint x: 426, startPoint y: 593, endPoint x: 749, endPoint y: 587, distance: 323.3
click at [759, 584] on app-calendar-viewport "Thu 16 8/12 4 Jobs Fri 17 Sat 18 Sun 19 Mon 20 7/9 4 Jobs Tue 21 10/10 3 Jobs W…" at bounding box center [428, 211] width 856 height 1189
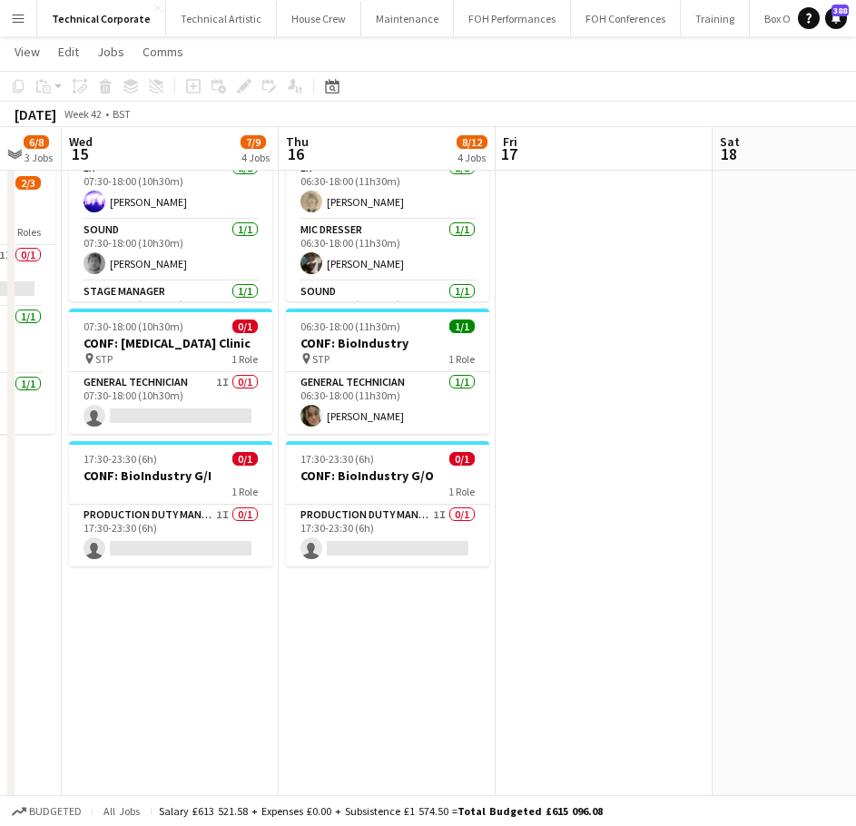
drag, startPoint x: 437, startPoint y: 592, endPoint x: 707, endPoint y: 603, distance: 270.8
click at [733, 596] on app-calendar-viewport "Mon 13 3/3 1 Job Tue 14 6/8 3 Jobs Wed 15 7/9 4 Jobs Thu 16 8/12 4 Jobs Fri 17 …" at bounding box center [428, 211] width 856 height 1189
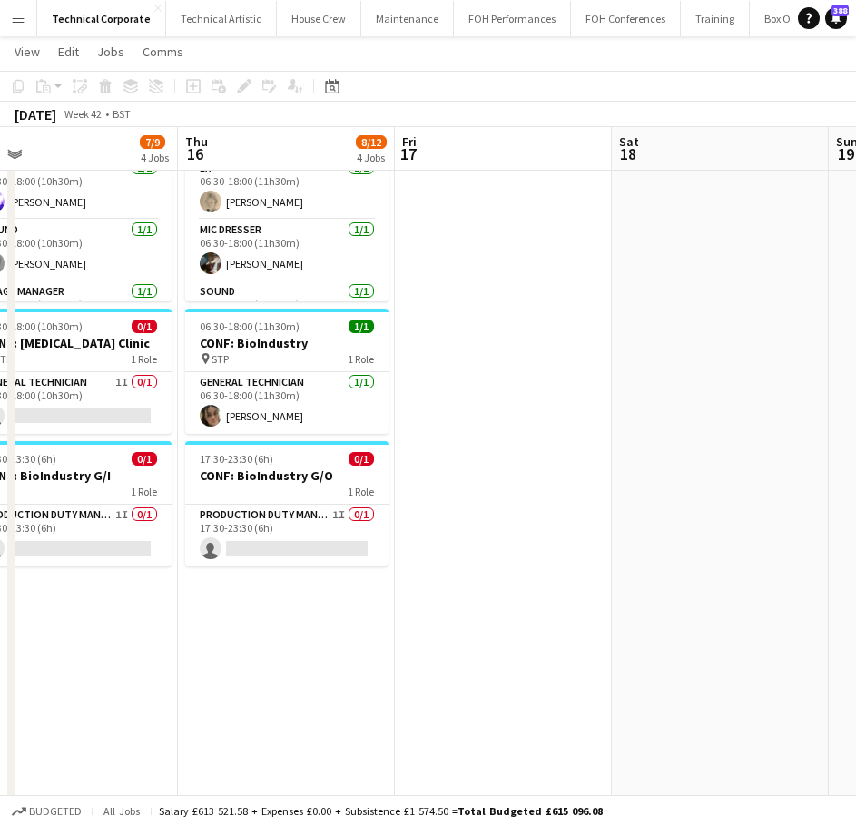
drag, startPoint x: 438, startPoint y: 611, endPoint x: 723, endPoint y: 627, distance: 285.5
click at [723, 626] on app-calendar-viewport "Mon 13 3/3 1 Job Tue 14 6/8 3 Jobs Wed 15 7/9 4 Jobs Thu 16 8/12 4 Jobs Fri 17 …" at bounding box center [428, 211] width 856 height 1189
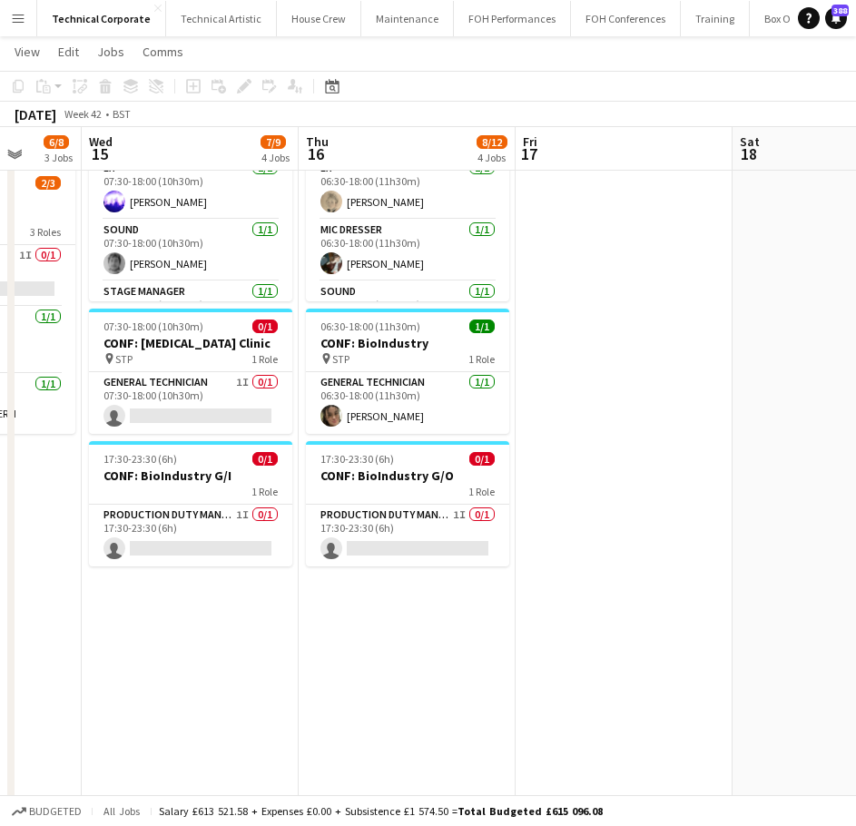
drag, startPoint x: 550, startPoint y: 628, endPoint x: 582, endPoint y: 627, distance: 31.8
click at [582, 627] on app-calendar-viewport "Sun 12 Mon 13 3/3 1 Job Tue 14 6/8 3 Jobs Wed 15 7/9 4 Jobs Thu 16 8/12 4 Jobs …" at bounding box center [428, 211] width 856 height 1189
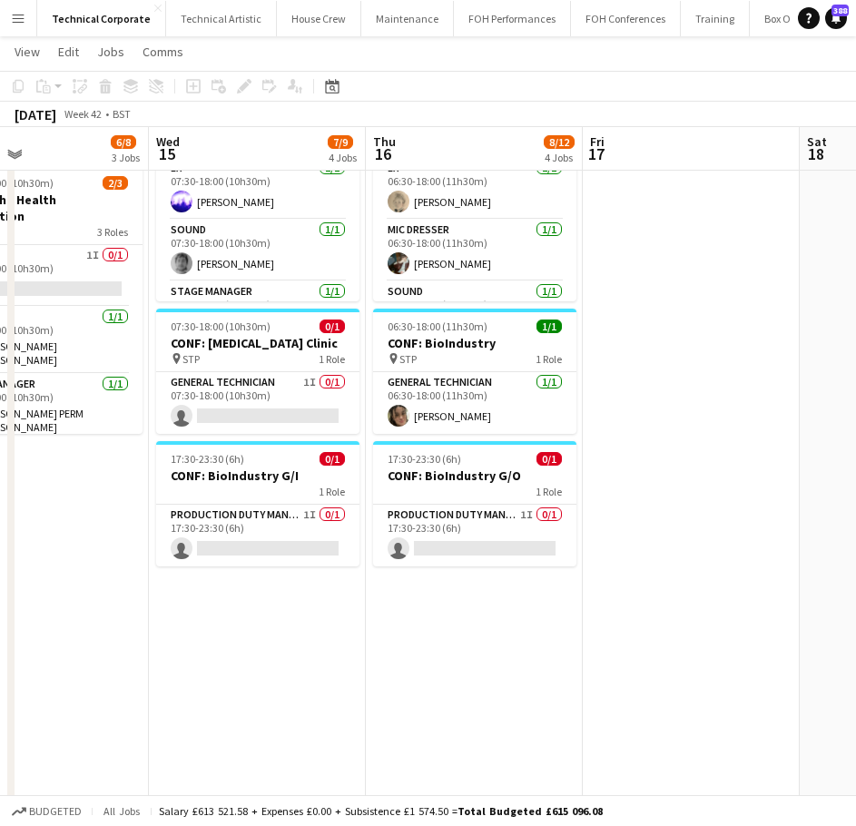
drag, startPoint x: 708, startPoint y: 439, endPoint x: 389, endPoint y: 491, distance: 323.8
click at [388, 491] on app-calendar-viewport "Sat 11 Sun 12 Mon 13 3/3 1 Job Tue 14 6/8 3 Jobs Wed 15 7/9 4 Jobs Thu 16 8/12 …" at bounding box center [428, 211] width 856 height 1189
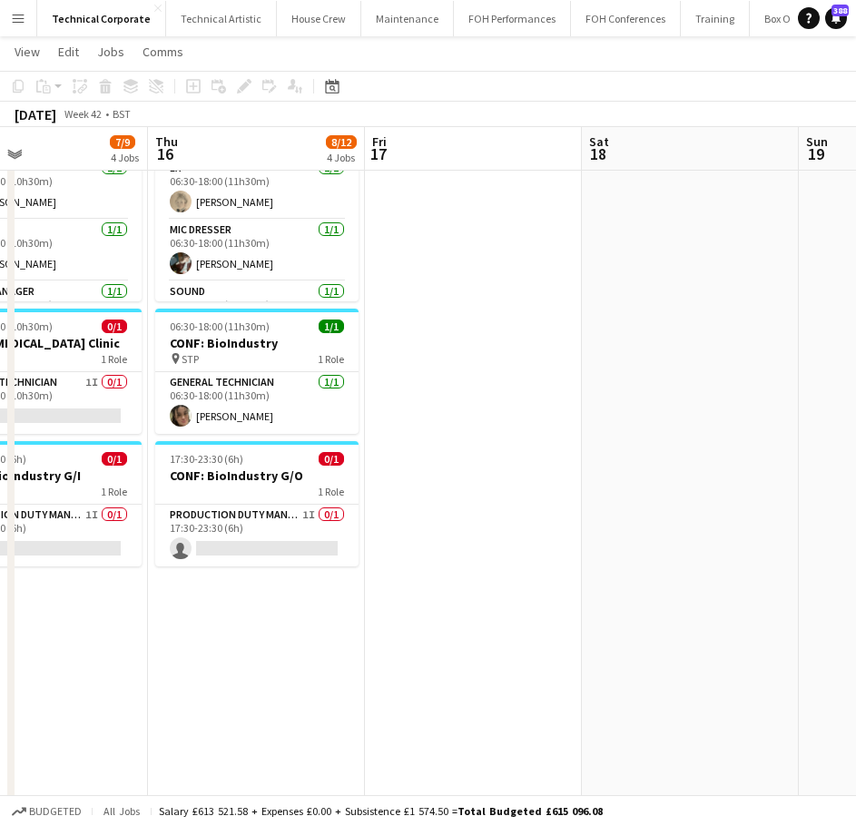
drag, startPoint x: 146, startPoint y: 570, endPoint x: 137, endPoint y: 569, distance: 9.1
click at [133, 571] on app-calendar-viewport "Sun 12 Mon 13 3/3 1 Job Tue 14 6/8 3 Jobs Wed 15 7/9 4 Jobs Thu 16 8/12 4 Jobs …" at bounding box center [428, 211] width 856 height 1189
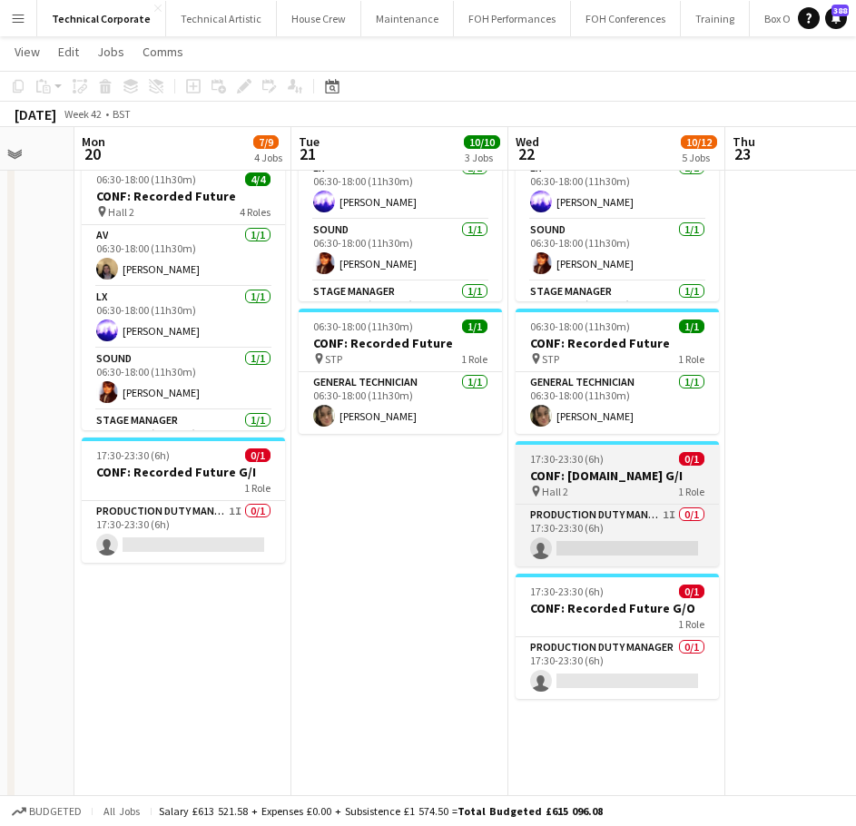
drag, startPoint x: 84, startPoint y: 606, endPoint x: 662, endPoint y: 499, distance: 587.4
click at [74, 606] on app-calendar-viewport "Fri 17 Sat 18 Sun 19 Mon 20 7/9 4 Jobs Tue 21 10/10 3 Jobs Wed 22 10/12 5 Jobs …" at bounding box center [428, 211] width 856 height 1189
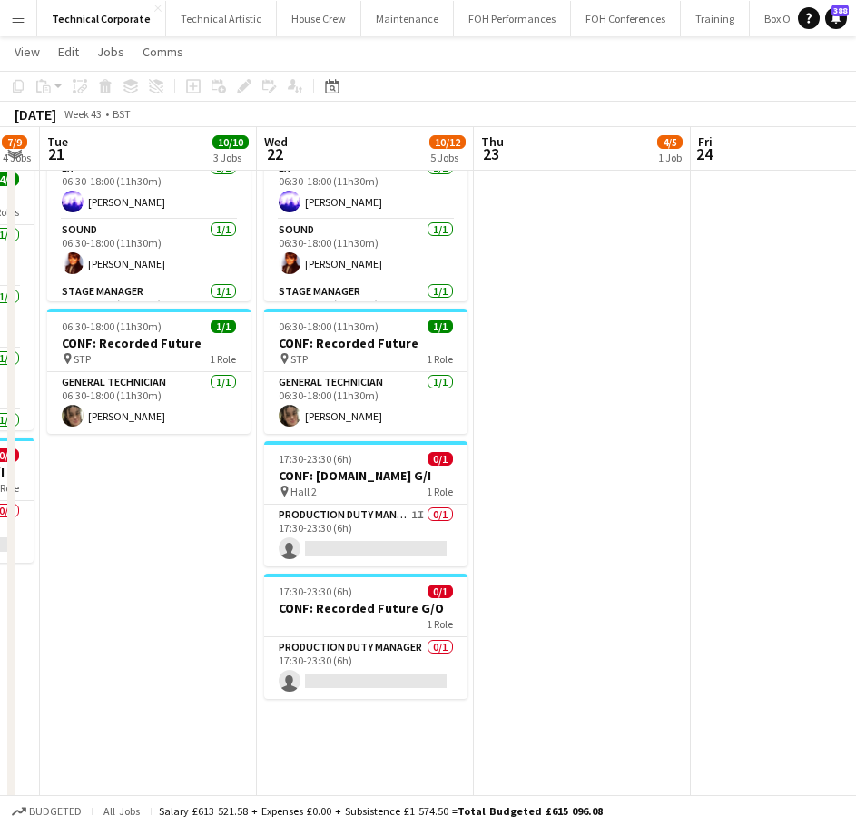
drag, startPoint x: 762, startPoint y: 446, endPoint x: 467, endPoint y: 502, distance: 300.4
click at [467, 502] on app-calendar-viewport "Sat 18 Sun 19 Mon 20 7/9 4 Jobs Tue 21 10/10 3 Jobs Wed 22 10/12 5 Jobs Thu 23 …" at bounding box center [428, 211] width 856 height 1189
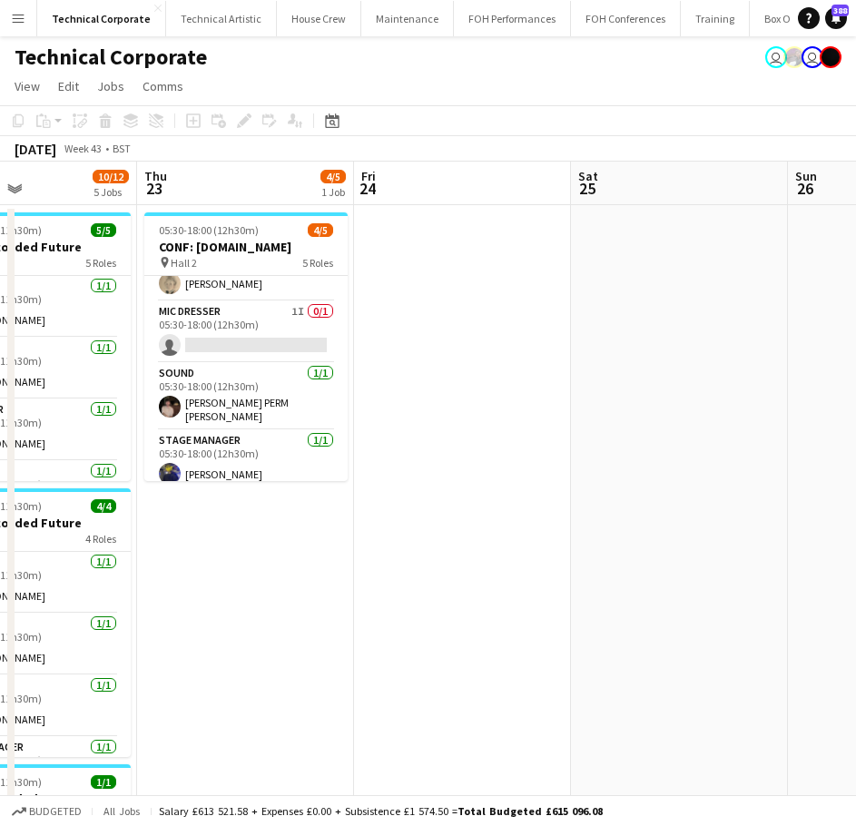
scroll to position [0, 540]
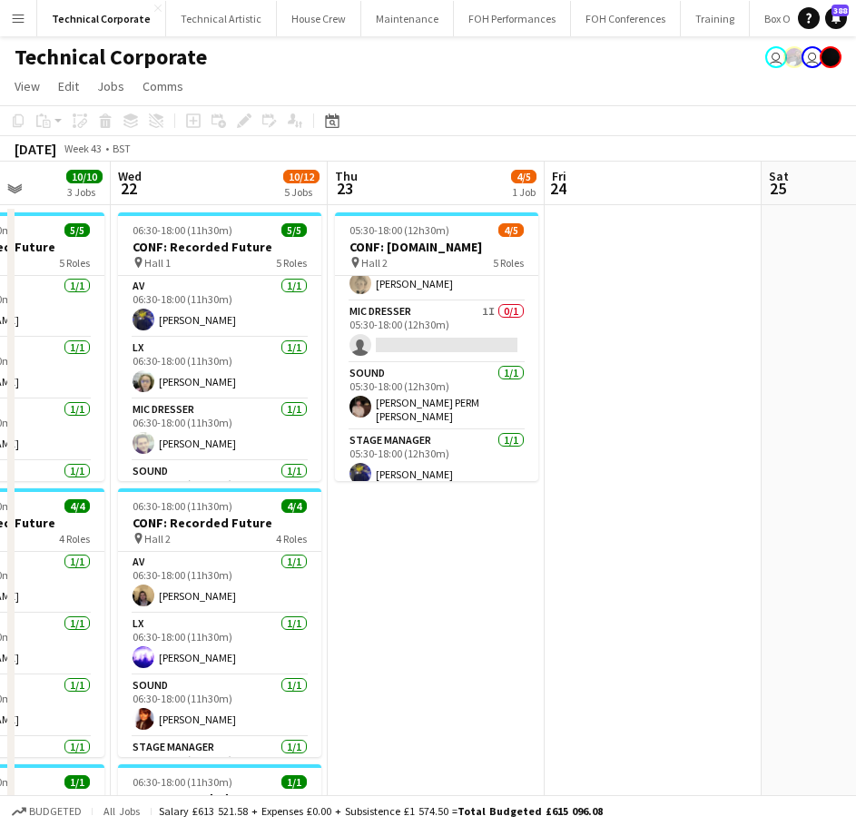
drag, startPoint x: 688, startPoint y: 515, endPoint x: 632, endPoint y: 526, distance: 57.3
click at [632, 526] on app-calendar-viewport "Sun 19 Mon 20 7/9 4 Jobs Tue 21 10/10 3 Jobs Wed 22 10/12 5 Jobs Thu 23 4/5 1 J…" at bounding box center [428, 712] width 856 height 1100
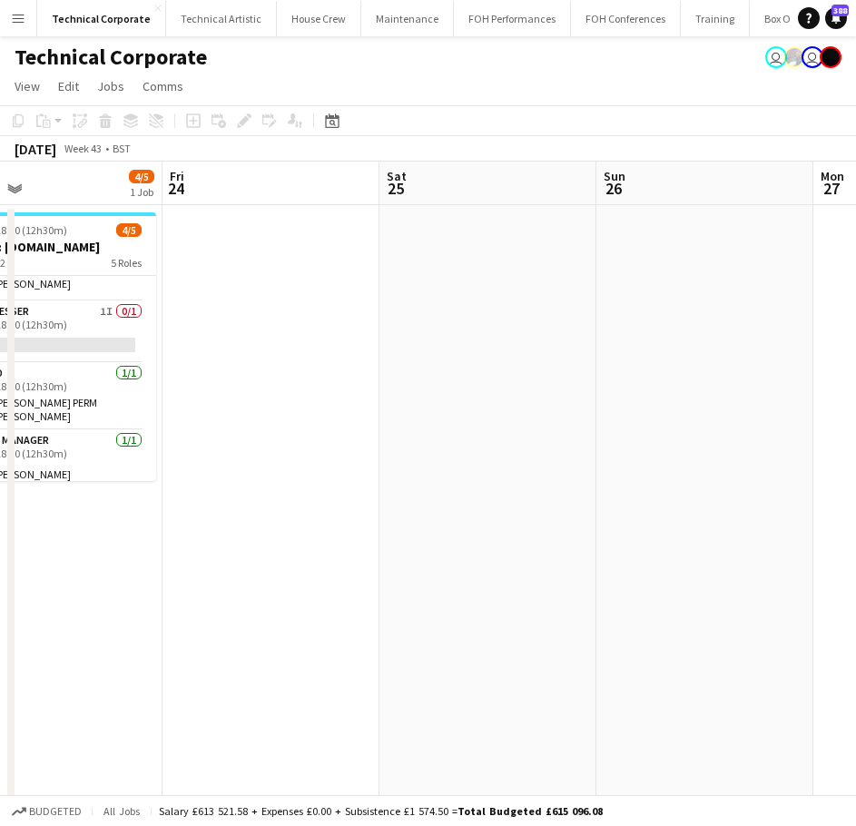
drag, startPoint x: 528, startPoint y: 526, endPoint x: 370, endPoint y: 537, distance: 158.4
click at [359, 543] on app-calendar-viewport "Mon 20 7/9 4 Jobs Tue 21 10/10 3 Jobs Wed 22 10/12 5 Jobs Thu 23 4/5 1 Job Fri …" at bounding box center [428, 712] width 856 height 1100
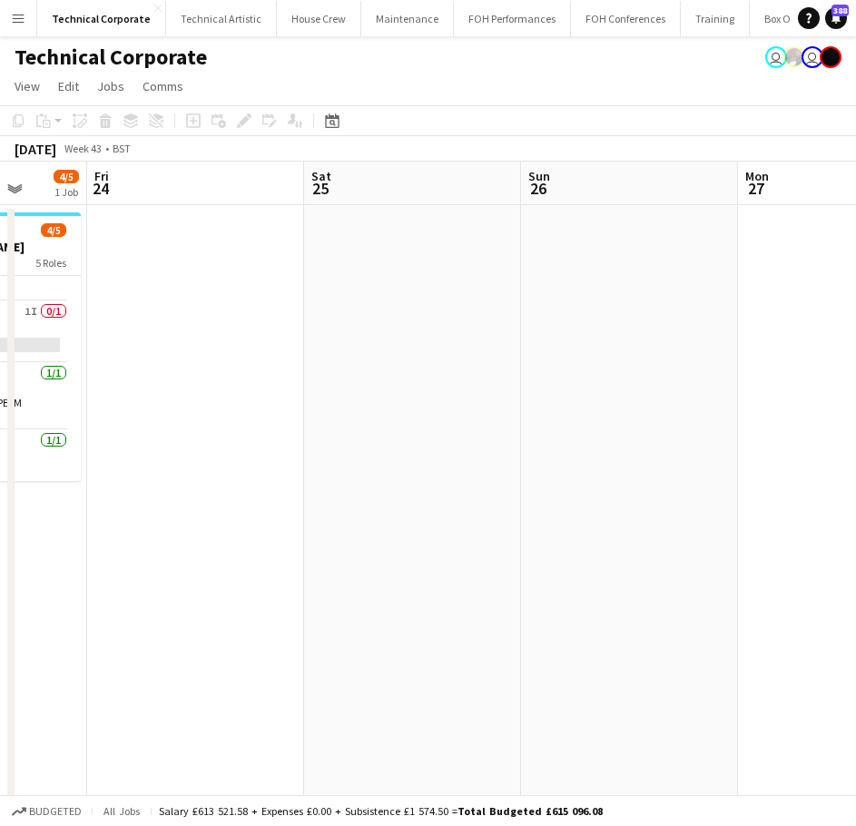
scroll to position [0, 553]
drag, startPoint x: 687, startPoint y: 490, endPoint x: 639, endPoint y: 494, distance: 48.3
click at [639, 494] on app-calendar-viewport "Tue 21 10/10 3 Jobs Wed 22 10/12 5 Jobs Thu 23 4/5 1 Job Fri 24 Sat 25 Sun 26 M…" at bounding box center [428, 712] width 856 height 1100
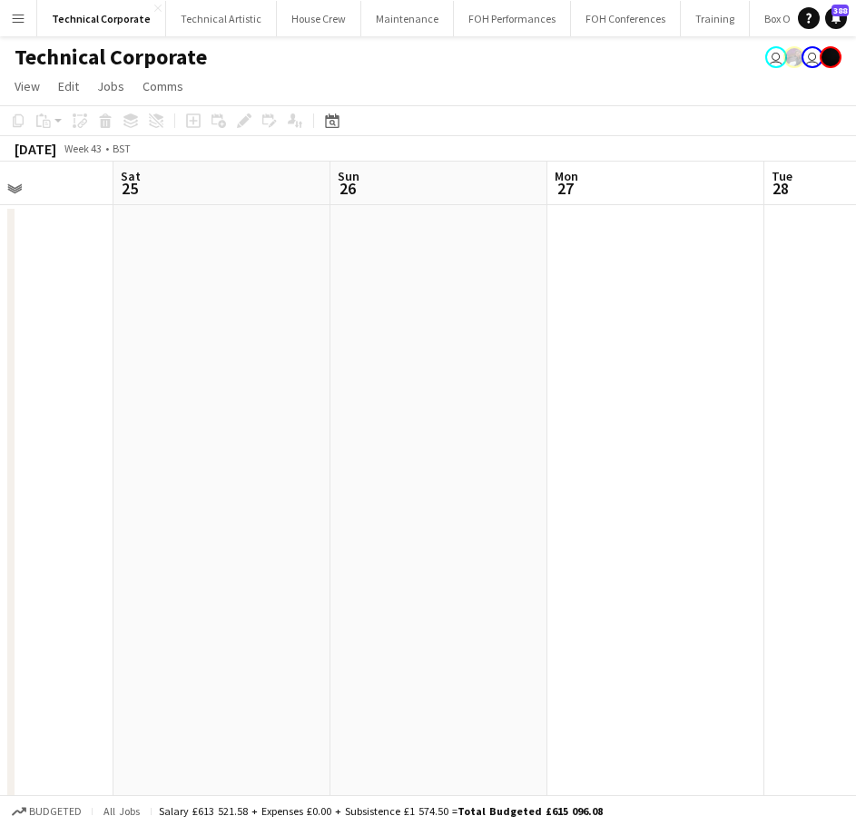
drag, startPoint x: 411, startPoint y: 542, endPoint x: 263, endPoint y: 555, distance: 148.6
click at [264, 555] on app-calendar-viewport "Tue 21 10/10 3 Jobs Wed 22 10/12 5 Jobs Thu 23 4/5 1 Job Fri 24 Sat 25 Sun 26 M…" at bounding box center [428, 712] width 856 height 1100
drag, startPoint x: 539, startPoint y: 503, endPoint x: 278, endPoint y: 553, distance: 266.2
click at [278, 553] on app-calendar-viewport "Sat 25 Sun 26 Mon 27 Tue 28 Wed 29 Thu 30 Fri 31 Sat 1 Sun 2" at bounding box center [428, 712] width 856 height 1100
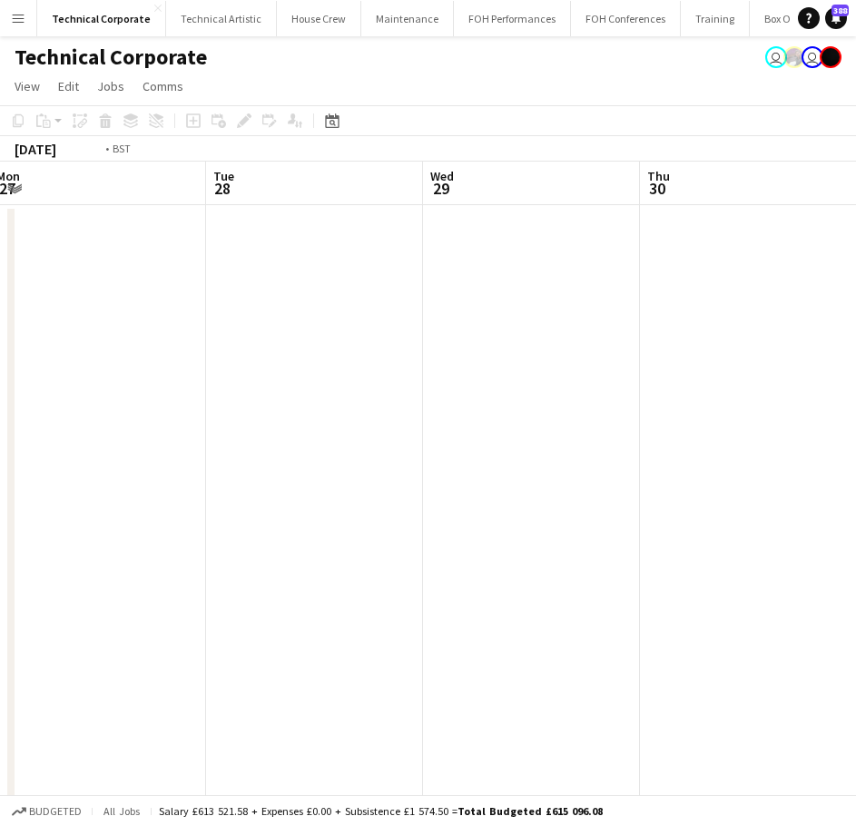
click at [856, 404] on html "Menu Boards Boards Boards All jobs Status Workforce Workforce My Workforce Recr…" at bounding box center [428, 646] width 856 height 1292
drag, startPoint x: 429, startPoint y: 436, endPoint x: 878, endPoint y: 438, distance: 448.6
click at [856, 438] on html "Menu Boards Boards Boards All jobs Status Workforce Workforce My Workforce Recr…" at bounding box center [428, 646] width 856 height 1292
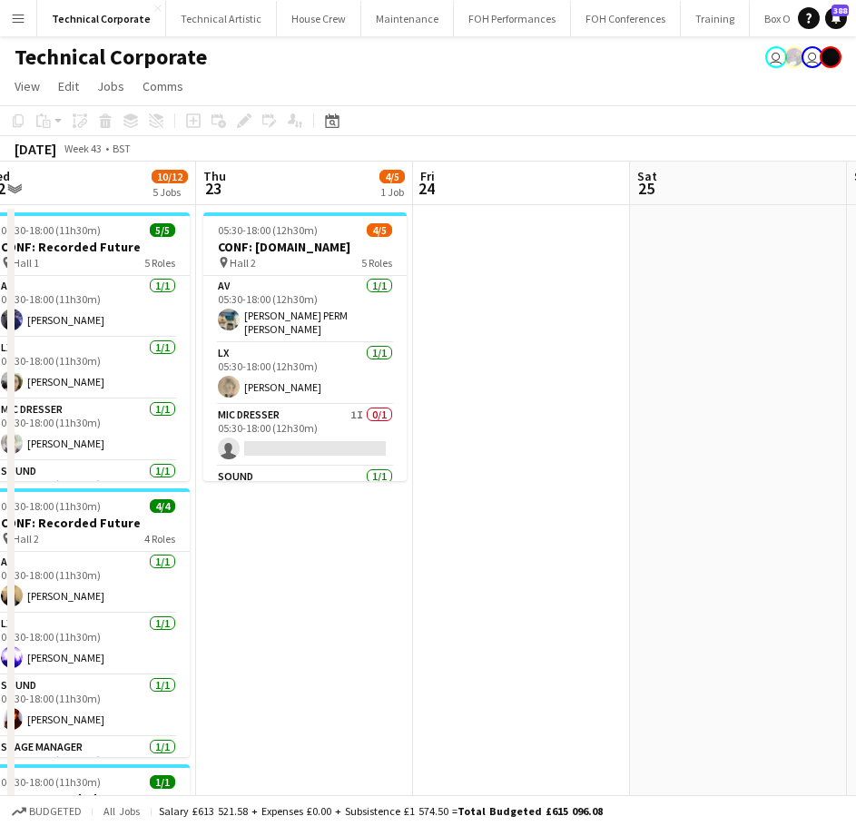
drag, startPoint x: 347, startPoint y: 470, endPoint x: 641, endPoint y: 499, distance: 295.5
click at [711, 483] on app-calendar-viewport "Mon 20 7/9 4 Jobs Tue 21 10/10 3 Jobs Wed 22 10/12 5 Jobs Thu 23 4/5 1 Job Fri …" at bounding box center [428, 712] width 856 height 1100
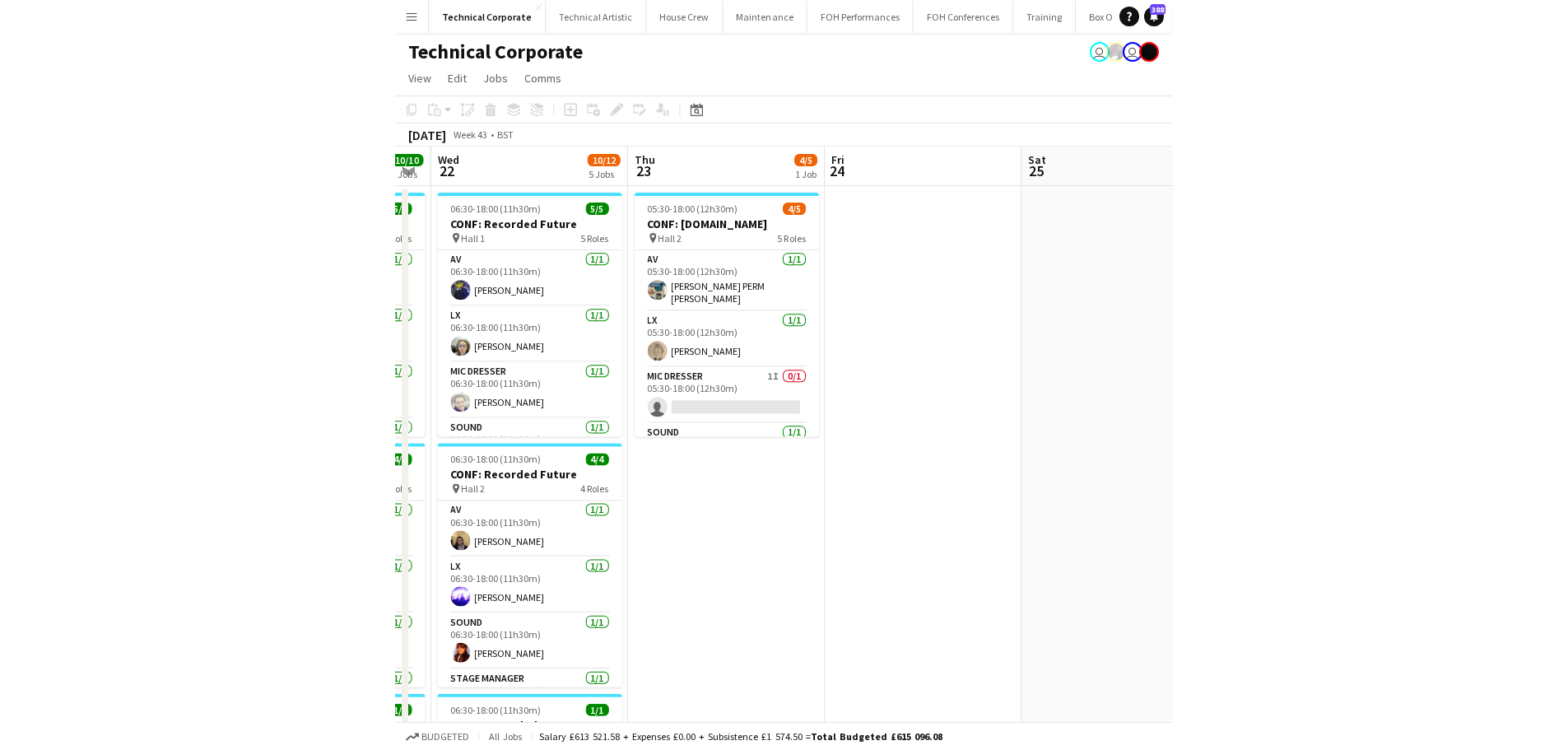
scroll to position [0, 356]
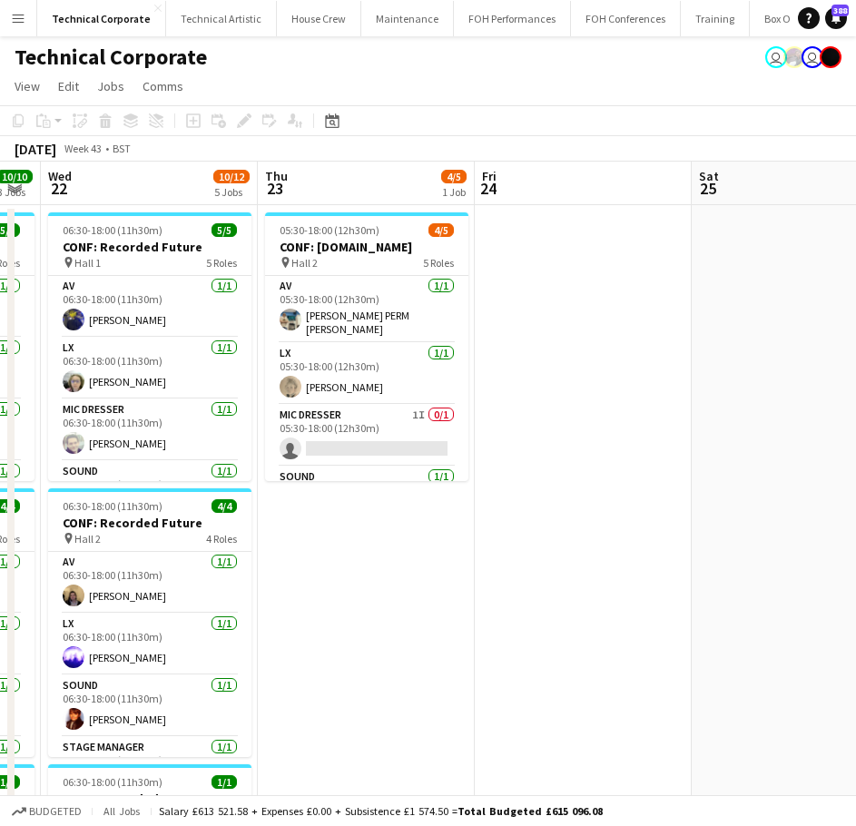
drag, startPoint x: 209, startPoint y: 487, endPoint x: 243, endPoint y: 482, distance: 34.8
click at [243, 482] on app-calendar-viewport "Mon 20 7/9 4 Jobs Tue 21 10/10 3 Jobs Wed 22 10/12 5 Jobs Thu 23 4/5 1 Job Fri …" at bounding box center [428, 712] width 856 height 1100
click at [643, 313] on app-date-cell at bounding box center [583, 733] width 217 height 1056
